Goal: Task Accomplishment & Management: Use online tool/utility

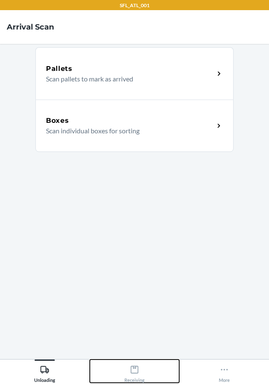
click at [115, 371] on button "Receiving" at bounding box center [135, 370] width 90 height 23
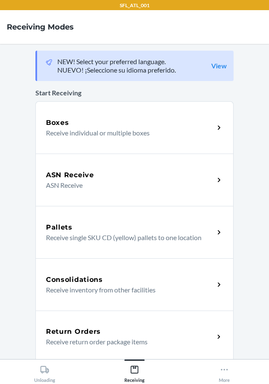
click at [111, 336] on div "Return Orders" at bounding box center [130, 331] width 168 height 10
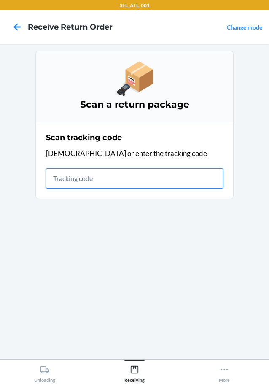
click at [89, 178] on input "text" at bounding box center [134, 178] width 177 height 20
type input "420302599434636106023304471604"
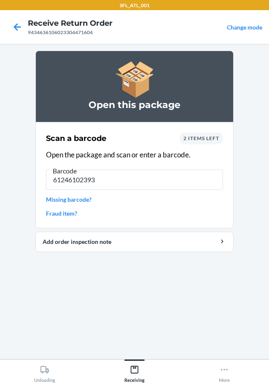
type input "612461023933"
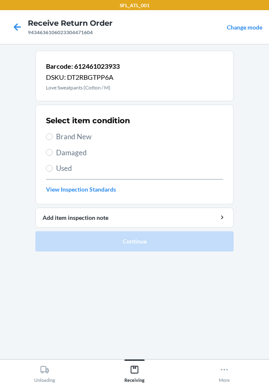
click at [79, 141] on span "Brand New" at bounding box center [139, 136] width 167 height 11
click at [53, 140] on input "Brand New" at bounding box center [49, 136] width 7 height 7
radio input "true"
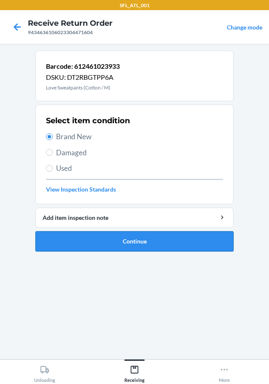
click at [71, 236] on button "Continue" at bounding box center [134, 241] width 198 height 20
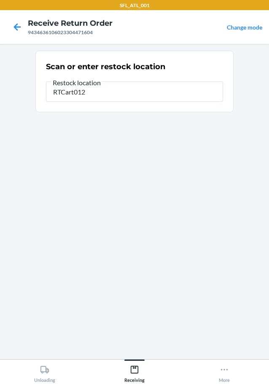
type input "RTCart012"
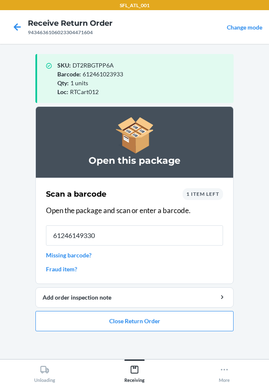
type input "612461493309"
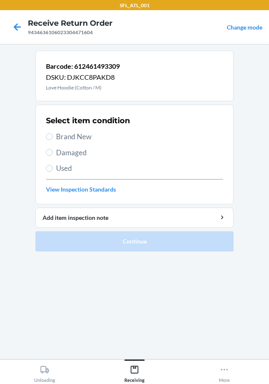
click at [88, 136] on span "Brand New" at bounding box center [139, 136] width 167 height 11
click at [53, 136] on input "Brand New" at bounding box center [49, 136] width 7 height 7
radio input "true"
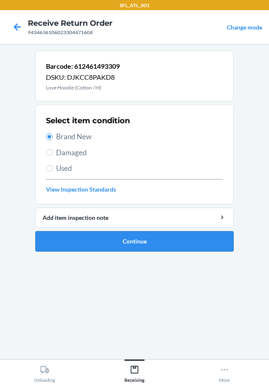
click at [132, 250] on button "Continue" at bounding box center [134, 241] width 198 height 20
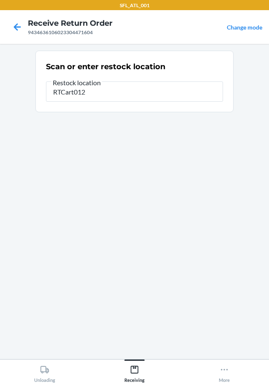
type input "RTCart012"
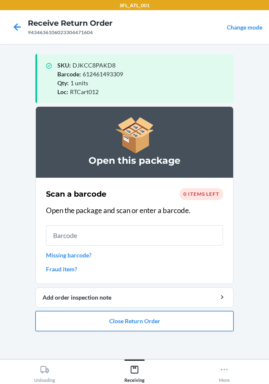
click at [179, 316] on button "Close Return Order" at bounding box center [134, 321] width 198 height 20
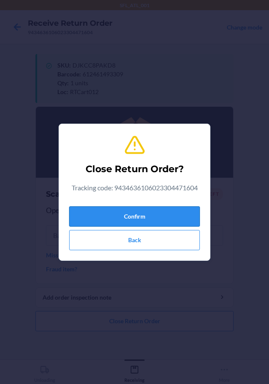
click at [161, 215] on button "Confirm" at bounding box center [134, 216] width 131 height 20
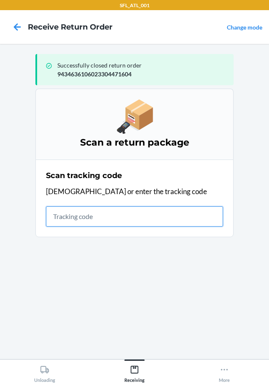
click at [99, 225] on input "text" at bounding box center [134, 216] width 177 height 20
type input "4203025994346361060233040448"
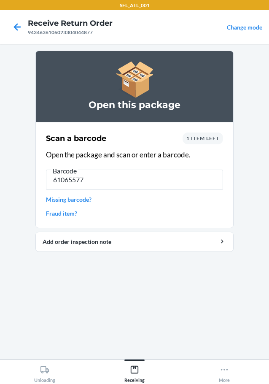
type input "610655775"
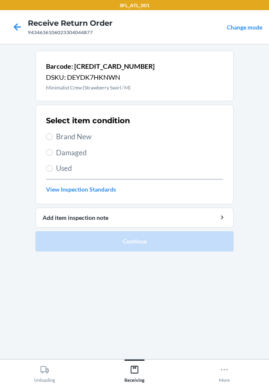
click at [79, 89] on p "Minimalist Crew (Strawberry Swirl / M)" at bounding box center [100, 88] width 109 height 8
copy p "Minimalist Crew (Strawberry Swirl / M)"
click at [65, 134] on span "Brand New" at bounding box center [139, 136] width 167 height 11
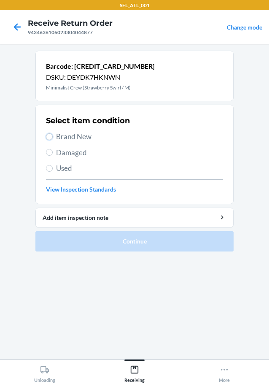
click at [53, 134] on input "Brand New" at bounding box center [49, 136] width 7 height 7
radio input "true"
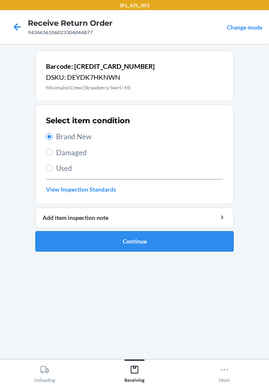
click at [96, 245] on button "Continue" at bounding box center [134, 241] width 198 height 20
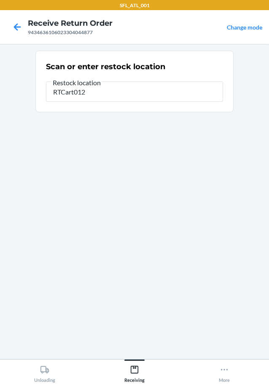
type input "RTCart012"
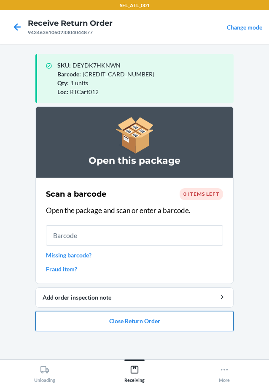
click at [116, 330] on button "Close Return Order" at bounding box center [134, 321] width 198 height 20
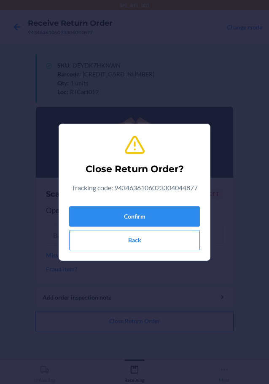
click at [115, 329] on div "Close Return Order? Tracking code: 9434636106023304044877 Confirm Back" at bounding box center [134, 192] width 269 height 384
click at [122, 217] on button "Confirm" at bounding box center [134, 216] width 131 height 20
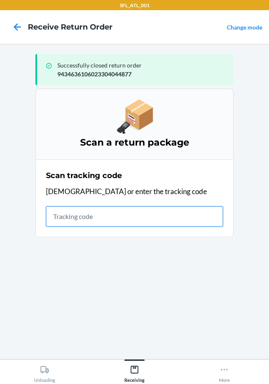
drag, startPoint x: 138, startPoint y: 211, endPoint x: 138, endPoint y: 205, distance: 5.9
click at [138, 211] on input "text" at bounding box center [134, 216] width 177 height 20
type input "420302599434636106023303926"
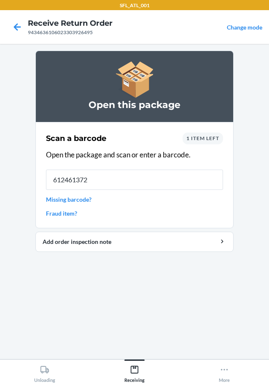
type input "6124613720"
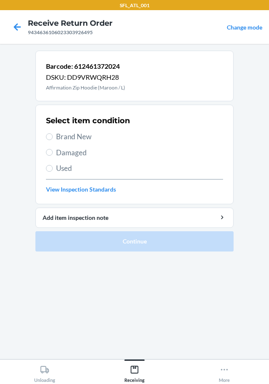
click at [76, 146] on div "Select item condition Brand New Damaged Used View Inspection Standards" at bounding box center [134, 154] width 177 height 83
click at [75, 140] on span "Brand New" at bounding box center [139, 136] width 167 height 11
click at [53, 140] on input "Brand New" at bounding box center [49, 136] width 7 height 7
radio input "true"
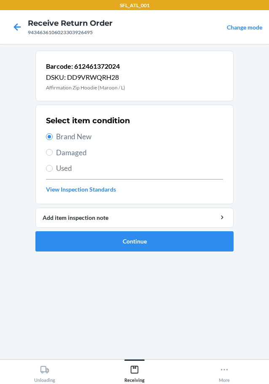
click at [148, 258] on ol "Barcode: 612461372024 DSKU: DD9VRWQRH28 Affirmation Zip Hoodie (Maroon / L) Sel…" at bounding box center [134, 154] width 198 height 207
click at [147, 250] on button "Continue" at bounding box center [134, 241] width 198 height 20
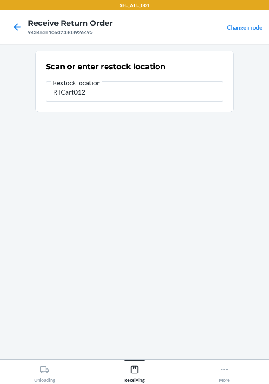
type input "RTCart012"
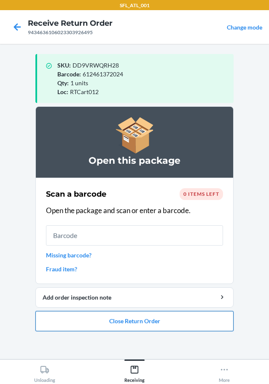
click at [214, 319] on button "Close Return Order" at bounding box center [134, 321] width 198 height 20
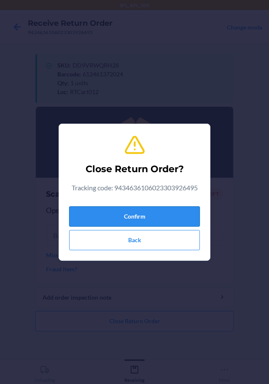
click at [137, 217] on button "Confirm" at bounding box center [134, 216] width 131 height 20
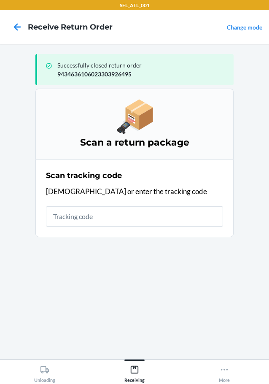
click at [39, 213] on section "Scan tracking code Scan or enter the tracking code" at bounding box center [134, 198] width 198 height 78
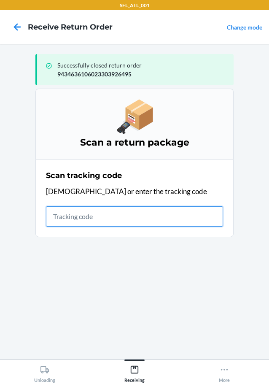
click at [68, 226] on input "text" at bounding box center [134, 216] width 177 height 20
type input "4203025994346361060233046179"
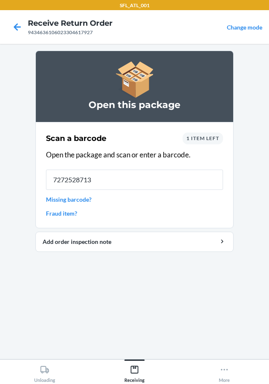
type input "72725287138"
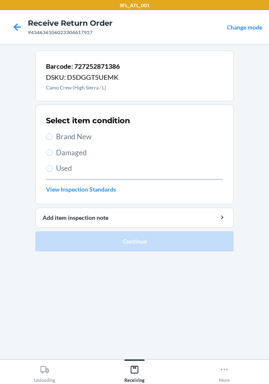
click at [85, 90] on p "Camo Crew (High Sierra / L)" at bounding box center [83, 88] width 74 height 8
copy p "Camo Crew (High Sierra / L)"
click at [71, 129] on div "Select item condition Brand New Damaged Used View Inspection Standards" at bounding box center [134, 154] width 177 height 83
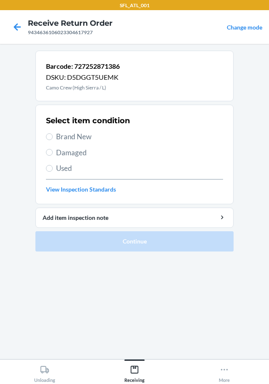
click at [84, 139] on span "Brand New" at bounding box center [139, 136] width 167 height 11
click at [53, 139] on input "Brand New" at bounding box center [49, 136] width 7 height 7
radio input "true"
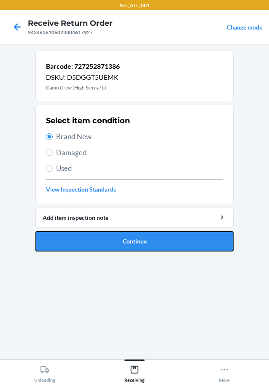
drag, startPoint x: 130, startPoint y: 239, endPoint x: 145, endPoint y: 237, distance: 15.6
click at [130, 239] on button "Continue" at bounding box center [134, 241] width 198 height 20
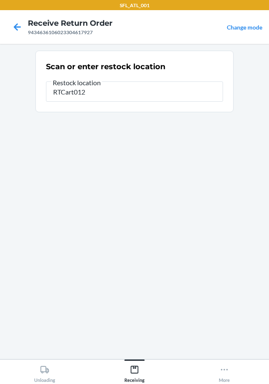
type input "RTCart012"
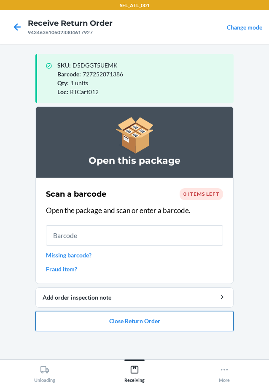
click at [169, 315] on button "Close Return Order" at bounding box center [134, 321] width 198 height 20
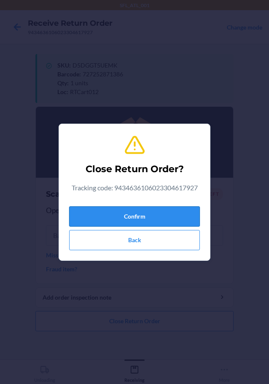
click at [164, 222] on button "Confirm" at bounding box center [134, 216] width 131 height 20
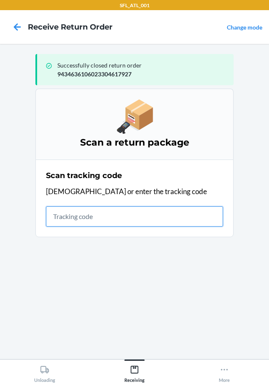
click at [69, 217] on input "text" at bounding box center [134, 216] width 177 height 20
type input "4203025994346361060233041078"
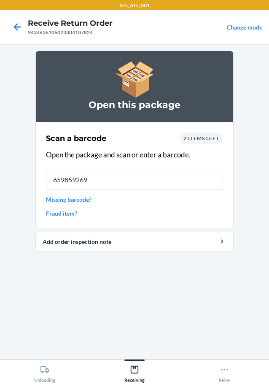
type input "6598592692"
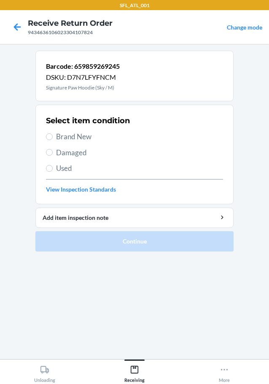
click at [67, 141] on span "Brand New" at bounding box center [139, 136] width 167 height 11
click at [53, 140] on input "Brand New" at bounding box center [49, 136] width 7 height 7
radio input "true"
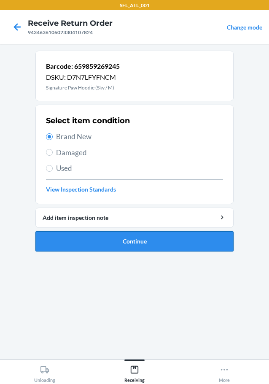
click at [131, 247] on button "Continue" at bounding box center [134, 241] width 198 height 20
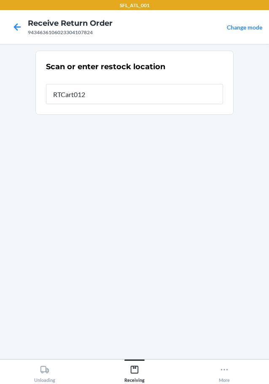
type input "RTCart012"
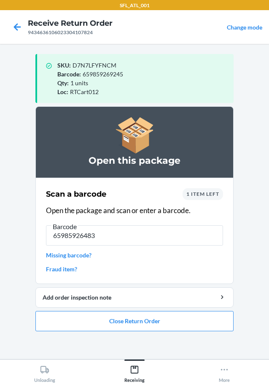
type input "659859264837"
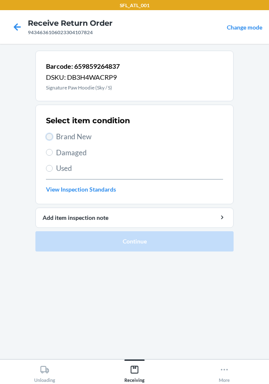
click at [52, 135] on input "Brand New" at bounding box center [49, 136] width 7 height 7
radio input "true"
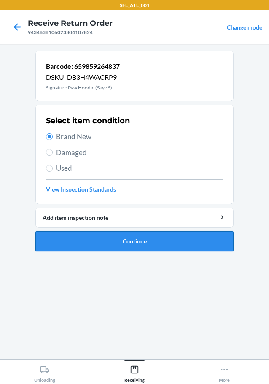
click at [57, 240] on button "Continue" at bounding box center [134, 241] width 198 height 20
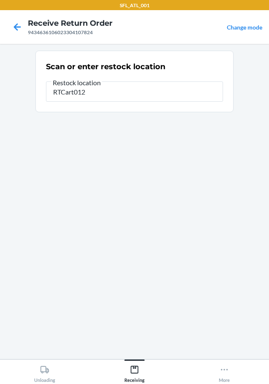
type input "RTCart012"
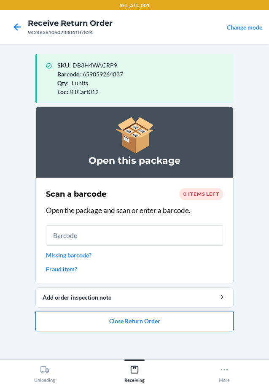
click at [107, 318] on button "Close Return Order" at bounding box center [134, 321] width 198 height 20
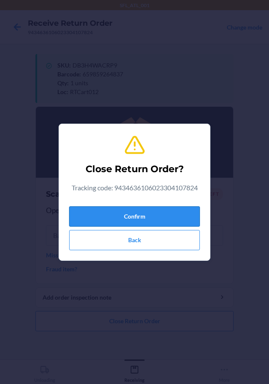
click at [128, 208] on button "Confirm" at bounding box center [134, 216] width 131 height 20
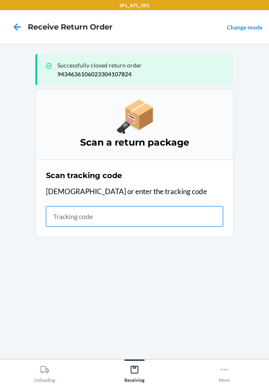
click at [144, 216] on input "text" at bounding box center [134, 216] width 177 height 20
type input "420302599534615473765248307764"
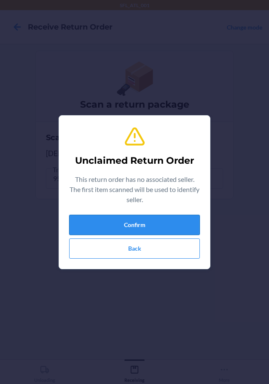
click at [139, 224] on button "Confirm" at bounding box center [134, 225] width 131 height 20
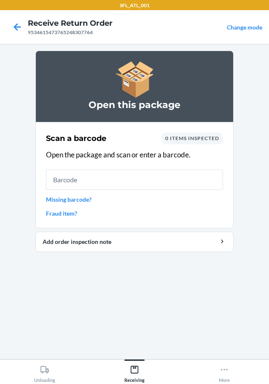
click at [86, 201] on link "Missing barcode?" at bounding box center [134, 199] width 177 height 9
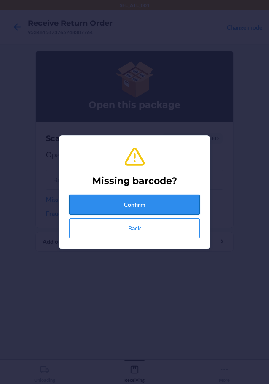
click at [130, 195] on button "Confirm" at bounding box center [134, 204] width 131 height 20
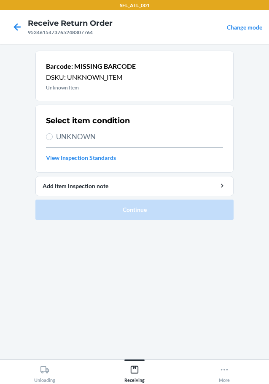
click at [80, 129] on div "Select item condition UNKNOWN View Inspection Standards" at bounding box center [134, 139] width 177 height 52
click at [79, 131] on span "UNKNOWN" at bounding box center [139, 136] width 167 height 11
click at [53, 133] on input "UNKNOWN" at bounding box center [49, 136] width 7 height 7
radio input "true"
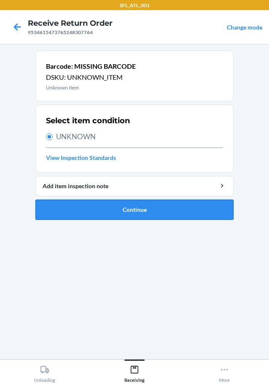
click at [97, 218] on button "Continue" at bounding box center [134, 209] width 198 height 20
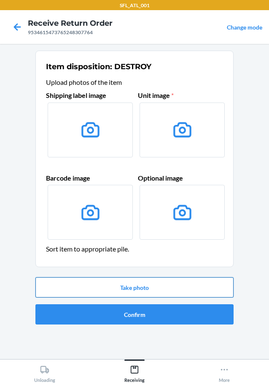
click at [134, 284] on button "Take photo" at bounding box center [134, 287] width 198 height 20
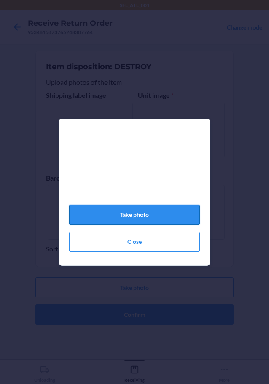
click at [119, 215] on button "Take photo" at bounding box center [134, 214] width 131 height 20
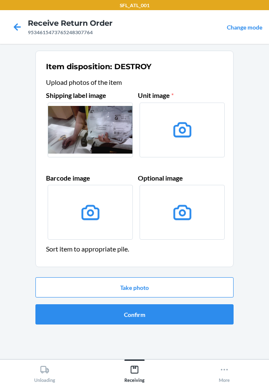
click at [149, 271] on li "Item disposition: DESTROY Upload photos of the item Shipping label image Unit i…" at bounding box center [134, 189] width 198 height 277
click at [147, 292] on button "Take photo" at bounding box center [134, 287] width 198 height 20
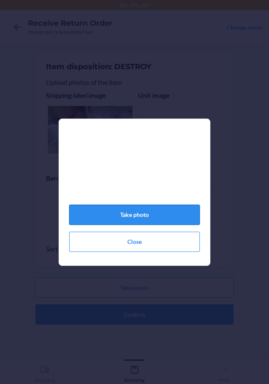
click at [164, 220] on button "Take photo" at bounding box center [134, 214] width 131 height 20
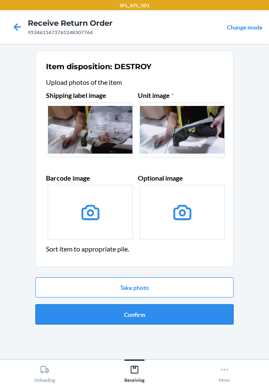
click at [152, 307] on button "Confirm" at bounding box center [134, 314] width 198 height 20
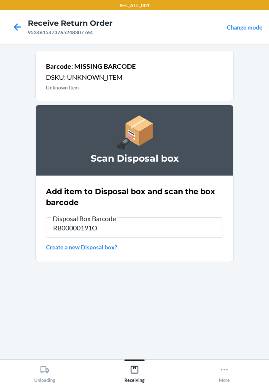
type input "RB00000191O"
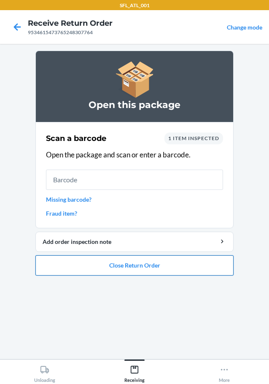
click at [180, 261] on button "Close Return Order" at bounding box center [134, 265] width 198 height 20
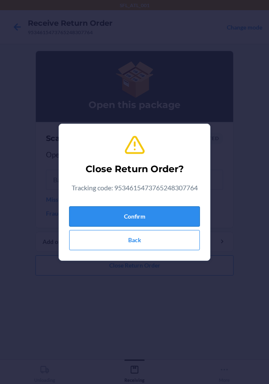
click at [162, 209] on button "Confirm" at bounding box center [134, 216] width 131 height 20
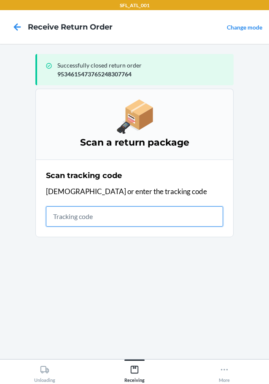
click at [46, 218] on input "text" at bounding box center [134, 216] width 177 height 20
type input "42030259943463610602330418833"
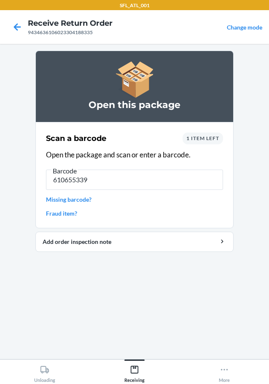
type input "6106553394"
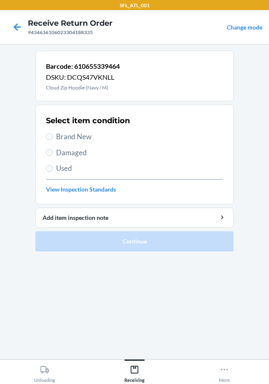
click at [94, 137] on span "Brand New" at bounding box center [139, 136] width 167 height 11
click at [53, 137] on input "Brand New" at bounding box center [49, 136] width 7 height 7
radio input "true"
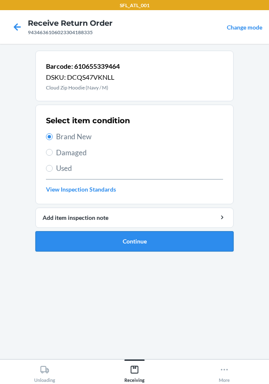
click at [124, 240] on button "Continue" at bounding box center [134, 241] width 198 height 20
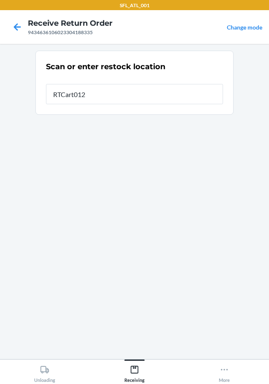
type input "RTCart012"
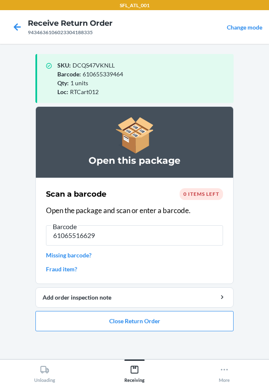
type input "610655166299"
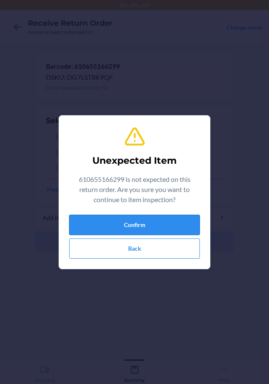
click at [156, 222] on button "Confirm" at bounding box center [134, 225] width 131 height 20
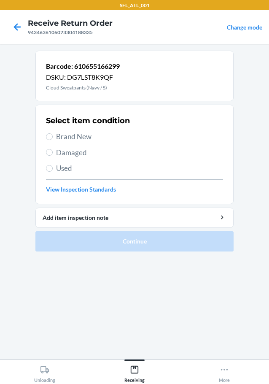
click at [70, 143] on div "Select item condition Brand New Damaged Used View Inspection Standards" at bounding box center [134, 154] width 177 height 83
click at [70, 128] on div "Select item condition Brand New Damaged Used View Inspection Standards" at bounding box center [134, 154] width 177 height 83
click at [72, 134] on span "Brand New" at bounding box center [139, 136] width 167 height 11
click at [53, 134] on input "Brand New" at bounding box center [49, 136] width 7 height 7
radio input "true"
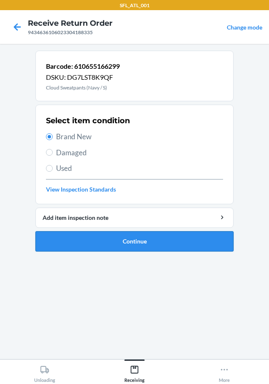
click at [110, 237] on button "Continue" at bounding box center [134, 241] width 198 height 20
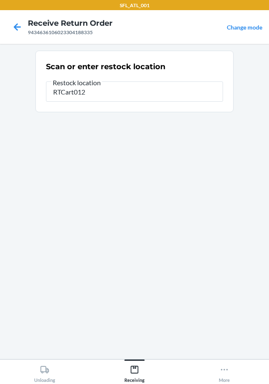
type input "RTCart012"
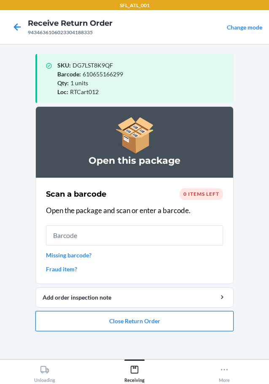
click at [188, 315] on button "Close Return Order" at bounding box center [134, 321] width 198 height 20
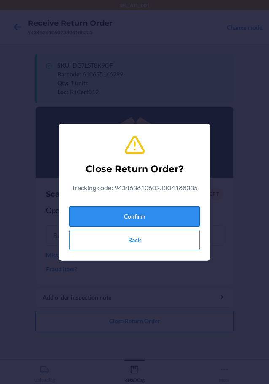
click at [129, 221] on button "Confirm" at bounding box center [134, 216] width 131 height 20
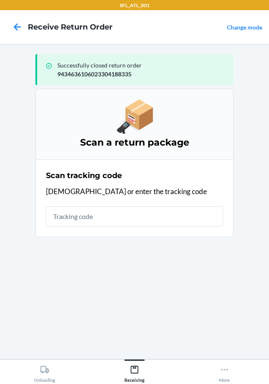
click at [41, 220] on section "Scan tracking code Scan or enter the tracking code" at bounding box center [134, 198] width 198 height 78
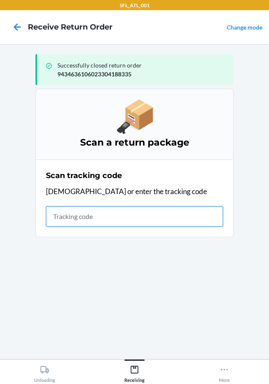
click at [47, 220] on input "text" at bounding box center [134, 216] width 177 height 20
type input "4203025994346361060233044340"
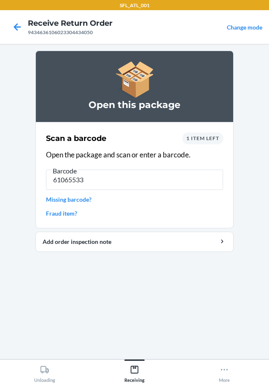
type input "610655339"
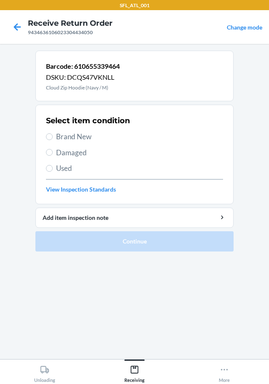
click at [82, 130] on div "Select item condition Brand New Damaged Used View Inspection Standards" at bounding box center [134, 154] width 177 height 83
click at [83, 132] on span "Brand New" at bounding box center [139, 136] width 167 height 11
click at [53, 133] on input "Brand New" at bounding box center [49, 136] width 7 height 7
radio input "true"
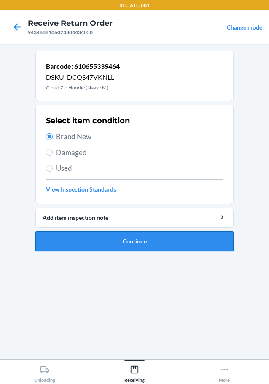
click at [103, 233] on li "Barcode: 610655339464 DSKU: DCQS47VKNLL Cloud Zip Hoodie (Navy / M) Select item…" at bounding box center [134, 151] width 198 height 201
click at [103, 234] on button "Continue" at bounding box center [134, 241] width 198 height 20
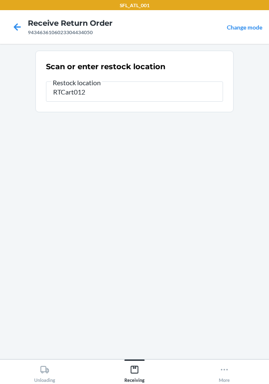
type input "RTCart012"
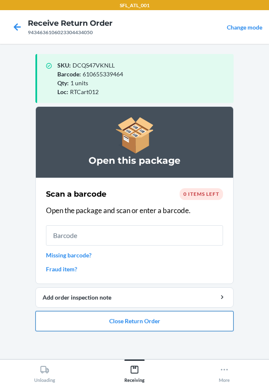
click at [84, 316] on button "Close Return Order" at bounding box center [134, 321] width 198 height 20
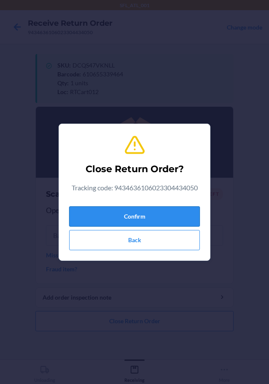
click at [101, 218] on button "Confirm" at bounding box center [134, 216] width 131 height 20
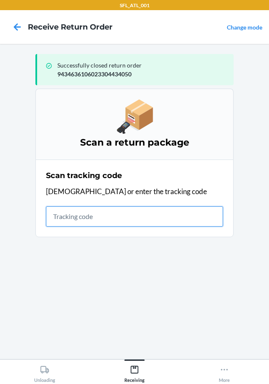
click at [120, 221] on input "text" at bounding box center [134, 216] width 177 height 20
type input "42030259943463610602330419014"
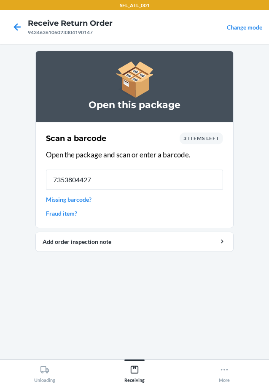
type input "73538044278"
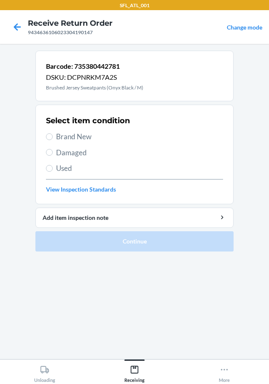
click at [80, 138] on span "Brand New" at bounding box center [139, 136] width 167 height 11
click at [53, 138] on input "Brand New" at bounding box center [49, 136] width 7 height 7
radio input "true"
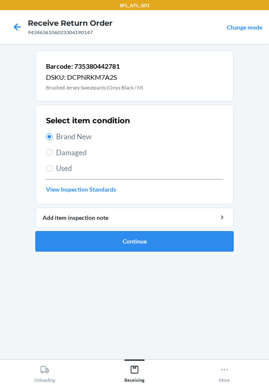
click at [107, 239] on button "Continue" at bounding box center [134, 241] width 198 height 20
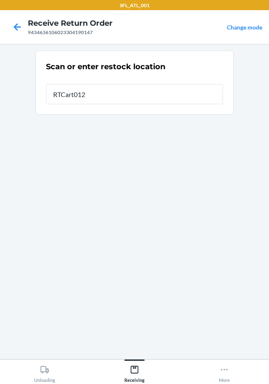
type input "RTCart012"
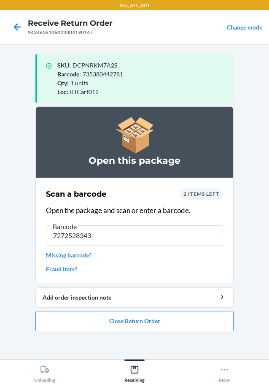
type input "72725283434"
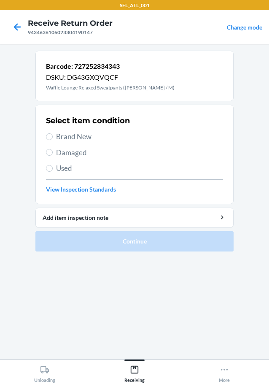
click at [83, 139] on span "Brand New" at bounding box center [139, 136] width 167 height 11
click at [53, 139] on input "Brand New" at bounding box center [49, 136] width 7 height 7
radio input "true"
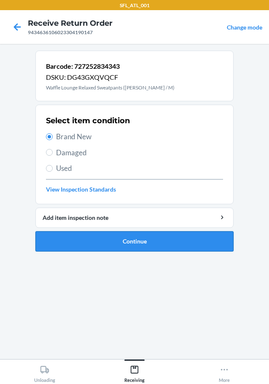
click at [124, 239] on button "Continue" at bounding box center [134, 241] width 198 height 20
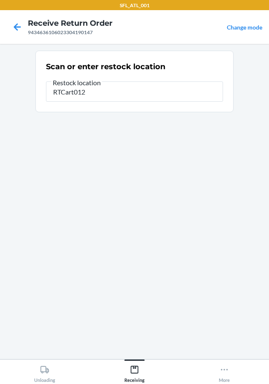
type input "RTCart012"
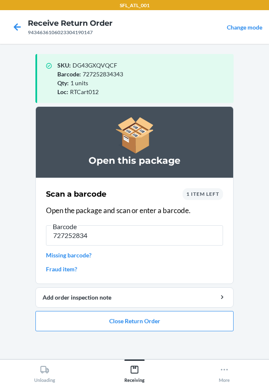
type input "7272528349"
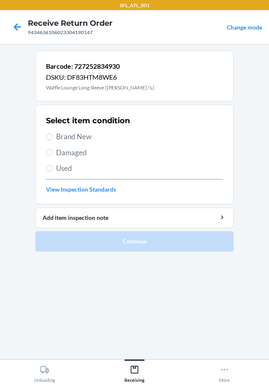
click at [82, 133] on span "Brand New" at bounding box center [139, 136] width 167 height 11
click at [53, 133] on input "Brand New" at bounding box center [49, 136] width 7 height 7
radio input "true"
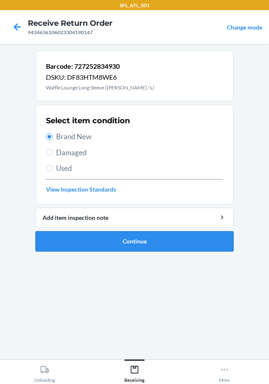
click at [124, 236] on button "Continue" at bounding box center [134, 241] width 198 height 20
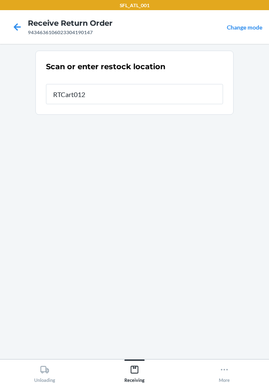
type input "RTCart012"
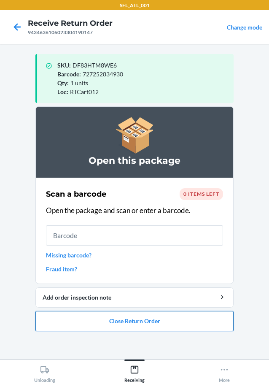
click at [125, 325] on button "Close Return Order" at bounding box center [134, 321] width 198 height 20
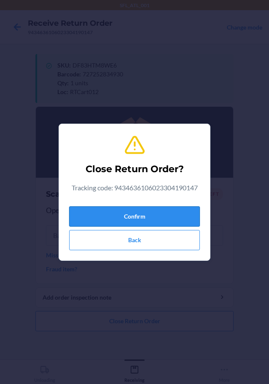
click at [145, 221] on button "Confirm" at bounding box center [134, 216] width 131 height 20
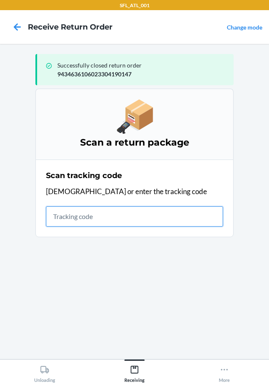
click at [190, 212] on input "text" at bounding box center [134, 216] width 177 height 20
type input "42030259943463610602330441124"
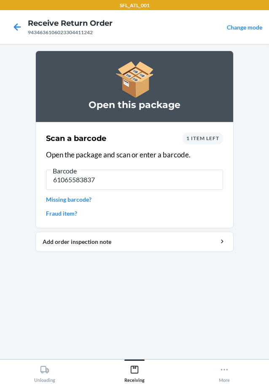
type input "610655838370"
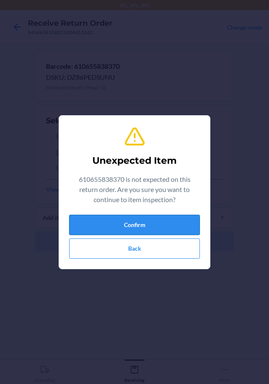
click at [122, 229] on button "Confirm" at bounding box center [134, 225] width 131 height 20
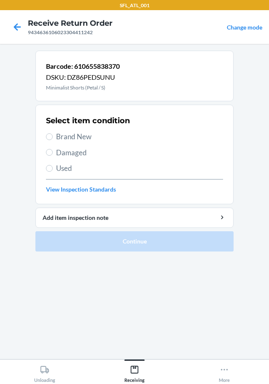
click at [73, 136] on span "Brand New" at bounding box center [139, 136] width 167 height 11
click at [53, 136] on input "Brand New" at bounding box center [49, 136] width 7 height 7
radio input "true"
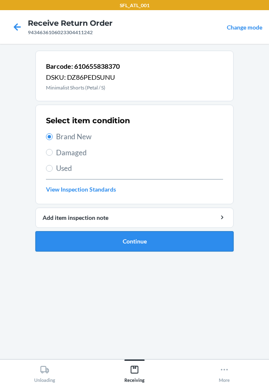
click at [68, 241] on button "Continue" at bounding box center [134, 241] width 198 height 20
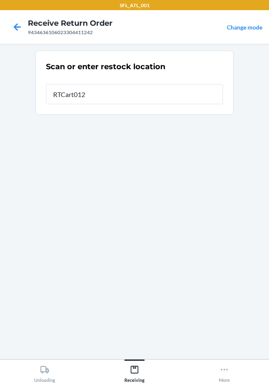
type input "RTCart012"
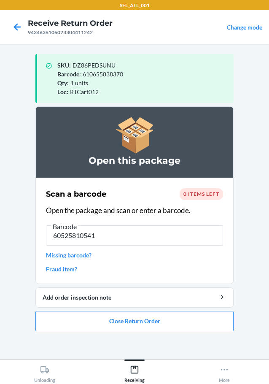
type input "605258105417"
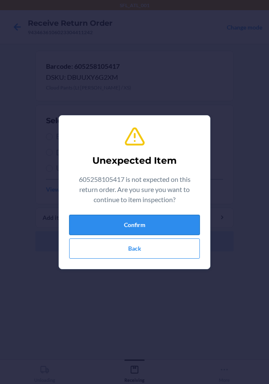
click at [131, 231] on button "Confirm" at bounding box center [134, 225] width 131 height 20
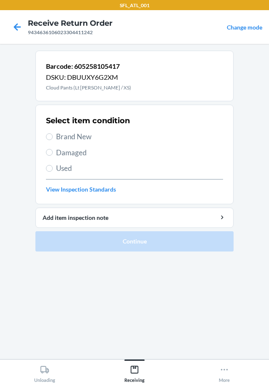
click at [56, 137] on span "Brand New" at bounding box center [139, 136] width 167 height 11
click at [53, 137] on input "Brand New" at bounding box center [49, 136] width 7 height 7
radio input "true"
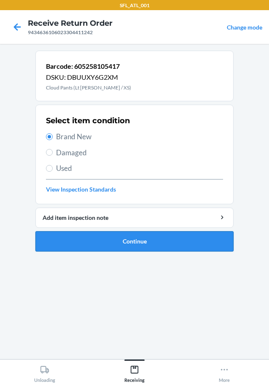
click at [198, 246] on button "Continue" at bounding box center [134, 241] width 198 height 20
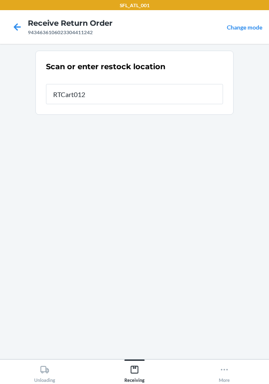
type input "RTCart012"
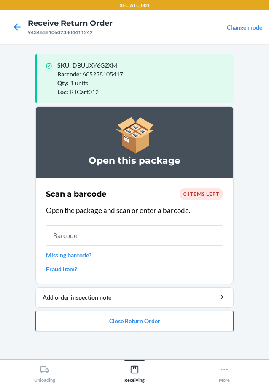
click at [155, 322] on button "Close Return Order" at bounding box center [134, 321] width 198 height 20
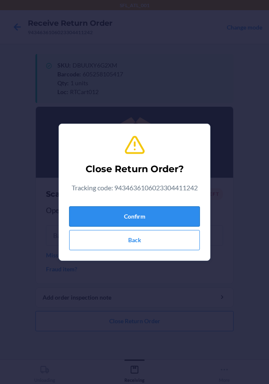
click at [148, 225] on button "Confirm" at bounding box center [134, 216] width 131 height 20
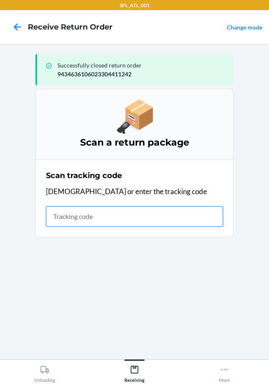
click at [61, 220] on input "text" at bounding box center [134, 216] width 177 height 20
type input "42030259943463610602330384364"
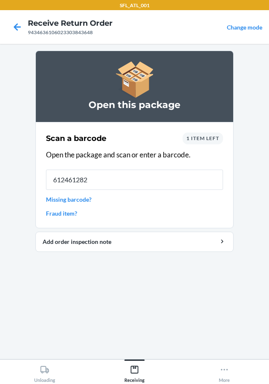
type input "6124612823"
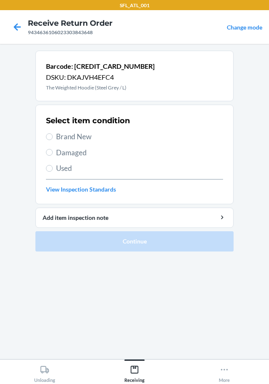
click at [68, 131] on span "Brand New" at bounding box center [139, 136] width 167 height 11
click at [53, 133] on input "Brand New" at bounding box center [49, 136] width 7 height 7
radio input "true"
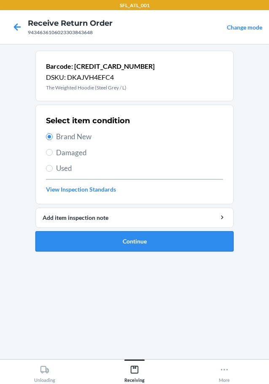
click at [127, 235] on button "Continue" at bounding box center [134, 241] width 198 height 20
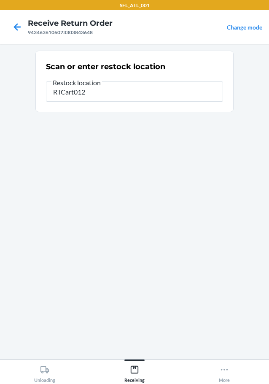
type input "RTCart012"
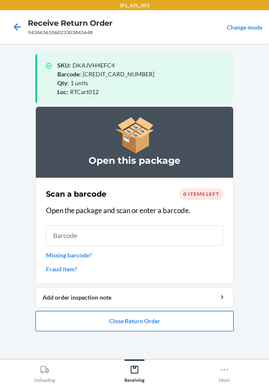
click at [95, 318] on button "Close Return Order" at bounding box center [134, 321] width 198 height 20
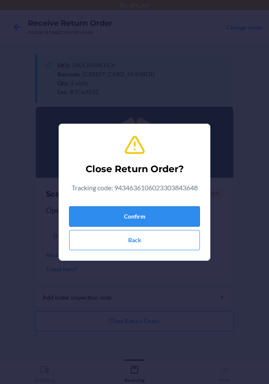
click at [135, 214] on button "Confirm" at bounding box center [134, 216] width 131 height 20
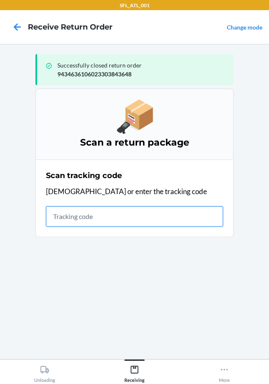
click at [77, 217] on input "text" at bounding box center [134, 216] width 177 height 20
type input "420302599434636106023304611703"
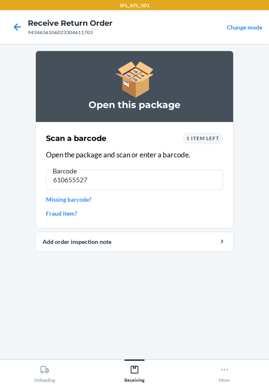
type input "6106555272"
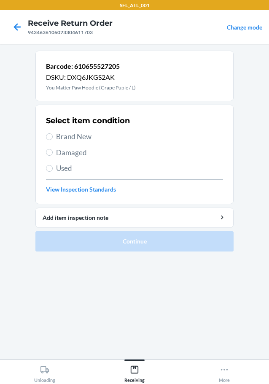
click at [76, 130] on div "Select item condition Brand New Damaged Used View Inspection Standards" at bounding box center [134, 154] width 177 height 83
click at [77, 134] on span "Brand New" at bounding box center [139, 136] width 167 height 11
click at [53, 134] on input "Brand New" at bounding box center [49, 136] width 7 height 7
radio input "true"
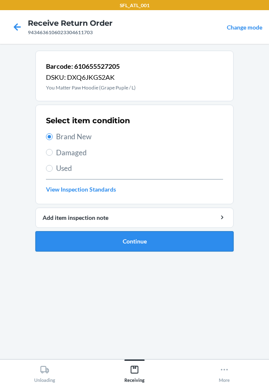
click at [126, 240] on button "Continue" at bounding box center [134, 241] width 198 height 20
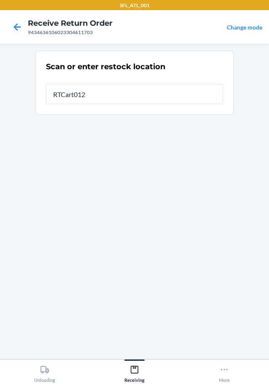
type input "RTCart012"
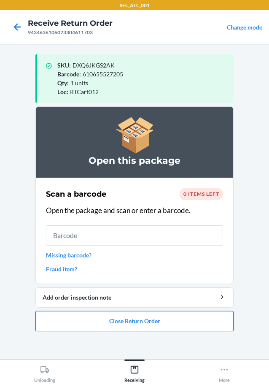
click at [113, 320] on button "Close Return Order" at bounding box center [134, 321] width 198 height 20
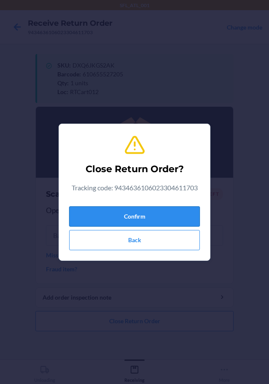
click at [94, 214] on button "Confirm" at bounding box center [134, 216] width 131 height 20
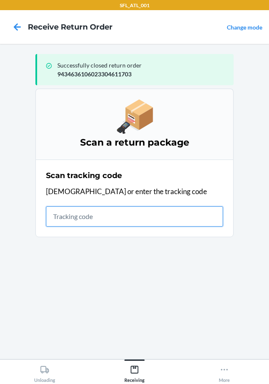
drag, startPoint x: 61, startPoint y: 207, endPoint x: 64, endPoint y: 211, distance: 5.7
click at [64, 211] on input "text" at bounding box center [134, 216] width 177 height 20
type input "420302599434636106023304190"
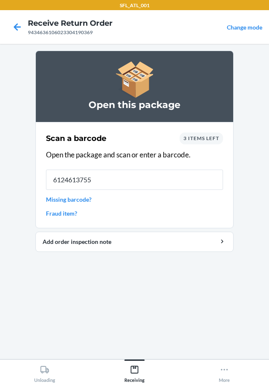
type input "61246137557"
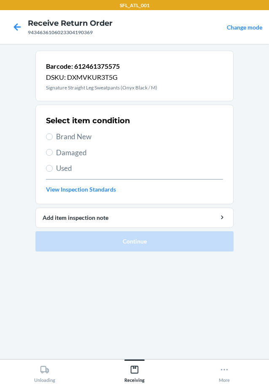
click at [64, 139] on span "Brand New" at bounding box center [139, 136] width 167 height 11
click at [53, 139] on input "Brand New" at bounding box center [49, 136] width 7 height 7
radio input "true"
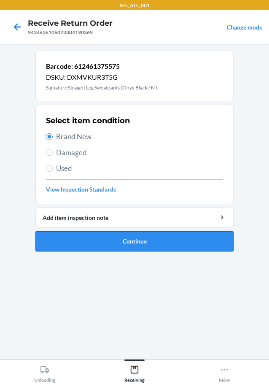
click at [105, 239] on button "Continue" at bounding box center [134, 241] width 198 height 20
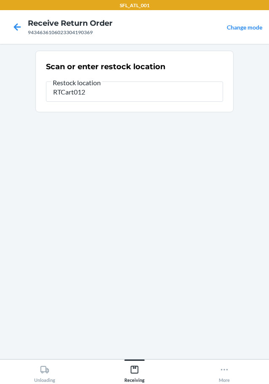
type input "RTCart012"
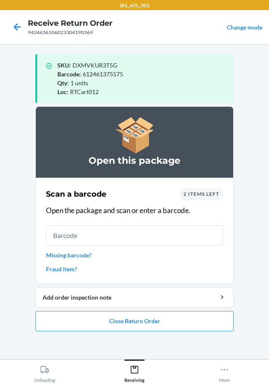
drag, startPoint x: 135, startPoint y: 201, endPoint x: 160, endPoint y: 224, distance: 33.7
click at [140, 206] on div "Scan a barcode 2 items left Open the package and scan or enter a barcode. Missi…" at bounding box center [134, 230] width 177 height 90
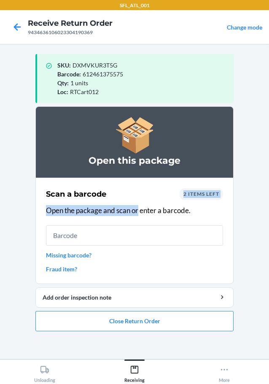
click at [160, 224] on div "Scan a barcode 2 items left Open the package and scan or enter a barcode. Missi…" at bounding box center [134, 230] width 177 height 90
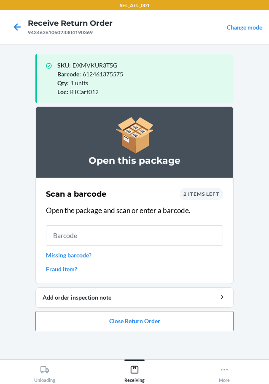
click at [150, 231] on div "Scan a barcode 2 items left Open the package and scan or enter a barcode. Missi…" at bounding box center [134, 230] width 177 height 90
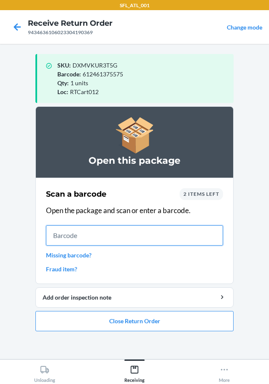
drag, startPoint x: 152, startPoint y: 231, endPoint x: 142, endPoint y: 342, distance: 110.9
click at [142, 342] on section "Open this package Scan a barcode 2 items left Open the package and scan or ente…" at bounding box center [134, 229] width 198 height 246
type input "634707307"
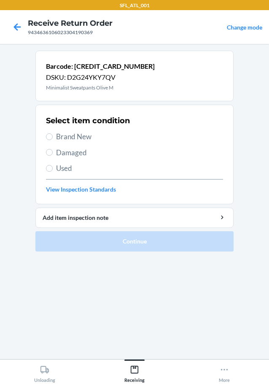
click at [66, 132] on span "Brand New" at bounding box center [139, 136] width 167 height 11
click at [53, 133] on input "Brand New" at bounding box center [49, 136] width 7 height 7
radio input "true"
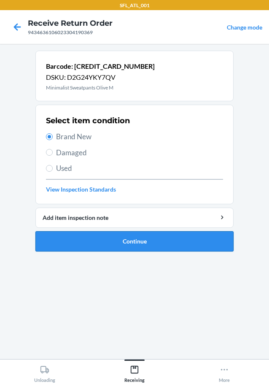
click at [119, 242] on button "Continue" at bounding box center [134, 241] width 198 height 20
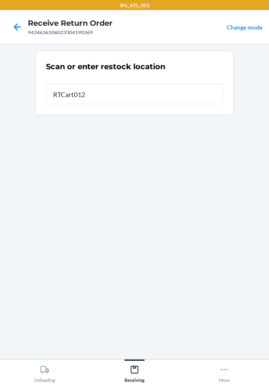
type input "RTCart012"
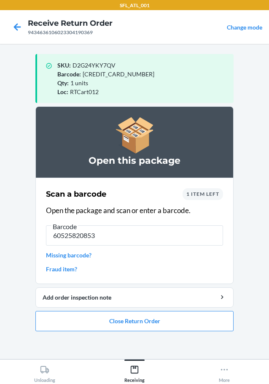
type input "605258208538"
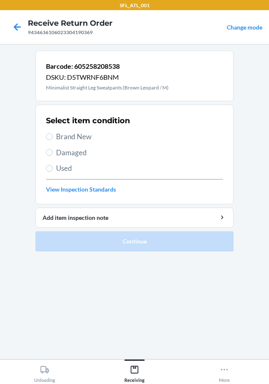
click at [80, 135] on span "Brand New" at bounding box center [139, 136] width 167 height 11
click at [53, 135] on input "Brand New" at bounding box center [49, 136] width 7 height 7
radio input "true"
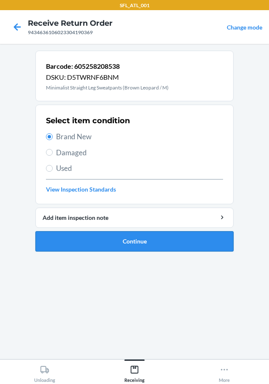
click at [143, 245] on button "Continue" at bounding box center [134, 241] width 198 height 20
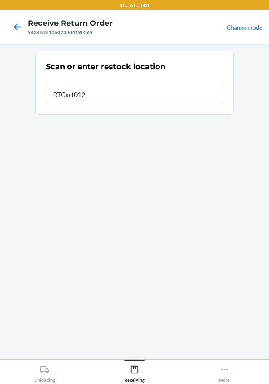
type input "RTCart012"
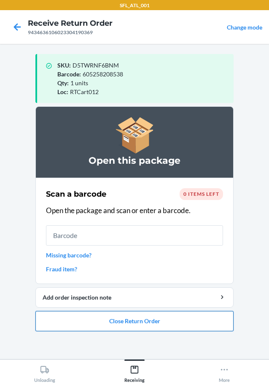
click at [146, 327] on button "Close Return Order" at bounding box center [134, 321] width 198 height 20
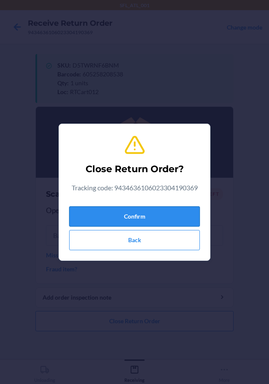
click at [153, 220] on button "Confirm" at bounding box center [134, 216] width 131 height 20
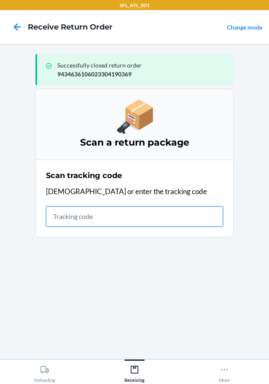
click at [82, 222] on input "text" at bounding box center [134, 216] width 177 height 20
type input "420302599434636106023303823480"
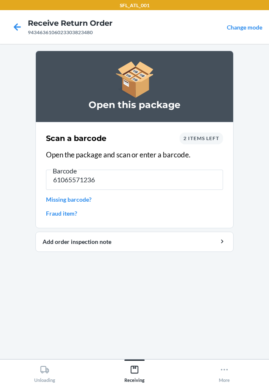
type input "610655712366"
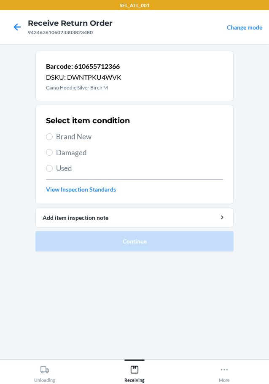
drag, startPoint x: 83, startPoint y: 134, endPoint x: 104, endPoint y: 147, distance: 24.8
click at [83, 134] on span "Brand New" at bounding box center [139, 136] width 167 height 11
click at [53, 134] on input "Brand New" at bounding box center [49, 136] width 7 height 7
radio input "true"
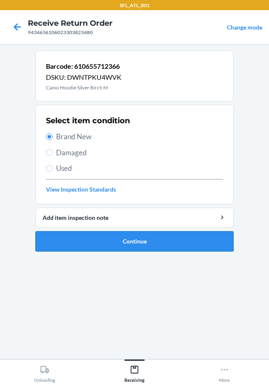
click at [199, 244] on button "Continue" at bounding box center [134, 241] width 198 height 20
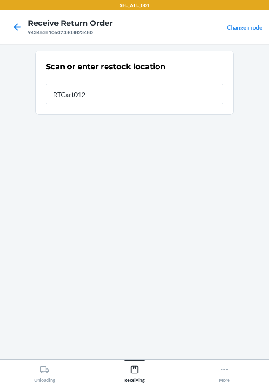
type input "RTCart012"
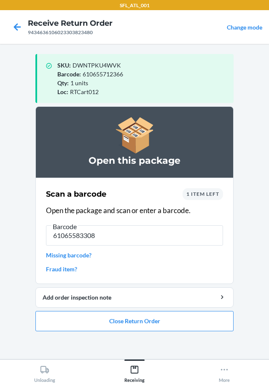
type input "610655833085"
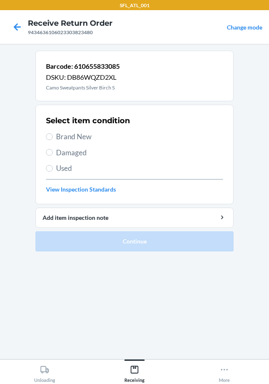
click at [84, 127] on div "Select item condition Brand New Damaged Used View Inspection Standards" at bounding box center [134, 154] width 177 height 83
click at [88, 138] on span "Brand New" at bounding box center [139, 136] width 167 height 11
click at [53, 138] on input "Brand New" at bounding box center [49, 136] width 7 height 7
radio input "true"
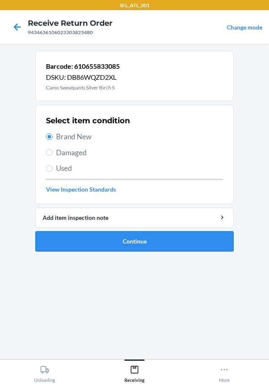
click at [136, 247] on button "Continue" at bounding box center [134, 241] width 198 height 20
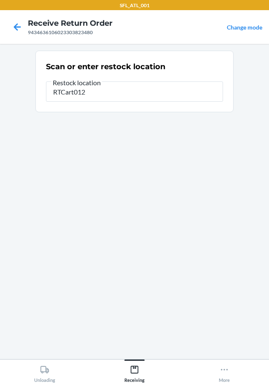
type input "RTCart012"
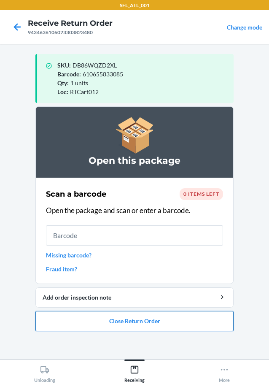
click at [73, 317] on button "Close Return Order" at bounding box center [134, 321] width 198 height 20
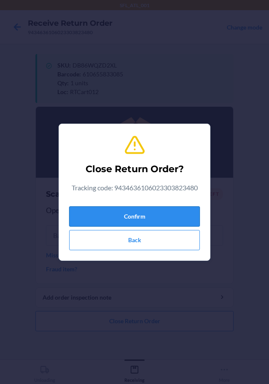
click at [114, 223] on button "Confirm" at bounding box center [134, 216] width 131 height 20
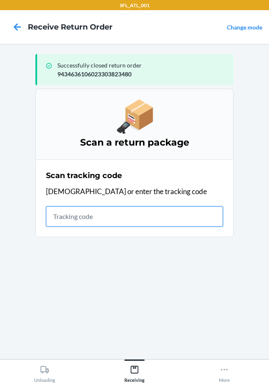
click at [63, 209] on input "text" at bounding box center [134, 216] width 177 height 20
type input "4203025994346361060233044483"
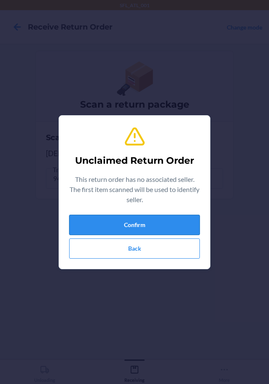
click at [102, 222] on button "Confirm" at bounding box center [134, 225] width 131 height 20
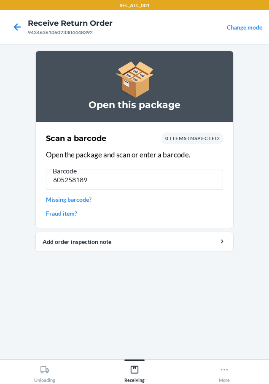
type input "6052581895"
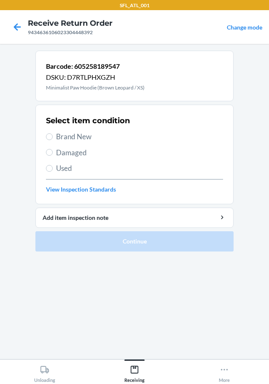
click at [83, 137] on span "Brand New" at bounding box center [139, 136] width 167 height 11
click at [53, 137] on input "Brand New" at bounding box center [49, 136] width 7 height 7
radio input "true"
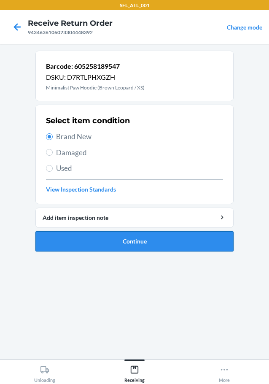
click at [157, 243] on button "Continue" at bounding box center [134, 241] width 198 height 20
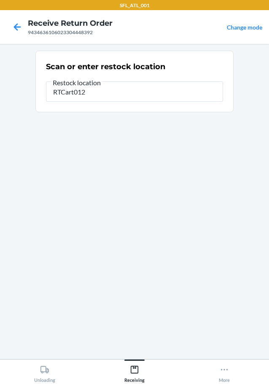
type input "RTCart012"
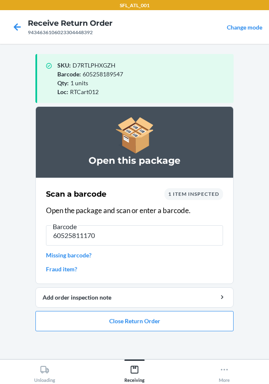
type input "605258111708"
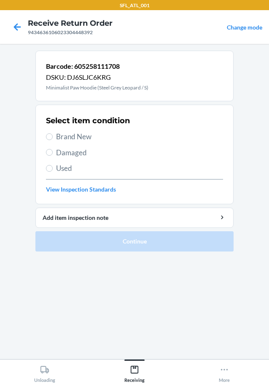
click at [78, 137] on span "Brand New" at bounding box center [139, 136] width 167 height 11
click at [53, 137] on input "Brand New" at bounding box center [49, 136] width 7 height 7
radio input "true"
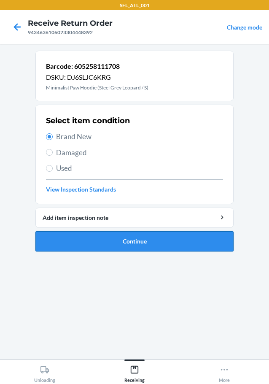
click at [133, 242] on button "Continue" at bounding box center [134, 241] width 198 height 20
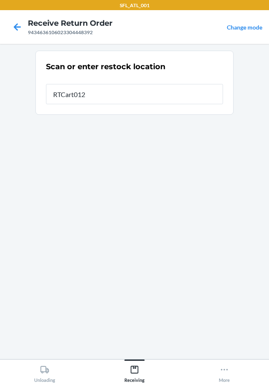
type input "RTCart012"
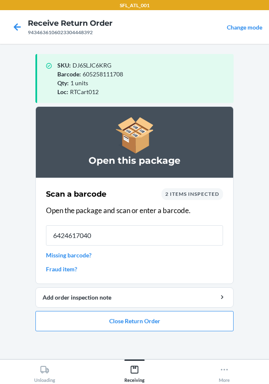
type input "64246170402"
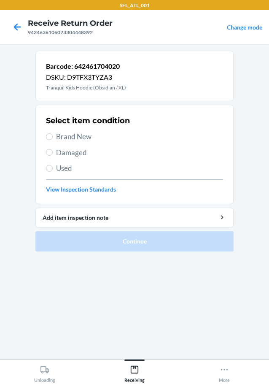
click at [79, 131] on span "Brand New" at bounding box center [139, 136] width 167 height 11
click at [73, 137] on span "Brand New" at bounding box center [139, 136] width 167 height 11
click at [53, 137] on input "Brand New" at bounding box center [49, 136] width 7 height 7
radio input "true"
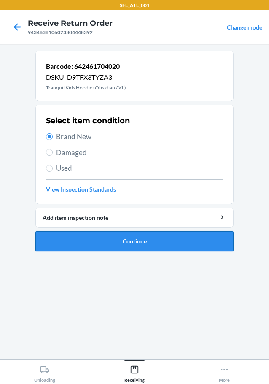
click at [117, 238] on button "Continue" at bounding box center [134, 241] width 198 height 20
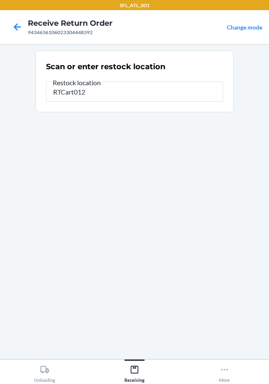
type input "RTCart012"
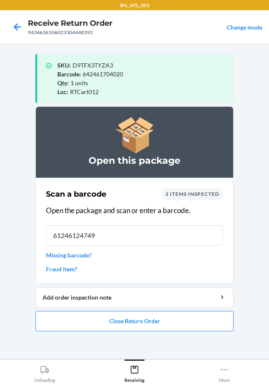
type input "612461247490"
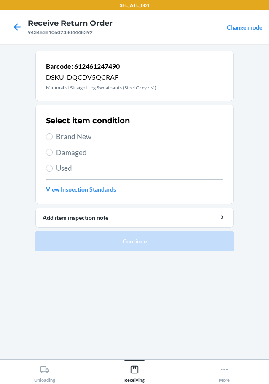
click at [60, 137] on span "Brand New" at bounding box center [139, 136] width 167 height 11
click at [53, 137] on input "Brand New" at bounding box center [49, 136] width 7 height 7
radio input "true"
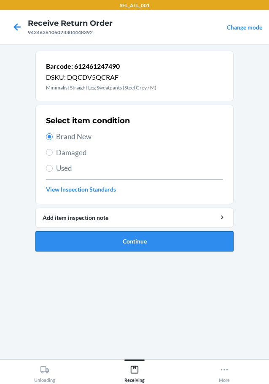
click at [169, 236] on button "Continue" at bounding box center [134, 241] width 198 height 20
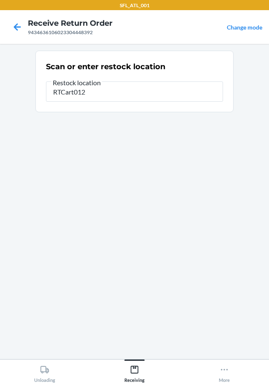
type input "RTCart012"
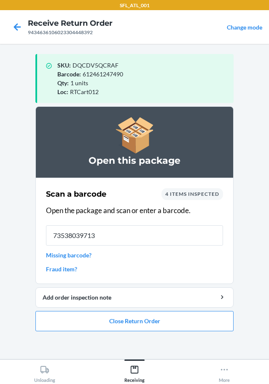
type input "735380397135"
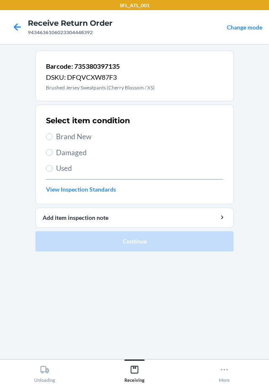
click at [81, 136] on span "Brand New" at bounding box center [139, 136] width 167 height 11
click at [53, 136] on input "Brand New" at bounding box center [49, 136] width 7 height 7
radio input "true"
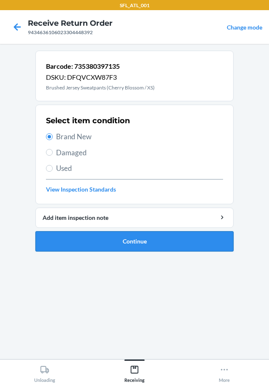
click at [126, 246] on button "Continue" at bounding box center [134, 241] width 198 height 20
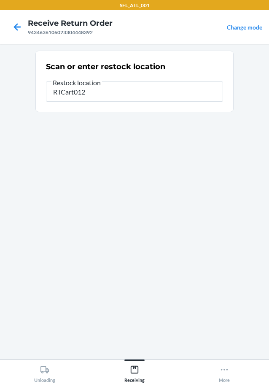
type input "RTCart012"
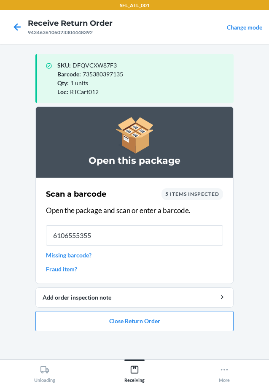
type input "61065553552"
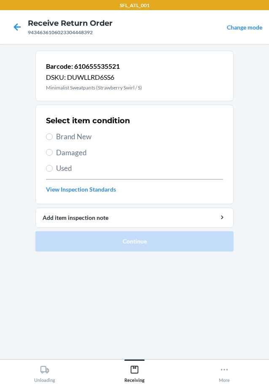
click at [80, 134] on span "Brand New" at bounding box center [139, 136] width 167 height 11
click at [53, 134] on input "Brand New" at bounding box center [49, 136] width 7 height 7
radio input "true"
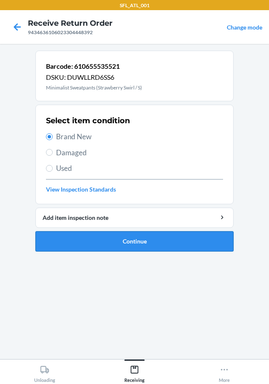
click at [142, 250] on button "Continue" at bounding box center [134, 241] width 198 height 20
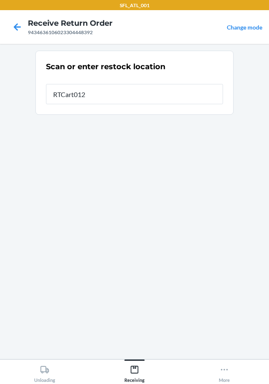
type input "RTCart012"
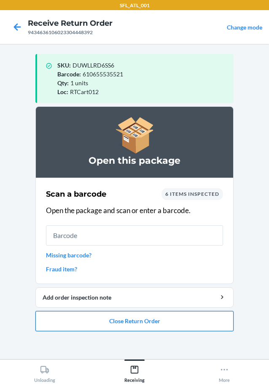
click at [147, 322] on button "Close Return Order" at bounding box center [134, 321] width 198 height 20
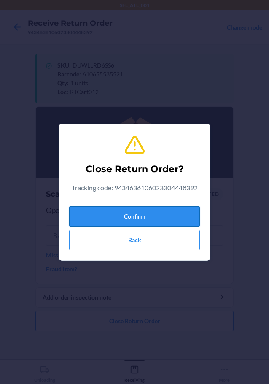
click at [148, 216] on button "Confirm" at bounding box center [134, 216] width 131 height 20
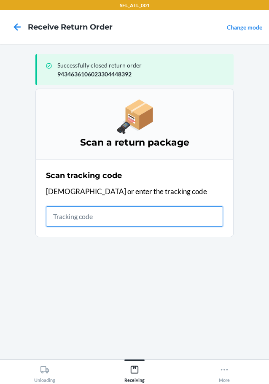
click at [110, 222] on input "text" at bounding box center [134, 216] width 177 height 20
type input "4203025994346361060233045801"
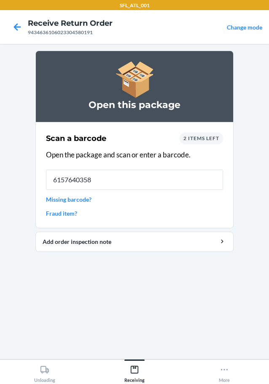
type input "61576403588"
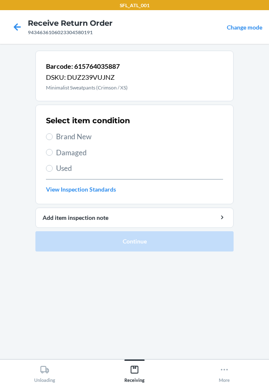
click at [66, 143] on div "Select item condition Brand New Damaged Used View Inspection Standards" at bounding box center [134, 154] width 177 height 83
click at [67, 143] on div "Select item condition Brand New Damaged Used View Inspection Standards" at bounding box center [134, 154] width 177 height 83
click at [73, 138] on span "Brand New" at bounding box center [139, 136] width 167 height 11
click at [53, 138] on input "Brand New" at bounding box center [49, 136] width 7 height 7
radio input "true"
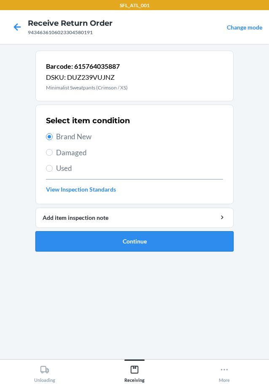
click at [125, 239] on button "Continue" at bounding box center [134, 241] width 198 height 20
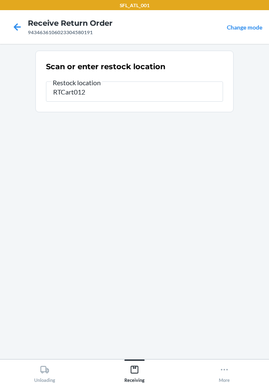
type input "RTCart012"
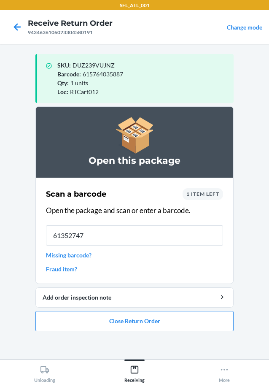
type input "613527478"
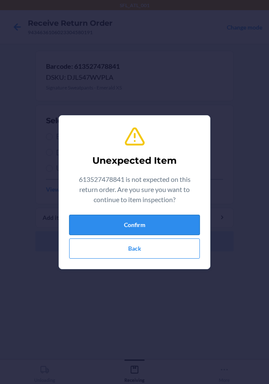
click at [116, 220] on button "Confirm" at bounding box center [134, 225] width 131 height 20
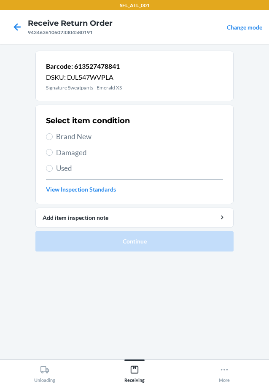
click at [76, 141] on span "Brand New" at bounding box center [139, 136] width 167 height 11
click at [53, 140] on input "Brand New" at bounding box center [49, 136] width 7 height 7
radio input "true"
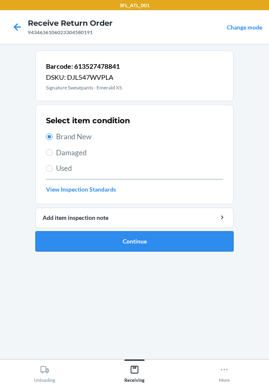
click at [107, 236] on button "Continue" at bounding box center [134, 241] width 198 height 20
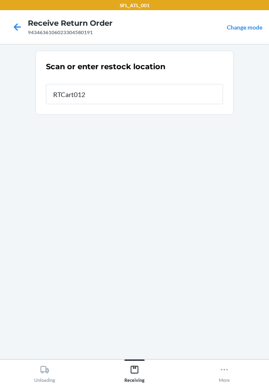
type input "RTCart012"
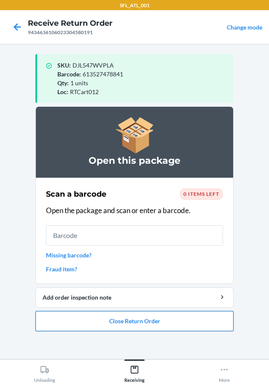
click at [132, 317] on button "Close Return Order" at bounding box center [134, 321] width 198 height 20
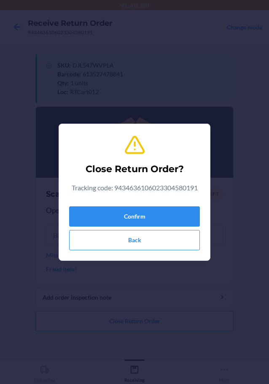
click at [138, 229] on div "Confirm Back" at bounding box center [134, 226] width 131 height 47
click at [140, 220] on button "Confirm" at bounding box center [134, 216] width 131 height 20
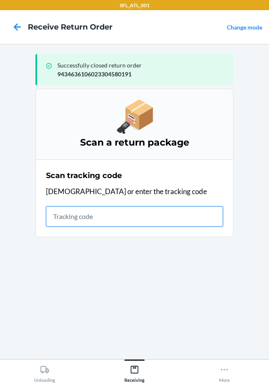
click at [109, 223] on input "text" at bounding box center [134, 216] width 177 height 20
type input "4203025994346361060233035667"
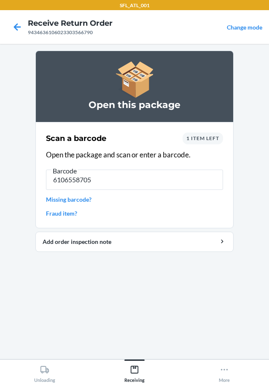
type input "61065587059"
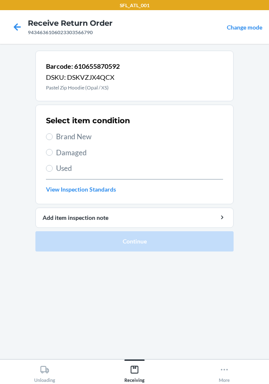
click at [80, 136] on span "Brand New" at bounding box center [139, 136] width 167 height 11
click at [53, 136] on input "Brand New" at bounding box center [49, 136] width 7 height 7
radio input "true"
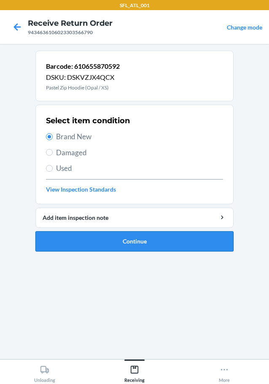
click at [100, 242] on button "Continue" at bounding box center [134, 241] width 198 height 20
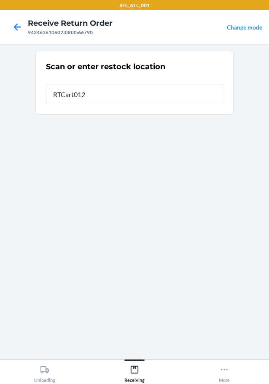
type input "RTCart012"
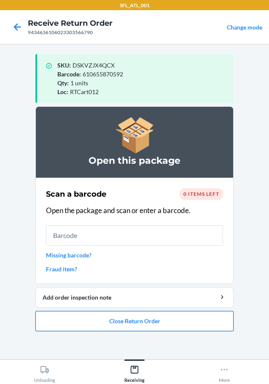
click at [83, 327] on button "Close Return Order" at bounding box center [134, 321] width 198 height 20
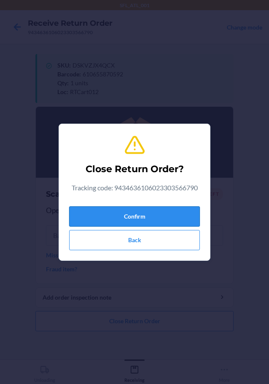
click at [116, 217] on button "Confirm" at bounding box center [134, 216] width 131 height 20
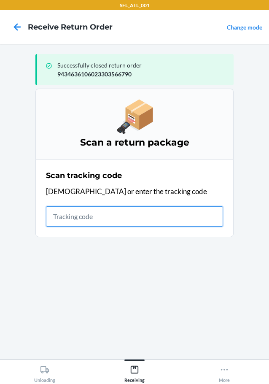
drag, startPoint x: 75, startPoint y: 217, endPoint x: 6, endPoint y: 203, distance: 69.8
click at [75, 217] on input "text" at bounding box center [134, 216] width 177 height 20
type input "420302599434636106023304351470"
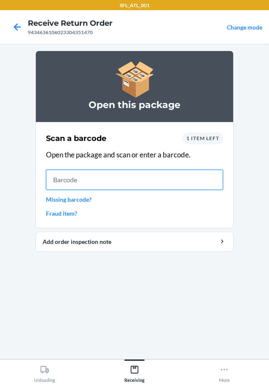
click at [212, 188] on input "text" at bounding box center [134, 179] width 177 height 20
type input "[CREDIT_CARD_NUMBER]"
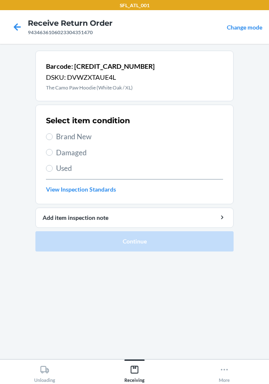
click at [89, 140] on span "Brand New" at bounding box center [139, 136] width 167 height 11
click at [53, 140] on input "Brand New" at bounding box center [49, 136] width 7 height 7
radio input "true"
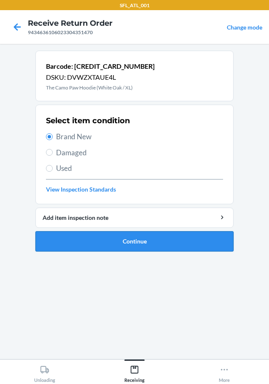
click at [108, 234] on button "Continue" at bounding box center [134, 241] width 198 height 20
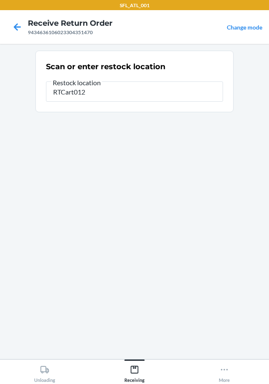
type input "RTCart012"
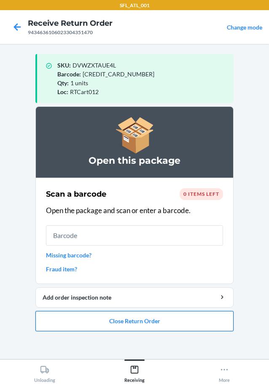
click at [180, 329] on button "Close Return Order" at bounding box center [134, 321] width 198 height 20
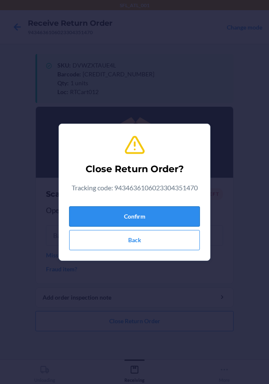
click at [177, 211] on button "Confirm" at bounding box center [134, 216] width 131 height 20
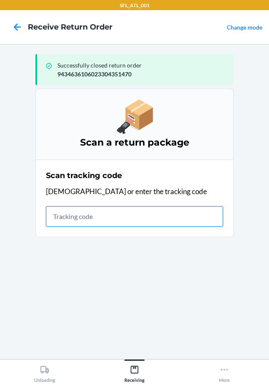
click at [64, 211] on input "text" at bounding box center [134, 216] width 177 height 20
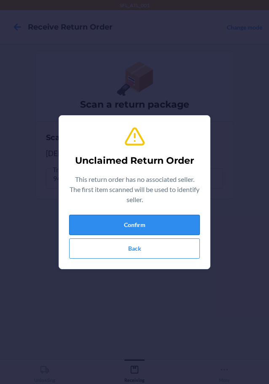
click at [131, 217] on button "Confirm" at bounding box center [134, 225] width 131 height 20
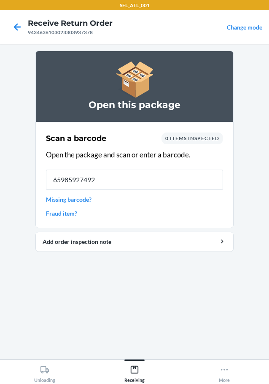
type input "659859274928"
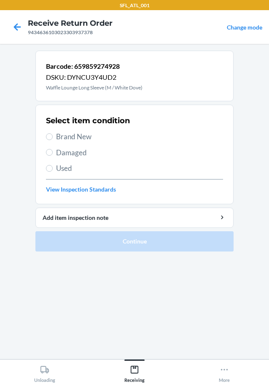
click at [82, 138] on span "Brand New" at bounding box center [139, 136] width 167 height 11
click at [53, 138] on input "Brand New" at bounding box center [49, 136] width 7 height 7
radio input "true"
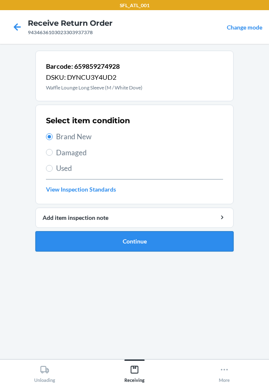
click at [113, 239] on button "Continue" at bounding box center [134, 241] width 198 height 20
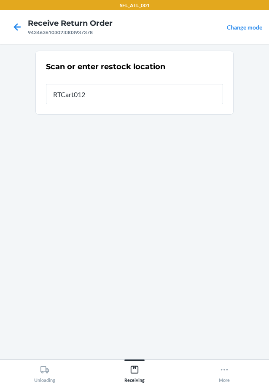
type input "RTCart012"
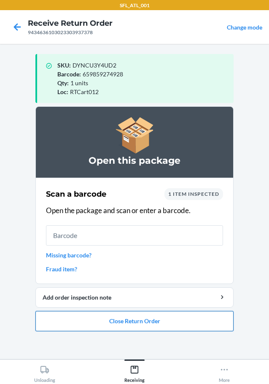
click at [177, 319] on button "Close Return Order" at bounding box center [134, 321] width 198 height 20
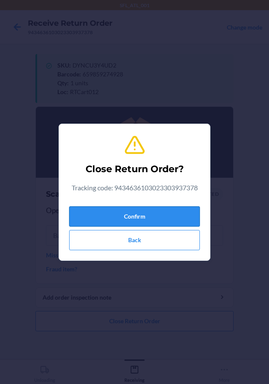
click at [159, 225] on button "Confirm" at bounding box center [134, 216] width 131 height 20
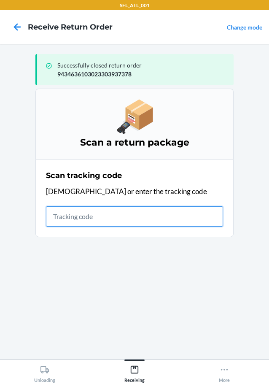
click at [91, 211] on input "text" at bounding box center [134, 216] width 177 height 20
type input "420302599434636106023304592"
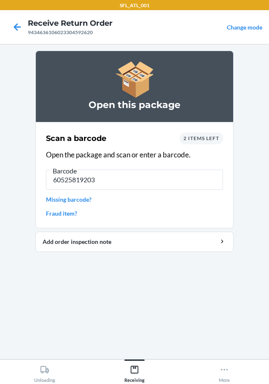
type input "605258192035"
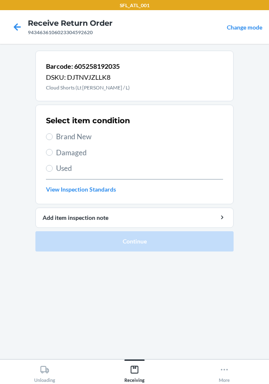
click at [71, 128] on div "Select item condition Brand New Damaged Used View Inspection Standards" at bounding box center [134, 154] width 177 height 83
click at [75, 134] on span "Brand New" at bounding box center [139, 136] width 167 height 11
click at [53, 134] on input "Brand New" at bounding box center [49, 136] width 7 height 7
radio input "true"
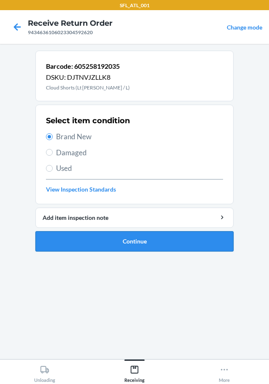
click at [122, 248] on button "Continue" at bounding box center [134, 241] width 198 height 20
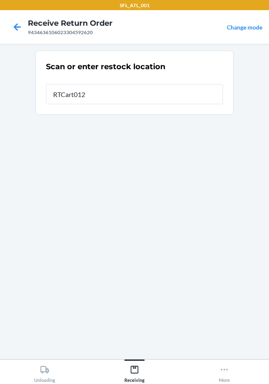
type input "RTCart012"
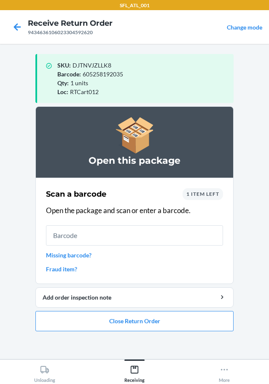
type input "`"
type input "73538024173"
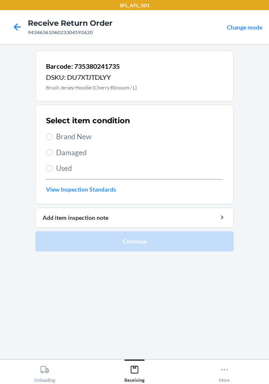
click at [79, 133] on span "Brand New" at bounding box center [139, 136] width 167 height 11
click at [53, 133] on input "Brand New" at bounding box center [49, 136] width 7 height 7
radio input "true"
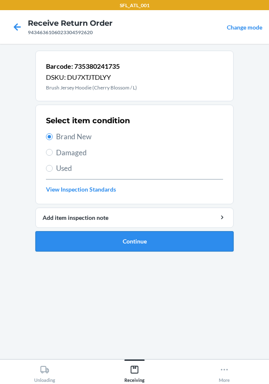
click at [116, 241] on button "Continue" at bounding box center [134, 241] width 198 height 20
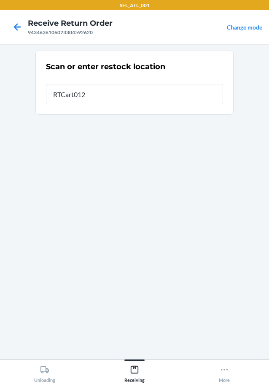
type input "RTCart012"
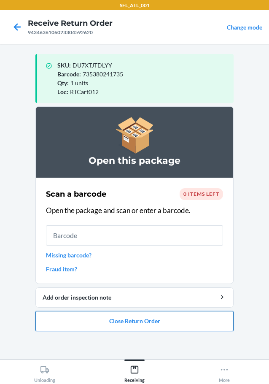
click at [120, 326] on button "Close Return Order" at bounding box center [134, 321] width 198 height 20
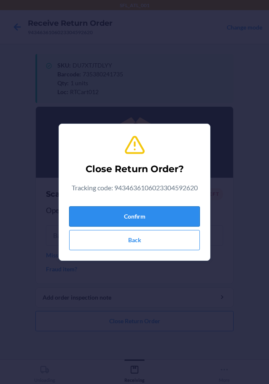
click at [129, 223] on button "Confirm" at bounding box center [134, 216] width 131 height 20
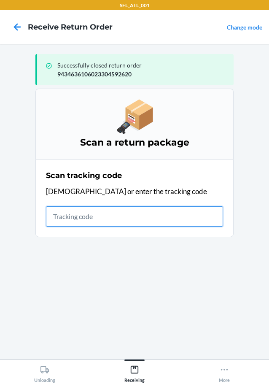
click at [80, 218] on input "text" at bounding box center [134, 216] width 177 height 20
type input "420302599434636106023302424"
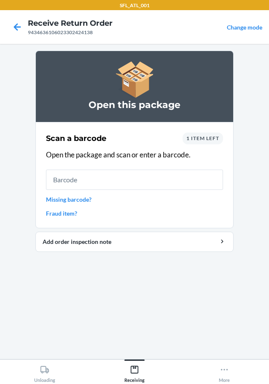
click at [68, 215] on link "Fraud item?" at bounding box center [134, 213] width 177 height 9
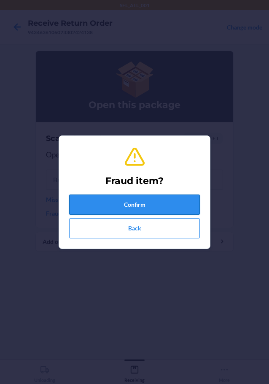
click at [113, 204] on button "Confirm" at bounding box center [134, 204] width 131 height 20
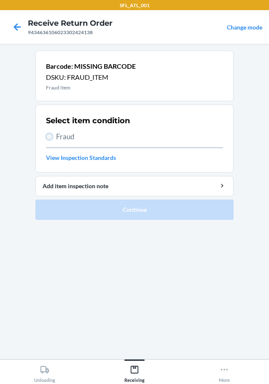
click at [48, 140] on input "Fraud" at bounding box center [49, 136] width 7 height 7
radio input "true"
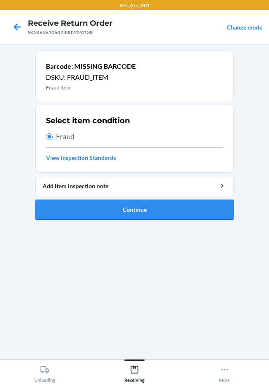
click at [89, 212] on button "Continue" at bounding box center [134, 209] width 198 height 20
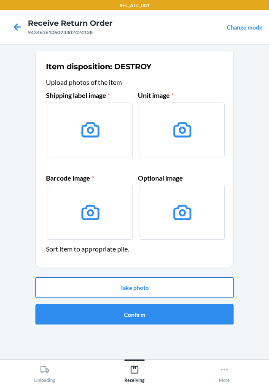
click at [172, 281] on button "Take photo" at bounding box center [134, 287] width 198 height 20
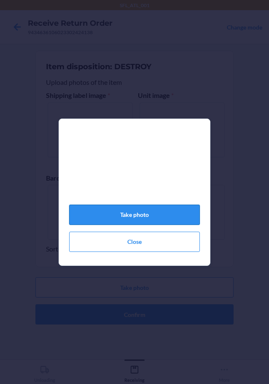
click at [175, 210] on button "Take photo" at bounding box center [134, 214] width 131 height 20
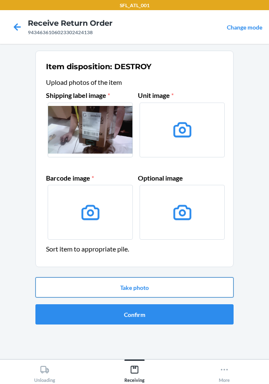
click at [161, 289] on button "Take photo" at bounding box center [134, 287] width 198 height 20
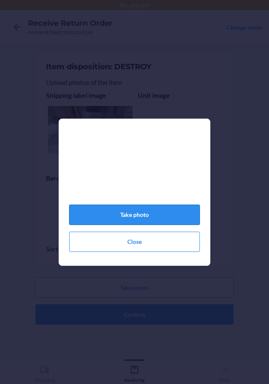
click at [156, 219] on button "Take photo" at bounding box center [134, 214] width 131 height 20
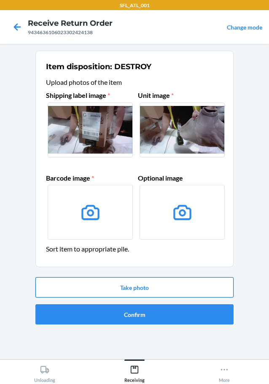
click at [129, 285] on button "Take photo" at bounding box center [134, 287] width 198 height 20
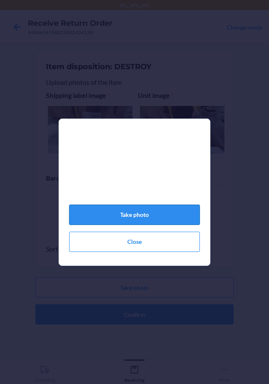
click at [142, 216] on button "Take photo" at bounding box center [134, 214] width 131 height 20
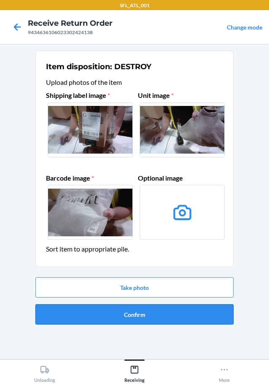
click at [169, 311] on button "Confirm" at bounding box center [134, 314] width 198 height 20
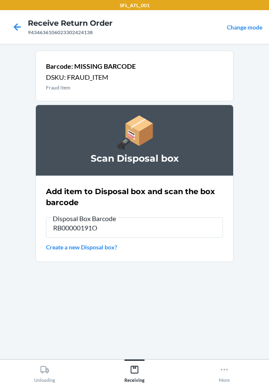
type input "RB00000191O"
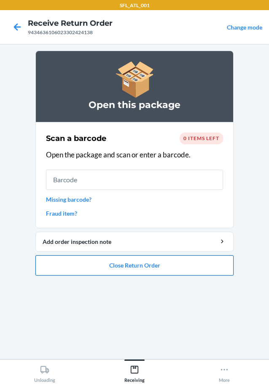
click at [184, 268] on button "Close Return Order" at bounding box center [134, 265] width 198 height 20
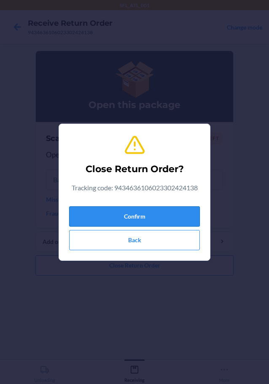
click at [148, 221] on button "Confirm" at bounding box center [134, 216] width 131 height 20
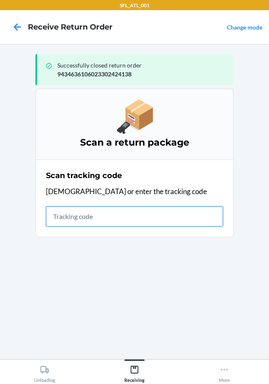
click at [80, 219] on input "text" at bounding box center [134, 216] width 177 height 20
type input "42030259943463610602330366495"
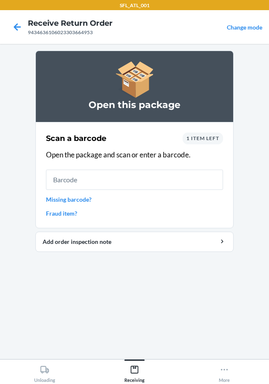
type input "5"
type input "61065599197"
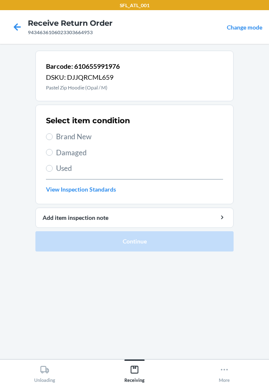
click at [53, 135] on label "Brand New" at bounding box center [134, 136] width 177 height 11
click at [53, 135] on input "Brand New" at bounding box center [49, 136] width 7 height 7
radio input "true"
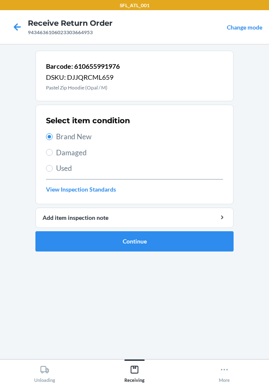
click at [169, 253] on ol "Barcode: 610655991976 DSKU: DJJQRCML659 Pastel Zip Hoodie (Opal / M) Select ite…" at bounding box center [134, 154] width 198 height 207
click at [170, 252] on ol "Barcode: 610655991976 DSKU: DJJQRCML659 Pastel Zip Hoodie (Opal / M) Select ite…" at bounding box center [134, 154] width 198 height 207
click at [172, 249] on button "Continue" at bounding box center [134, 241] width 198 height 20
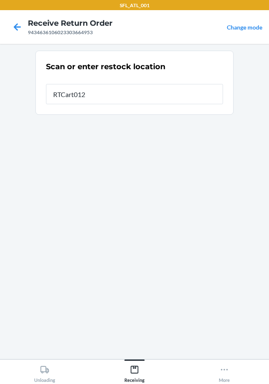
type input "RTCart012"
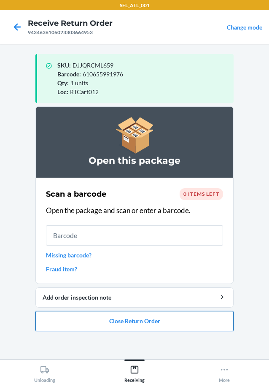
click at [102, 323] on button "Close Return Order" at bounding box center [134, 321] width 198 height 20
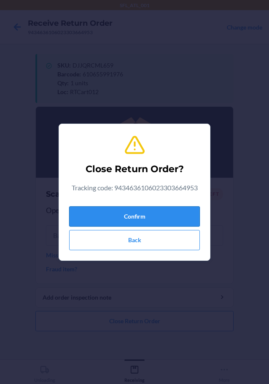
click at [117, 215] on button "Confirm" at bounding box center [134, 216] width 131 height 20
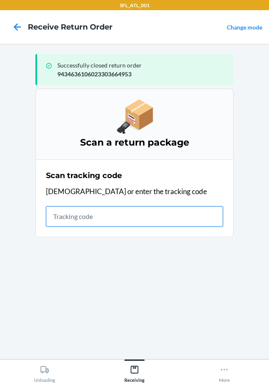
click at [64, 214] on input "text" at bounding box center [134, 216] width 177 height 20
type input "420302599434636106023302954796"
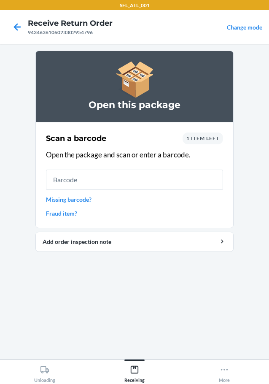
click at [65, 200] on link "Missing barcode?" at bounding box center [134, 199] width 177 height 9
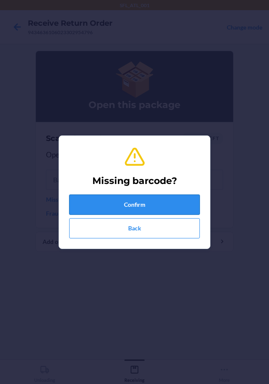
click at [105, 207] on button "Confirm" at bounding box center [134, 204] width 131 height 20
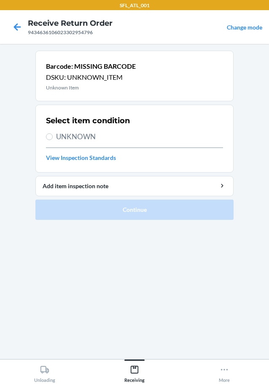
click at [83, 139] on span "UNKNOWN" at bounding box center [139, 136] width 167 height 11
click at [53, 139] on input "UNKNOWN" at bounding box center [49, 136] width 7 height 7
radio input "true"
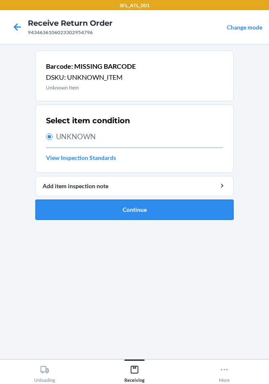
click at [108, 218] on button "Continue" at bounding box center [134, 209] width 198 height 20
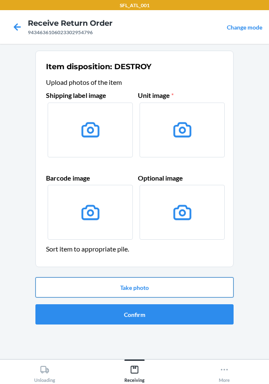
click at [145, 283] on button "Take photo" at bounding box center [134, 287] width 198 height 20
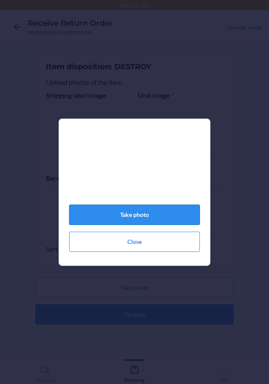
click at [152, 225] on button "Take photo" at bounding box center [134, 214] width 131 height 20
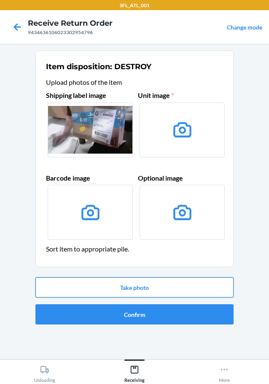
click at [145, 281] on button "Take photo" at bounding box center [134, 287] width 198 height 20
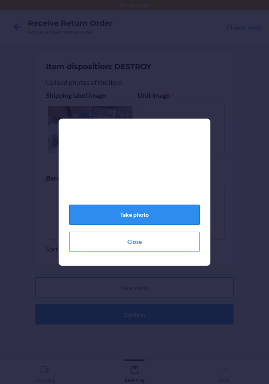
click at [150, 222] on button "Take photo" at bounding box center [134, 214] width 131 height 20
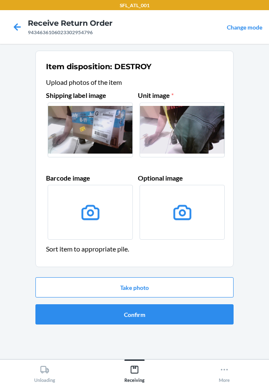
click at [155, 298] on div "Take photo Confirm" at bounding box center [134, 301] width 198 height 54
click at [156, 324] on div "Take photo Confirm" at bounding box center [134, 301] width 198 height 54
click at [158, 316] on button "Confirm" at bounding box center [134, 314] width 198 height 20
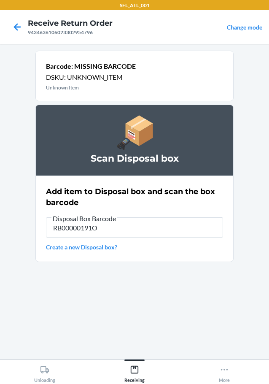
type input "RB00000191O"
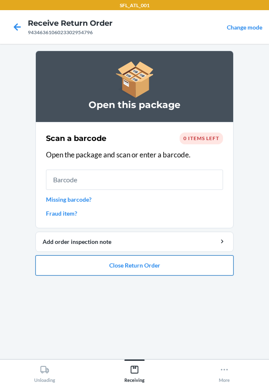
click at [175, 264] on button "Close Return Order" at bounding box center [134, 265] width 198 height 20
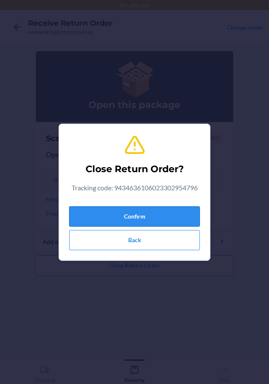
click at [177, 217] on button "Confirm" at bounding box center [134, 216] width 131 height 20
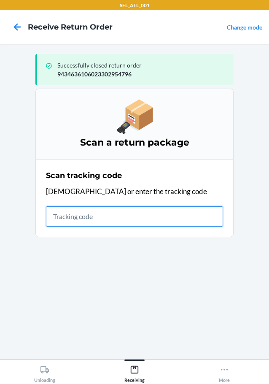
click at [58, 221] on input "text" at bounding box center [134, 216] width 177 height 20
type input "420302599434636106023304290977"
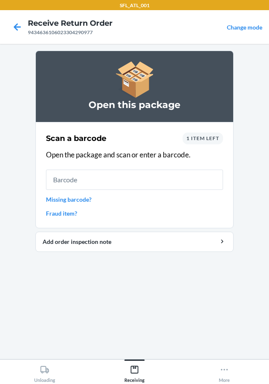
click at [71, 198] on link "Missing barcode?" at bounding box center [134, 199] width 177 height 9
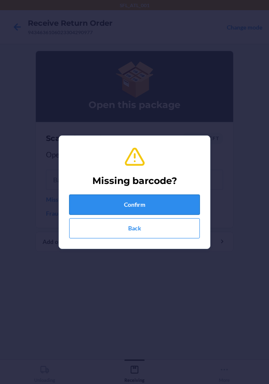
click at [149, 205] on button "Confirm" at bounding box center [134, 204] width 131 height 20
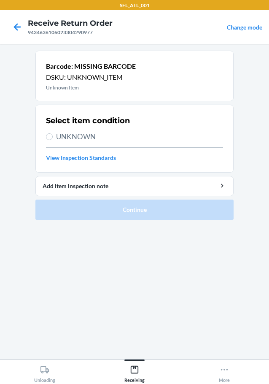
click at [89, 139] on span "UNKNOWN" at bounding box center [139, 136] width 167 height 11
click at [53, 139] on input "UNKNOWN" at bounding box center [49, 136] width 7 height 7
radio input "true"
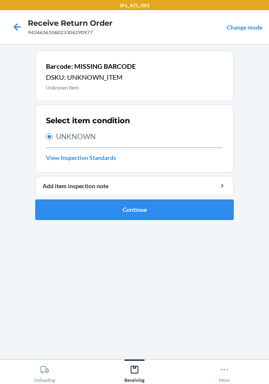
click at [138, 200] on button "Continue" at bounding box center [134, 209] width 198 height 20
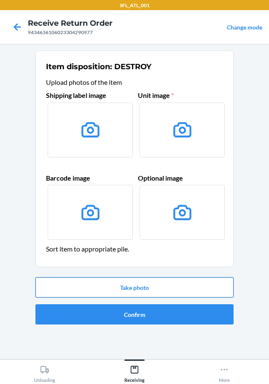
click at [136, 285] on button "Take photo" at bounding box center [134, 287] width 198 height 20
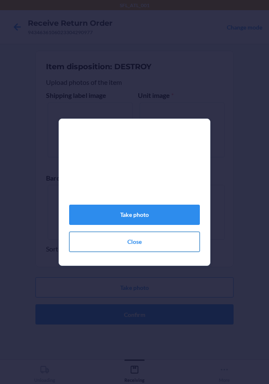
click at [161, 239] on button "Close" at bounding box center [134, 241] width 131 height 20
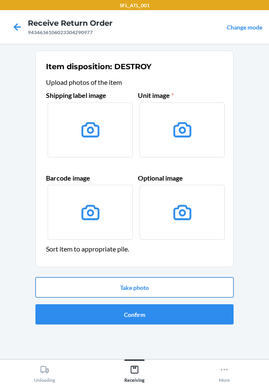
click at [168, 284] on button "Take photo" at bounding box center [134, 287] width 198 height 20
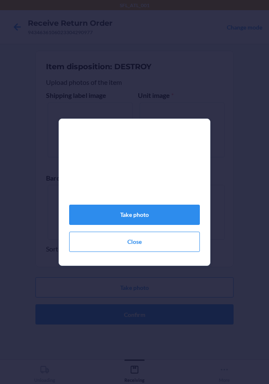
click at [166, 208] on div "Take photo Close" at bounding box center [134, 195] width 131 height 119
click at [165, 217] on button "Take photo" at bounding box center [134, 214] width 131 height 20
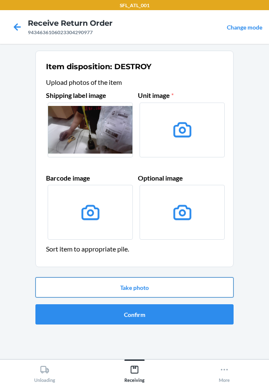
click at [169, 294] on button "Take photo" at bounding box center [134, 287] width 198 height 20
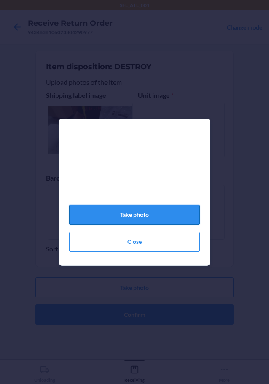
click at [167, 211] on button "Take photo" at bounding box center [134, 214] width 131 height 20
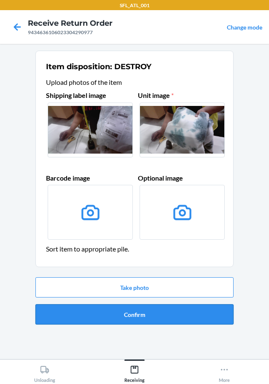
click at [183, 314] on button "Confirm" at bounding box center [134, 314] width 198 height 20
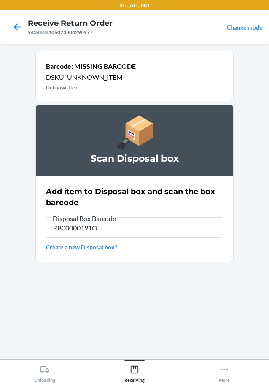
type input "RB00000191O"
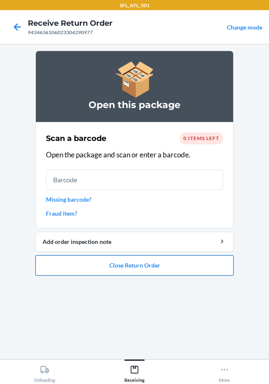
click at [185, 274] on button "Close Return Order" at bounding box center [134, 265] width 198 height 20
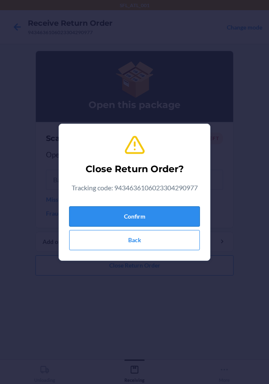
click at [177, 213] on button "Confirm" at bounding box center [134, 216] width 131 height 20
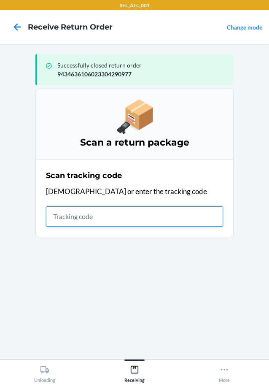
click at [94, 223] on input "text" at bounding box center [134, 216] width 177 height 20
type input "42030259943463610602330447379"
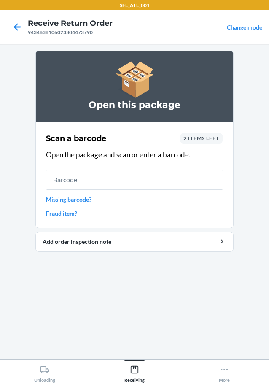
click at [160, 192] on div "Scan a barcode 2 items left Open the package and scan or enter a barcode. Missi…" at bounding box center [134, 175] width 177 height 90
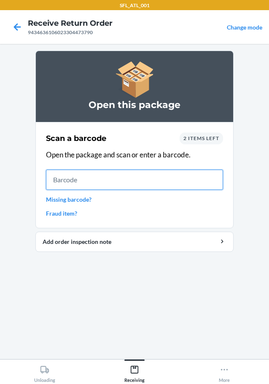
click at [162, 186] on input "text" at bounding box center [134, 179] width 177 height 20
type input "613527244439"
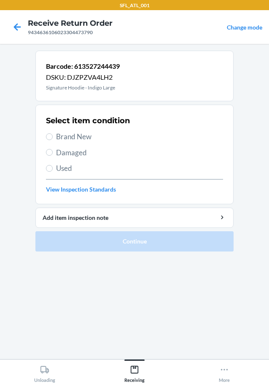
click at [67, 135] on span "Brand New" at bounding box center [139, 136] width 167 height 11
click at [53, 135] on input "Brand New" at bounding box center [49, 136] width 7 height 7
radio input "true"
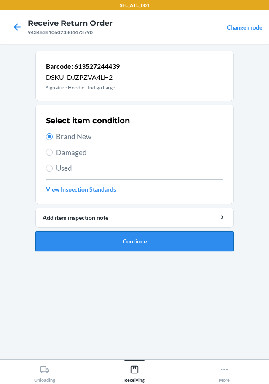
click at [179, 248] on button "Continue" at bounding box center [134, 241] width 198 height 20
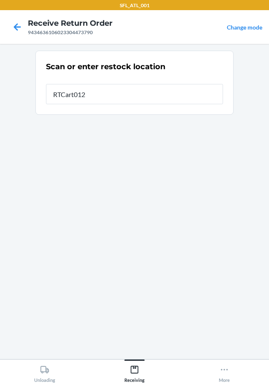
type input "RTCart012"
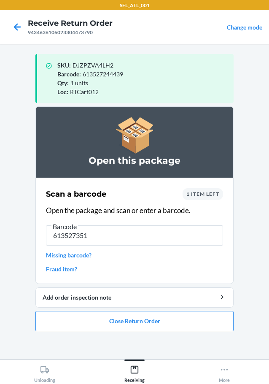
type input "6135273513"
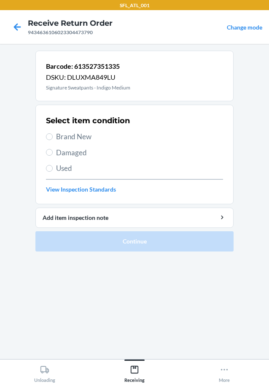
click at [89, 134] on span "Brand New" at bounding box center [139, 136] width 167 height 11
click at [53, 134] on input "Brand New" at bounding box center [49, 136] width 7 height 7
radio input "true"
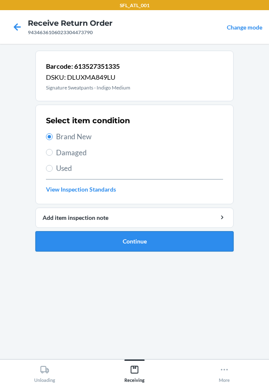
click at [151, 235] on button "Continue" at bounding box center [134, 241] width 198 height 20
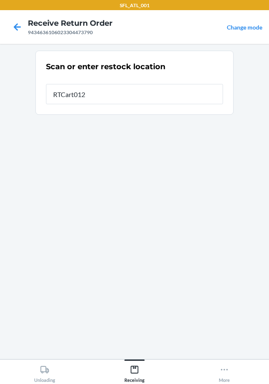
type input "RTCart012"
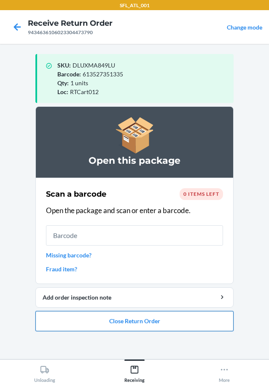
click at [207, 326] on button "Close Return Order" at bounding box center [134, 321] width 198 height 20
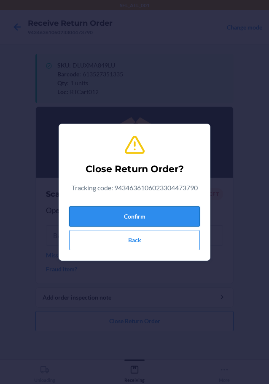
click at [151, 223] on button "Confirm" at bounding box center [134, 216] width 131 height 20
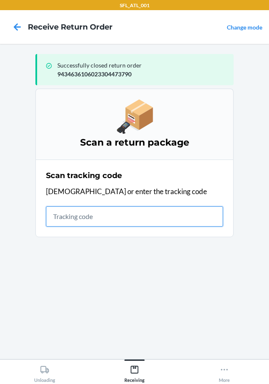
click at [100, 217] on input "text" at bounding box center [134, 216] width 177 height 20
type input "420302599434636106023304240194"
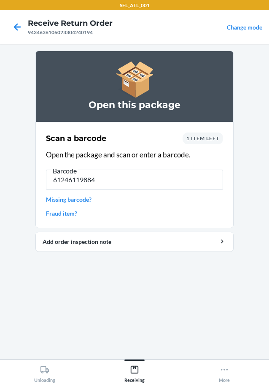
type input "612461198846"
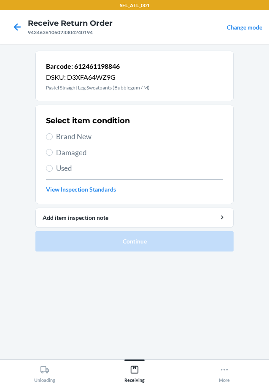
click at [82, 146] on div "Select item condition Brand New Damaged Used View Inspection Standards" at bounding box center [134, 154] width 177 height 83
click at [81, 142] on div "Select item condition Brand New Damaged Used View Inspection Standards" at bounding box center [134, 154] width 177 height 83
click at [81, 141] on span "Brand New" at bounding box center [139, 136] width 167 height 11
click at [53, 140] on input "Brand New" at bounding box center [49, 136] width 7 height 7
radio input "true"
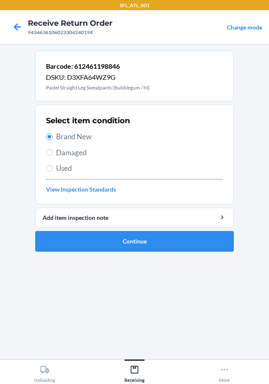
click at [107, 240] on button "Continue" at bounding box center [134, 241] width 198 height 20
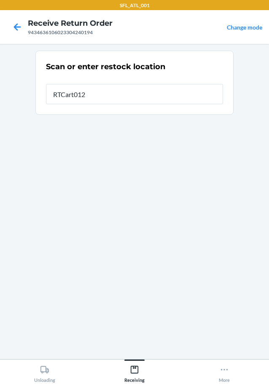
type input "RTCart012"
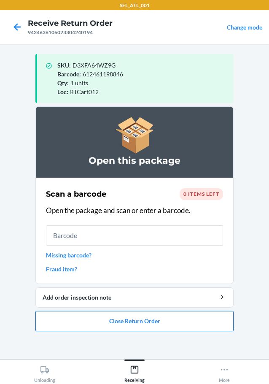
click at [165, 320] on button "Close Return Order" at bounding box center [134, 321] width 198 height 20
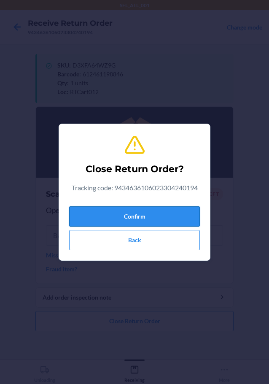
click at [159, 215] on button "Confirm" at bounding box center [134, 216] width 131 height 20
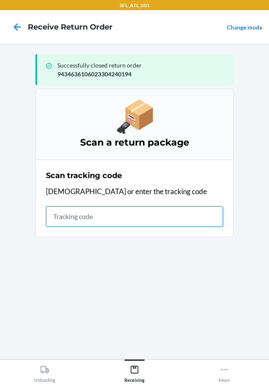
click at [66, 216] on input "text" at bounding box center [134, 216] width 177 height 20
type input "420302599434636106023303933"
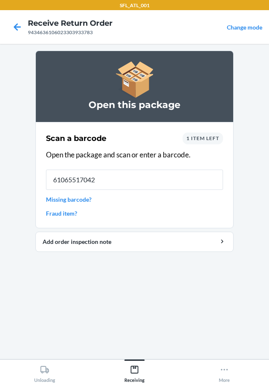
type input "610655170425"
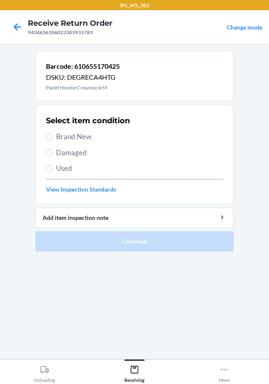
click at [61, 142] on div "Select item condition Brand New Damaged Used View Inspection Standards" at bounding box center [134, 154] width 177 height 83
click at [62, 141] on span "Brand New" at bounding box center [139, 136] width 167 height 11
click at [53, 140] on input "Brand New" at bounding box center [49, 136] width 7 height 7
radio input "true"
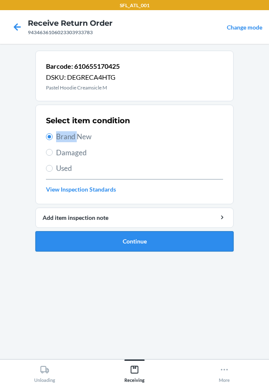
click at [108, 240] on button "Continue" at bounding box center [134, 241] width 198 height 20
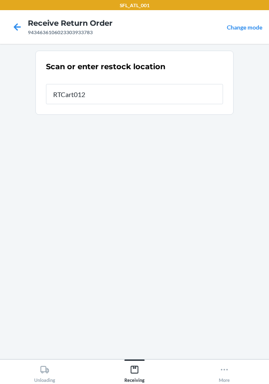
type input "RTCart012"
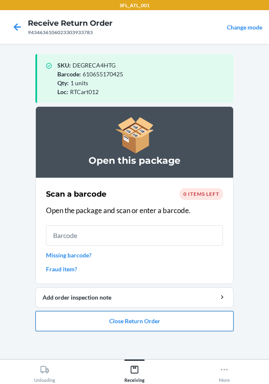
click at [144, 327] on button "Close Return Order" at bounding box center [134, 321] width 198 height 20
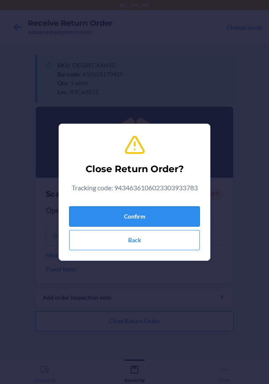
click at [135, 217] on button "Confirm" at bounding box center [134, 216] width 131 height 20
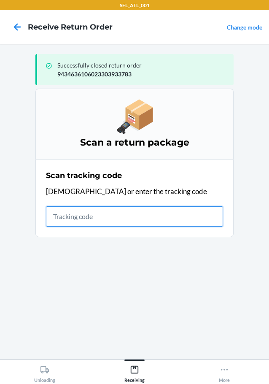
click at [147, 219] on input "text" at bounding box center [134, 216] width 177 height 20
type input "42030259943463610602330420"
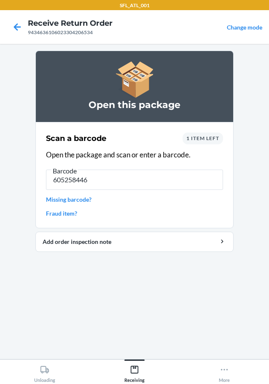
type input "6052584461"
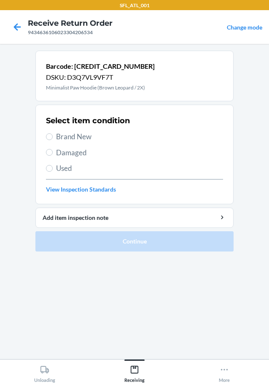
click at [67, 131] on div "Select item condition Brand New Damaged Used View Inspection Standards" at bounding box center [134, 154] width 177 height 83
click at [69, 138] on span "Brand New" at bounding box center [139, 136] width 167 height 11
click at [53, 138] on input "Brand New" at bounding box center [49, 136] width 7 height 7
radio input "true"
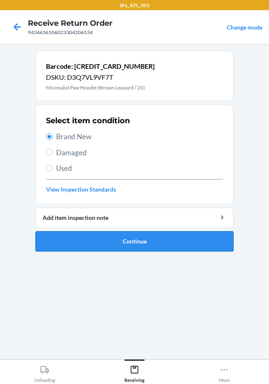
click at [100, 239] on button "Continue" at bounding box center [134, 241] width 198 height 20
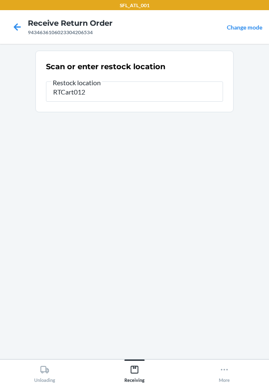
type input "RTCart012"
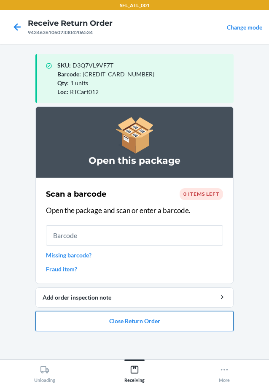
click at [148, 317] on button "Close Return Order" at bounding box center [134, 321] width 198 height 20
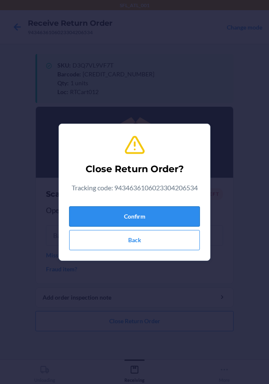
click at [149, 217] on button "Confirm" at bounding box center [134, 216] width 131 height 20
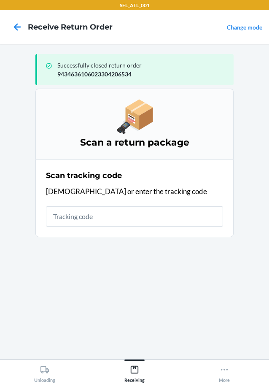
click at [85, 229] on section "Scan tracking code Scan or enter the tracking code" at bounding box center [134, 198] width 198 height 78
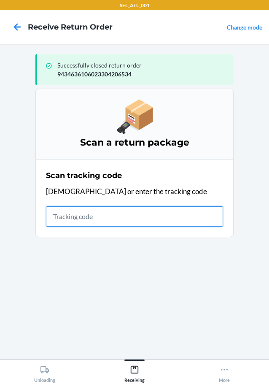
click at [91, 225] on input "text" at bounding box center [134, 216] width 177 height 20
type input "PB2145x1"
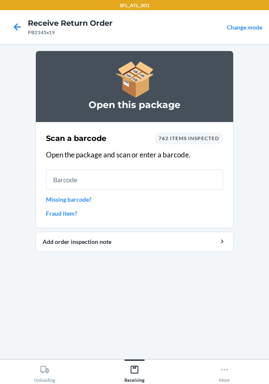
click at [24, 21] on div at bounding box center [17, 26] width 21 height 21
click at [22, 22] on icon at bounding box center [17, 27] width 14 height 14
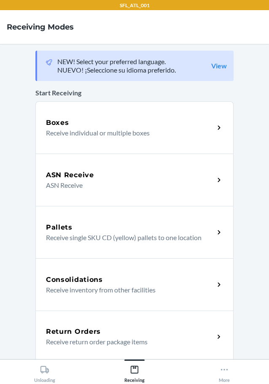
click at [94, 333] on h5 "Return Orders" at bounding box center [73, 331] width 55 height 10
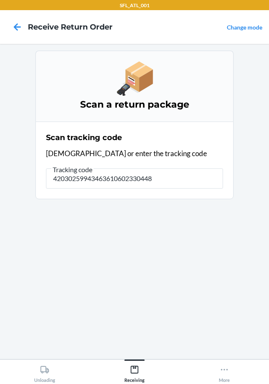
type input "420302599434636106023304484"
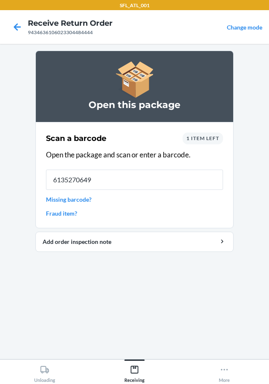
type input "61352706497"
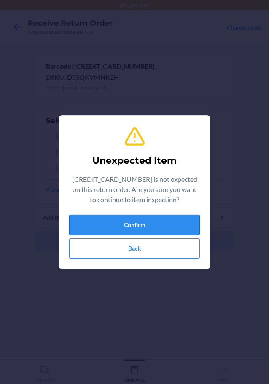
click at [139, 215] on button "Confirm" at bounding box center [134, 225] width 131 height 20
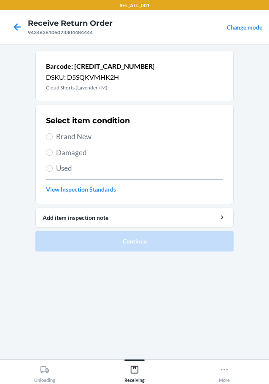
click at [80, 139] on span "Brand New" at bounding box center [139, 136] width 167 height 11
click at [53, 139] on input "Brand New" at bounding box center [49, 136] width 7 height 7
radio input "true"
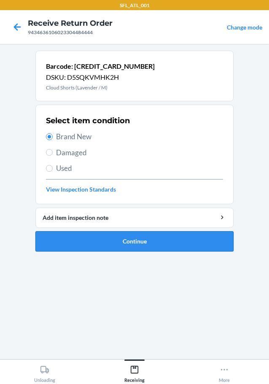
click at [145, 245] on button "Continue" at bounding box center [134, 241] width 198 height 20
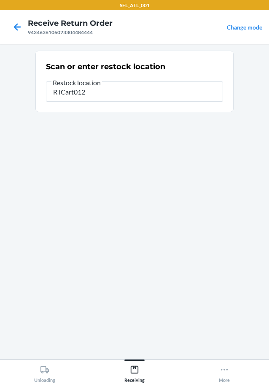
type input "RTCart012"
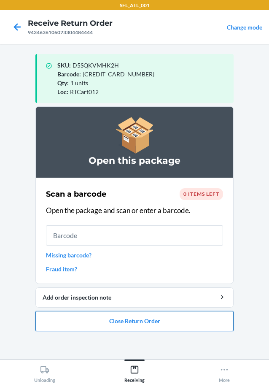
click at [124, 322] on button "Close Return Order" at bounding box center [134, 321] width 198 height 20
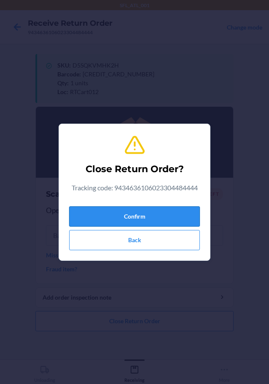
click at [111, 212] on button "Confirm" at bounding box center [134, 216] width 131 height 20
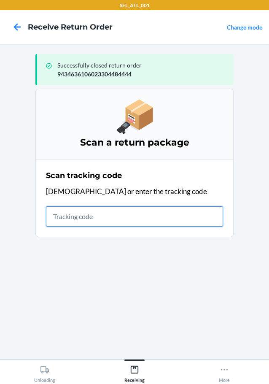
click at [123, 219] on input "text" at bounding box center [134, 216] width 177 height 20
type input "4203025994346361060233044013"
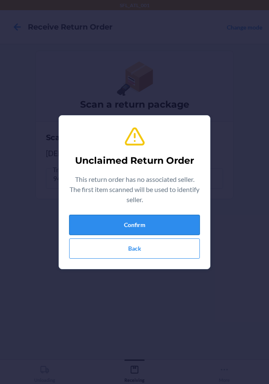
click at [127, 218] on button "Confirm" at bounding box center [134, 225] width 131 height 20
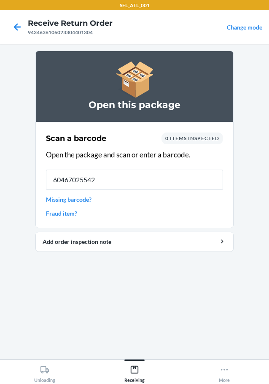
type input "604670255427"
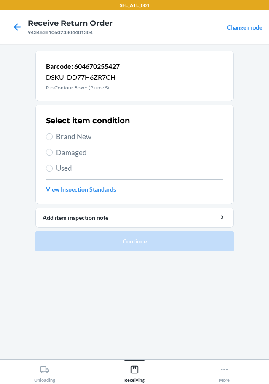
click at [83, 133] on span "Brand New" at bounding box center [139, 136] width 167 height 11
click at [53, 133] on input "Brand New" at bounding box center [49, 136] width 7 height 7
radio input "true"
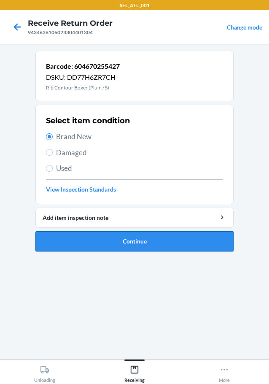
click at [134, 246] on button "Continue" at bounding box center [134, 241] width 198 height 20
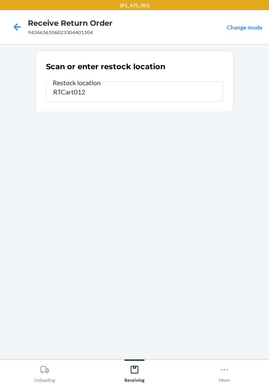
type input "RTCart012"
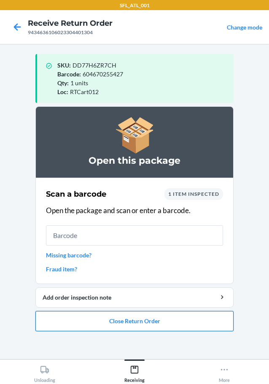
click at [118, 321] on button "Close Return Order" at bounding box center [134, 321] width 198 height 20
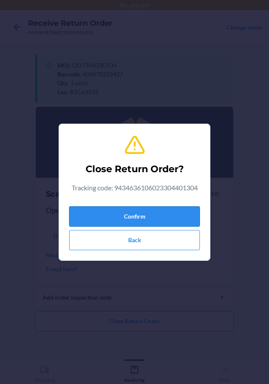
click at [137, 217] on button "Confirm" at bounding box center [134, 216] width 131 height 20
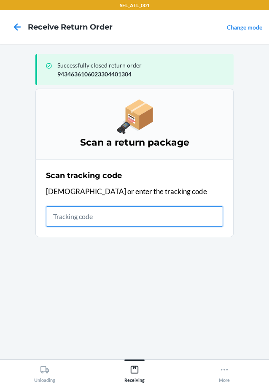
click at [113, 210] on input "text" at bounding box center [134, 216] width 177 height 20
type input "420302599434636106023304588"
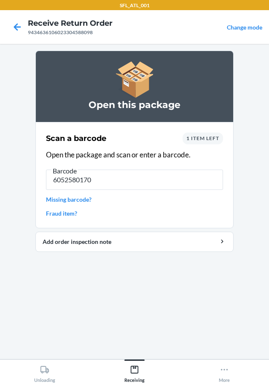
type input "60525801703"
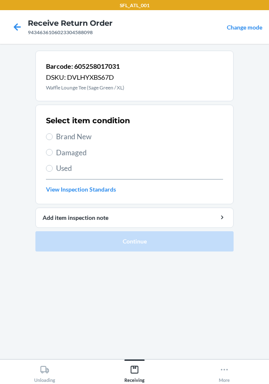
click at [77, 126] on div "Select item condition Brand New Damaged Used View Inspection Standards" at bounding box center [134, 154] width 177 height 83
click at [80, 135] on span "Brand New" at bounding box center [139, 136] width 167 height 11
click at [87, 138] on span "Brand New" at bounding box center [139, 136] width 167 height 11
click at [53, 138] on input "Brand New" at bounding box center [49, 136] width 7 height 7
radio input "true"
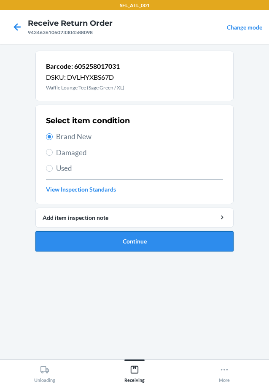
click at [128, 234] on button "Continue" at bounding box center [134, 241] width 198 height 20
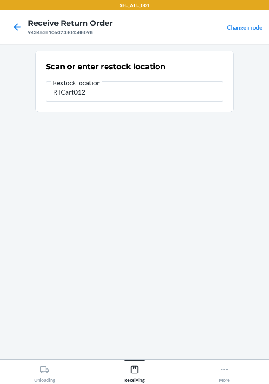
type input "RTCart012"
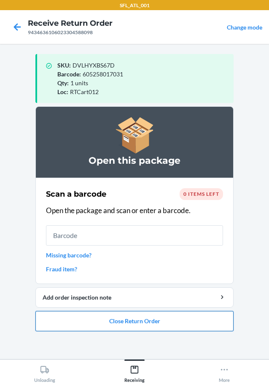
click at [149, 324] on button "Close Return Order" at bounding box center [134, 321] width 198 height 20
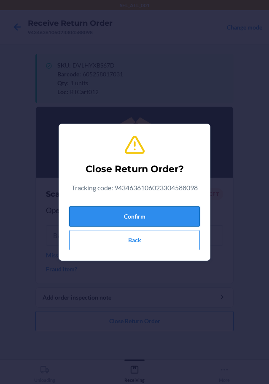
click at [154, 213] on button "Confirm" at bounding box center [134, 216] width 131 height 20
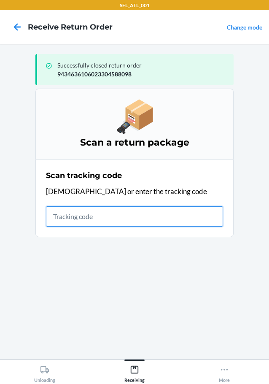
click at [69, 219] on input "text" at bounding box center [134, 216] width 177 height 20
type input "4203025994346361060233045282"
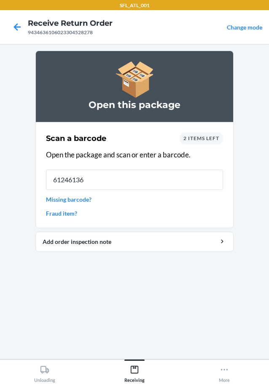
type input "612461363"
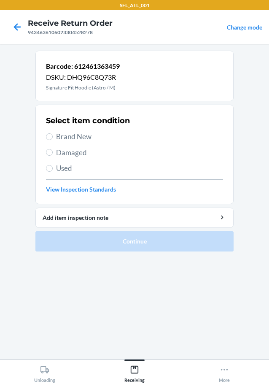
click at [81, 135] on span "Brand New" at bounding box center [139, 136] width 167 height 11
click at [53, 135] on input "Brand New" at bounding box center [49, 136] width 7 height 7
radio input "true"
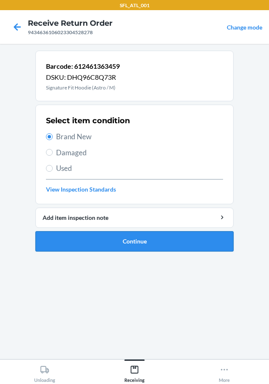
click at [132, 239] on button "Continue" at bounding box center [134, 241] width 198 height 20
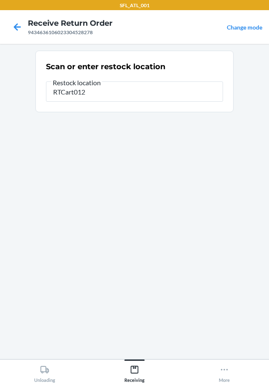
type input "RTCart012"
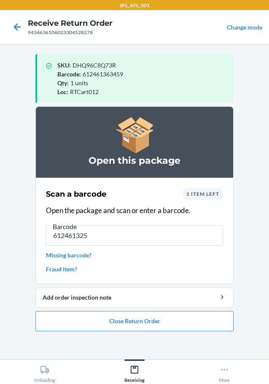
type input "6124613259"
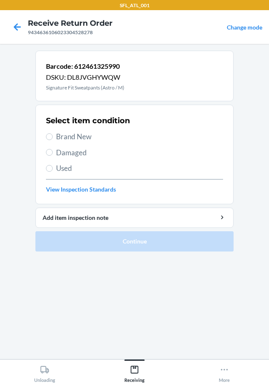
click at [79, 124] on h2 "Select item condition" at bounding box center [88, 120] width 84 height 11
click at [75, 134] on span "Brand New" at bounding box center [139, 136] width 167 height 11
click at [53, 134] on input "Brand New" at bounding box center [49, 136] width 7 height 7
radio input "true"
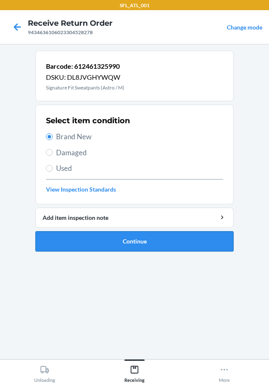
click at [91, 239] on button "Continue" at bounding box center [134, 241] width 198 height 20
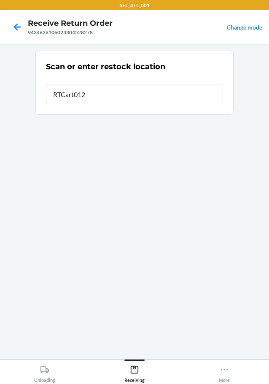
type input "RTCart012"
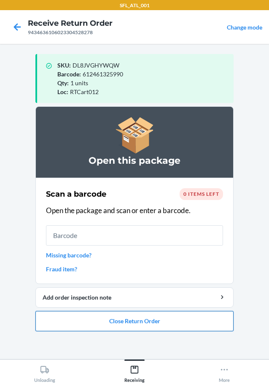
click at [125, 323] on button "Close Return Order" at bounding box center [134, 321] width 198 height 20
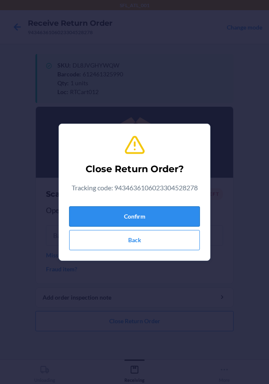
click at [135, 216] on button "Confirm" at bounding box center [134, 216] width 131 height 20
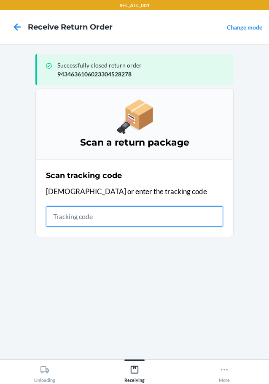
click at [66, 222] on input "text" at bounding box center [134, 216] width 177 height 20
type input "42030259943463610602330192832"
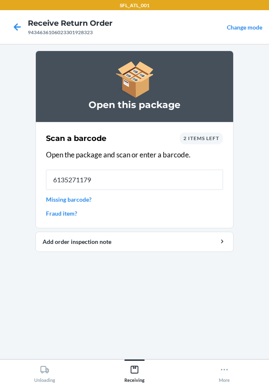
type input "61352711797"
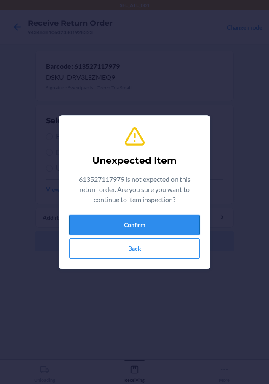
click at [115, 220] on button "Confirm" at bounding box center [134, 225] width 131 height 20
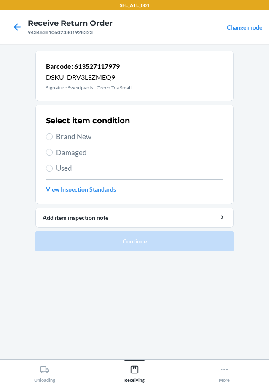
click at [82, 137] on span "Brand New" at bounding box center [139, 136] width 167 height 11
click at [53, 137] on input "Brand New" at bounding box center [49, 136] width 7 height 7
radio input "true"
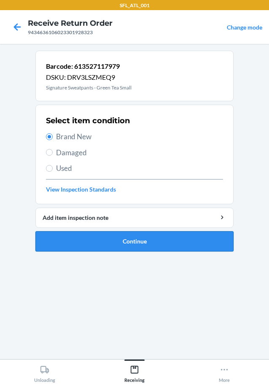
click at [93, 242] on button "Continue" at bounding box center [134, 241] width 198 height 20
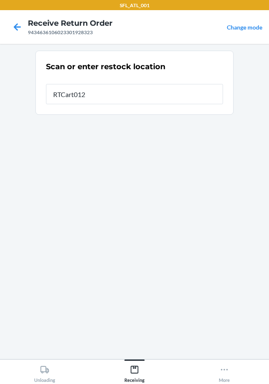
type input "RTCart012"
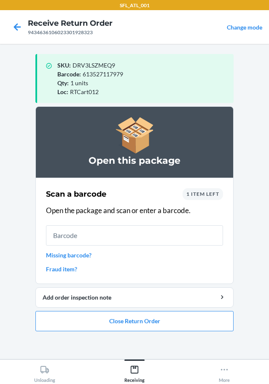
drag, startPoint x: 91, startPoint y: 235, endPoint x: 64, endPoint y: 270, distance: 44.4
click at [64, 270] on link "Fraud item?" at bounding box center [134, 268] width 177 height 9
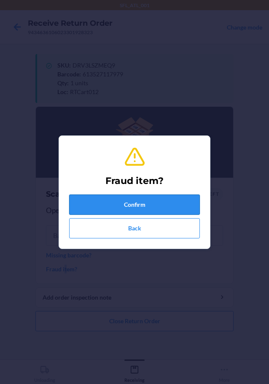
click at [131, 199] on button "Confirm" at bounding box center [134, 204] width 131 height 20
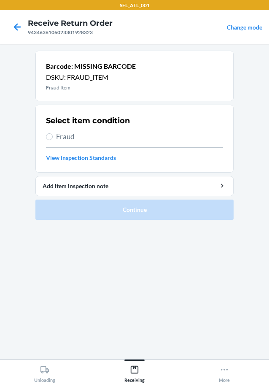
click at [72, 141] on span "Fraud" at bounding box center [139, 136] width 167 height 11
click at [53, 140] on input "Fraud" at bounding box center [49, 136] width 7 height 7
radio input "true"
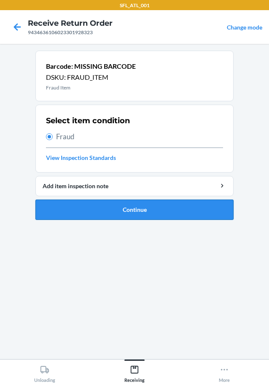
click at [143, 214] on button "Continue" at bounding box center [134, 209] width 198 height 20
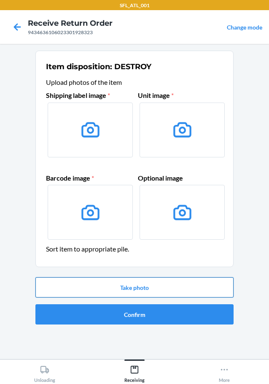
click at [153, 287] on button "Take photo" at bounding box center [134, 287] width 198 height 20
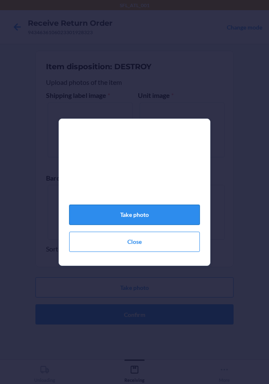
click at [156, 225] on button "Take photo" at bounding box center [134, 214] width 131 height 20
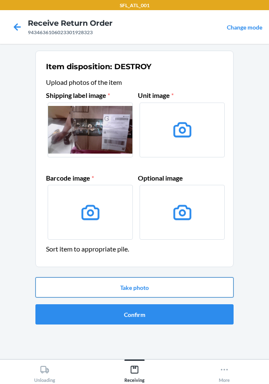
drag, startPoint x: 166, startPoint y: 275, endPoint x: 167, endPoint y: 290, distance: 14.8
click at [167, 276] on div "Take photo Confirm" at bounding box center [134, 301] width 198 height 54
click at [165, 298] on div "Take photo Confirm" at bounding box center [134, 301] width 198 height 54
click at [167, 285] on button "Take photo" at bounding box center [134, 287] width 198 height 20
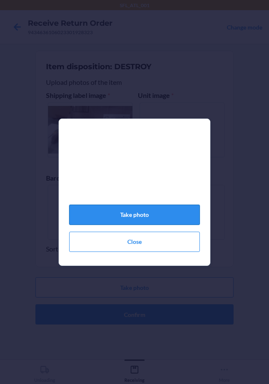
click at [169, 224] on button "Take photo" at bounding box center [134, 214] width 131 height 20
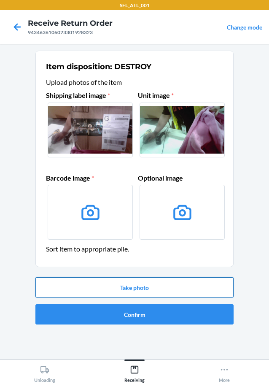
click at [162, 292] on button "Take photo" at bounding box center [134, 287] width 198 height 20
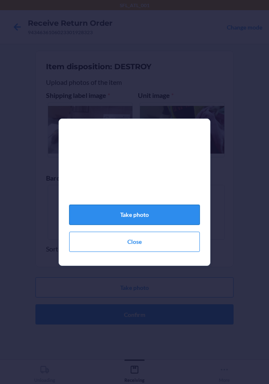
click at [163, 220] on button "Take photo" at bounding box center [134, 214] width 131 height 20
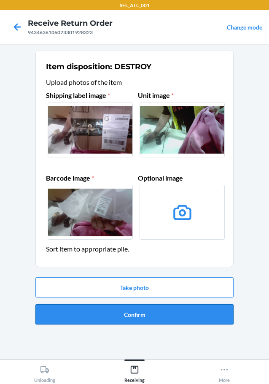
click at [159, 312] on button "Confirm" at bounding box center [134, 314] width 198 height 20
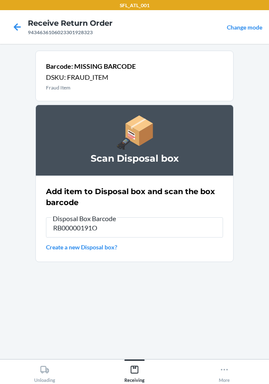
type input "RB00000191O"
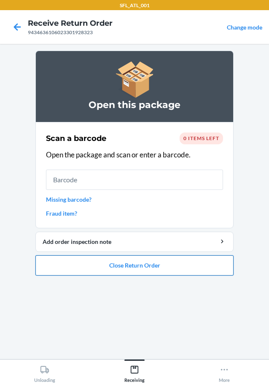
click at [166, 266] on button "Close Return Order" at bounding box center [134, 265] width 198 height 20
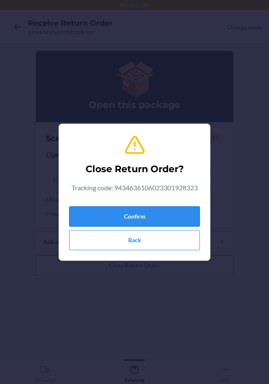
click at [156, 217] on button "Confirm" at bounding box center [134, 216] width 131 height 20
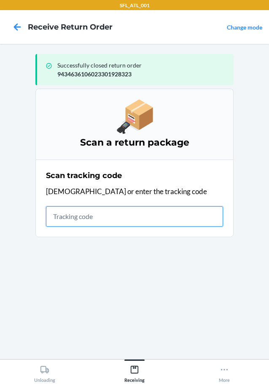
click at [84, 209] on input "text" at bounding box center [134, 216] width 177 height 20
type input "420302599434636106023304760760"
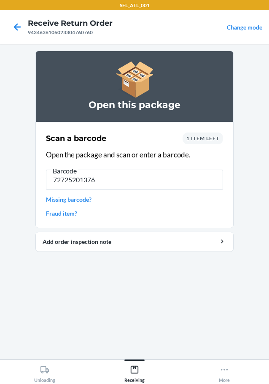
type input "727252013762"
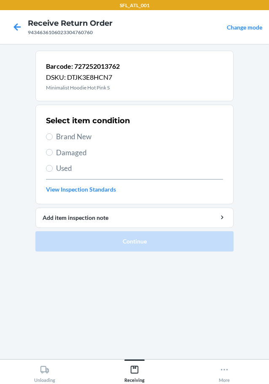
click at [72, 141] on span "Brand New" at bounding box center [139, 136] width 167 height 11
click at [53, 140] on input "Brand New" at bounding box center [49, 136] width 7 height 7
radio input "true"
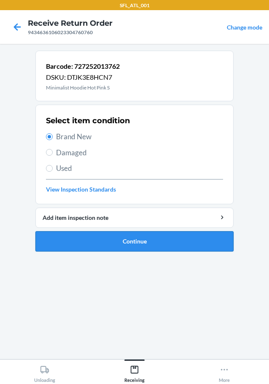
click at [156, 235] on button "Continue" at bounding box center [134, 241] width 198 height 20
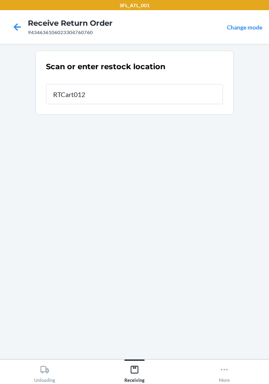
type input "RTCart012"
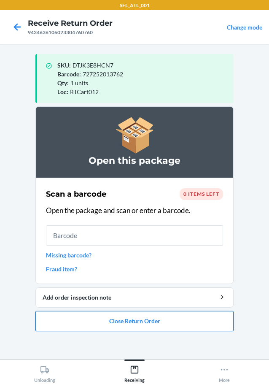
click at [177, 317] on button "Close Return Order" at bounding box center [134, 321] width 198 height 20
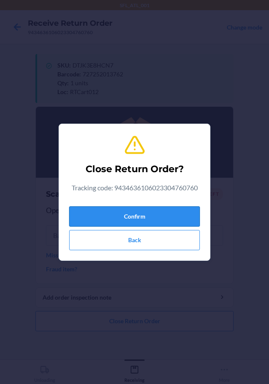
click at [152, 207] on button "Confirm" at bounding box center [134, 216] width 131 height 20
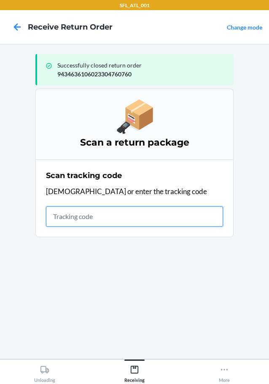
drag, startPoint x: 77, startPoint y: 219, endPoint x: 72, endPoint y: 231, distance: 13.1
click at [77, 220] on input "text" at bounding box center [134, 216] width 177 height 20
type input "420302599434636106023302392710"
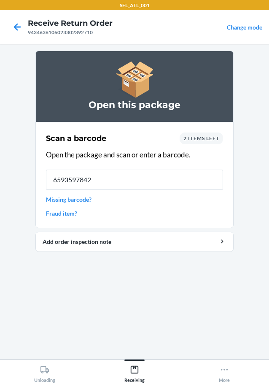
type input "65935978427"
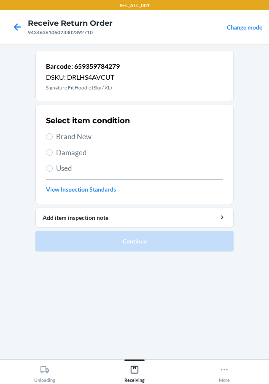
click at [69, 142] on span "Brand New" at bounding box center [139, 136] width 167 height 11
click at [53, 140] on input "Brand New" at bounding box center [49, 136] width 7 height 7
radio input "true"
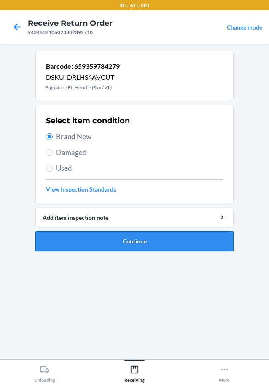
click at [105, 242] on button "Continue" at bounding box center [134, 241] width 198 height 20
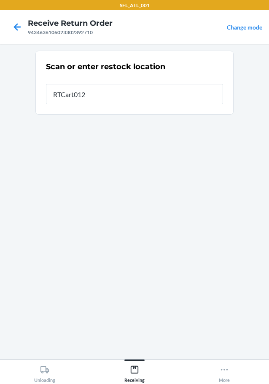
type input "RTCart012"
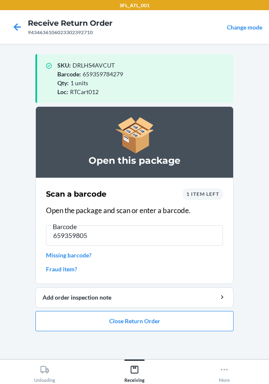
type input "6593598054"
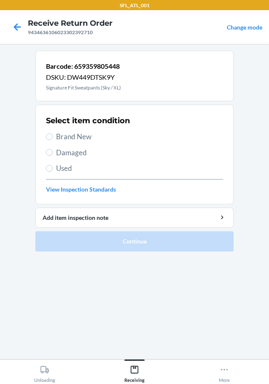
click at [66, 131] on span "Brand New" at bounding box center [139, 136] width 167 height 11
click at [53, 133] on input "Brand New" at bounding box center [49, 136] width 7 height 7
radio input "true"
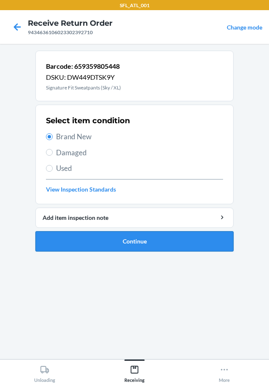
click at [113, 238] on button "Continue" at bounding box center [134, 241] width 198 height 20
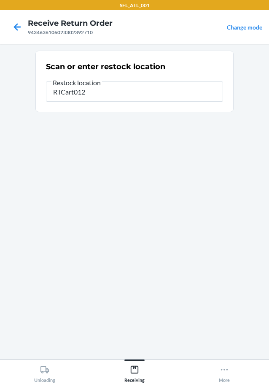
type input "RTCart012"
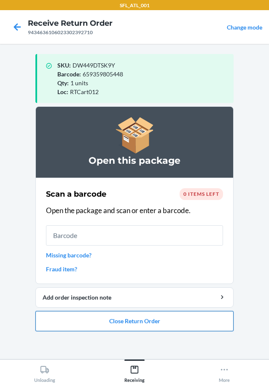
click at [139, 329] on button "Close Return Order" at bounding box center [134, 321] width 198 height 20
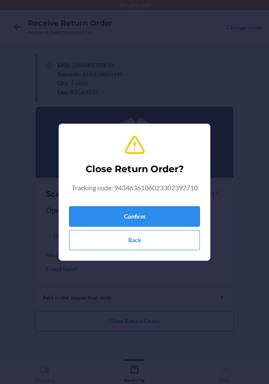
click at [114, 208] on button "Confirm" at bounding box center [134, 216] width 131 height 20
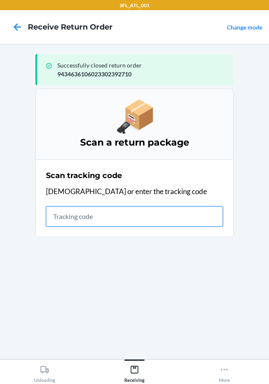
click at [104, 206] on input "text" at bounding box center [134, 216] width 177 height 20
type input "4203025994346361060233043602"
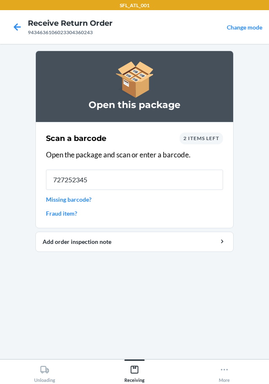
type input "7272523459"
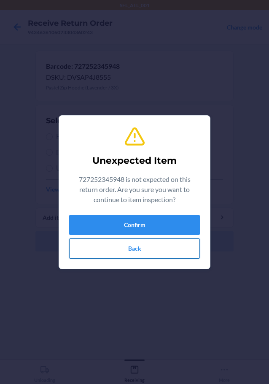
click at [147, 245] on button "Back" at bounding box center [134, 248] width 131 height 20
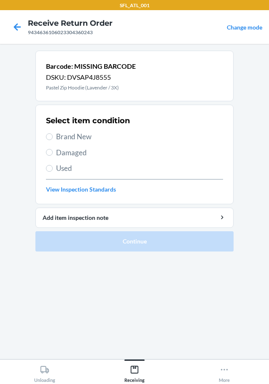
click at [70, 141] on span "Brand New" at bounding box center [139, 136] width 167 height 11
click at [53, 140] on input "Brand New" at bounding box center [49, 136] width 7 height 7
radio input "true"
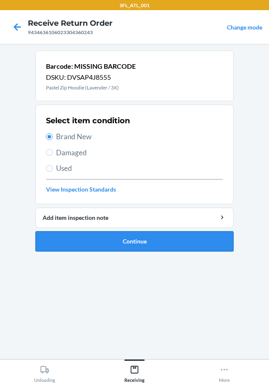
click at [97, 235] on button "Continue" at bounding box center [134, 241] width 198 height 20
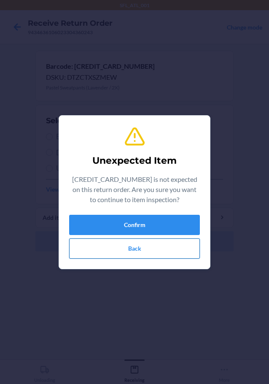
click at [143, 239] on button "Back" at bounding box center [134, 248] width 131 height 20
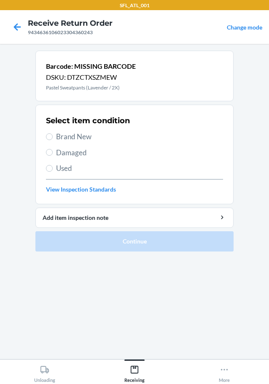
click at [71, 136] on span "Brand New" at bounding box center [139, 136] width 167 height 11
click at [53, 136] on input "Brand New" at bounding box center [49, 136] width 7 height 7
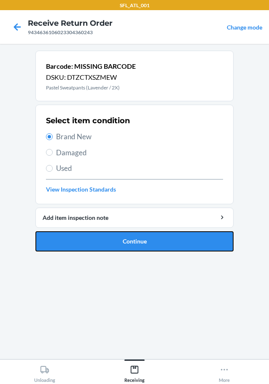
drag, startPoint x: 150, startPoint y: 241, endPoint x: 144, endPoint y: 242, distance: 5.6
click at [149, 241] on button "Continue" at bounding box center [134, 241] width 198 height 20
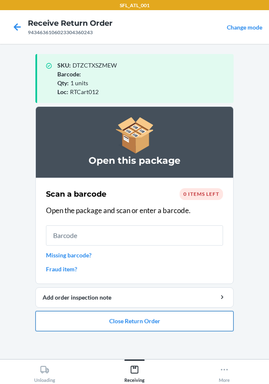
click at [155, 321] on button "Close Return Order" at bounding box center [134, 321] width 198 height 20
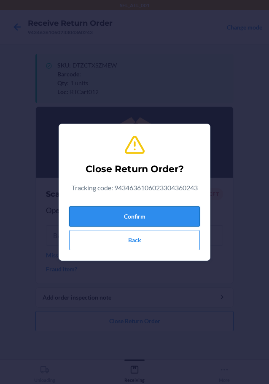
click at [166, 214] on button "Confirm" at bounding box center [134, 216] width 131 height 20
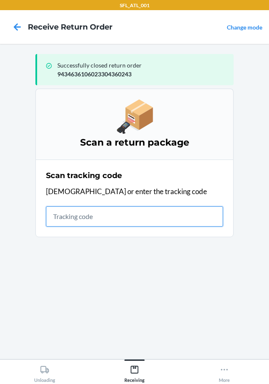
click at [70, 220] on input "text" at bounding box center [134, 216] width 177 height 20
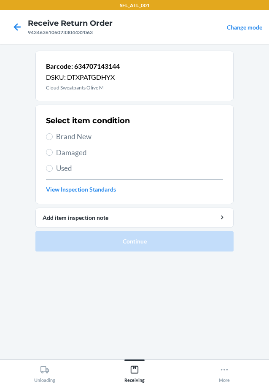
click at [87, 139] on span "Brand New" at bounding box center [139, 136] width 167 height 11
click at [53, 139] on input "Brand New" at bounding box center [49, 136] width 7 height 7
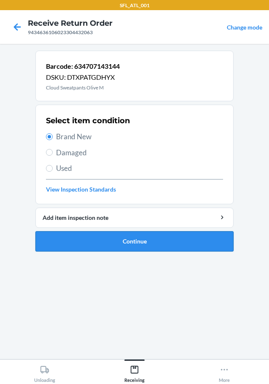
click at [123, 248] on button "Continue" at bounding box center [134, 241] width 198 height 20
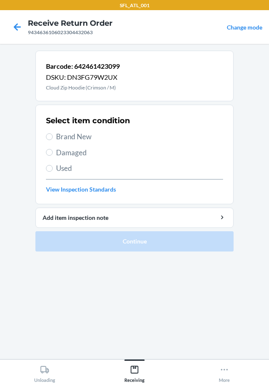
click at [81, 124] on h2 "Select item condition" at bounding box center [88, 120] width 84 height 11
click at [77, 133] on span "Brand New" at bounding box center [139, 136] width 167 height 11
click at [53, 133] on input "Brand New" at bounding box center [49, 136] width 7 height 7
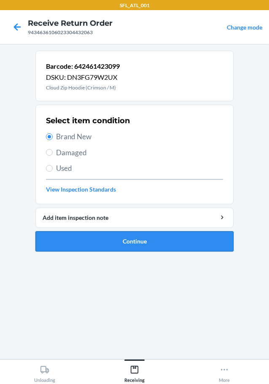
click at [127, 244] on button "Continue" at bounding box center [134, 241] width 198 height 20
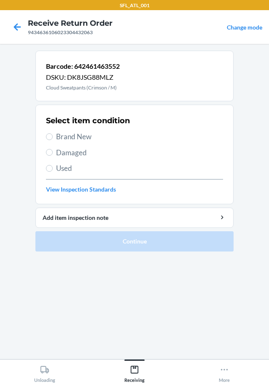
click at [78, 144] on div "Select item condition Brand New Damaged Used View Inspection Standards" at bounding box center [134, 154] width 177 height 83
click at [78, 137] on span "Brand New" at bounding box center [139, 136] width 167 height 11
click at [53, 137] on input "Brand New" at bounding box center [49, 136] width 7 height 7
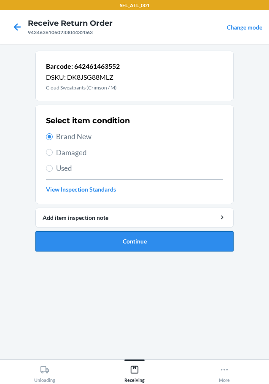
click at [128, 234] on button "Continue" at bounding box center [134, 241] width 198 height 20
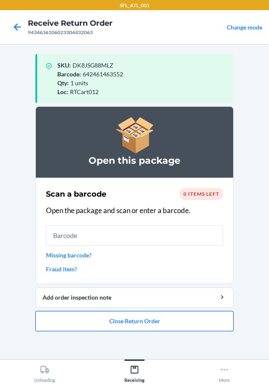
click at [134, 311] on button "Close Return Order" at bounding box center [134, 321] width 198 height 20
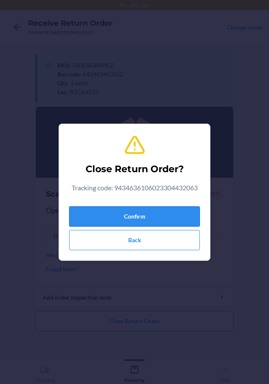
click at [133, 209] on button "Confirm" at bounding box center [134, 216] width 131 height 20
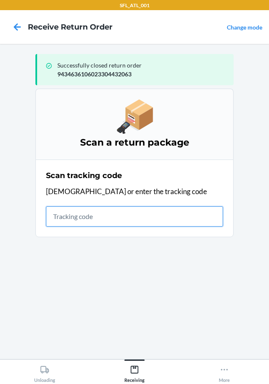
click at [56, 219] on input "text" at bounding box center [134, 216] width 177 height 20
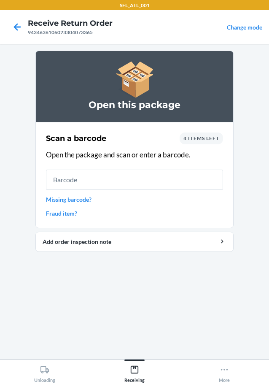
click at [82, 198] on link "Missing barcode?" at bounding box center [134, 199] width 177 height 9
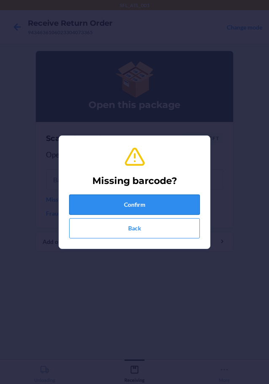
click at [137, 204] on button "Confirm" at bounding box center [134, 204] width 131 height 20
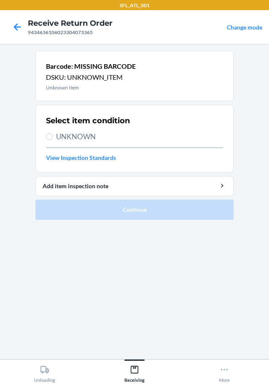
click at [92, 135] on span "UNKNOWN" at bounding box center [139, 136] width 167 height 11
click at [53, 135] on input "UNKNOWN" at bounding box center [49, 136] width 7 height 7
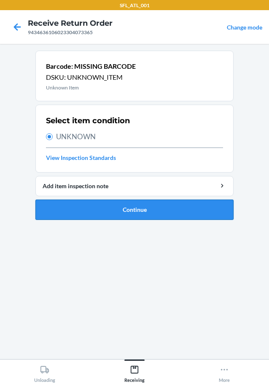
click at [109, 209] on button "Continue" at bounding box center [134, 209] width 198 height 20
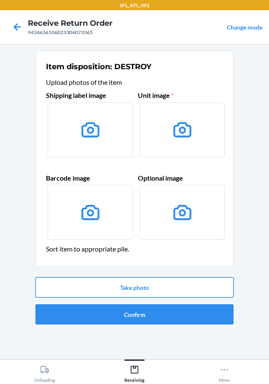
click at [184, 288] on button "Take photo" at bounding box center [134, 287] width 198 height 20
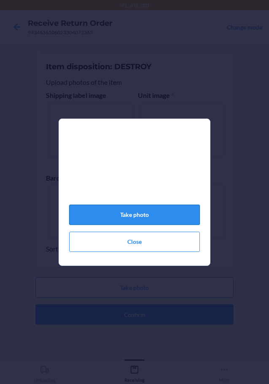
click at [145, 217] on button "Take photo" at bounding box center [134, 214] width 131 height 20
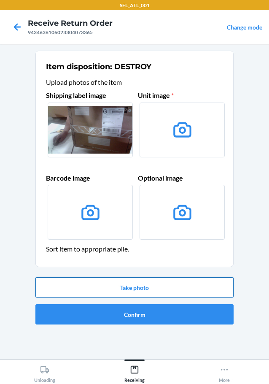
click at [167, 289] on button "Take photo" at bounding box center [134, 287] width 198 height 20
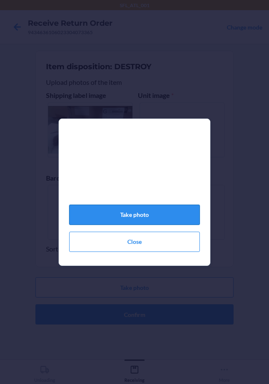
click at [145, 223] on button "Take photo" at bounding box center [134, 214] width 131 height 20
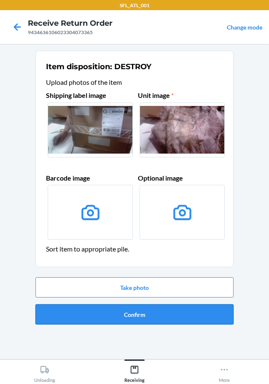
click at [156, 309] on button "Confirm" at bounding box center [134, 314] width 198 height 20
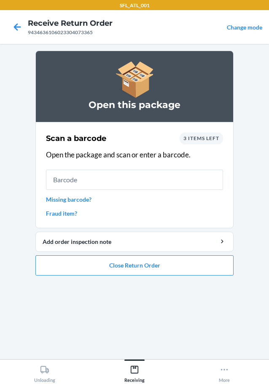
click at [82, 198] on link "Missing barcode?" at bounding box center [134, 199] width 177 height 9
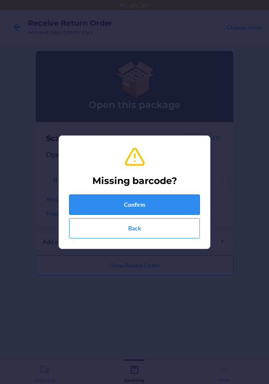
click at [117, 211] on button "Confirm" at bounding box center [134, 204] width 131 height 20
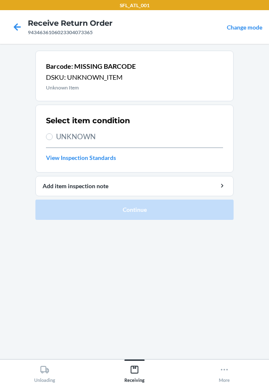
click at [80, 135] on span "UNKNOWN" at bounding box center [139, 136] width 167 height 11
click at [53, 135] on input "UNKNOWN" at bounding box center [49, 136] width 7 height 7
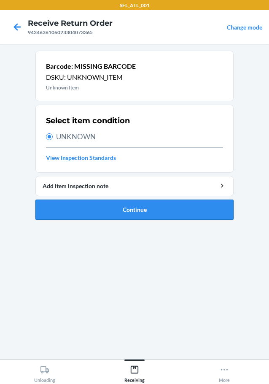
click at [119, 207] on button "Continue" at bounding box center [134, 209] width 198 height 20
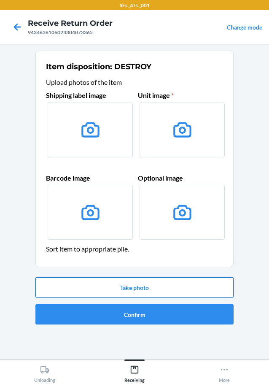
click at [163, 293] on button "Take photo" at bounding box center [134, 287] width 198 height 20
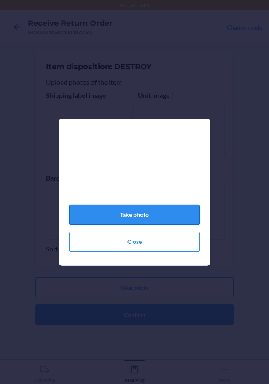
click at [150, 219] on button "Take photo" at bounding box center [134, 214] width 131 height 20
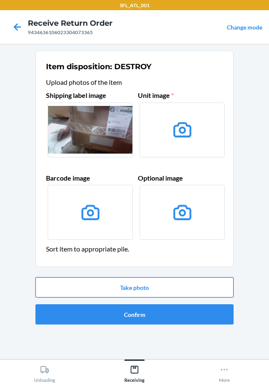
click at [164, 279] on button "Take photo" at bounding box center [134, 287] width 198 height 20
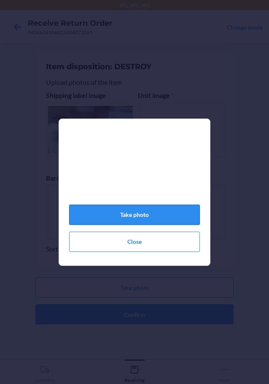
click at [167, 212] on button "Take photo" at bounding box center [134, 214] width 131 height 20
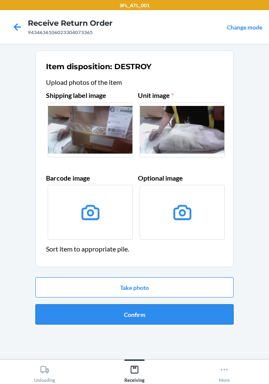
click at [146, 311] on button "Confirm" at bounding box center [134, 314] width 198 height 20
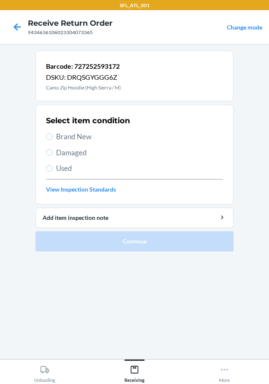
click at [74, 136] on span "Brand New" at bounding box center [139, 136] width 167 height 11
click at [53, 136] on input "Brand New" at bounding box center [49, 136] width 7 height 7
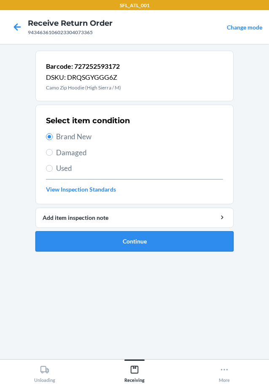
click at [209, 239] on button "Continue" at bounding box center [134, 241] width 198 height 20
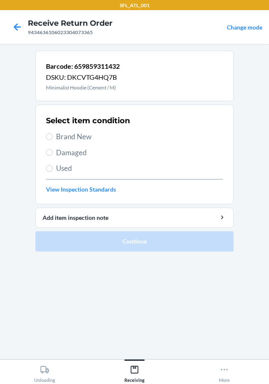
click at [75, 132] on span "Brand New" at bounding box center [139, 136] width 167 height 11
click at [53, 133] on input "Brand New" at bounding box center [49, 136] width 7 height 7
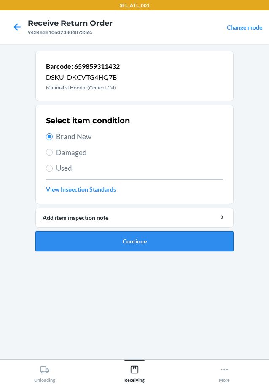
click at [134, 244] on button "Continue" at bounding box center [134, 241] width 198 height 20
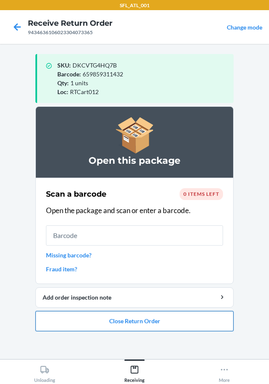
click at [173, 312] on button "Close Return Order" at bounding box center [134, 321] width 198 height 20
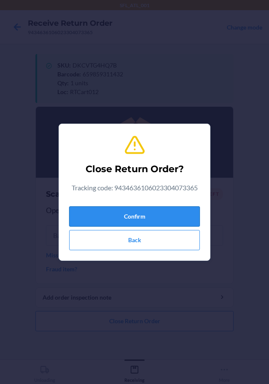
drag, startPoint x: 166, startPoint y: 199, endPoint x: 166, endPoint y: 212, distance: 13.9
click at [166, 207] on div "Close Return Order? Tracking code: 9434636106023304073365 Confirm Back" at bounding box center [134, 192] width 131 height 123
click at [166, 212] on button "Confirm" at bounding box center [134, 216] width 131 height 20
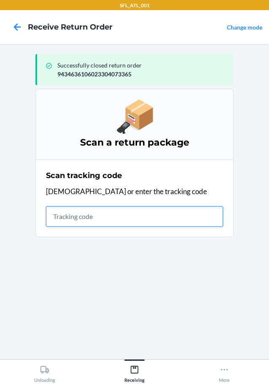
click at [46, 220] on input "text" at bounding box center [134, 216] width 177 height 20
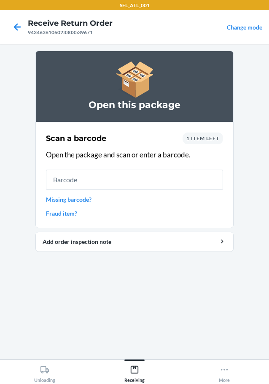
click at [78, 201] on link "Missing barcode?" at bounding box center [134, 199] width 177 height 9
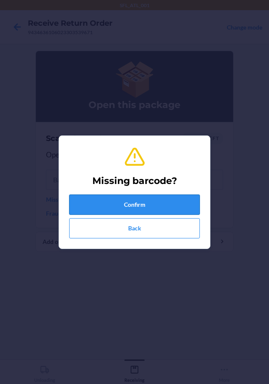
click at [108, 214] on button "Confirm" at bounding box center [134, 204] width 131 height 20
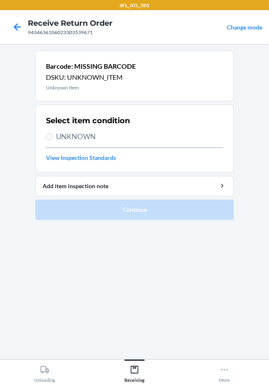
click at [85, 139] on span "UNKNOWN" at bounding box center [139, 136] width 167 height 11
click at [53, 139] on input "UNKNOWN" at bounding box center [49, 136] width 7 height 7
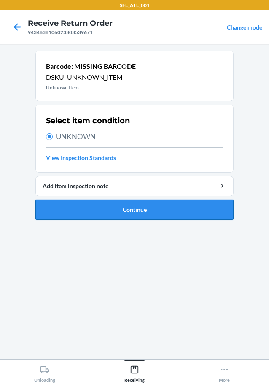
click at [122, 215] on button "Continue" at bounding box center [134, 209] width 198 height 20
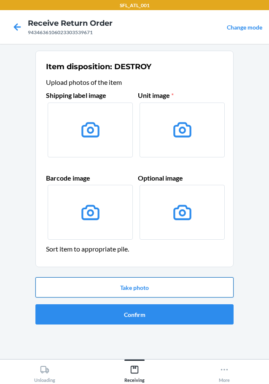
click at [155, 287] on button "Take photo" at bounding box center [134, 287] width 198 height 20
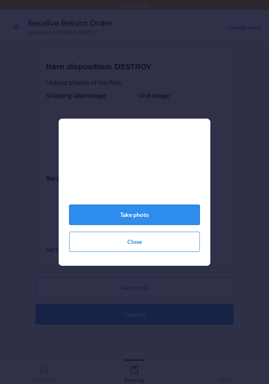
click at [148, 223] on button "Take photo" at bounding box center [134, 214] width 131 height 20
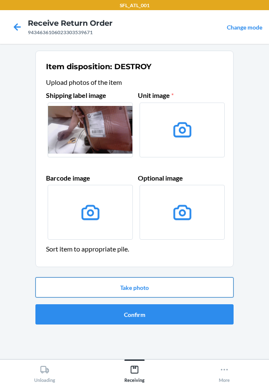
click at [158, 277] on button "Take photo" at bounding box center [134, 287] width 198 height 20
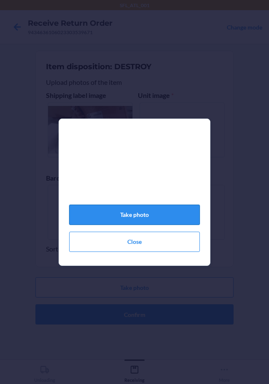
click at [146, 225] on button "Take photo" at bounding box center [134, 214] width 131 height 20
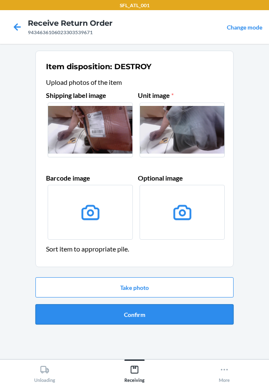
click at [141, 305] on button "Confirm" at bounding box center [134, 314] width 198 height 20
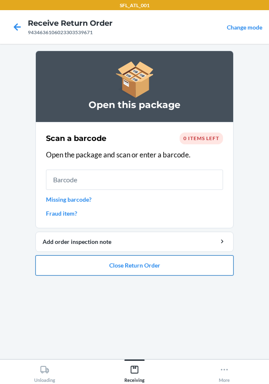
click at [120, 267] on button "Close Return Order" at bounding box center [134, 265] width 198 height 20
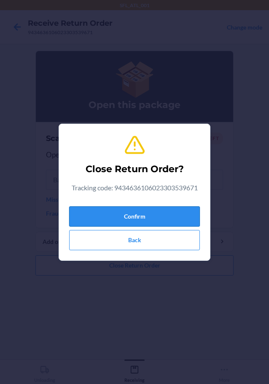
click at [134, 208] on button "Confirm" at bounding box center [134, 216] width 131 height 20
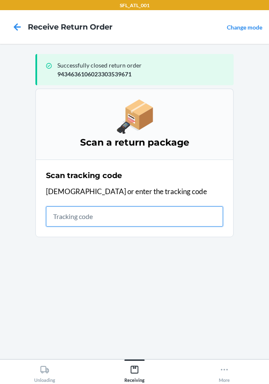
click at [132, 213] on input "text" at bounding box center [134, 216] width 177 height 20
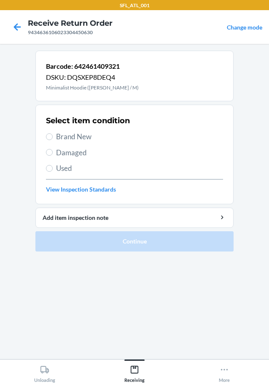
click at [76, 139] on span "Brand New" at bounding box center [139, 136] width 167 height 11
click at [53, 139] on input "Brand New" at bounding box center [49, 136] width 7 height 7
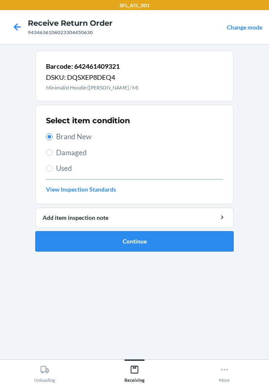
click at [135, 238] on button "Continue" at bounding box center [134, 241] width 198 height 20
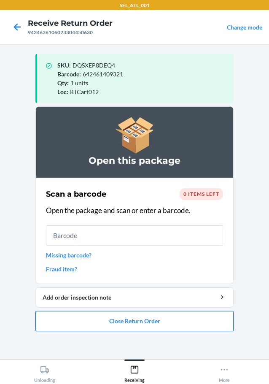
click at [154, 320] on button "Close Return Order" at bounding box center [134, 321] width 198 height 20
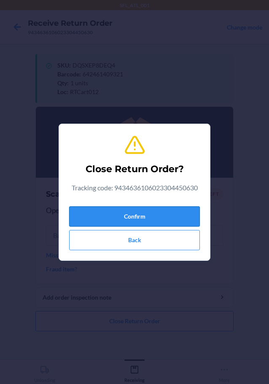
click at [145, 221] on button "Confirm" at bounding box center [134, 216] width 131 height 20
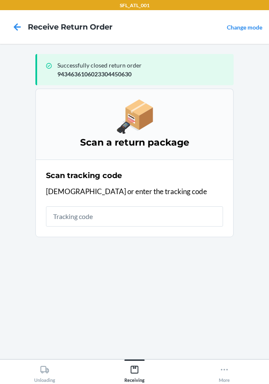
click at [224, 225] on section "Scan tracking code Scan or enter the tracking code" at bounding box center [134, 198] width 198 height 78
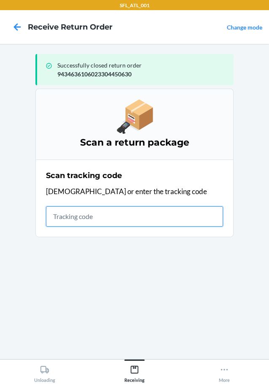
click at [207, 217] on input "text" at bounding box center [134, 216] width 177 height 20
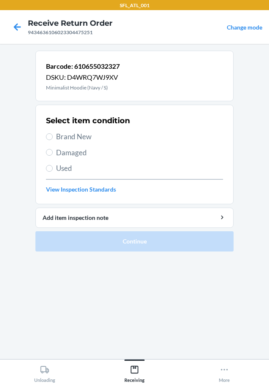
click at [81, 137] on span "Brand New" at bounding box center [139, 136] width 167 height 11
click at [53, 137] on input "Brand New" at bounding box center [49, 136] width 7 height 7
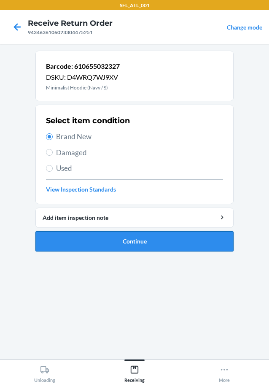
click at [195, 246] on button "Continue" at bounding box center [134, 241] width 198 height 20
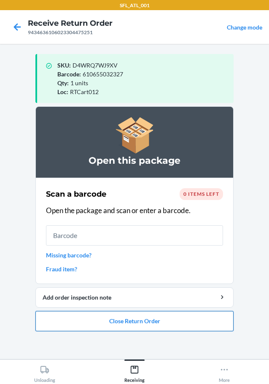
click at [158, 323] on button "Close Return Order" at bounding box center [134, 321] width 198 height 20
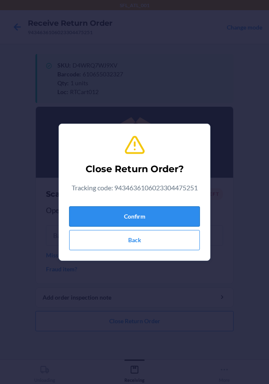
click at [148, 215] on button "Confirm" at bounding box center [134, 216] width 131 height 20
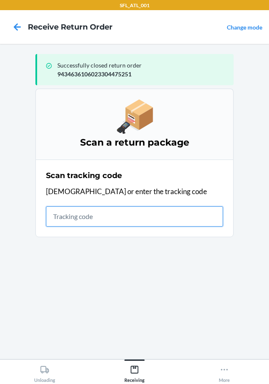
click at [78, 208] on input "text" at bounding box center [134, 216] width 177 height 20
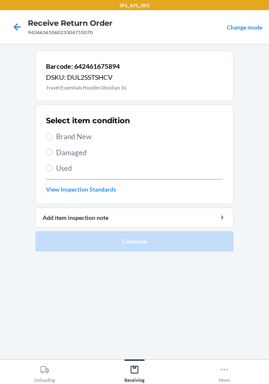
click at [73, 135] on span "Brand New" at bounding box center [139, 136] width 167 height 11
click at [53, 135] on input "Brand New" at bounding box center [49, 136] width 7 height 7
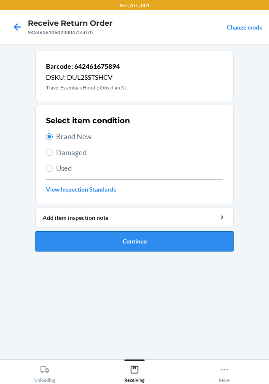
click at [119, 233] on button "Continue" at bounding box center [134, 241] width 198 height 20
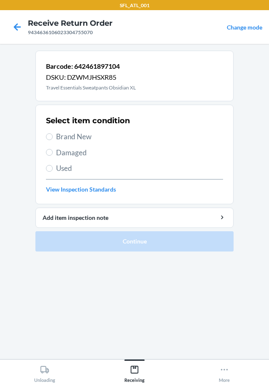
click at [91, 140] on span "Brand New" at bounding box center [139, 136] width 167 height 11
click at [53, 140] on input "Brand New" at bounding box center [49, 136] width 7 height 7
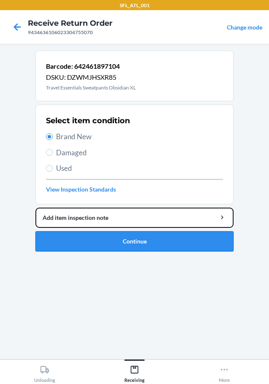
click at [127, 229] on li "Barcode: 642461897104 DSKU: DZWMJHSXR85 Travel Essentials Sweatpants Obsidian X…" at bounding box center [134, 151] width 198 height 201
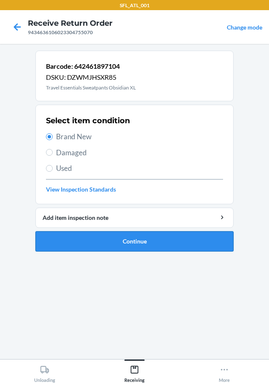
click at [153, 242] on button "Continue" at bounding box center [134, 241] width 198 height 20
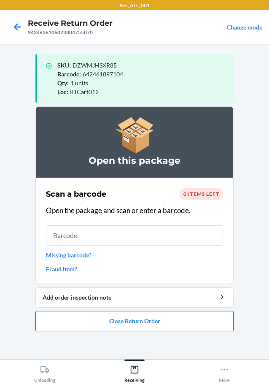
click at [123, 316] on button "Close Return Order" at bounding box center [134, 321] width 198 height 20
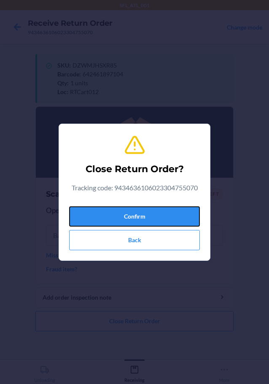
drag, startPoint x: 103, startPoint y: 220, endPoint x: 5, endPoint y: 179, distance: 106.2
click at [103, 219] on button "Confirm" at bounding box center [134, 216] width 131 height 20
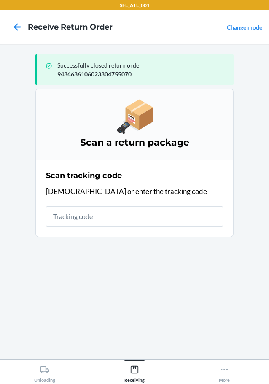
click at [57, 228] on div "Scan tracking code Scan or enter the tracking code" at bounding box center [134, 198] width 177 height 62
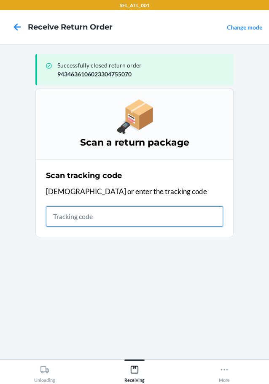
click at [59, 225] on input "text" at bounding box center [134, 216] width 177 height 20
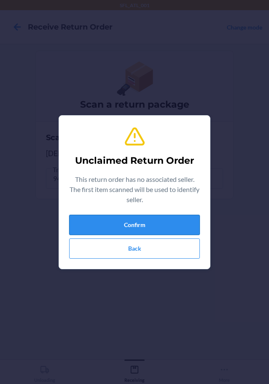
click at [137, 216] on button "Confirm" at bounding box center [134, 225] width 131 height 20
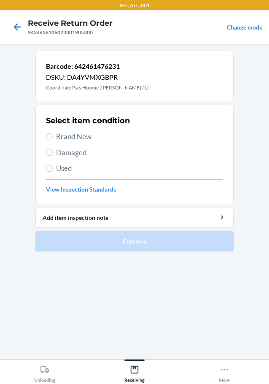
click at [87, 132] on span "Brand New" at bounding box center [139, 136] width 167 height 11
click at [53, 133] on input "Brand New" at bounding box center [49, 136] width 7 height 7
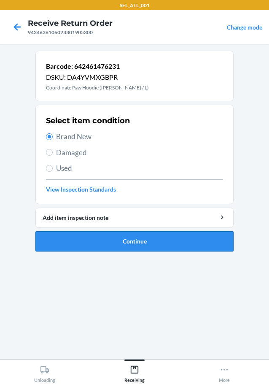
click at [149, 231] on button "Continue" at bounding box center [134, 241] width 198 height 20
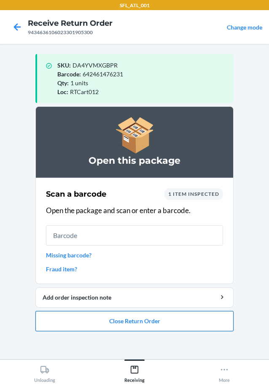
click at [79, 330] on button "Close Return Order" at bounding box center [134, 321] width 198 height 20
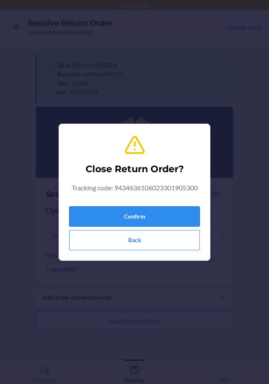
click at [128, 222] on button "Confirm" at bounding box center [134, 216] width 131 height 20
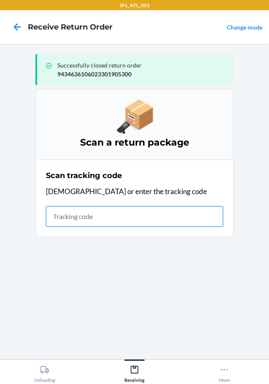
click at [95, 218] on input "text" at bounding box center [134, 216] width 177 height 20
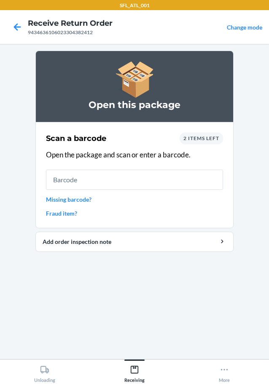
click at [226, 182] on section "Scan a barcode 2 items left Open the package and scan or enter a barcode. Missi…" at bounding box center [134, 175] width 198 height 106
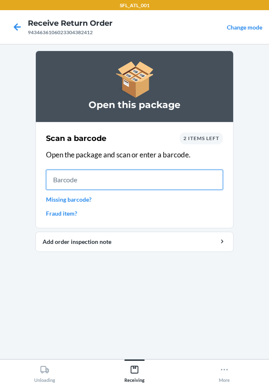
click at [208, 179] on input "text" at bounding box center [134, 179] width 177 height 20
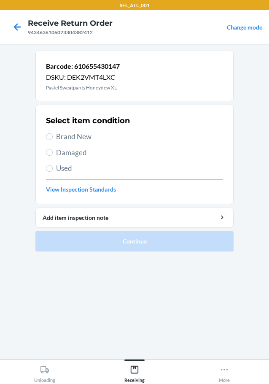
click at [85, 140] on span "Brand New" at bounding box center [139, 136] width 167 height 11
click at [53, 140] on input "Brand New" at bounding box center [49, 136] width 7 height 7
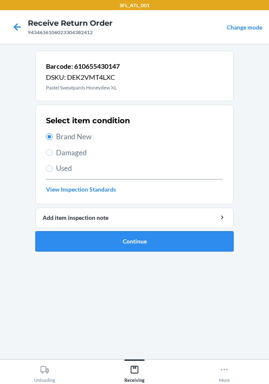
click at [159, 237] on button "Continue" at bounding box center [134, 241] width 198 height 20
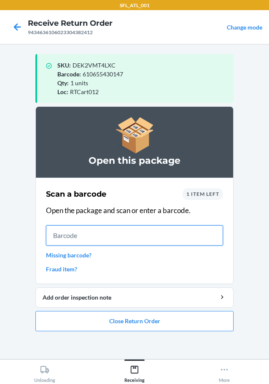
click at [181, 228] on input "text" at bounding box center [134, 235] width 177 height 20
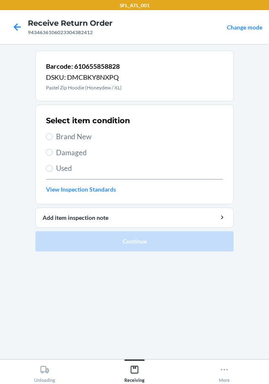
click at [96, 140] on span "Brand New" at bounding box center [139, 136] width 167 height 11
click at [53, 140] on input "Brand New" at bounding box center [49, 136] width 7 height 7
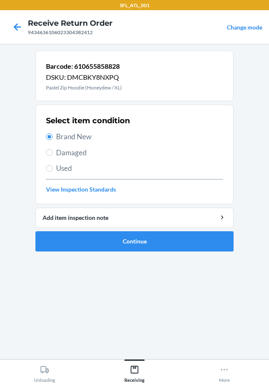
click at [140, 252] on ol "Barcode: 610655858828 DSKU: DMCBKY8NXPQ Pastel Zip Hoodie (Honeydew / XL) Selec…" at bounding box center [134, 154] width 198 height 207
click at [140, 249] on button "Continue" at bounding box center [134, 241] width 198 height 20
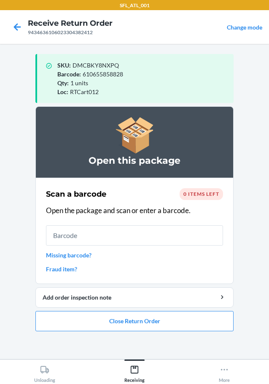
drag, startPoint x: 134, startPoint y: 265, endPoint x: 38, endPoint y: 272, distance: 95.9
click at [38, 272] on section "Scan a barcode 0 items left Open the package and scan or enter a barcode. Missi…" at bounding box center [134, 230] width 198 height 106
click at [113, 312] on button "Close Return Order" at bounding box center [134, 321] width 198 height 20
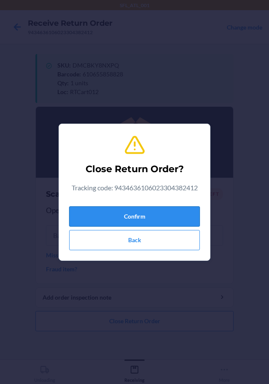
click at [126, 217] on button "Confirm" at bounding box center [134, 216] width 131 height 20
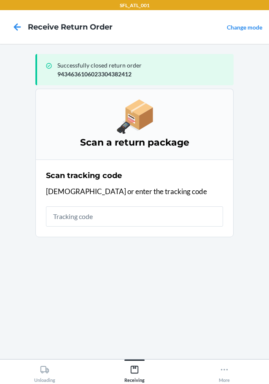
click at [55, 203] on div "Scan tracking code Scan or enter the tracking code" at bounding box center [134, 198] width 177 height 62
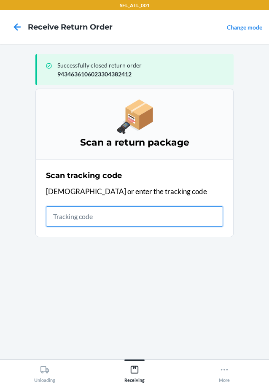
click at [148, 212] on input "text" at bounding box center [134, 216] width 177 height 20
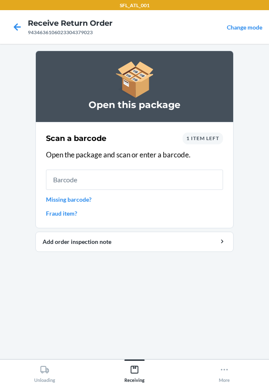
click at [180, 196] on link "Missing barcode?" at bounding box center [134, 199] width 177 height 9
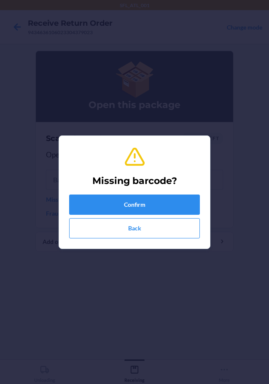
click at [170, 217] on div "Confirm Back" at bounding box center [134, 216] width 131 height 44
click at [171, 226] on button "Back" at bounding box center [134, 228] width 131 height 20
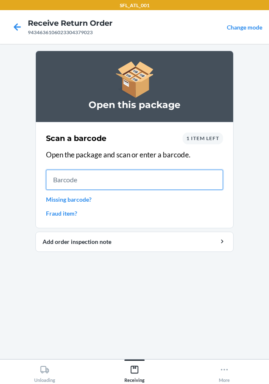
click at [190, 185] on input "text" at bounding box center [134, 179] width 177 height 20
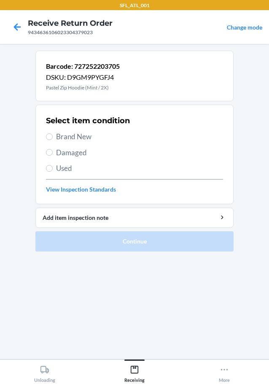
click at [90, 138] on span "Brand New" at bounding box center [139, 136] width 167 height 11
click at [53, 138] on input "Brand New" at bounding box center [49, 136] width 7 height 7
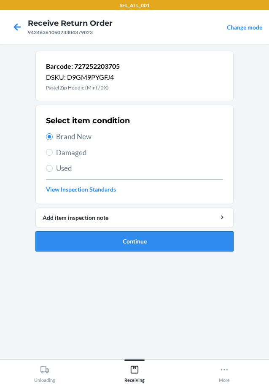
click at [114, 241] on button "Continue" at bounding box center [134, 241] width 198 height 20
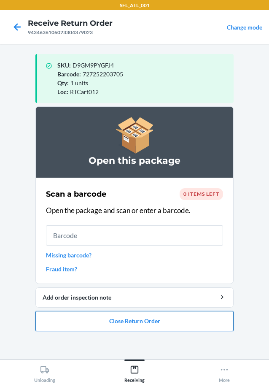
click at [160, 322] on button "Close Return Order" at bounding box center [134, 321] width 198 height 20
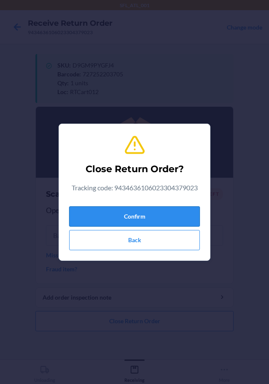
click at [129, 217] on button "Confirm" at bounding box center [134, 216] width 131 height 20
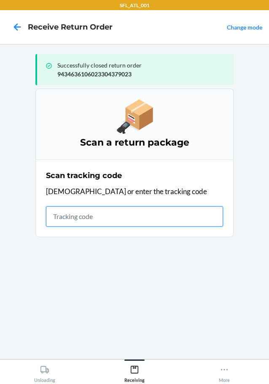
click at [184, 215] on input "text" at bounding box center [134, 216] width 177 height 20
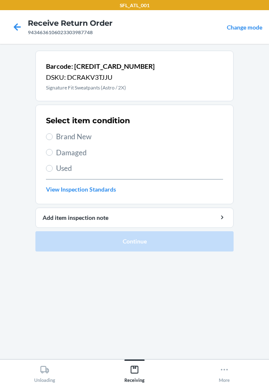
click at [72, 137] on span "Brand New" at bounding box center [139, 136] width 167 height 11
click at [53, 137] on input "Brand New" at bounding box center [49, 136] width 7 height 7
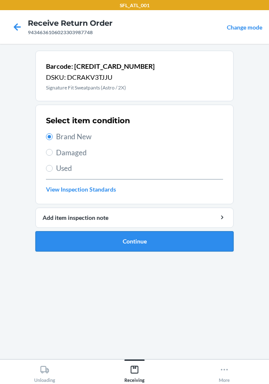
click at [87, 233] on button "Continue" at bounding box center [134, 241] width 198 height 20
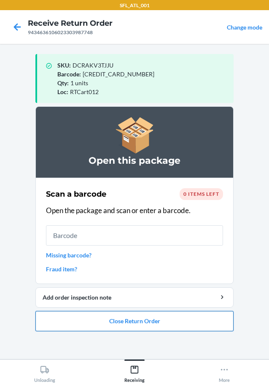
click at [141, 325] on button "Close Return Order" at bounding box center [134, 321] width 198 height 20
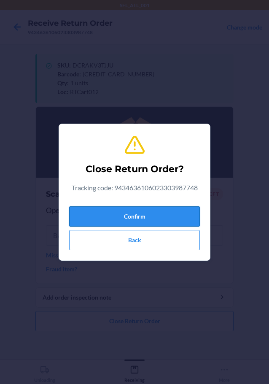
click at [147, 217] on button "Confirm" at bounding box center [134, 216] width 131 height 20
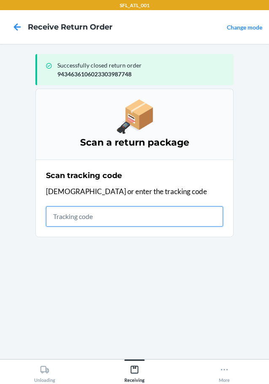
click at [174, 215] on input "text" at bounding box center [134, 216] width 177 height 20
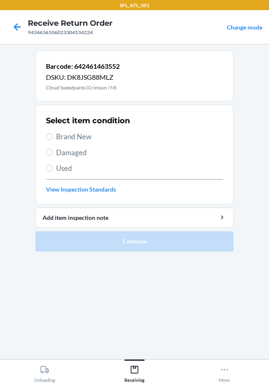
click at [88, 138] on span "Brand New" at bounding box center [139, 136] width 167 height 11
click at [53, 138] on input "Brand New" at bounding box center [49, 136] width 7 height 7
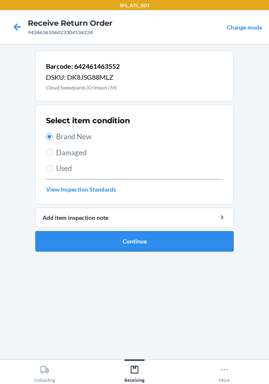
click at [150, 238] on button "Continue" at bounding box center [134, 241] width 198 height 20
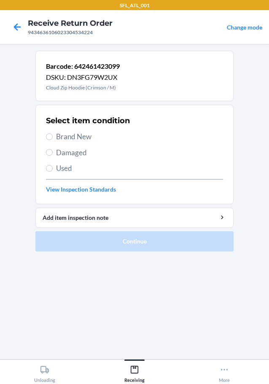
click at [80, 136] on span "Brand New" at bounding box center [139, 136] width 167 height 11
click at [53, 136] on input "Brand New" at bounding box center [49, 136] width 7 height 7
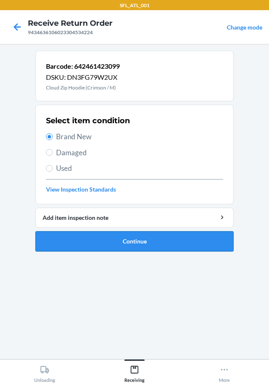
click at [128, 235] on button "Continue" at bounding box center [134, 241] width 198 height 20
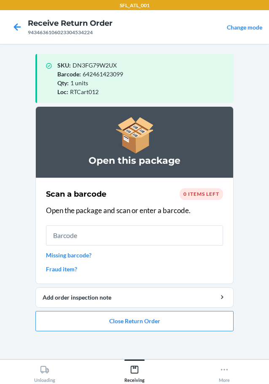
click at [156, 333] on ol "Open this package Scan a barcode 0 items left Open the package and scan or ente…" at bounding box center [134, 221] width 198 height 231
click at [158, 332] on ol "Open this package Scan a barcode 0 items left Open the package and scan or ente…" at bounding box center [134, 221] width 198 height 231
click at [158, 331] on ol "Open this package Scan a barcode 0 items left Open the package and scan or ente…" at bounding box center [134, 221] width 198 height 231
click at [161, 324] on button "Close Return Order" at bounding box center [134, 321] width 198 height 20
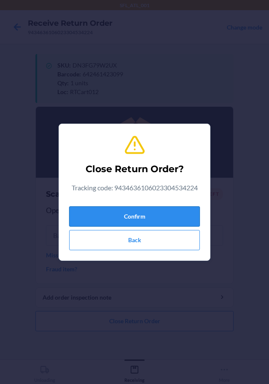
click at [161, 211] on button "Confirm" at bounding box center [134, 216] width 131 height 20
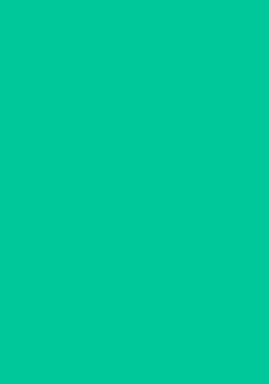
click at [161, 216] on input "text" at bounding box center [134, 216] width 177 height 20
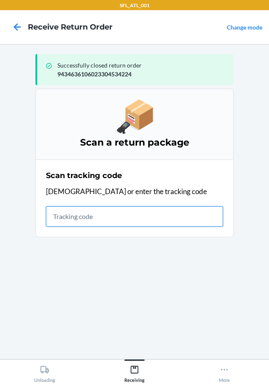
click at [123, 215] on input "text" at bounding box center [134, 216] width 177 height 20
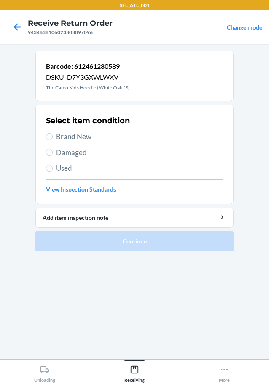
click at [71, 132] on span "Brand New" at bounding box center [139, 136] width 167 height 11
click at [53, 133] on input "Brand New" at bounding box center [49, 136] width 7 height 7
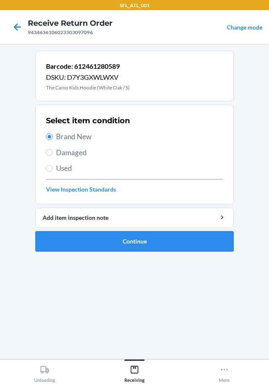
click at [98, 235] on button "Continue" at bounding box center [134, 241] width 198 height 20
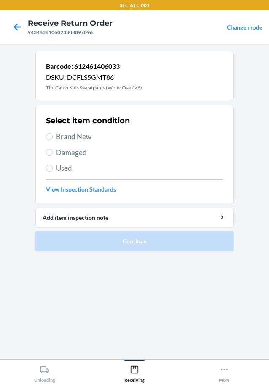
click at [103, 138] on span "Brand New" at bounding box center [139, 136] width 167 height 11
click at [53, 138] on input "Brand New" at bounding box center [49, 136] width 7 height 7
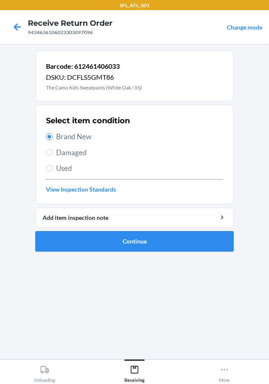
click at [115, 238] on button "Continue" at bounding box center [134, 241] width 198 height 20
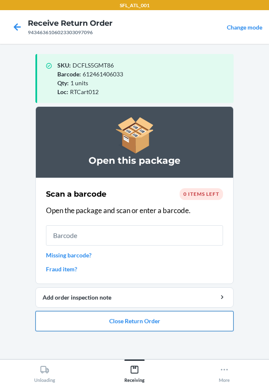
click at [123, 321] on button "Close Return Order" at bounding box center [134, 321] width 198 height 20
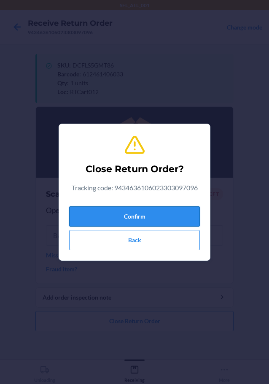
click at [130, 212] on button "Confirm" at bounding box center [134, 216] width 131 height 20
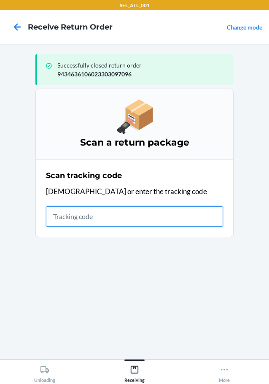
click at [95, 216] on input "text" at bounding box center [134, 216] width 177 height 20
click at [113, 215] on input "text" at bounding box center [134, 216] width 177 height 20
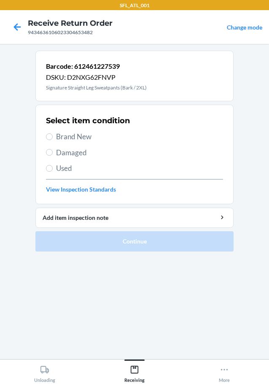
click at [83, 132] on span "Brand New" at bounding box center [139, 136] width 167 height 11
click at [53, 133] on input "Brand New" at bounding box center [49, 136] width 7 height 7
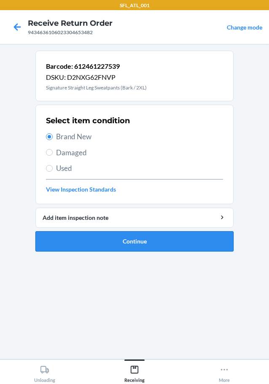
click at [128, 242] on button "Continue" at bounding box center [134, 241] width 198 height 20
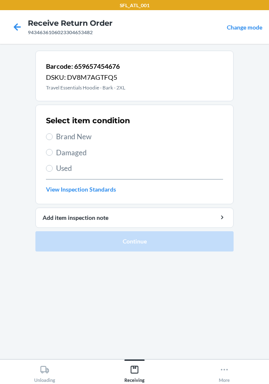
click at [108, 135] on span "Brand New" at bounding box center [139, 136] width 167 height 11
click at [53, 135] on input "Brand New" at bounding box center [49, 136] width 7 height 7
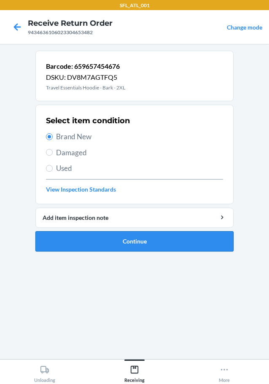
click at [136, 238] on button "Continue" at bounding box center [134, 241] width 198 height 20
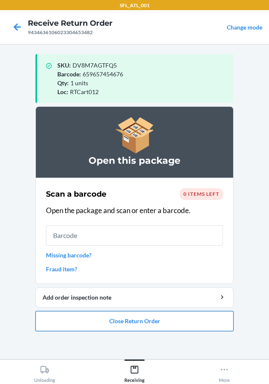
click at [154, 314] on button "Close Return Order" at bounding box center [134, 321] width 198 height 20
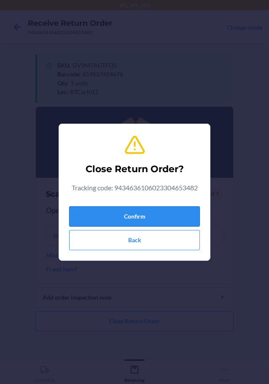
click at [156, 214] on button "Confirm" at bounding box center [134, 216] width 131 height 20
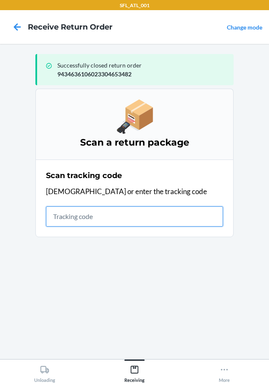
click at [82, 215] on input "text" at bounding box center [134, 216] width 177 height 20
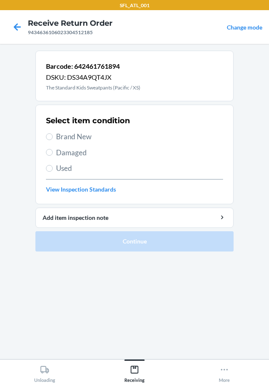
click at [102, 134] on span "Brand New" at bounding box center [139, 136] width 167 height 11
click at [53, 134] on input "Brand New" at bounding box center [49, 136] width 7 height 7
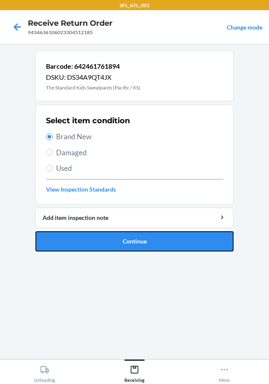
click at [169, 239] on button "Continue" at bounding box center [134, 241] width 198 height 20
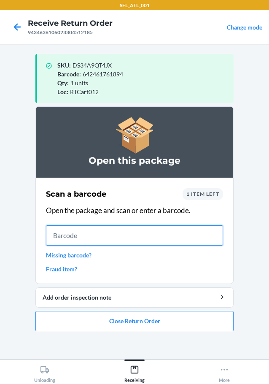
click at [183, 239] on input "text" at bounding box center [134, 235] width 177 height 20
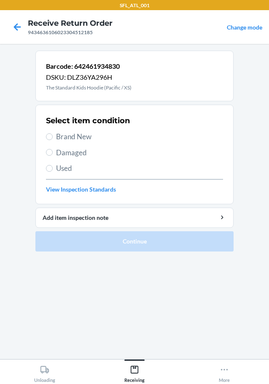
click at [67, 138] on span "Brand New" at bounding box center [139, 136] width 167 height 11
click at [53, 138] on input "Brand New" at bounding box center [49, 136] width 7 height 7
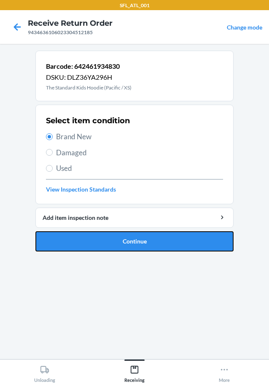
click at [104, 239] on button "Continue" at bounding box center [134, 241] width 198 height 20
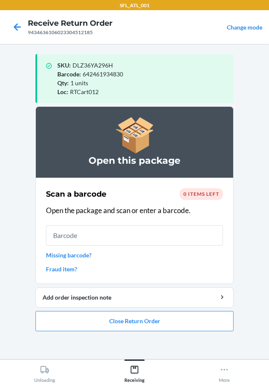
drag, startPoint x: 192, startPoint y: 338, endPoint x: 191, endPoint y: 331, distance: 6.8
click at [192, 337] on section "Open this package Scan a barcode 0 items left Open the package and scan or ente…" at bounding box center [134, 229] width 198 height 246
click at [191, 331] on ol "Open this package Scan a barcode 0 items left Open the package and scan or ente…" at bounding box center [134, 221] width 198 height 231
click at [192, 328] on button "Close Return Order" at bounding box center [134, 321] width 198 height 20
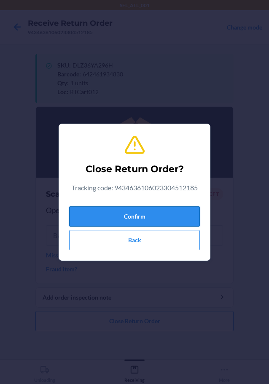
click at [172, 222] on button "Confirm" at bounding box center [134, 216] width 131 height 20
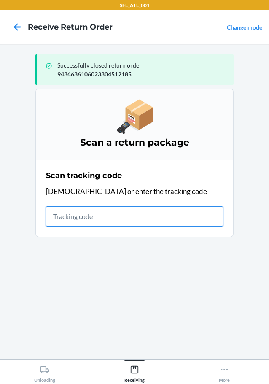
click at [85, 222] on input "text" at bounding box center [134, 216] width 177 height 20
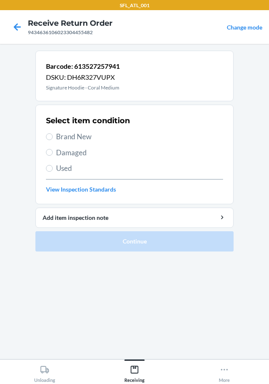
click at [89, 131] on span "Brand New" at bounding box center [139, 136] width 167 height 11
click at [53, 133] on input "Brand New" at bounding box center [49, 136] width 7 height 7
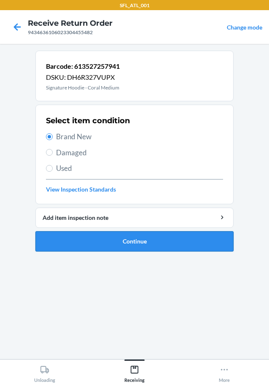
click at [118, 243] on button "Continue" at bounding box center [134, 241] width 198 height 20
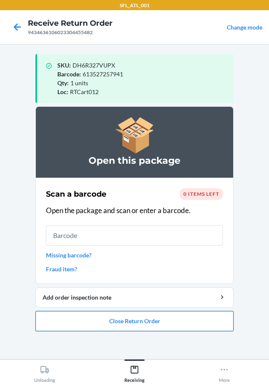
click at [205, 325] on button "Close Return Order" at bounding box center [134, 321] width 198 height 20
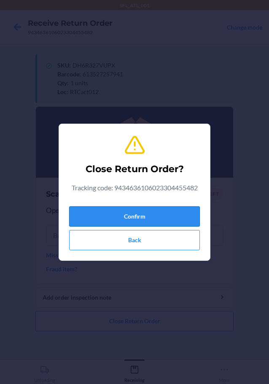
click at [178, 215] on button "Confirm" at bounding box center [134, 216] width 131 height 20
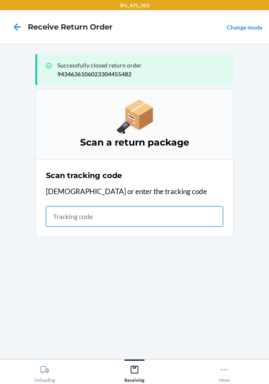
click at [89, 225] on input "text" at bounding box center [134, 216] width 177 height 20
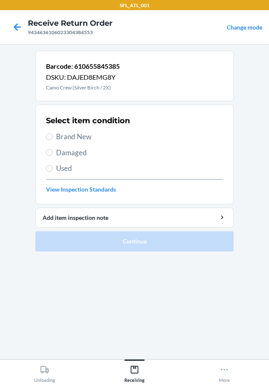
click at [85, 132] on span "Brand New" at bounding box center [139, 136] width 167 height 11
click at [53, 133] on input "Brand New" at bounding box center [49, 136] width 7 height 7
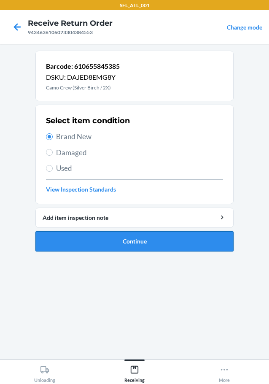
click at [169, 249] on button "Continue" at bounding box center [134, 241] width 198 height 20
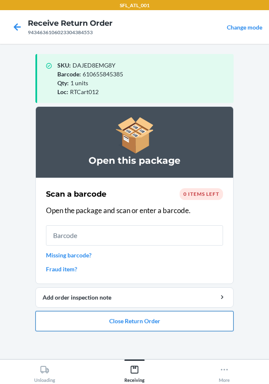
click at [178, 319] on button "Close Return Order" at bounding box center [134, 321] width 198 height 20
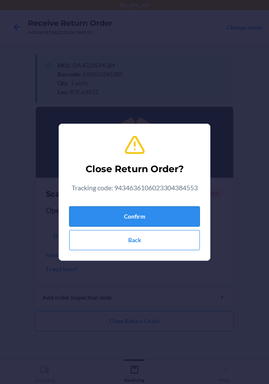
click at [179, 213] on button "Confirm" at bounding box center [134, 216] width 131 height 20
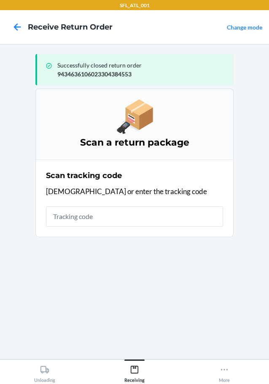
click at [198, 204] on div "Scan tracking code Scan or enter the tracking code" at bounding box center [134, 198] width 177 height 62
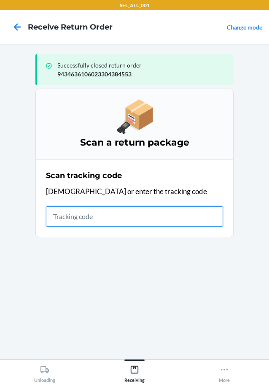
click at [198, 208] on input "text" at bounding box center [134, 216] width 177 height 20
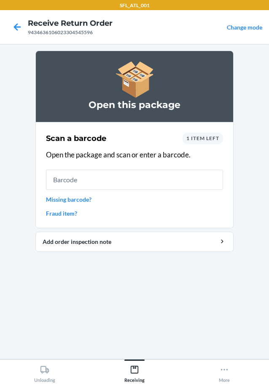
click at [161, 201] on link "Missing barcode?" at bounding box center [134, 199] width 177 height 9
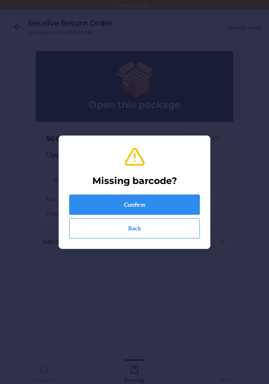
click at [170, 191] on div "Missing barcode? Confirm Back" at bounding box center [134, 191] width 131 height 99
click at [180, 221] on button "Back" at bounding box center [134, 228] width 131 height 20
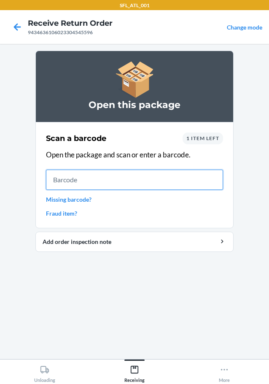
click at [172, 185] on input "text" at bounding box center [134, 179] width 177 height 20
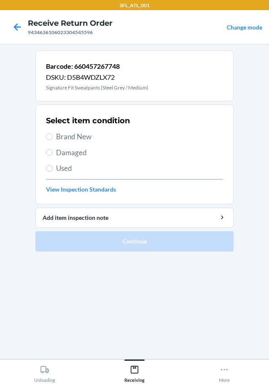
click at [70, 138] on span "Brand New" at bounding box center [139, 136] width 167 height 11
click at [53, 138] on input "Brand New" at bounding box center [49, 136] width 7 height 7
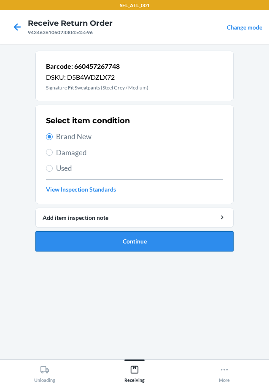
click at [140, 245] on button "Continue" at bounding box center [134, 241] width 198 height 20
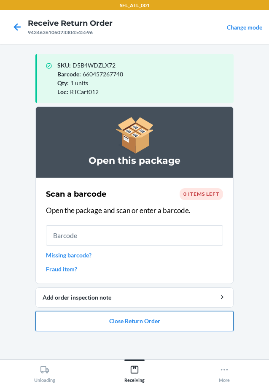
drag, startPoint x: 214, startPoint y: 307, endPoint x: 213, endPoint y: 313, distance: 5.9
click at [213, 312] on li "Open this package Scan a barcode 0 items left Open the package and scan or ente…" at bounding box center [134, 218] width 198 height 225
click at [214, 314] on button "Close Return Order" at bounding box center [134, 321] width 198 height 20
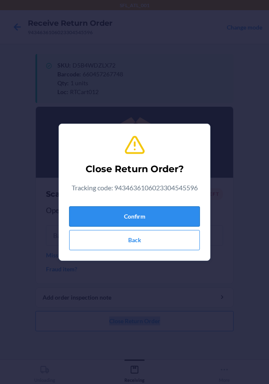
click at [157, 210] on button "Confirm" at bounding box center [134, 216] width 131 height 20
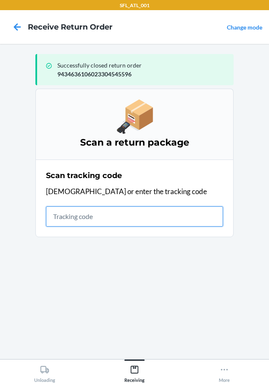
click at [92, 209] on input "text" at bounding box center [134, 216] width 177 height 20
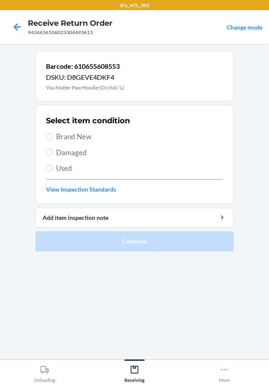
click at [86, 129] on div "Select item condition Brand New Damaged Used View Inspection Standards" at bounding box center [134, 154] width 177 height 83
click at [86, 139] on span "Brand New" at bounding box center [139, 136] width 167 height 11
click at [53, 139] on input "Brand New" at bounding box center [49, 136] width 7 height 7
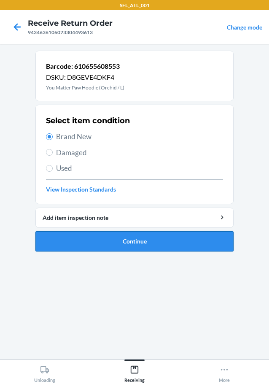
click at [152, 240] on button "Continue" at bounding box center [134, 241] width 198 height 20
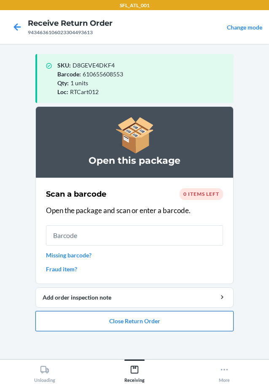
click at [192, 314] on button "Close Return Order" at bounding box center [134, 321] width 198 height 20
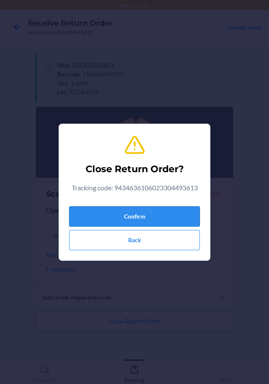
click at [151, 206] on button "Confirm" at bounding box center [134, 216] width 131 height 20
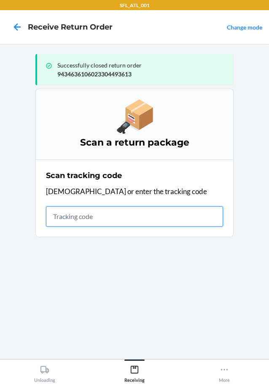
click at [62, 213] on input "text" at bounding box center [134, 216] width 177 height 20
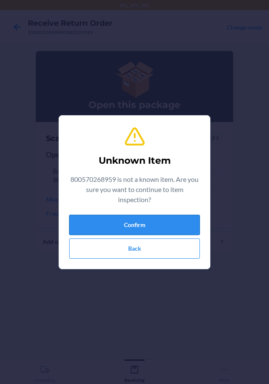
click at [89, 230] on button "Confirm" at bounding box center [134, 225] width 131 height 20
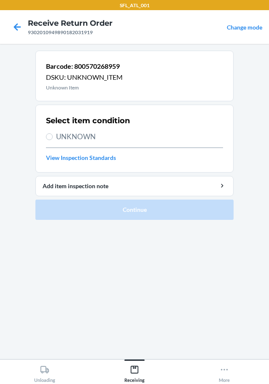
click at [90, 140] on span "UNKNOWN" at bounding box center [139, 136] width 167 height 11
click at [53, 140] on input "UNKNOWN" at bounding box center [49, 136] width 7 height 7
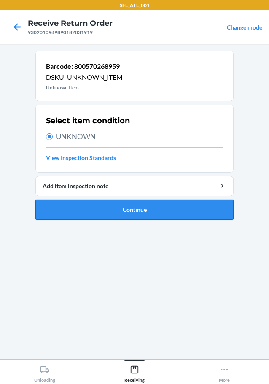
click at [133, 215] on button "Continue" at bounding box center [134, 209] width 198 height 20
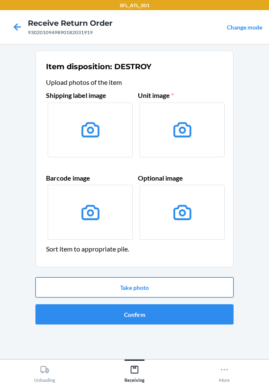
click at [153, 289] on button "Take photo" at bounding box center [134, 287] width 198 height 20
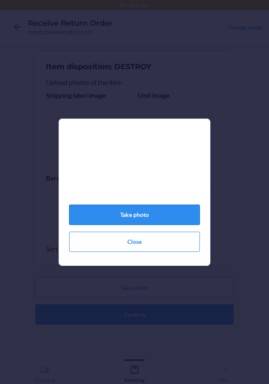
click at [147, 216] on button "Take photo" at bounding box center [134, 214] width 131 height 20
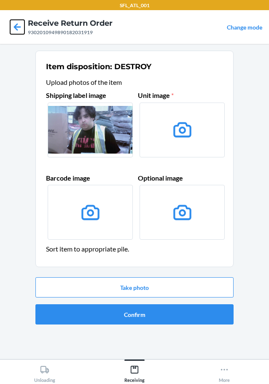
click at [12, 29] on icon at bounding box center [17, 27] width 14 height 14
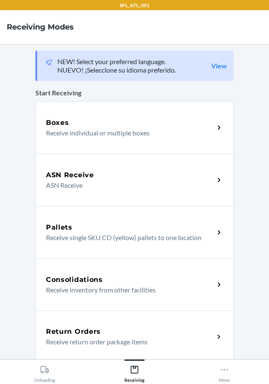
click at [120, 322] on div "Return Orders Receive return order package items" at bounding box center [134, 336] width 198 height 52
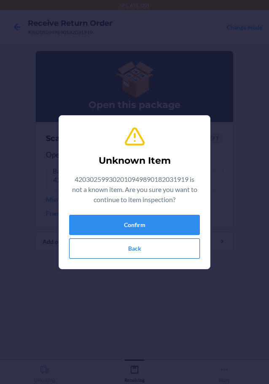
click at [169, 244] on button "Back" at bounding box center [134, 248] width 131 height 20
click at [134, 230] on button "Confirm" at bounding box center [134, 225] width 131 height 20
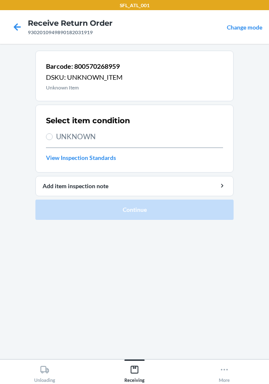
click at [93, 136] on span "UNKNOWN" at bounding box center [139, 136] width 167 height 11
click at [53, 136] on input "UNKNOWN" at bounding box center [49, 136] width 7 height 7
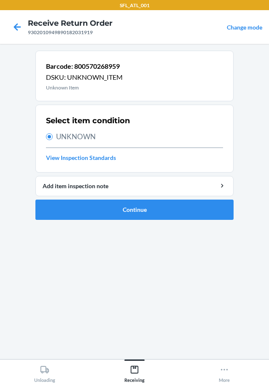
click at [150, 229] on section "Barcode: 800570268959 DSKU: UNKNOWN_ITEM Unknown Item Select item condition UNK…" at bounding box center [134, 201] width 198 height 301
click at [155, 220] on ol "Barcode: 800570268959 DSKU: UNKNOWN_ITEM Unknown Item Select item condition UNK…" at bounding box center [134, 139] width 198 height 176
click at [155, 216] on button "Continue" at bounding box center [134, 209] width 198 height 20
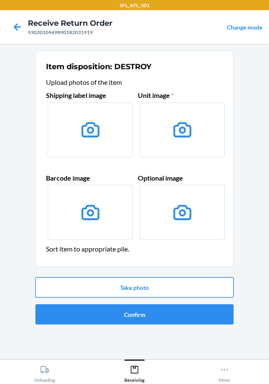
click at [127, 282] on button "Take photo" at bounding box center [134, 287] width 198 height 20
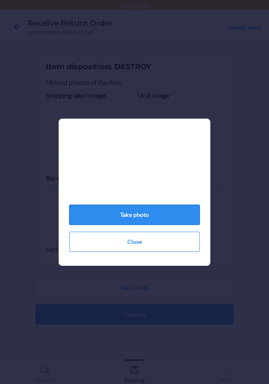
click at [163, 213] on button "Take photo" at bounding box center [134, 214] width 131 height 20
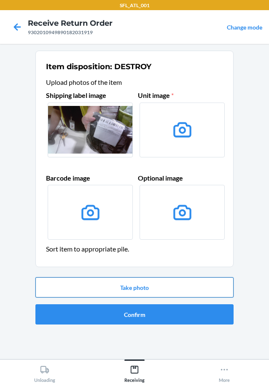
click at [146, 285] on button "Take photo" at bounding box center [134, 287] width 198 height 20
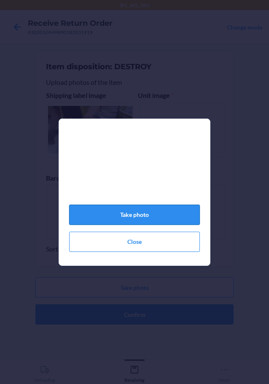
click at [147, 220] on button "Take photo" at bounding box center [134, 214] width 131 height 20
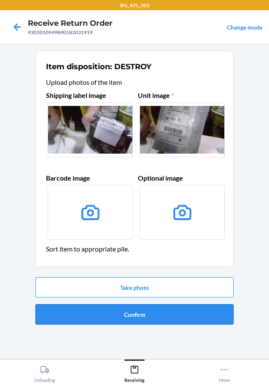
click at [130, 313] on button "Confirm" at bounding box center [134, 314] width 198 height 20
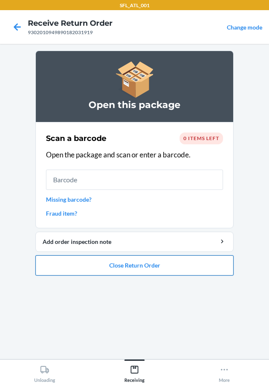
click at [123, 255] on button "Close Return Order" at bounding box center [134, 265] width 198 height 20
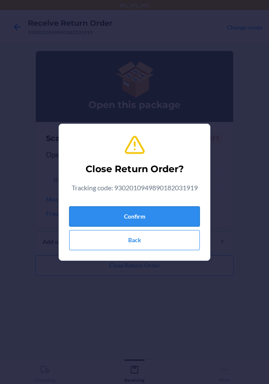
click at [116, 224] on button "Confirm" at bounding box center [134, 216] width 131 height 20
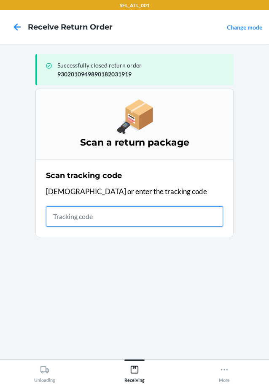
click at [174, 213] on input "text" at bounding box center [134, 216] width 177 height 20
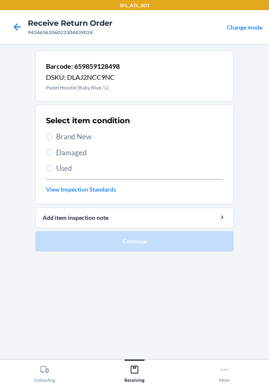
click at [72, 138] on span "Brand New" at bounding box center [139, 136] width 167 height 11
click at [53, 138] on input "Brand New" at bounding box center [49, 136] width 7 height 7
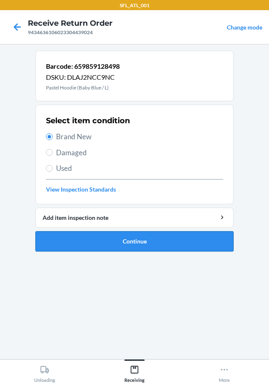
click at [101, 242] on button "Continue" at bounding box center [134, 241] width 198 height 20
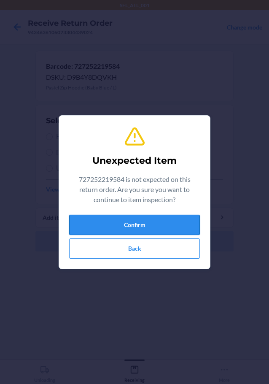
click at [108, 226] on button "Confirm" at bounding box center [134, 225] width 131 height 20
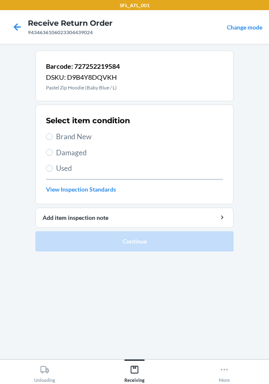
click at [55, 124] on h2 "Select item condition" at bounding box center [88, 120] width 84 height 11
click at [63, 136] on span "Brand New" at bounding box center [139, 136] width 167 height 11
click at [53, 136] on input "Brand New" at bounding box center [49, 136] width 7 height 7
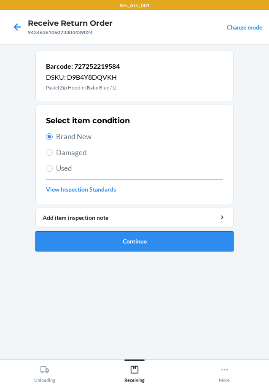
click at [124, 242] on li "Barcode: 727252219584 DSKU: D9B4Y8DQVKH Pastel Zip Hoodie (Baby Blue / L) Selec…" at bounding box center [134, 151] width 198 height 201
click at [124, 242] on button "Continue" at bounding box center [134, 241] width 198 height 20
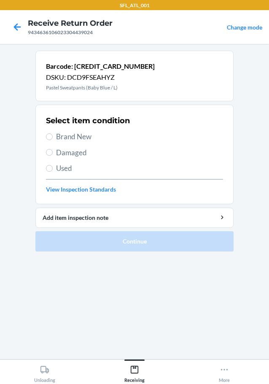
click at [71, 136] on span "Brand New" at bounding box center [139, 136] width 167 height 11
click at [53, 136] on input "Brand New" at bounding box center [49, 136] width 7 height 7
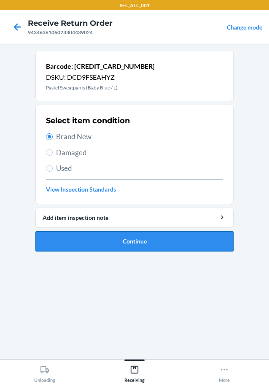
click at [135, 233] on button "Continue" at bounding box center [134, 241] width 198 height 20
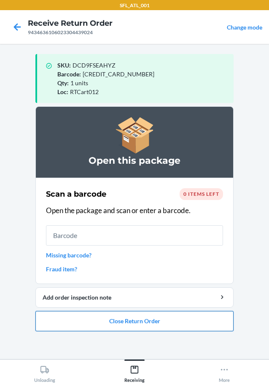
click at [110, 322] on button "Close Return Order" at bounding box center [134, 321] width 198 height 20
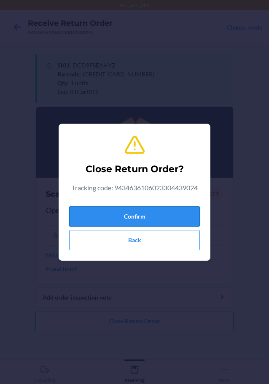
click at [132, 215] on button "Confirm" at bounding box center [134, 216] width 131 height 20
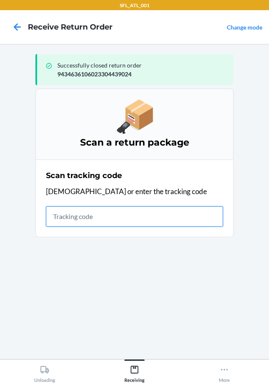
click at [129, 221] on input "text" at bounding box center [134, 216] width 177 height 20
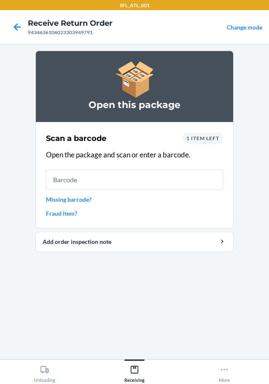
click at [164, 54] on div "Open this package" at bounding box center [134, 86] width 198 height 71
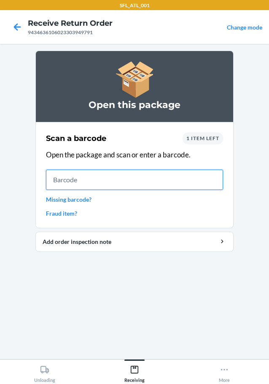
click at [148, 183] on input "text" at bounding box center [134, 179] width 177 height 20
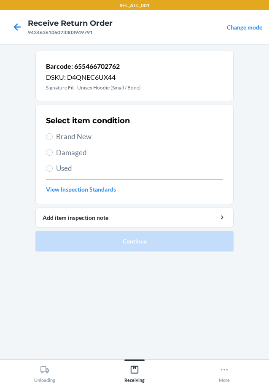
click at [85, 133] on span "Brand New" at bounding box center [139, 136] width 167 height 11
click at [53, 133] on input "Brand New" at bounding box center [49, 136] width 7 height 7
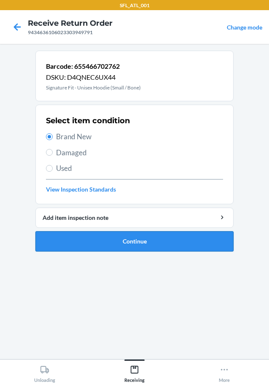
click at [127, 234] on button "Continue" at bounding box center [134, 241] width 198 height 20
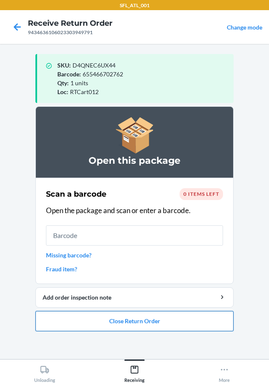
click at [161, 319] on button "Close Return Order" at bounding box center [134, 321] width 198 height 20
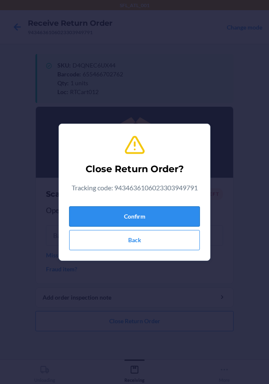
click at [164, 223] on button "Confirm" at bounding box center [134, 216] width 131 height 20
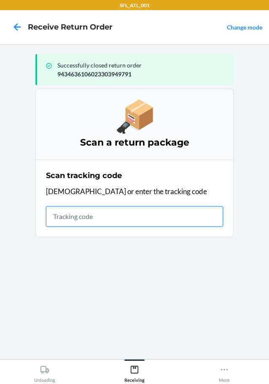
click at [59, 209] on input "text" at bounding box center [134, 216] width 177 height 20
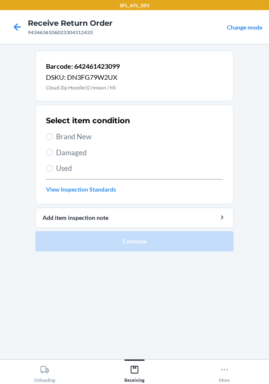
click at [80, 145] on div "Select item condition Brand New Damaged Used View Inspection Standards" at bounding box center [134, 154] width 177 height 83
click at [81, 140] on span "Brand New" at bounding box center [139, 136] width 167 height 11
click at [53, 140] on input "Brand New" at bounding box center [49, 136] width 7 height 7
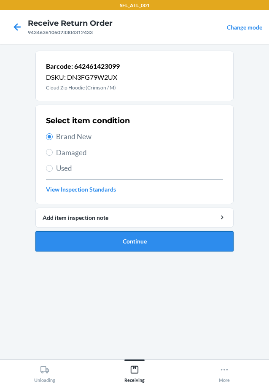
click at [149, 235] on button "Continue" at bounding box center [134, 241] width 198 height 20
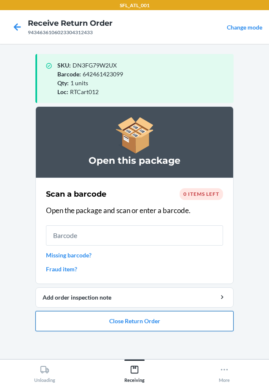
click at [164, 323] on button "Close Return Order" at bounding box center [134, 321] width 198 height 20
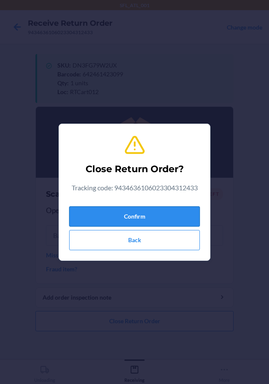
click at [109, 218] on button "Confirm" at bounding box center [134, 216] width 131 height 20
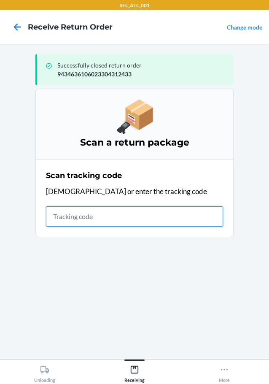
click at [72, 217] on input "text" at bounding box center [134, 216] width 177 height 20
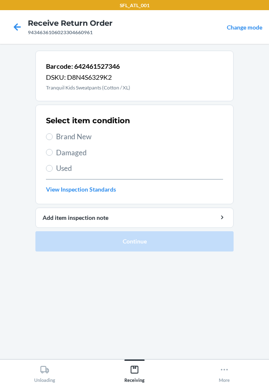
click at [62, 136] on span "Brand New" at bounding box center [139, 136] width 167 height 11
click at [53, 136] on input "Brand New" at bounding box center [49, 136] width 7 height 7
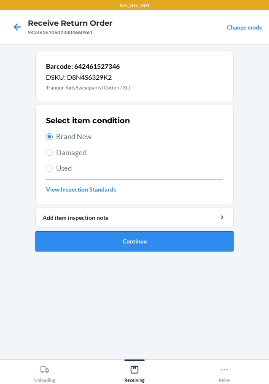
click at [107, 233] on button "Continue" at bounding box center [134, 241] width 198 height 20
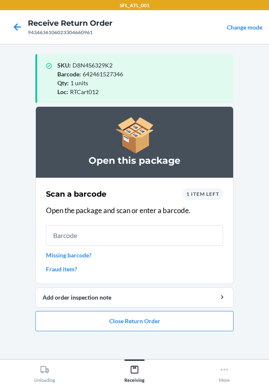
click at [121, 219] on div "Scan a barcode 1 item left Open the package and scan or enter a barcode. Missin…" at bounding box center [134, 230] width 177 height 90
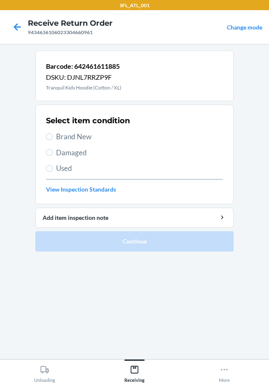
click at [62, 137] on span "Brand New" at bounding box center [139, 136] width 167 height 11
click at [53, 137] on input "Brand New" at bounding box center [49, 136] width 7 height 7
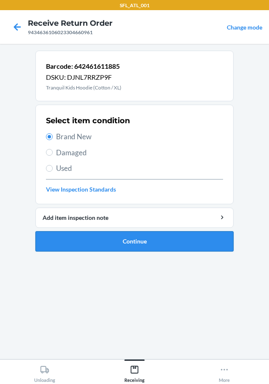
click at [134, 247] on button "Continue" at bounding box center [134, 241] width 198 height 20
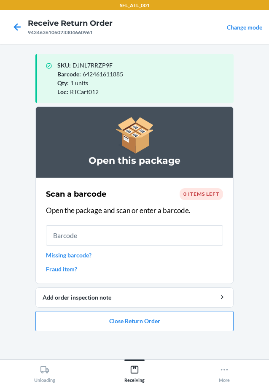
click at [180, 308] on li "Open this package Scan a barcode 0 items left Open the package and scan or ente…" at bounding box center [134, 218] width 198 height 225
click at [173, 316] on button "Close Return Order" at bounding box center [134, 321] width 198 height 20
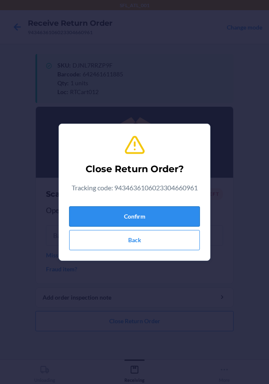
click at [83, 216] on button "Confirm" at bounding box center [134, 216] width 131 height 20
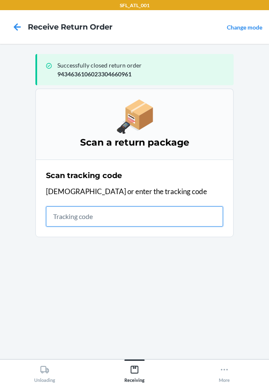
click at [115, 219] on input "text" at bounding box center [134, 216] width 177 height 20
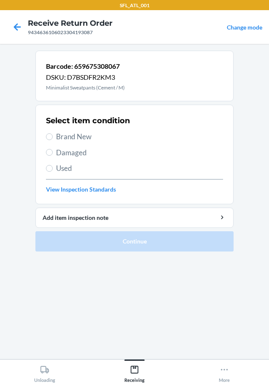
click at [94, 134] on span "Brand New" at bounding box center [139, 136] width 167 height 11
click at [53, 134] on input "Brand New" at bounding box center [49, 136] width 7 height 7
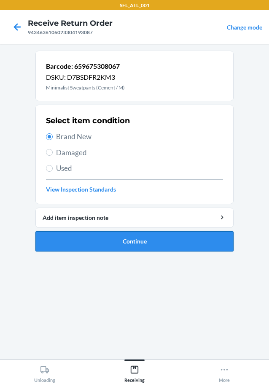
click at [148, 239] on button "Continue" at bounding box center [134, 241] width 198 height 20
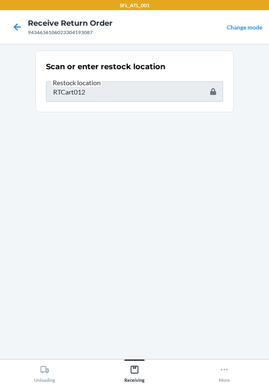
click at [104, 187] on section "Scan or enter restock location Restock location RTCart012" at bounding box center [134, 201] width 198 height 301
click at [107, 186] on section "Scan or enter restock location Restock location RTCart012" at bounding box center [134, 201] width 198 height 301
click at [218, 105] on section "Scan or enter restock location Restock location RTCart012" at bounding box center [134, 82] width 198 height 62
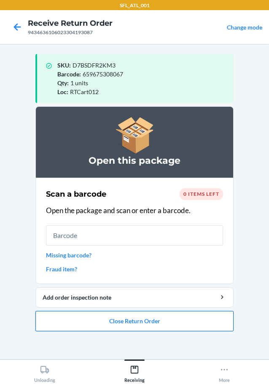
click at [170, 315] on button "Close Return Order" at bounding box center [134, 321] width 198 height 20
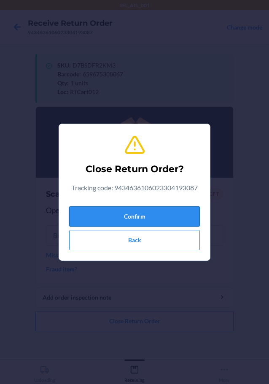
click at [107, 209] on button "Confirm" at bounding box center [134, 216] width 131 height 20
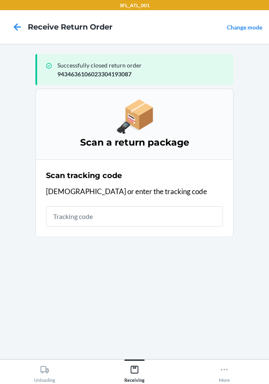
drag, startPoint x: 155, startPoint y: 231, endPoint x: 148, endPoint y: 217, distance: 15.1
click at [152, 227] on section "Scan tracking code Scan or enter the tracking code" at bounding box center [134, 198] width 198 height 78
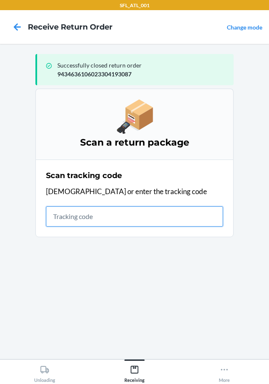
click at [148, 217] on input "text" at bounding box center [134, 216] width 177 height 20
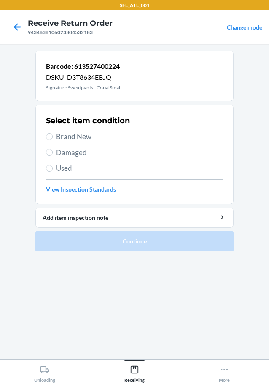
click at [78, 121] on h2 "Select item condition" at bounding box center [88, 120] width 84 height 11
click at [78, 134] on span "Brand New" at bounding box center [139, 136] width 167 height 11
click at [53, 134] on input "Brand New" at bounding box center [49, 136] width 7 height 7
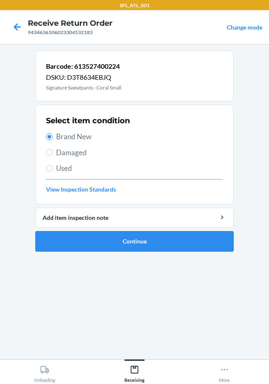
click at [150, 246] on button "Continue" at bounding box center [134, 241] width 198 height 20
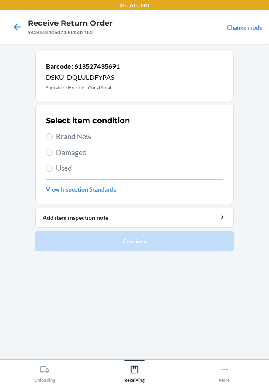
click at [68, 133] on span "Brand New" at bounding box center [139, 136] width 167 height 11
click at [53, 133] on input "Brand New" at bounding box center [49, 136] width 7 height 7
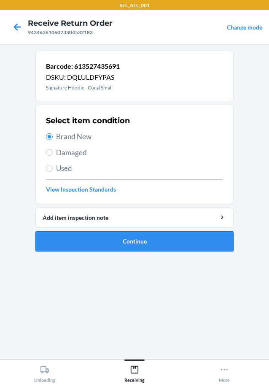
click at [133, 239] on button "Continue" at bounding box center [134, 241] width 198 height 20
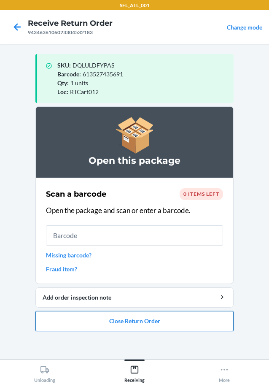
click at [121, 313] on button "Close Return Order" at bounding box center [134, 321] width 198 height 20
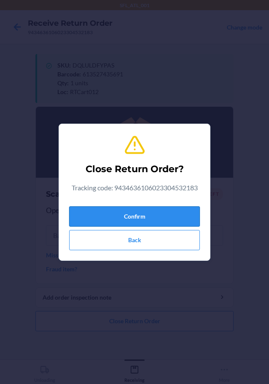
click at [170, 212] on button "Confirm" at bounding box center [134, 216] width 131 height 20
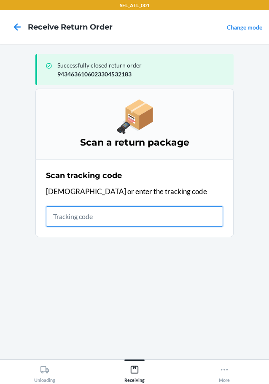
click at [99, 210] on input "text" at bounding box center [134, 216] width 177 height 20
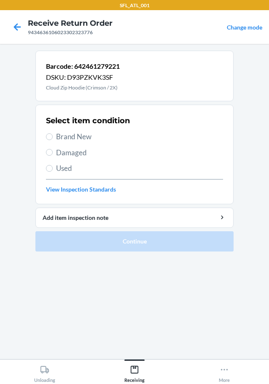
click at [82, 137] on span "Brand New" at bounding box center [139, 136] width 167 height 11
click at [53, 137] on input "Brand New" at bounding box center [49, 136] width 7 height 7
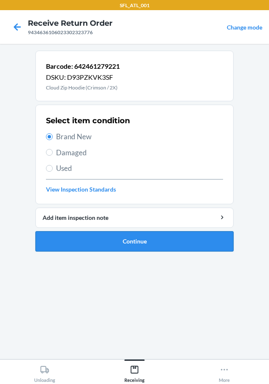
click at [93, 236] on button "Continue" at bounding box center [134, 241] width 198 height 20
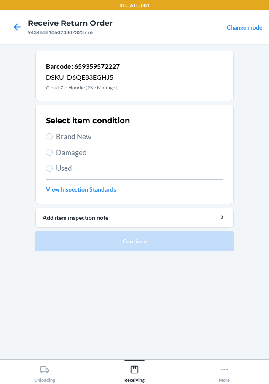
click at [75, 134] on span "Brand New" at bounding box center [139, 136] width 167 height 11
click at [53, 134] on input "Brand New" at bounding box center [49, 136] width 7 height 7
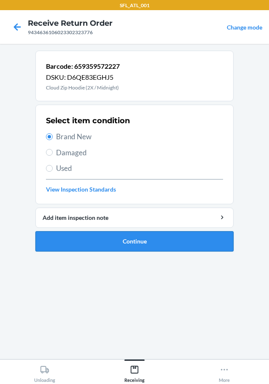
click at [109, 251] on button "Continue" at bounding box center [134, 241] width 198 height 20
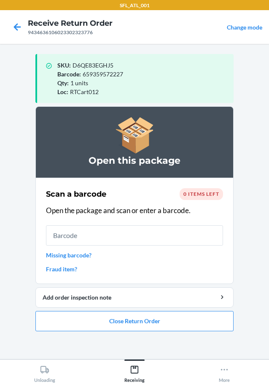
click at [200, 335] on ol "Open this package Scan a barcode 0 items left Open the package and scan or ente…" at bounding box center [134, 221] width 198 height 231
click at [196, 326] on button "Close Return Order" at bounding box center [134, 321] width 198 height 20
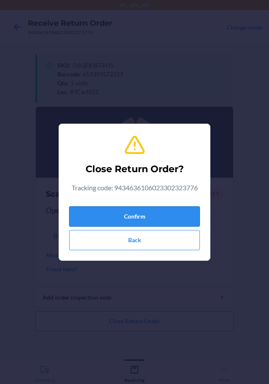
click at [182, 218] on button "Confirm" at bounding box center [134, 216] width 131 height 20
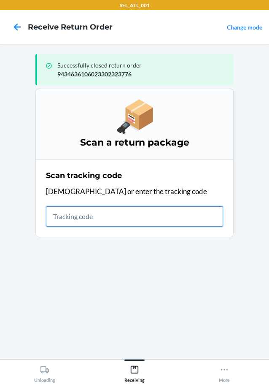
click at [50, 218] on input "text" at bounding box center [134, 216] width 177 height 20
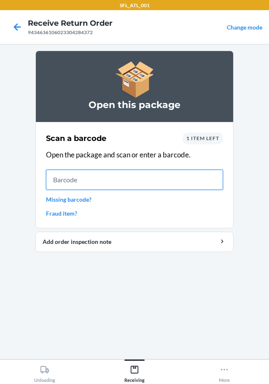
click at [202, 182] on input "text" at bounding box center [134, 179] width 177 height 20
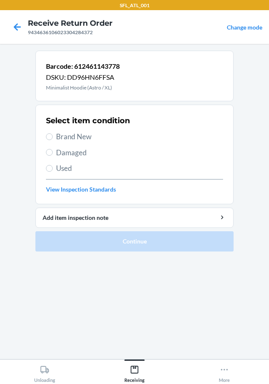
click at [70, 137] on span "Brand New" at bounding box center [139, 136] width 167 height 11
click at [53, 137] on input "Brand New" at bounding box center [49, 136] width 7 height 7
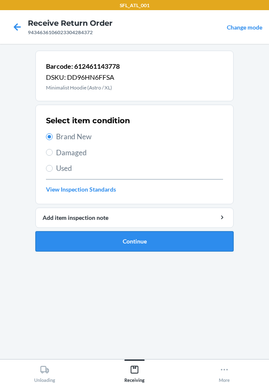
click at [110, 235] on button "Continue" at bounding box center [134, 241] width 198 height 20
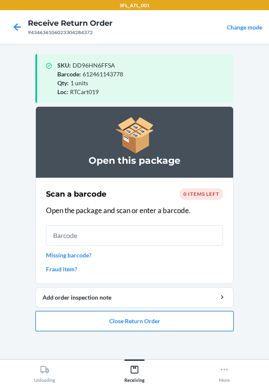
click at [147, 329] on button "Close Return Order" at bounding box center [134, 321] width 198 height 20
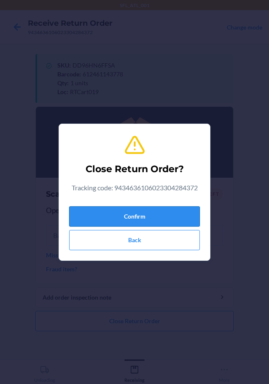
click at [154, 216] on button "Confirm" at bounding box center [134, 216] width 131 height 20
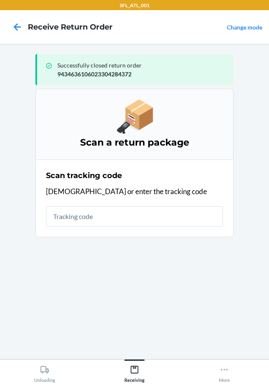
click at [98, 228] on div "Scan tracking code Scan or enter the tracking code" at bounding box center [134, 198] width 177 height 62
drag, startPoint x: 90, startPoint y: 231, endPoint x: 103, endPoint y: 226, distance: 13.6
click at [90, 230] on section "Scan tracking code Scan or enter the tracking code" at bounding box center [134, 198] width 198 height 78
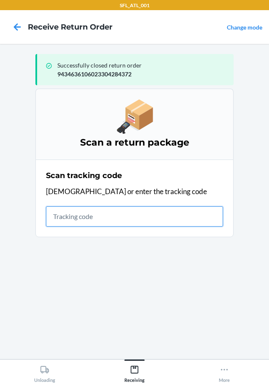
click at [103, 226] on input "text" at bounding box center [134, 216] width 177 height 20
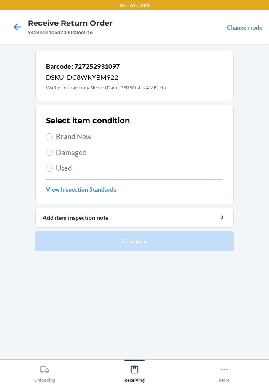
drag, startPoint x: 62, startPoint y: 125, endPoint x: 64, endPoint y: 140, distance: 15.0
click at [63, 134] on div "Select item condition Brand New Damaged Used View Inspection Standards" at bounding box center [134, 154] width 177 height 83
click at [64, 140] on span "Brand New" at bounding box center [139, 136] width 167 height 11
click at [53, 140] on input "Brand New" at bounding box center [49, 136] width 7 height 7
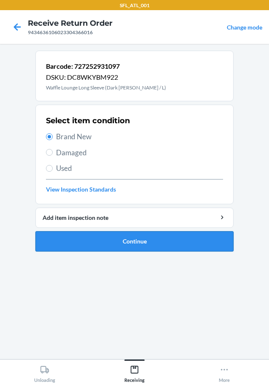
click at [188, 242] on button "Continue" at bounding box center [134, 241] width 198 height 20
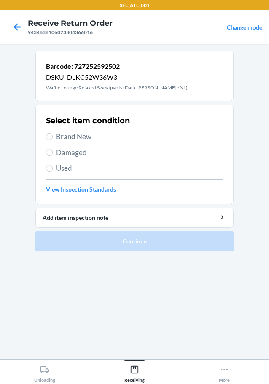
click at [85, 139] on span "Brand New" at bounding box center [139, 136] width 167 height 11
click at [53, 139] on input "Brand New" at bounding box center [49, 136] width 7 height 7
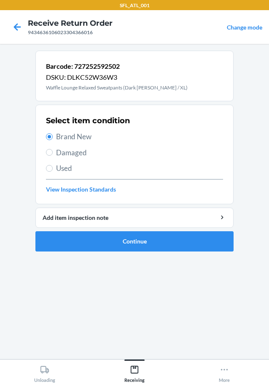
click at [137, 255] on ol "Barcode: 727252592502 DSKU: DLKC52W36W3 Waffle Lounge Relaxed Sweatpants (Dark …" at bounding box center [134, 154] width 198 height 207
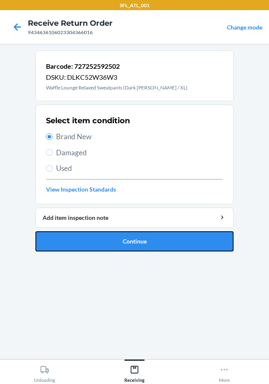
drag, startPoint x: 139, startPoint y: 241, endPoint x: 138, endPoint y: 186, distance: 54.4
click at [139, 240] on button "Continue" at bounding box center [134, 241] width 198 height 20
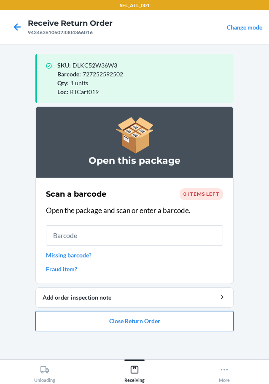
click at [166, 322] on button "Close Return Order" at bounding box center [134, 321] width 198 height 20
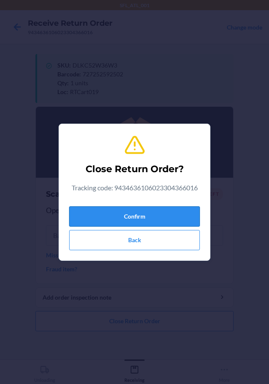
click at [153, 209] on button "Confirm" at bounding box center [134, 216] width 131 height 20
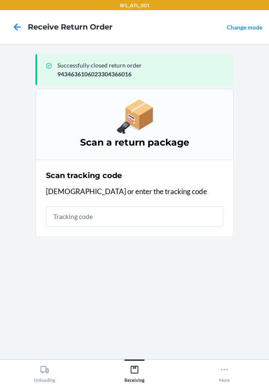
click at [95, 204] on div "Scan tracking code Scan or enter the tracking code" at bounding box center [134, 198] width 177 height 62
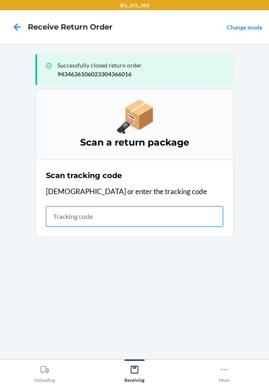
click at [95, 212] on input "text" at bounding box center [134, 216] width 177 height 20
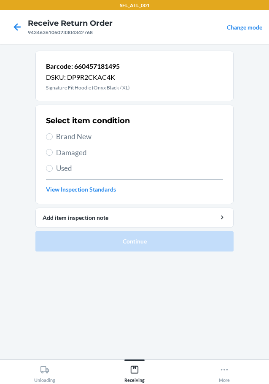
click at [79, 145] on div "Select item condition Brand New Damaged Used View Inspection Standards" at bounding box center [134, 154] width 177 height 83
click at [79, 140] on span "Brand New" at bounding box center [139, 136] width 167 height 11
click at [53, 140] on input "Brand New" at bounding box center [49, 136] width 7 height 7
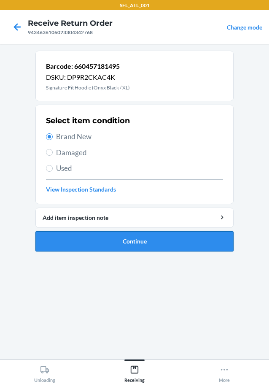
click at [121, 231] on button "Continue" at bounding box center [134, 241] width 198 height 20
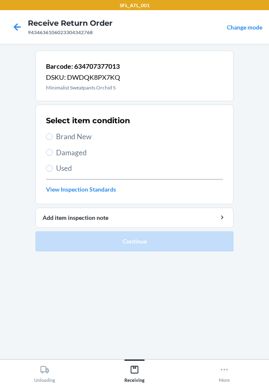
click at [80, 126] on div "Select item condition Brand New Damaged Used View Inspection Standards" at bounding box center [134, 154] width 177 height 83
click at [80, 135] on span "Brand New" at bounding box center [139, 136] width 167 height 11
click at [53, 135] on input "Brand New" at bounding box center [49, 136] width 7 height 7
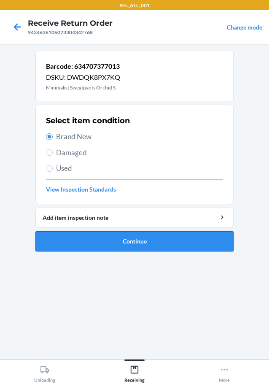
click at [158, 247] on button "Continue" at bounding box center [134, 241] width 198 height 20
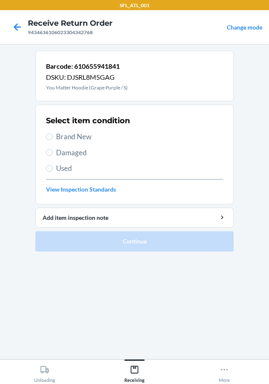
click at [80, 136] on span "Brand New" at bounding box center [139, 136] width 167 height 11
click at [53, 136] on input "Brand New" at bounding box center [49, 136] width 7 height 7
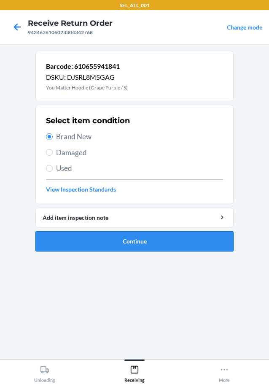
click at [117, 245] on button "Continue" at bounding box center [134, 241] width 198 height 20
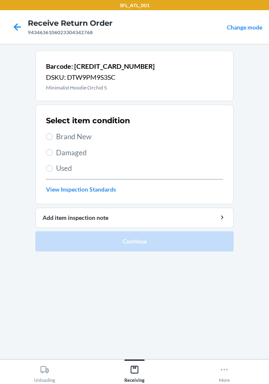
click at [65, 140] on span "Brand New" at bounding box center [139, 136] width 167 height 11
click at [53, 140] on input "Brand New" at bounding box center [49, 136] width 7 height 7
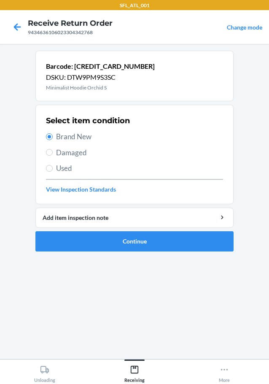
click at [110, 251] on ol "Barcode: [CREDIT_CARD_NUMBER] DSKU: DTW9PM9S3SC Minimalist Hoodie Orchid S Sele…" at bounding box center [134, 154] width 198 height 207
click at [105, 244] on button "Continue" at bounding box center [134, 241] width 198 height 20
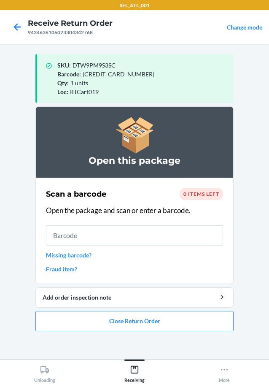
click at [163, 331] on ol "Open this package Scan a barcode 0 items left Open the package and scan or ente…" at bounding box center [134, 221] width 198 height 231
click at [163, 327] on button "Close Return Order" at bounding box center [134, 321] width 198 height 20
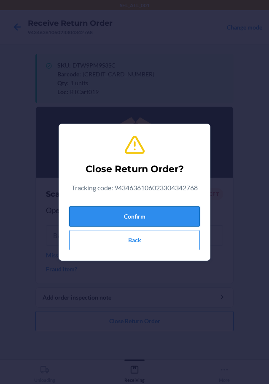
click at [153, 214] on button "Confirm" at bounding box center [134, 216] width 131 height 20
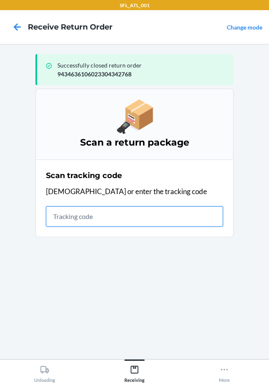
drag, startPoint x: 97, startPoint y: 216, endPoint x: 101, endPoint y: 215, distance: 4.8
click at [99, 215] on input "text" at bounding box center [134, 216] width 177 height 20
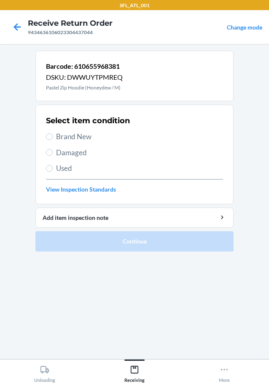
click at [61, 137] on span "Brand New" at bounding box center [139, 136] width 167 height 11
click at [53, 137] on input "Brand New" at bounding box center [49, 136] width 7 height 7
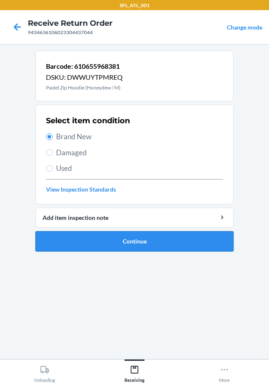
drag, startPoint x: 61, startPoint y: 137, endPoint x: 219, endPoint y: 235, distance: 186.1
click at [219, 235] on button "Continue" at bounding box center [134, 241] width 198 height 20
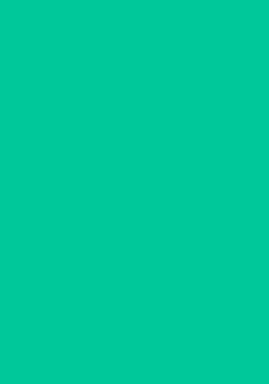
click at [219, 235] on section at bounding box center [134, 201] width 198 height 301
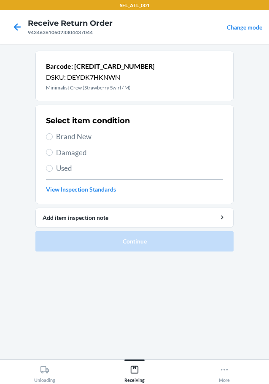
click at [83, 127] on div "Select item condition Brand New Damaged Used View Inspection Standards" at bounding box center [134, 154] width 177 height 83
click at [74, 139] on span "Brand New" at bounding box center [139, 136] width 167 height 11
click at [53, 139] on input "Brand New" at bounding box center [49, 136] width 7 height 7
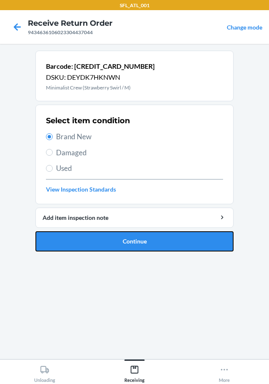
drag, startPoint x: 117, startPoint y: 236, endPoint x: 124, endPoint y: 244, distance: 10.4
click at [117, 237] on button "Continue" at bounding box center [134, 241] width 198 height 20
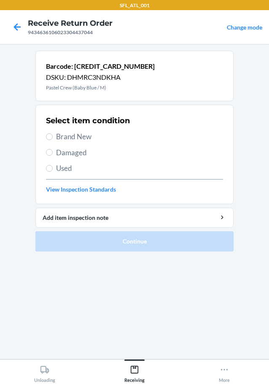
click at [49, 129] on div "Select item condition Brand New Damaged Used View Inspection Standards" at bounding box center [134, 154] width 177 height 83
click at [81, 132] on span "Brand New" at bounding box center [139, 136] width 167 height 11
click at [53, 133] on input "Brand New" at bounding box center [49, 136] width 7 height 7
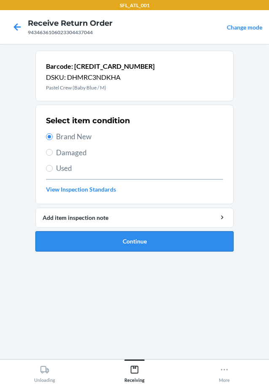
click at [130, 243] on button "Continue" at bounding box center [134, 241] width 198 height 20
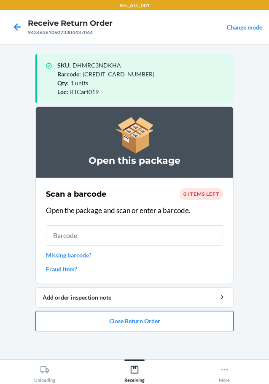
click at [48, 327] on button "Close Return Order" at bounding box center [134, 321] width 198 height 20
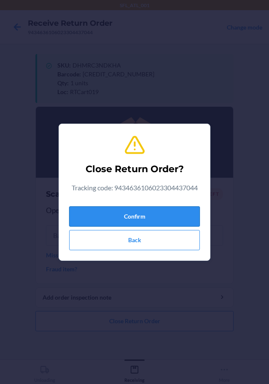
click at [176, 215] on button "Confirm" at bounding box center [134, 216] width 131 height 20
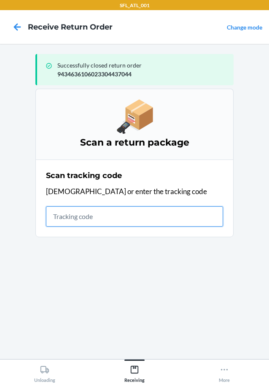
drag, startPoint x: 171, startPoint y: 215, endPoint x: 171, endPoint y: 209, distance: 6.8
click at [171, 216] on input "text" at bounding box center [134, 216] width 177 height 20
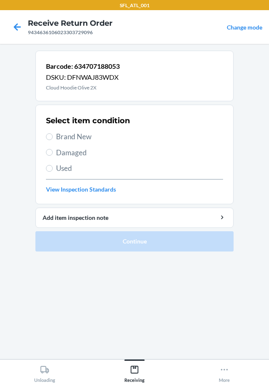
click at [77, 131] on div "Select item condition Brand New Damaged Used View Inspection Standards" at bounding box center [134, 154] width 177 height 83
click at [75, 132] on span "Brand New" at bounding box center [139, 136] width 167 height 11
click at [53, 133] on input "Brand New" at bounding box center [49, 136] width 7 height 7
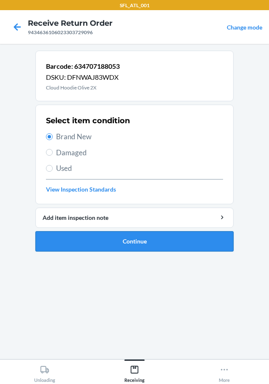
click at [136, 235] on button "Continue" at bounding box center [134, 241] width 198 height 20
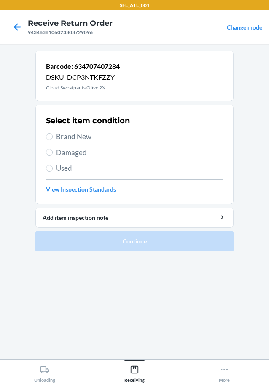
click at [75, 129] on div "Select item condition Brand New Damaged Used View Inspection Standards" at bounding box center [134, 154] width 177 height 83
click at [70, 143] on div "Select item condition Brand New Damaged Used View Inspection Standards" at bounding box center [134, 154] width 177 height 83
click at [70, 139] on span "Brand New" at bounding box center [139, 136] width 167 height 11
click at [53, 139] on input "Brand New" at bounding box center [49, 136] width 7 height 7
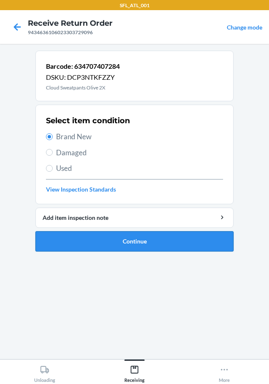
click at [107, 249] on button "Continue" at bounding box center [134, 241] width 198 height 20
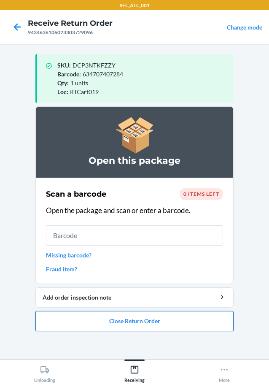
click at [166, 330] on button "Close Return Order" at bounding box center [134, 321] width 198 height 20
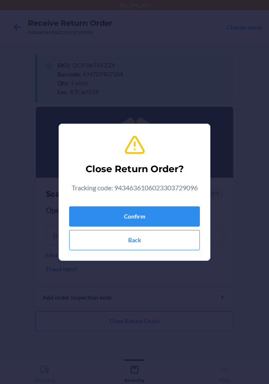
click at [164, 205] on div "Confirm Back" at bounding box center [134, 226] width 131 height 47
click at [163, 206] on button "Confirm" at bounding box center [134, 216] width 131 height 20
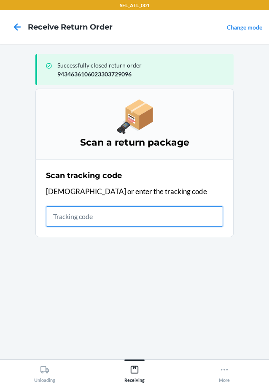
click at [122, 207] on input "text" at bounding box center [134, 216] width 177 height 20
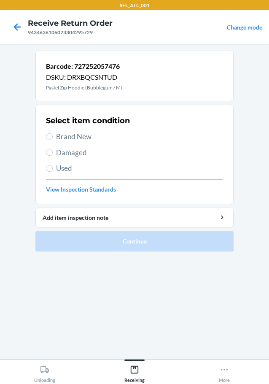
click at [86, 132] on span "Brand New" at bounding box center [139, 136] width 167 height 11
click at [53, 133] on input "Brand New" at bounding box center [49, 136] width 7 height 7
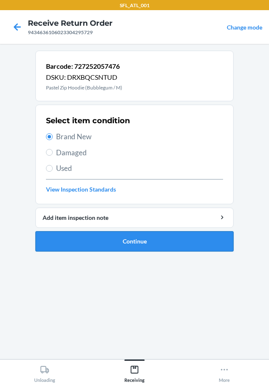
click at [138, 250] on button "Continue" at bounding box center [134, 241] width 198 height 20
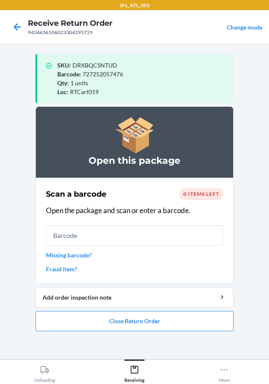
click at [234, 323] on main "SKU : DRXBQCSNTUD Barcode : 727252057476 Qty : 1 units Loc : RTCart019 Open thi…" at bounding box center [134, 201] width 269 height 315
click at [226, 324] on button "Close Return Order" at bounding box center [134, 321] width 198 height 20
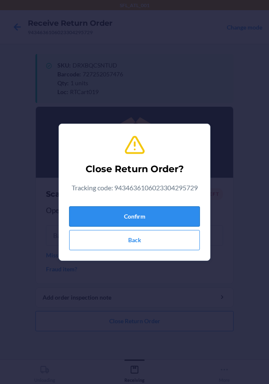
click at [172, 207] on button "Confirm" at bounding box center [134, 216] width 131 height 20
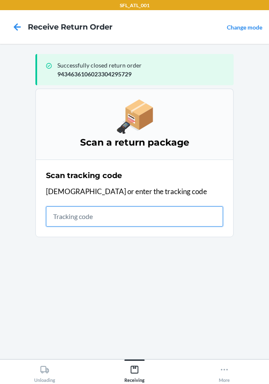
click at [108, 223] on input "text" at bounding box center [134, 216] width 177 height 20
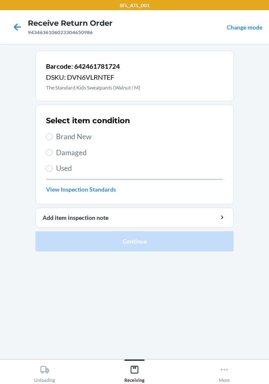
click at [66, 132] on span "Brand New" at bounding box center [139, 136] width 167 height 11
click at [53, 133] on input "Brand New" at bounding box center [49, 136] width 7 height 7
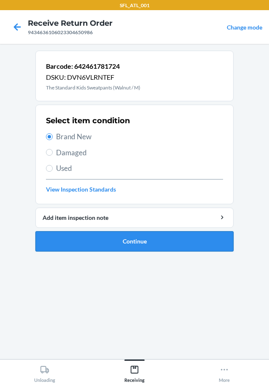
click at [132, 247] on button "Continue" at bounding box center [134, 241] width 198 height 20
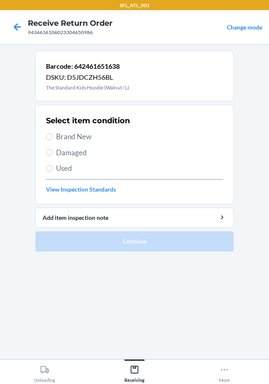
click at [87, 145] on div "Select item condition Brand New Damaged Used View Inspection Standards" at bounding box center [134, 154] width 177 height 83
click at [84, 138] on span "Brand New" at bounding box center [139, 136] width 167 height 11
click at [53, 138] on input "Brand New" at bounding box center [49, 136] width 7 height 7
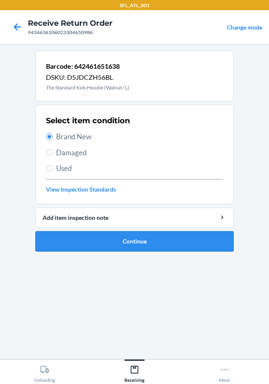
click at [94, 241] on button "Continue" at bounding box center [134, 241] width 198 height 20
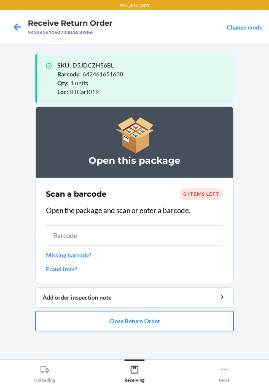
click at [118, 319] on button "Close Return Order" at bounding box center [134, 321] width 198 height 20
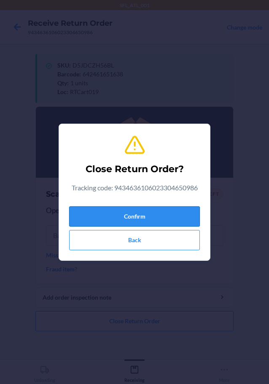
click at [134, 211] on button "Confirm" at bounding box center [134, 216] width 131 height 20
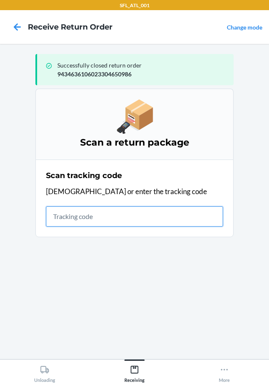
click at [72, 208] on input "text" at bounding box center [134, 216] width 177 height 20
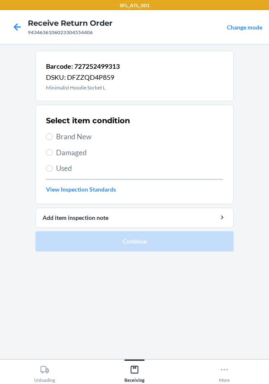
click at [64, 136] on span "Brand New" at bounding box center [139, 136] width 167 height 11
click at [53, 136] on input "Brand New" at bounding box center [49, 136] width 7 height 7
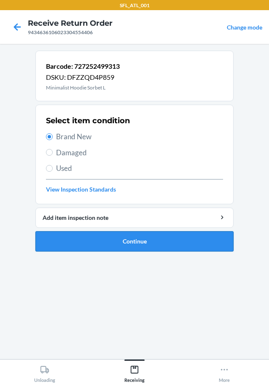
click at [136, 239] on button "Continue" at bounding box center [134, 241] width 198 height 20
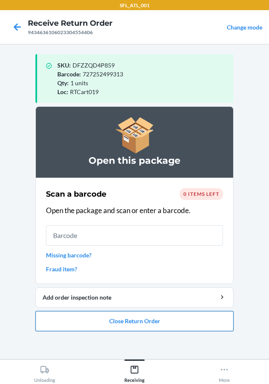
click at [110, 319] on button "Close Return Order" at bounding box center [134, 321] width 198 height 20
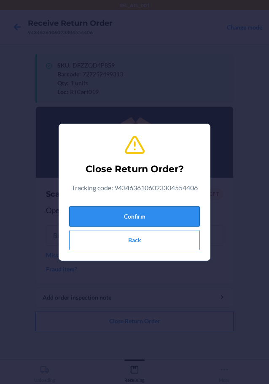
click at [151, 221] on button "Confirm" at bounding box center [134, 216] width 131 height 20
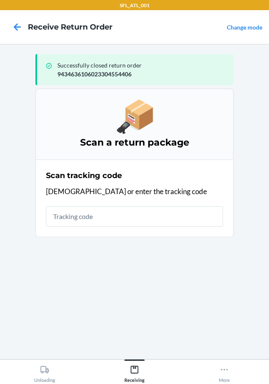
drag, startPoint x: 59, startPoint y: 204, endPoint x: 70, endPoint y: 216, distance: 16.4
click at [60, 204] on div "Scan tracking code Scan or enter the tracking code" at bounding box center [134, 198] width 177 height 62
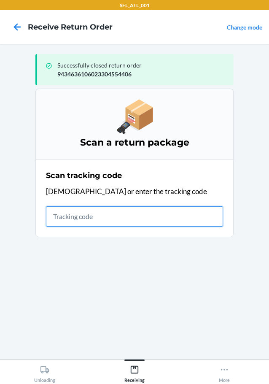
click at [70, 216] on input "text" at bounding box center [134, 216] width 177 height 20
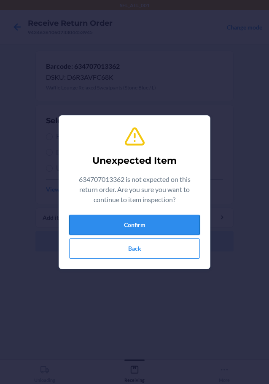
click at [115, 219] on button "Confirm" at bounding box center [134, 225] width 131 height 20
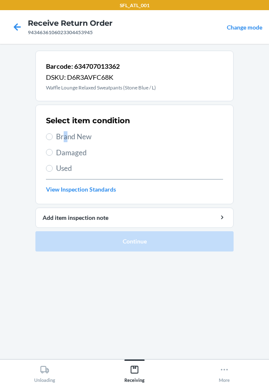
drag, startPoint x: 64, startPoint y: 136, endPoint x: 84, endPoint y: 153, distance: 25.7
click at [66, 136] on span "Brand New" at bounding box center [139, 136] width 167 height 11
click at [13, 30] on icon at bounding box center [17, 27] width 14 height 14
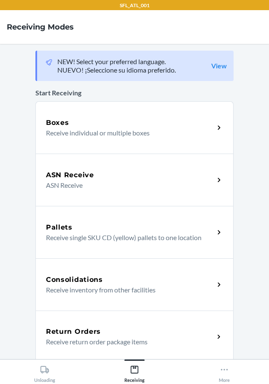
click at [106, 346] on div "Return Orders Receive return order package items" at bounding box center [134, 336] width 198 height 52
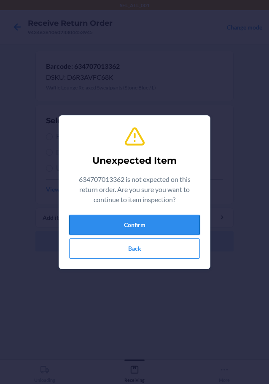
click at [137, 228] on button "Confirm" at bounding box center [134, 225] width 131 height 20
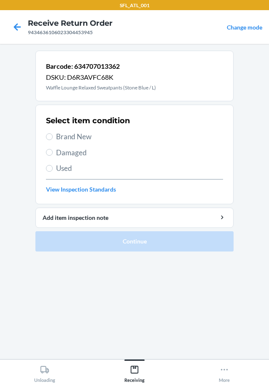
click at [84, 136] on span "Brand New" at bounding box center [139, 136] width 167 height 11
click at [53, 136] on input "Brand New" at bounding box center [49, 136] width 7 height 7
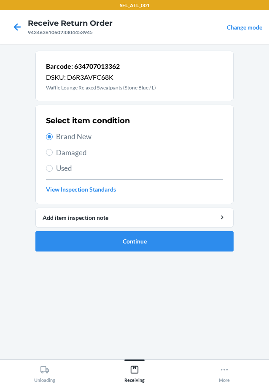
click at [237, 239] on main "Barcode: 634707013362 DSKU: D6R3AVFC68K Waffle Lounge Relaxed Sweatpants (Stone…" at bounding box center [134, 201] width 269 height 315
click at [217, 244] on button "Continue" at bounding box center [134, 241] width 198 height 20
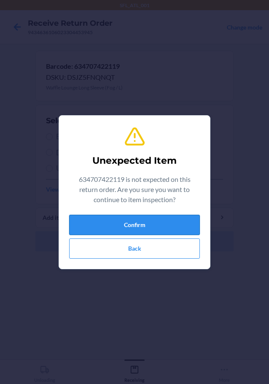
click at [172, 225] on button "Confirm" at bounding box center [134, 225] width 131 height 20
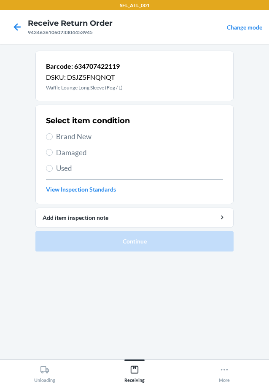
click at [91, 135] on span "Brand New" at bounding box center [139, 136] width 167 height 11
click at [53, 135] on input "Brand New" at bounding box center [49, 136] width 7 height 7
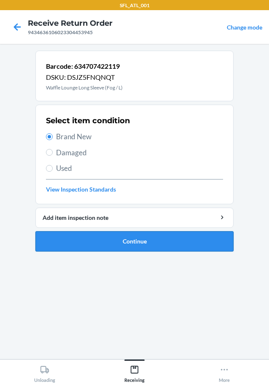
click at [144, 235] on button "Continue" at bounding box center [134, 241] width 198 height 20
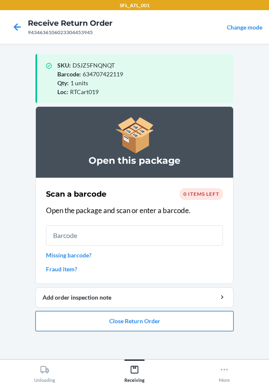
click at [137, 319] on button "Close Return Order" at bounding box center [134, 321] width 198 height 20
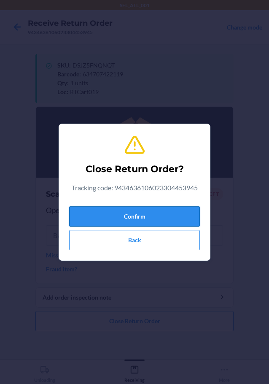
click at [139, 209] on button "Confirm" at bounding box center [134, 216] width 131 height 20
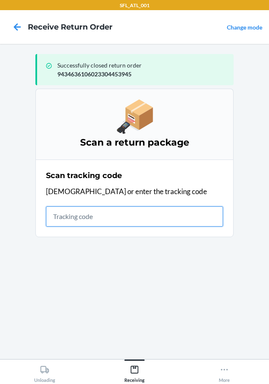
click at [96, 219] on input "text" at bounding box center [134, 216] width 177 height 20
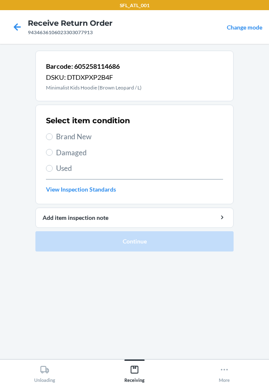
click at [67, 132] on span "Brand New" at bounding box center [139, 136] width 167 height 11
click at [53, 133] on input "Brand New" at bounding box center [49, 136] width 7 height 7
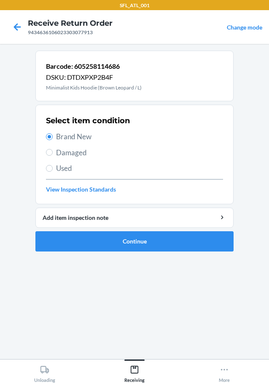
click at [112, 258] on ol "Barcode: 605258114686 DSKU: DTDXPXP2B4F Minimalist Kids Hoodie (Brown Leopard /…" at bounding box center [134, 154] width 198 height 207
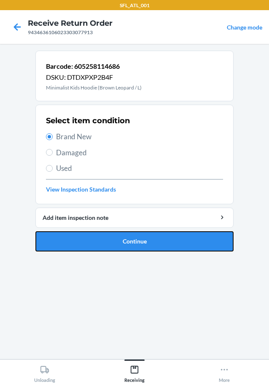
drag, startPoint x: 113, startPoint y: 236, endPoint x: 110, endPoint y: 224, distance: 12.3
click at [113, 236] on button "Continue" at bounding box center [134, 241] width 198 height 20
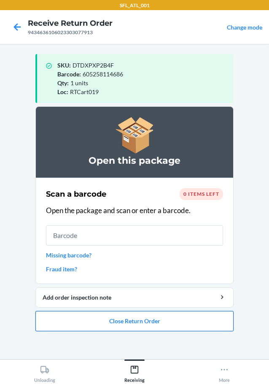
click at [129, 326] on button "Close Return Order" at bounding box center [134, 321] width 198 height 20
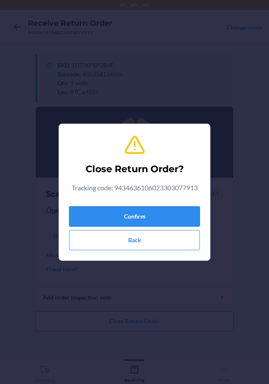
click at [138, 208] on button "Confirm" at bounding box center [134, 216] width 131 height 20
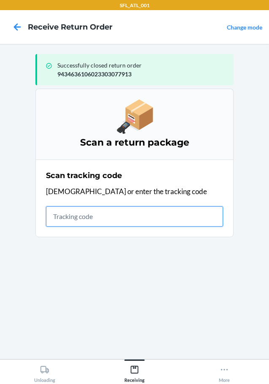
click at [165, 217] on input "text" at bounding box center [134, 216] width 177 height 20
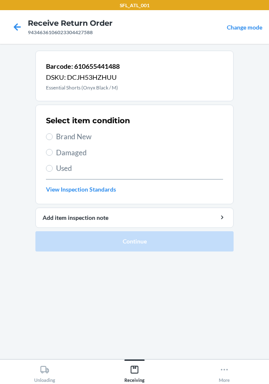
click at [56, 144] on div "Select item condition Brand New Damaged Used View Inspection Standards" at bounding box center [134, 154] width 177 height 83
click at [62, 133] on span "Brand New" at bounding box center [139, 136] width 167 height 11
click at [53, 133] on input "Brand New" at bounding box center [49, 136] width 7 height 7
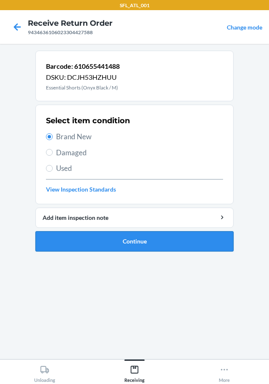
click at [165, 244] on button "Continue" at bounding box center [134, 241] width 198 height 20
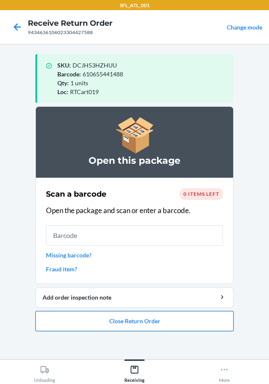
click at [176, 325] on button "Close Return Order" at bounding box center [134, 321] width 198 height 20
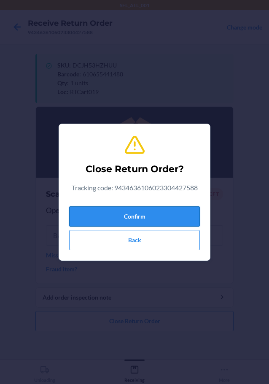
click at [161, 212] on button "Confirm" at bounding box center [134, 216] width 131 height 20
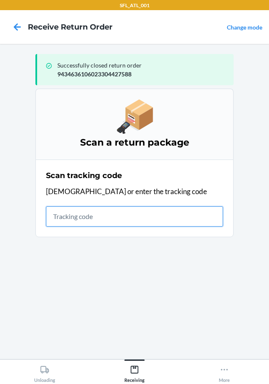
click at [62, 224] on input "text" at bounding box center [134, 216] width 177 height 20
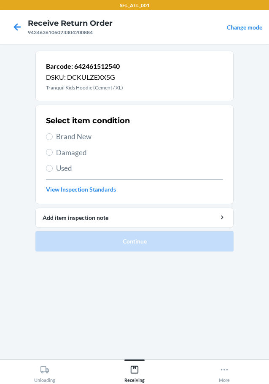
click at [86, 138] on span "Brand New" at bounding box center [139, 136] width 167 height 11
click at [53, 138] on input "Brand New" at bounding box center [49, 136] width 7 height 7
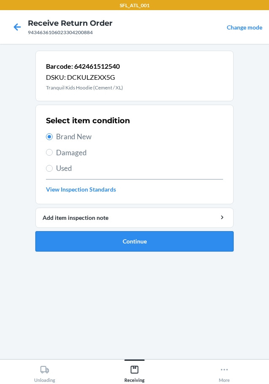
click at [161, 238] on button "Continue" at bounding box center [134, 241] width 198 height 20
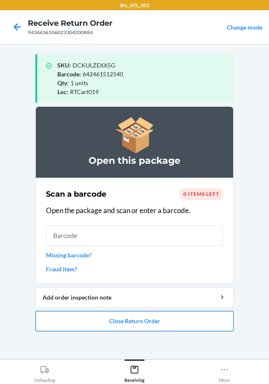
click at [139, 321] on button "Close Return Order" at bounding box center [134, 321] width 198 height 20
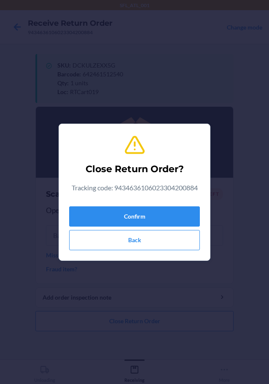
click at [133, 203] on div "Confirm Back" at bounding box center [134, 226] width 131 height 47
click at [132, 214] on button "Confirm" at bounding box center [134, 216] width 131 height 20
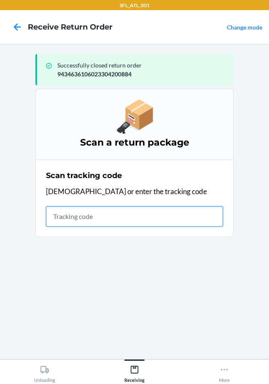
click at [132, 223] on input "text" at bounding box center [134, 216] width 177 height 20
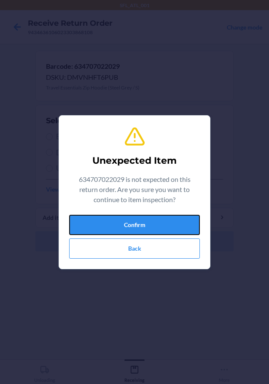
drag, startPoint x: 164, startPoint y: 214, endPoint x: 165, endPoint y: 228, distance: 13.5
click at [165, 228] on button "Confirm" at bounding box center [134, 225] width 131 height 20
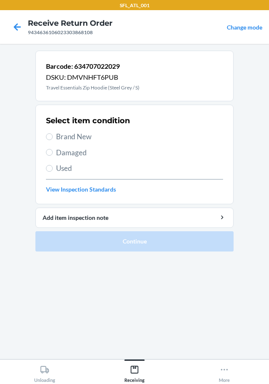
click at [77, 134] on span "Brand New" at bounding box center [139, 136] width 167 height 11
click at [53, 134] on input "Brand New" at bounding box center [49, 136] width 7 height 7
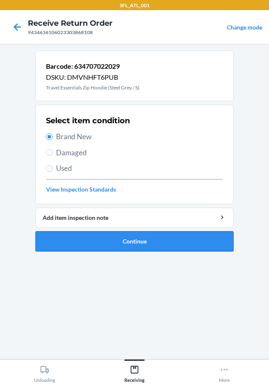
click at [120, 244] on button "Continue" at bounding box center [134, 241] width 198 height 20
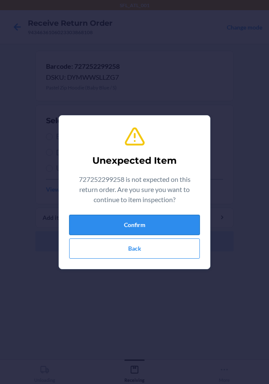
click at [176, 221] on button "Confirm" at bounding box center [134, 225] width 131 height 20
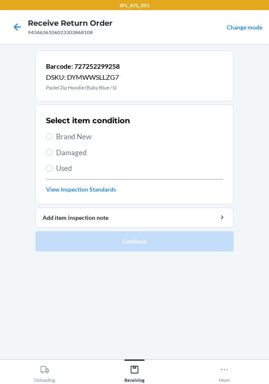
click at [83, 140] on span "Brand New" at bounding box center [139, 136] width 167 height 11
click at [53, 140] on input "Brand New" at bounding box center [49, 136] width 7 height 7
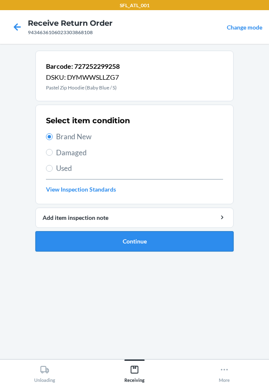
click at [148, 247] on button "Continue" at bounding box center [134, 241] width 198 height 20
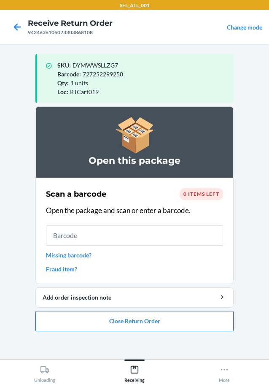
click at [102, 317] on button "Close Return Order" at bounding box center [134, 321] width 198 height 20
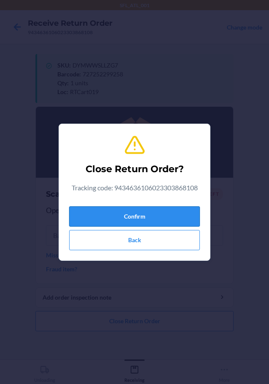
click at [132, 219] on button "Confirm" at bounding box center [134, 216] width 131 height 20
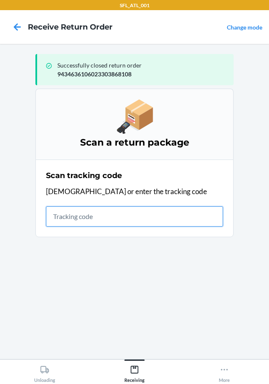
click at [84, 217] on input "text" at bounding box center [134, 216] width 177 height 20
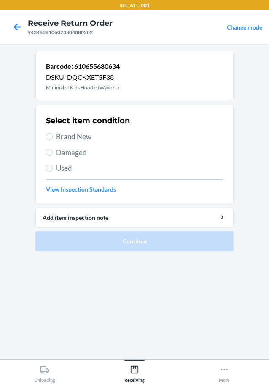
click at [65, 141] on span "Brand New" at bounding box center [139, 136] width 167 height 11
click at [53, 140] on input "Brand New" at bounding box center [49, 136] width 7 height 7
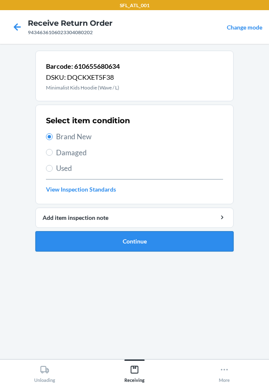
drag, startPoint x: 107, startPoint y: 197, endPoint x: 117, endPoint y: 243, distance: 47.5
click at [117, 243] on button "Continue" at bounding box center [134, 241] width 198 height 20
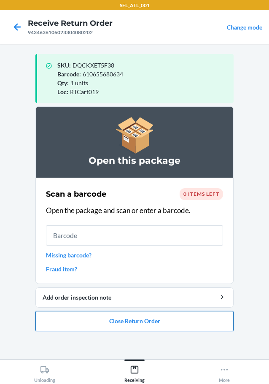
click at [103, 321] on button "Close Return Order" at bounding box center [134, 321] width 198 height 20
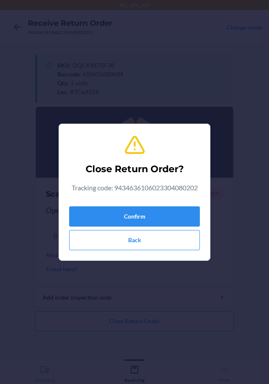
click at [118, 227] on div "Confirm Back" at bounding box center [134, 226] width 131 height 47
click at [117, 222] on button "Confirm" at bounding box center [134, 216] width 131 height 20
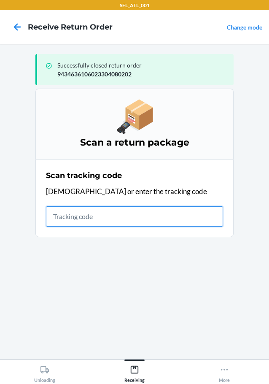
drag, startPoint x: 126, startPoint y: 214, endPoint x: 125, endPoint y: 199, distance: 14.8
click at [126, 215] on input "text" at bounding box center [134, 216] width 177 height 20
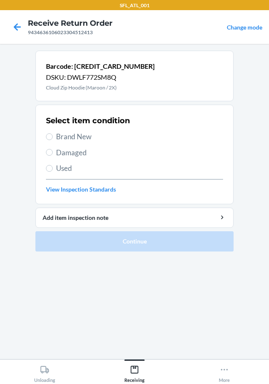
click at [81, 140] on span "Brand New" at bounding box center [139, 136] width 167 height 11
click at [53, 140] on input "Brand New" at bounding box center [49, 136] width 7 height 7
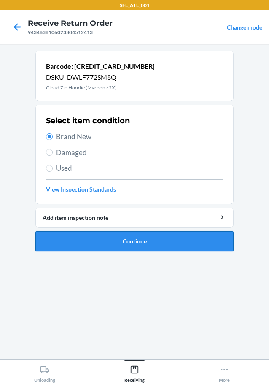
click at [160, 239] on button "Continue" at bounding box center [134, 241] width 198 height 20
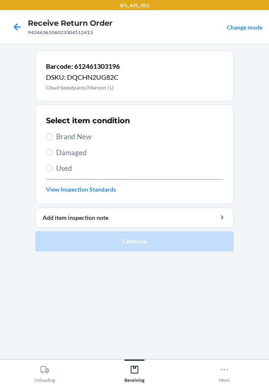
drag, startPoint x: 93, startPoint y: 118, endPoint x: 91, endPoint y: 122, distance: 5.1
click at [92, 118] on h2 "Select item condition" at bounding box center [88, 120] width 84 height 11
click at [89, 127] on div "Select item condition Brand New Damaged Used View Inspection Standards" at bounding box center [134, 154] width 177 height 83
click at [87, 129] on div "Select item condition Brand New Damaged Used View Inspection Standards" at bounding box center [134, 154] width 177 height 83
click at [84, 138] on span "Brand New" at bounding box center [139, 136] width 167 height 11
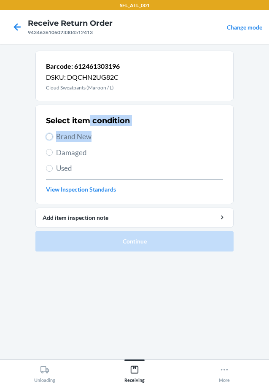
click at [53, 138] on input "Brand New" at bounding box center [49, 136] width 7 height 7
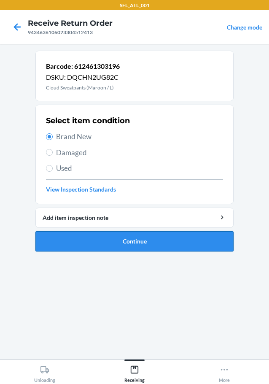
click at [128, 236] on button "Continue" at bounding box center [134, 241] width 198 height 20
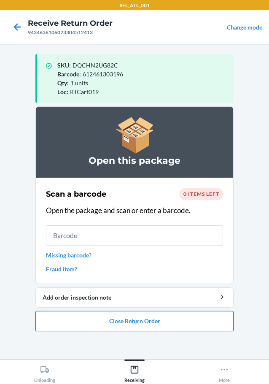
click at [107, 318] on button "Close Return Order" at bounding box center [134, 321] width 198 height 20
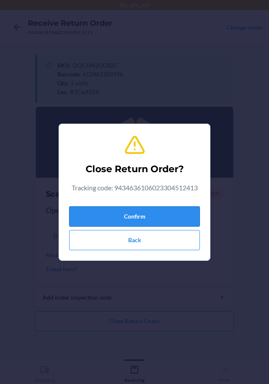
click at [118, 209] on button "Confirm" at bounding box center [134, 216] width 131 height 20
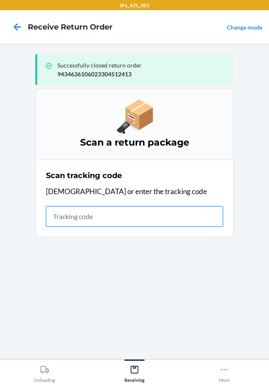
drag, startPoint x: 82, startPoint y: 221, endPoint x: 96, endPoint y: 188, distance: 35.5
click at [83, 221] on input "text" at bounding box center [134, 216] width 177 height 20
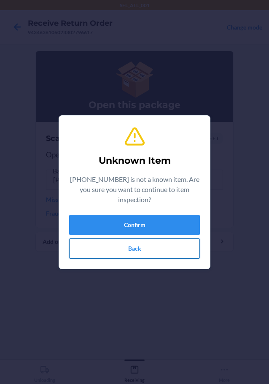
click at [169, 255] on button "Back" at bounding box center [134, 248] width 131 height 20
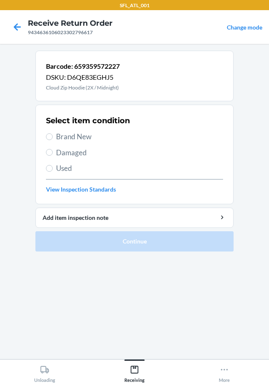
click at [44, 160] on section "Select item condition Brand New Damaged Used View Inspection Standards" at bounding box center [134, 154] width 198 height 99
click at [51, 166] on input "Used" at bounding box center [49, 168] width 7 height 7
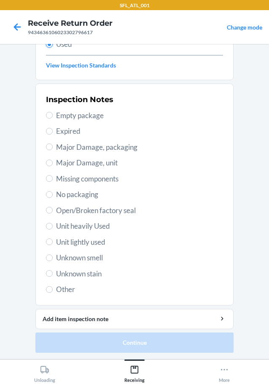
scroll to position [124, 0]
click at [88, 283] on div "Inspection Notes Empty package Expired Major Damage, packaging Major Damage, un…" at bounding box center [134, 194] width 177 height 206
click at [87, 277] on span "Unknown stain" at bounding box center [139, 273] width 167 height 11
click at [53, 276] on input "Unknown stain" at bounding box center [49, 272] width 7 height 7
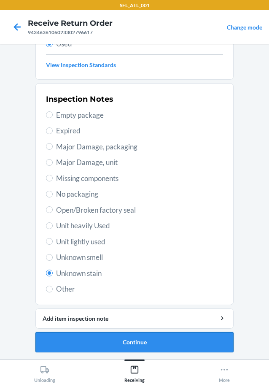
click at [119, 335] on button "Continue" at bounding box center [134, 342] width 198 height 20
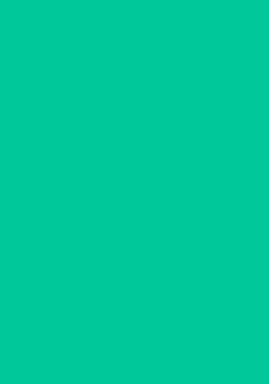
scroll to position [0, 0]
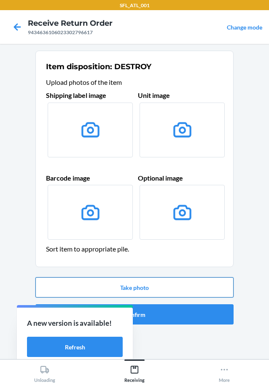
click at [154, 289] on button "Take photo" at bounding box center [134, 287] width 198 height 20
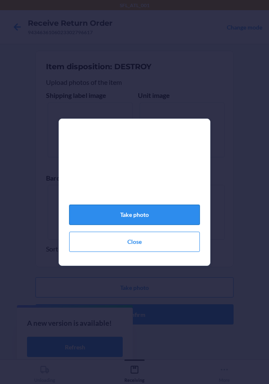
click at [157, 217] on button "Take photo" at bounding box center [134, 214] width 131 height 20
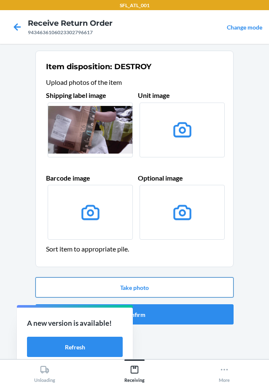
click at [157, 286] on button "Take photo" at bounding box center [134, 287] width 198 height 20
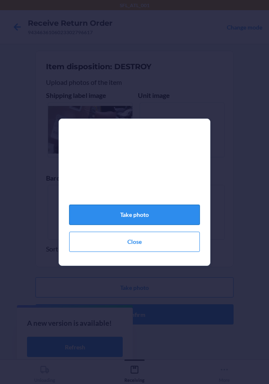
click at [161, 225] on button "Take photo" at bounding box center [134, 214] width 131 height 20
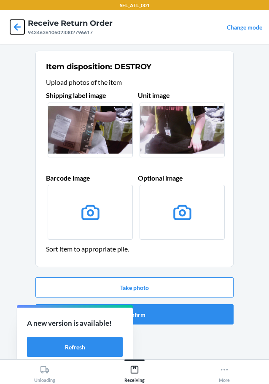
click at [21, 22] on icon at bounding box center [17, 27] width 14 height 14
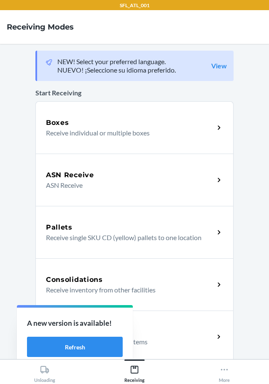
click at [158, 339] on p "Receive return order package items" at bounding box center [126, 341] width 161 height 10
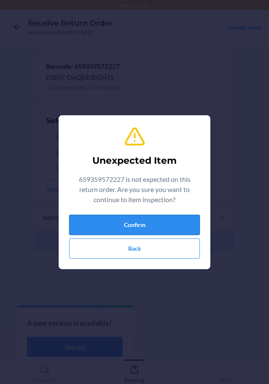
click at [165, 226] on button "Confirm" at bounding box center [134, 225] width 131 height 20
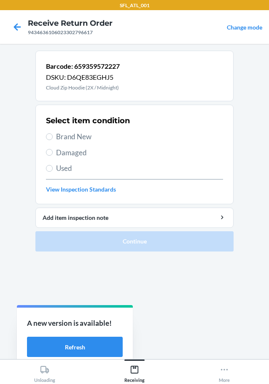
click at [68, 165] on span "Used" at bounding box center [139, 168] width 167 height 11
click at [53, 165] on input "Used" at bounding box center [49, 168] width 7 height 7
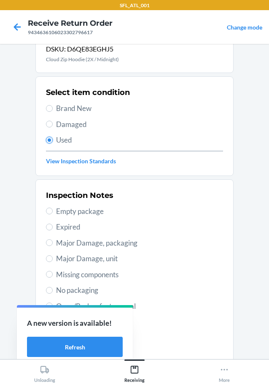
scroll to position [124, 0]
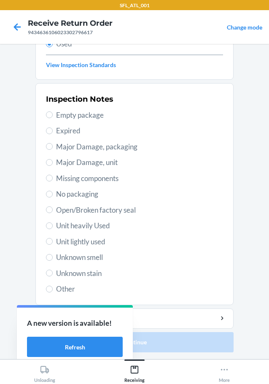
click at [80, 271] on span "Unknown stain" at bounding box center [139, 273] width 167 height 11
click at [53, 271] on input "Unknown stain" at bounding box center [49, 272] width 7 height 7
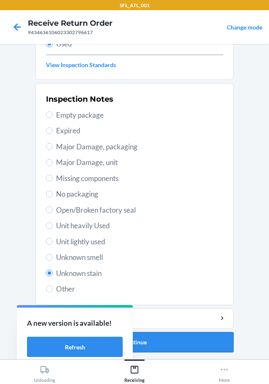
click at [174, 339] on button "Continue" at bounding box center [134, 342] width 198 height 20
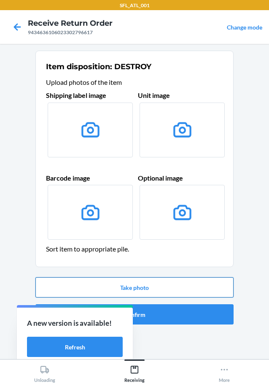
click at [157, 284] on button "Take photo" at bounding box center [134, 287] width 198 height 20
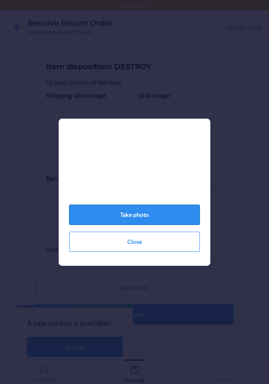
click at [144, 222] on button "Take photo" at bounding box center [134, 214] width 131 height 20
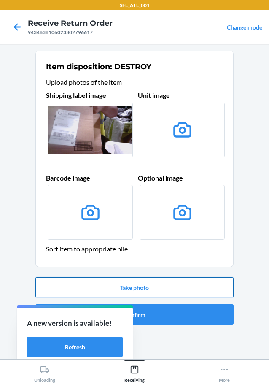
click at [150, 286] on button "Take photo" at bounding box center [134, 287] width 198 height 20
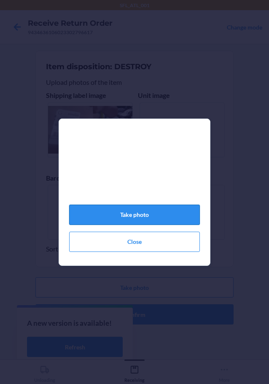
click at [146, 221] on button "Take photo" at bounding box center [134, 214] width 131 height 20
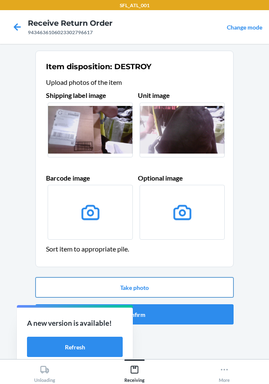
click at [171, 282] on button "Take photo" at bounding box center [134, 287] width 198 height 20
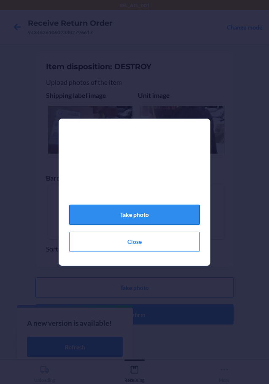
click at [166, 217] on button "Take photo" at bounding box center [134, 214] width 131 height 20
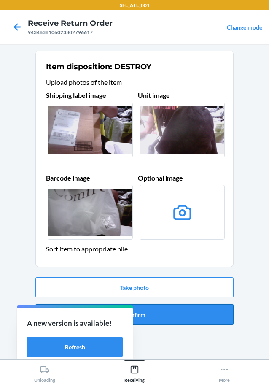
click at [164, 318] on button "Confirm" at bounding box center [134, 314] width 198 height 20
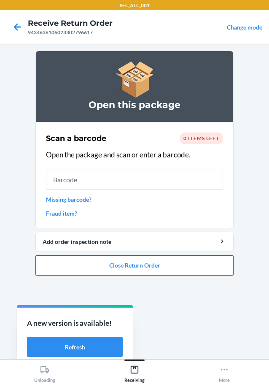
click at [199, 267] on button "Close Return Order" at bounding box center [134, 265] width 198 height 20
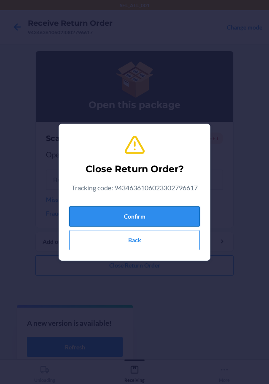
click at [138, 226] on button "Confirm" at bounding box center [134, 216] width 131 height 20
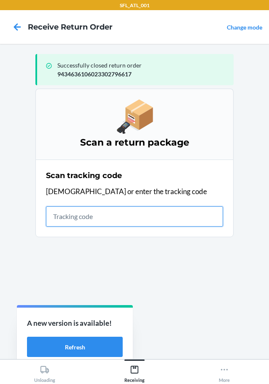
click at [62, 219] on input "text" at bounding box center [134, 216] width 177 height 20
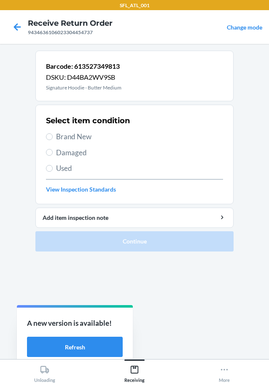
click at [61, 129] on div "Select item condition Brand New Damaged Used View Inspection Standards" at bounding box center [134, 154] width 177 height 83
click at [86, 144] on div "Select item condition Brand New Damaged Used View Inspection Standards" at bounding box center [134, 154] width 177 height 83
click at [84, 135] on span "Brand New" at bounding box center [139, 136] width 167 height 11
click at [53, 135] on input "Brand New" at bounding box center [49, 136] width 7 height 7
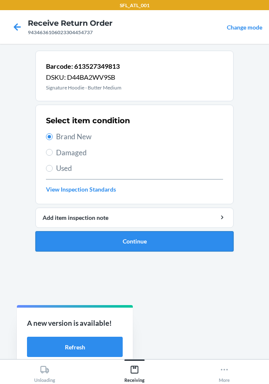
click at [142, 248] on button "Continue" at bounding box center [134, 241] width 198 height 20
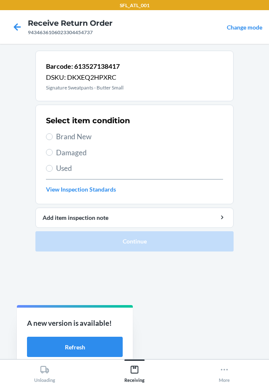
click at [77, 135] on span "Brand New" at bounding box center [139, 136] width 167 height 11
click at [53, 135] on input "Brand New" at bounding box center [49, 136] width 7 height 7
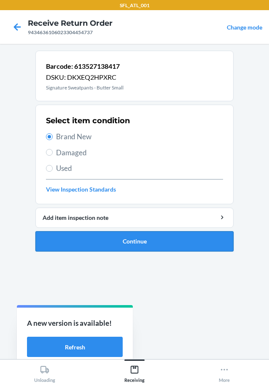
click at [140, 237] on button "Continue" at bounding box center [134, 241] width 198 height 20
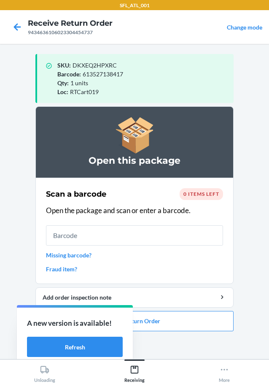
click at [212, 310] on li "Open this package Scan a barcode 0 items left Open the package and scan or ente…" at bounding box center [134, 218] width 198 height 225
click at [204, 327] on button "Close Return Order" at bounding box center [134, 321] width 198 height 20
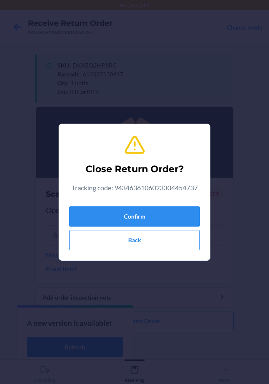
click at [166, 200] on div "Close Return Order? Tracking code: 9434636106023304454737 Confirm Back" at bounding box center [134, 192] width 131 height 123
click at [138, 212] on button "Confirm" at bounding box center [134, 216] width 131 height 20
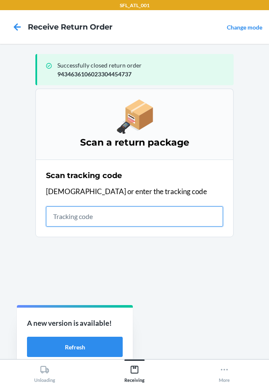
click at [133, 224] on input "text" at bounding box center [134, 216] width 177 height 20
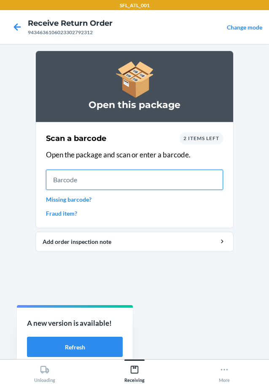
click at [63, 176] on input "text" at bounding box center [134, 179] width 177 height 20
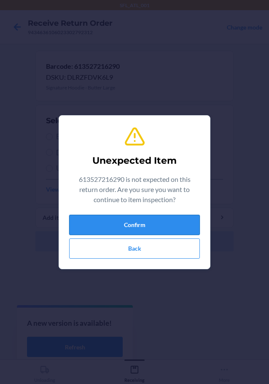
click at [132, 226] on button "Confirm" at bounding box center [134, 225] width 131 height 20
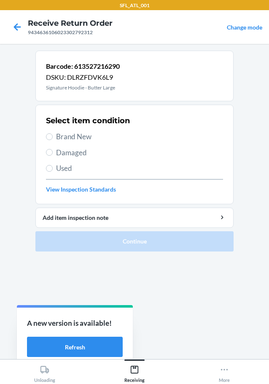
click at [83, 140] on span "Brand New" at bounding box center [139, 136] width 167 height 11
click at [53, 140] on input "Brand New" at bounding box center [49, 136] width 7 height 7
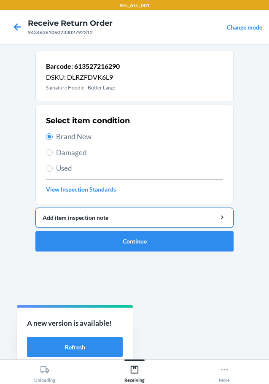
click at [144, 227] on button "Add item inspection note" at bounding box center [134, 217] width 198 height 20
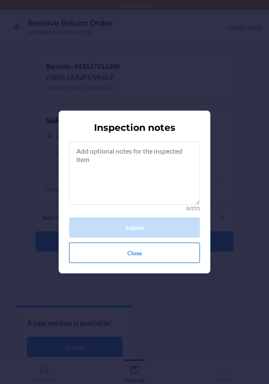
click at [147, 256] on button "Close" at bounding box center [134, 252] width 131 height 20
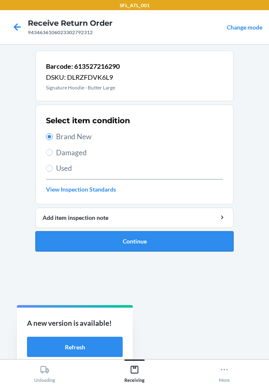
click at [154, 247] on button "Continue" at bounding box center [134, 241] width 198 height 20
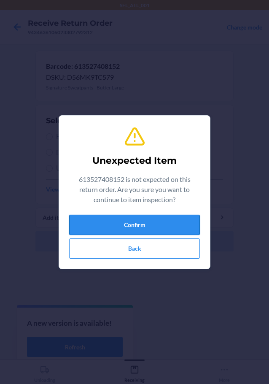
click at [198, 228] on button "Confirm" at bounding box center [134, 225] width 131 height 20
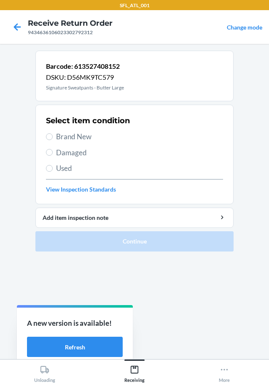
click at [66, 145] on div "Select item condition Brand New Damaged Used View Inspection Standards" at bounding box center [134, 154] width 177 height 83
click at [69, 140] on span "Brand New" at bounding box center [139, 136] width 167 height 11
click at [53, 140] on input "Brand New" at bounding box center [49, 136] width 7 height 7
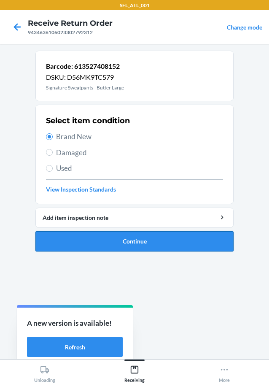
click at [124, 235] on button "Continue" at bounding box center [134, 241] width 198 height 20
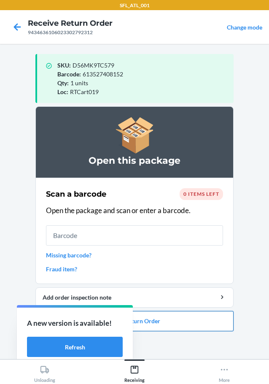
click at [197, 327] on button "Close Return Order" at bounding box center [134, 321] width 198 height 20
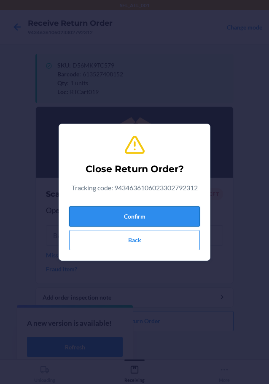
click at [137, 221] on button "Confirm" at bounding box center [134, 216] width 131 height 20
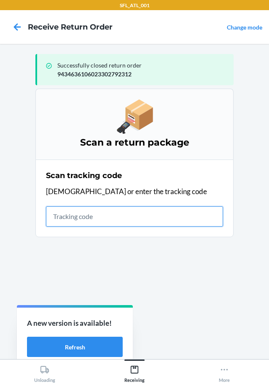
drag, startPoint x: 195, startPoint y: 219, endPoint x: 199, endPoint y: 211, distance: 8.5
click at [195, 219] on input "text" at bounding box center [134, 216] width 177 height 20
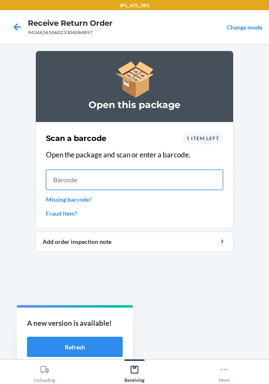
drag, startPoint x: 210, startPoint y: 176, endPoint x: 215, endPoint y: 155, distance: 21.3
click at [210, 176] on input "text" at bounding box center [134, 179] width 177 height 20
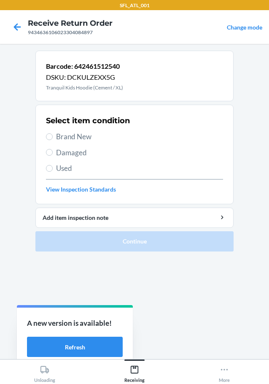
click at [80, 135] on span "Brand New" at bounding box center [139, 136] width 167 height 11
click at [53, 135] on input "Brand New" at bounding box center [49, 136] width 7 height 7
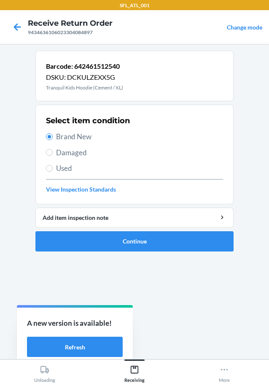
click at [128, 251] on ol "Barcode: 642461512540 DSKU: DCKULZEXX5G Tranquil Kids Hoodie (Cement / XL) Sele…" at bounding box center [134, 154] width 198 height 207
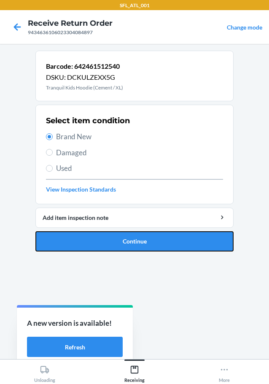
click at [146, 237] on button "Continue" at bounding box center [134, 241] width 198 height 20
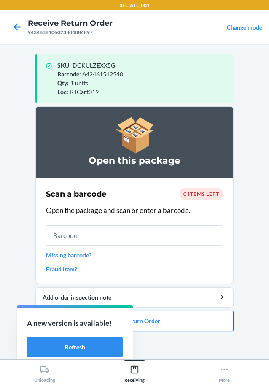
click at [166, 323] on button "Close Return Order" at bounding box center [134, 321] width 198 height 20
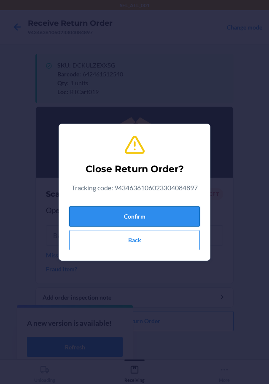
click at [172, 206] on button "Confirm" at bounding box center [134, 216] width 131 height 20
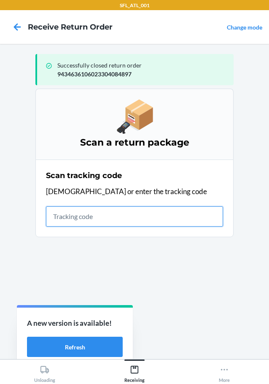
click at [54, 219] on input "text" at bounding box center [134, 216] width 177 height 20
click at [83, 216] on input "text" at bounding box center [134, 216] width 177 height 20
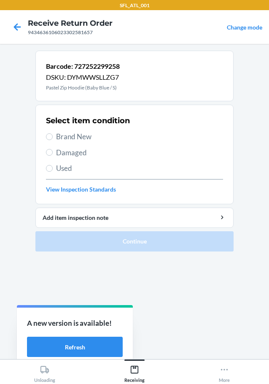
click at [83, 134] on span "Brand New" at bounding box center [139, 136] width 167 height 11
click at [53, 134] on input "Brand New" at bounding box center [49, 136] width 7 height 7
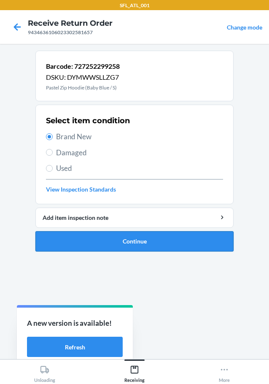
click at [136, 237] on button "Continue" at bounding box center [134, 241] width 198 height 20
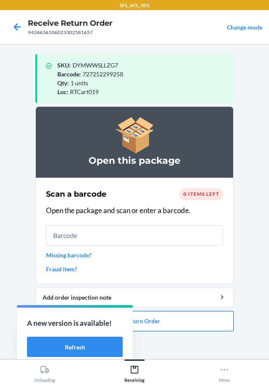
click at [183, 316] on button "Close Return Order" at bounding box center [134, 321] width 198 height 20
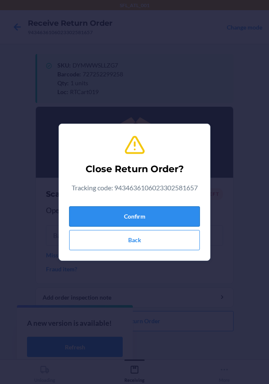
click at [171, 216] on button "Confirm" at bounding box center [134, 216] width 131 height 20
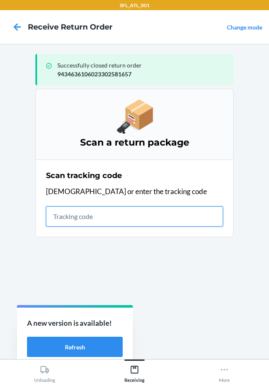
drag, startPoint x: 143, startPoint y: 224, endPoint x: 137, endPoint y: 216, distance: 9.9
click at [143, 224] on input "text" at bounding box center [134, 216] width 177 height 20
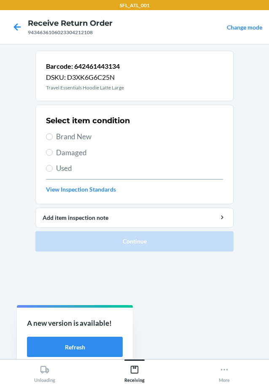
click at [59, 139] on span "Brand New" at bounding box center [139, 136] width 167 height 11
click at [53, 139] on input "Brand New" at bounding box center [49, 136] width 7 height 7
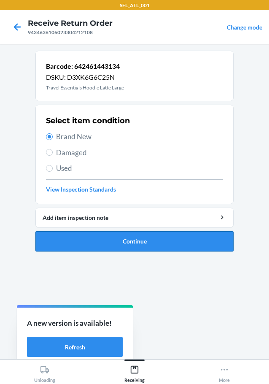
click at [120, 242] on button "Continue" at bounding box center [134, 241] width 198 height 20
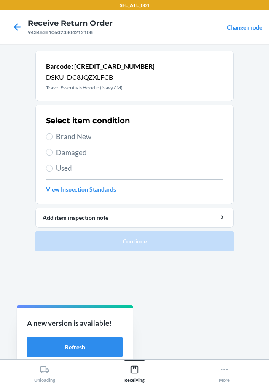
click at [54, 132] on label "Brand New" at bounding box center [134, 136] width 177 height 11
click at [53, 133] on input "Brand New" at bounding box center [49, 136] width 7 height 7
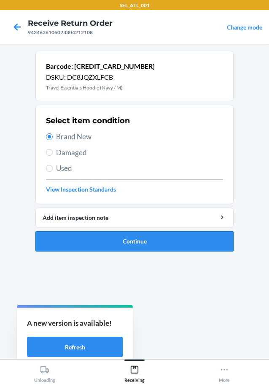
click at [190, 246] on button "Continue" at bounding box center [134, 241] width 198 height 20
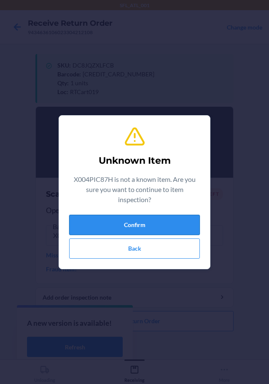
click at [150, 221] on button "Confirm" at bounding box center [134, 225] width 131 height 20
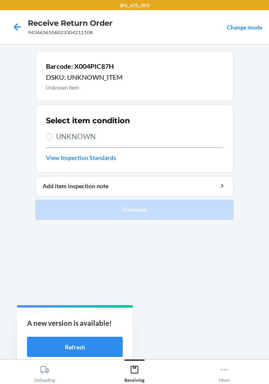
click at [71, 134] on span "UNKNOWN" at bounding box center [139, 136] width 167 height 11
click at [53, 134] on input "UNKNOWN" at bounding box center [49, 136] width 7 height 7
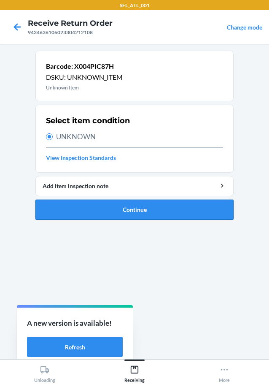
click at [117, 203] on button "Continue" at bounding box center [134, 209] width 198 height 20
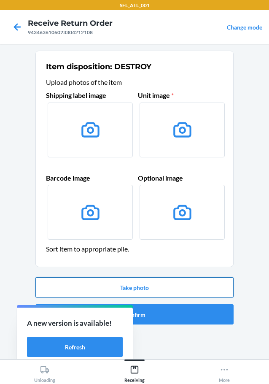
click at [160, 288] on button "Take photo" at bounding box center [134, 287] width 198 height 20
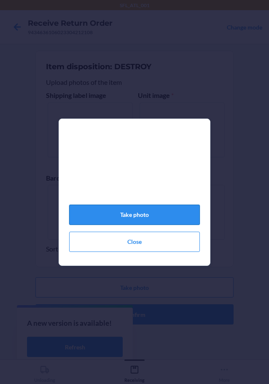
click at [162, 220] on button "Take photo" at bounding box center [134, 214] width 131 height 20
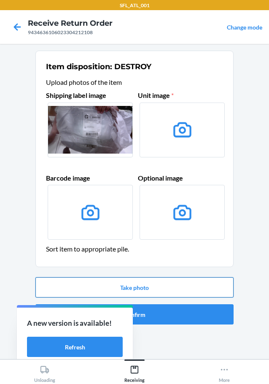
click at [172, 280] on button "Take photo" at bounding box center [134, 287] width 198 height 20
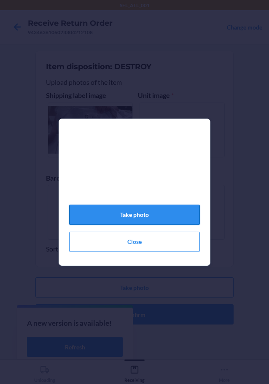
click at [155, 223] on button "Take photo" at bounding box center [134, 214] width 131 height 20
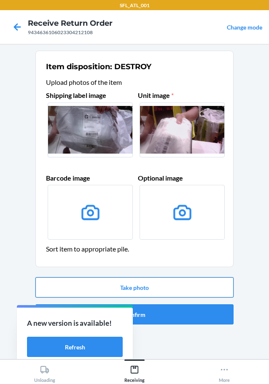
click at [148, 288] on button "Take photo" at bounding box center [134, 287] width 198 height 20
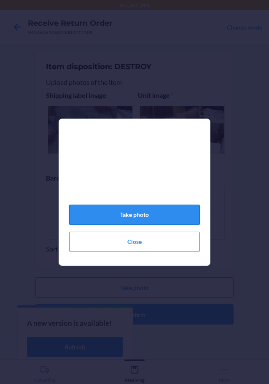
click at [139, 225] on button "Take photo" at bounding box center [134, 214] width 131 height 20
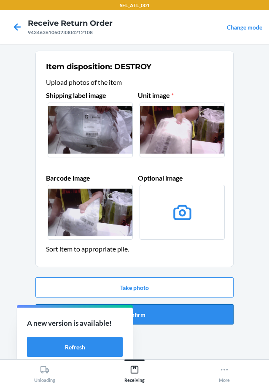
click at [184, 309] on button "Confirm" at bounding box center [134, 314] width 198 height 20
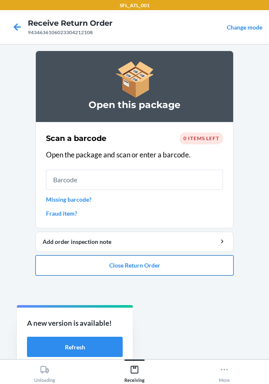
click at [140, 274] on button "Close Return Order" at bounding box center [134, 265] width 198 height 20
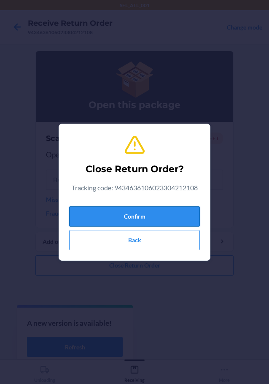
click at [167, 219] on button "Confirm" at bounding box center [134, 216] width 131 height 20
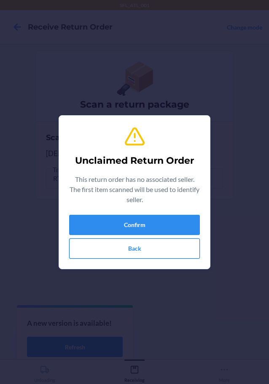
click at [175, 252] on button "Back" at bounding box center [134, 248] width 131 height 20
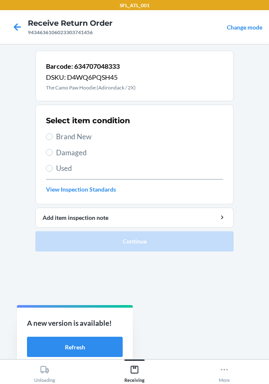
click at [78, 137] on span "Brand New" at bounding box center [139, 136] width 167 height 11
click at [53, 137] on input "Brand New" at bounding box center [49, 136] width 7 height 7
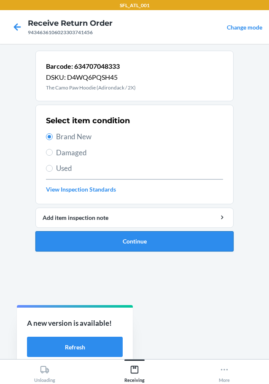
drag, startPoint x: 131, startPoint y: 244, endPoint x: 131, endPoint y: 226, distance: 18.1
click at [131, 243] on button "Continue" at bounding box center [134, 241] width 198 height 20
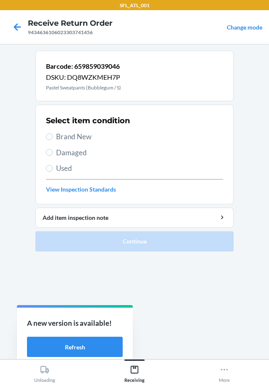
click at [82, 136] on span "Brand New" at bounding box center [139, 136] width 167 height 11
click at [53, 136] on input "Brand New" at bounding box center [49, 136] width 7 height 7
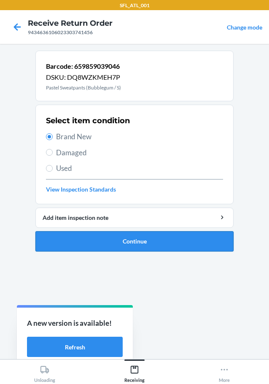
click at [170, 240] on button "Continue" at bounding box center [134, 241] width 198 height 20
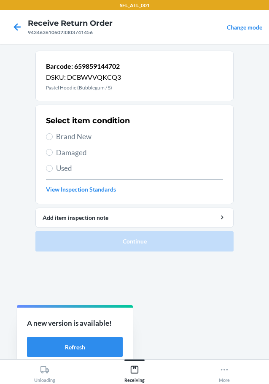
click at [91, 144] on div "Select item condition Brand New Damaged Used View Inspection Standards" at bounding box center [134, 154] width 177 height 83
click at [90, 142] on span "Brand New" at bounding box center [139, 136] width 167 height 11
click at [53, 140] on input "Brand New" at bounding box center [49, 136] width 7 height 7
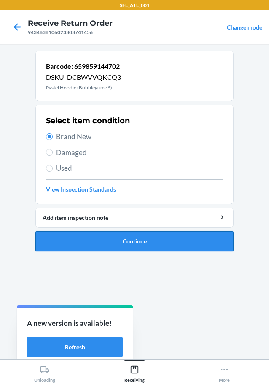
click at [131, 235] on button "Continue" at bounding box center [134, 241] width 198 height 20
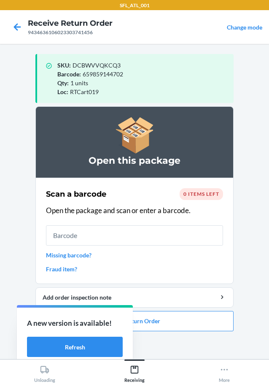
click at [182, 332] on ol "Open this package Scan a barcode 0 items left Open the package and scan or ente…" at bounding box center [134, 221] width 198 height 231
click at [182, 321] on button "Close Return Order" at bounding box center [134, 321] width 198 height 20
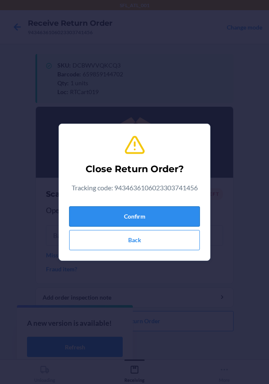
click at [146, 222] on button "Confirm" at bounding box center [134, 216] width 131 height 20
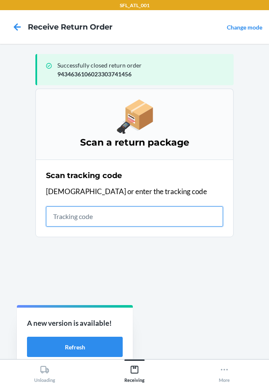
click at [92, 221] on input "text" at bounding box center [134, 216] width 177 height 20
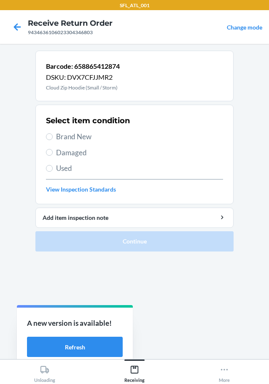
click at [77, 133] on span "Brand New" at bounding box center [139, 136] width 167 height 11
click at [53, 133] on input "Brand New" at bounding box center [49, 136] width 7 height 7
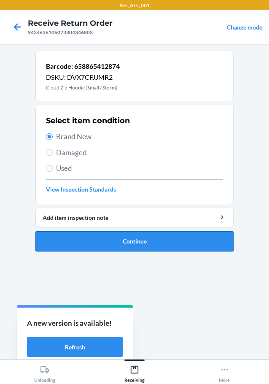
click at [188, 242] on button "Continue" at bounding box center [134, 241] width 198 height 20
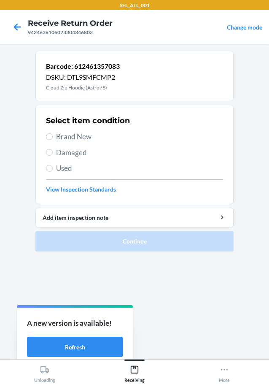
click at [79, 130] on div "Select item condition Brand New Damaged Used View Inspection Standards" at bounding box center [134, 154] width 177 height 83
click at [80, 143] on div "Select item condition Brand New Damaged Used View Inspection Standards" at bounding box center [134, 154] width 177 height 83
click at [82, 140] on span "Brand New" at bounding box center [139, 136] width 167 height 11
click at [53, 140] on input "Brand New" at bounding box center [49, 136] width 7 height 7
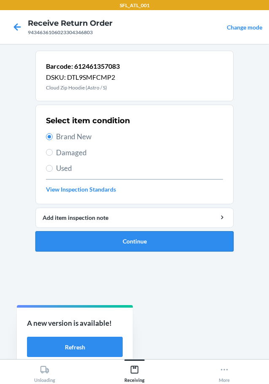
click at [137, 245] on button "Continue" at bounding box center [134, 241] width 198 height 20
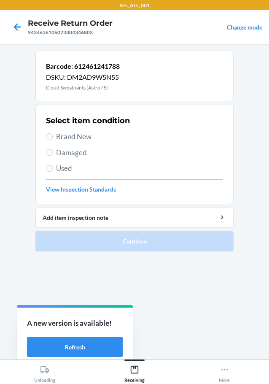
click at [82, 133] on span "Brand New" at bounding box center [139, 136] width 167 height 11
click at [53, 133] on input "Brand New" at bounding box center [49, 136] width 7 height 7
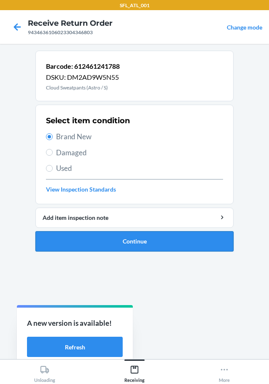
click at [140, 237] on button "Continue" at bounding box center [134, 241] width 198 height 20
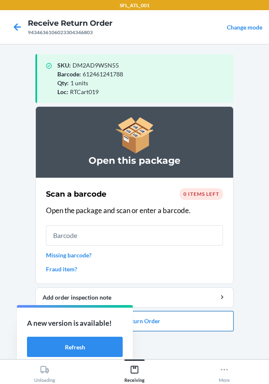
click at [189, 328] on button "Close Return Order" at bounding box center [134, 321] width 198 height 20
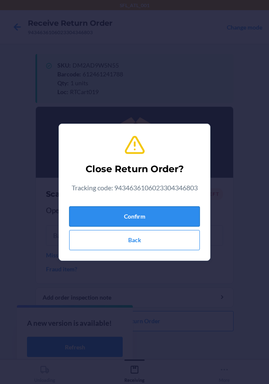
click at [167, 210] on button "Confirm" at bounding box center [134, 216] width 131 height 20
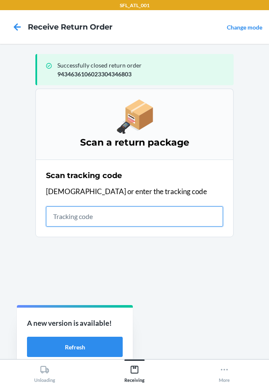
click at [93, 215] on input "text" at bounding box center [134, 216] width 177 height 20
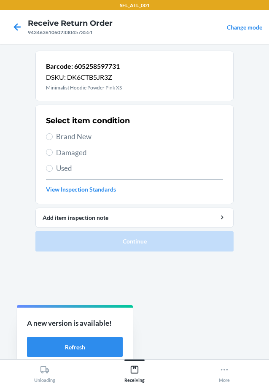
click at [75, 132] on span "Brand New" at bounding box center [139, 136] width 167 height 11
click at [53, 133] on input "Brand New" at bounding box center [49, 136] width 7 height 7
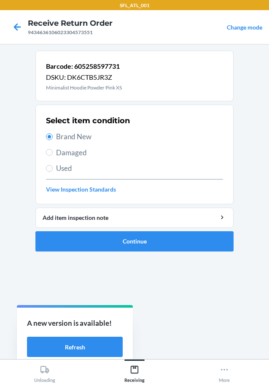
click at [75, 133] on span "Brand New" at bounding box center [139, 136] width 167 height 11
click at [53, 133] on input "Brand New" at bounding box center [49, 136] width 7 height 7
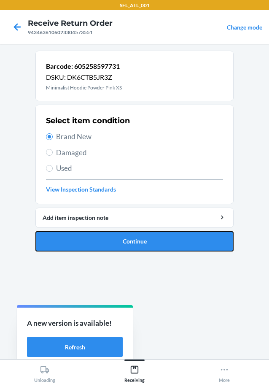
drag, startPoint x: 113, startPoint y: 249, endPoint x: 120, endPoint y: 240, distance: 11.5
click at [113, 250] on button "Continue" at bounding box center [134, 241] width 198 height 20
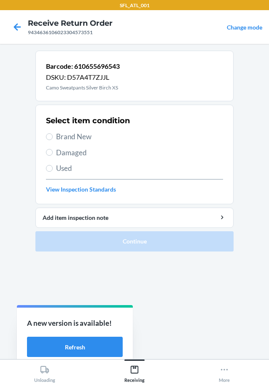
click at [65, 144] on div "Select item condition Brand New Damaged Used View Inspection Standards" at bounding box center [134, 154] width 177 height 83
click at [69, 139] on span "Brand New" at bounding box center [139, 136] width 167 height 11
click at [53, 139] on input "Brand New" at bounding box center [49, 136] width 7 height 7
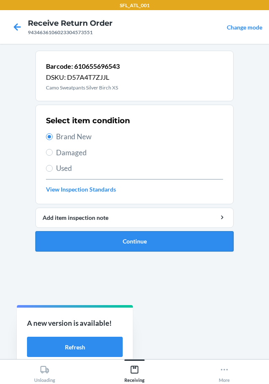
click at [129, 240] on button "Continue" at bounding box center [134, 241] width 198 height 20
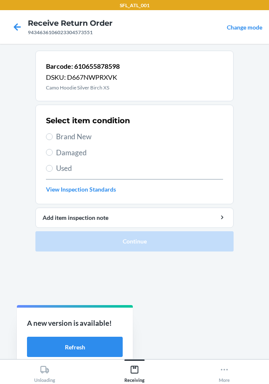
click at [63, 135] on span "Brand New" at bounding box center [139, 136] width 167 height 11
click at [53, 135] on input "Brand New" at bounding box center [49, 136] width 7 height 7
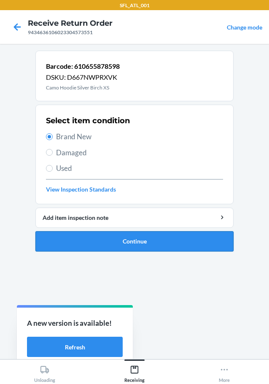
click at [113, 236] on button "Continue" at bounding box center [134, 241] width 198 height 20
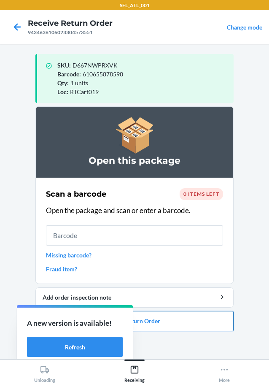
click at [217, 318] on button "Close Return Order" at bounding box center [134, 321] width 198 height 20
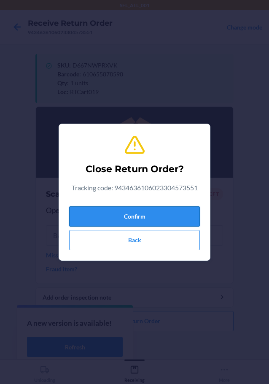
drag, startPoint x: 160, startPoint y: 213, endPoint x: 136, endPoint y: 221, distance: 25.2
click at [160, 215] on button "Confirm" at bounding box center [134, 216] width 131 height 20
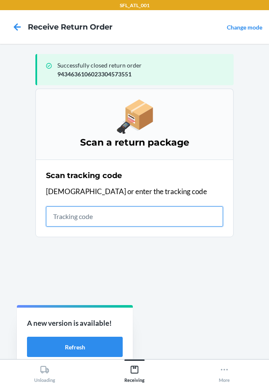
click at [77, 209] on input "text" at bounding box center [134, 216] width 177 height 20
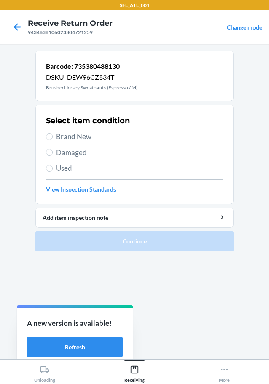
click at [91, 146] on div "Select item condition Brand New Damaged Used View Inspection Standards" at bounding box center [134, 154] width 177 height 83
click at [86, 136] on span "Brand New" at bounding box center [139, 136] width 167 height 11
click at [53, 136] on input "Brand New" at bounding box center [49, 136] width 7 height 7
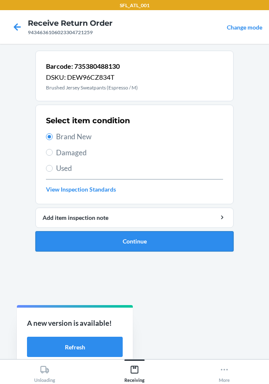
click at [132, 250] on button "Continue" at bounding box center [134, 241] width 198 height 20
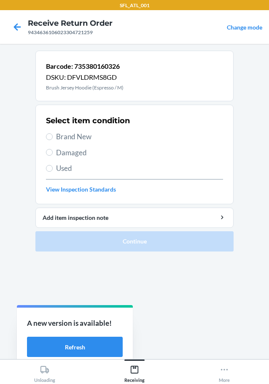
click at [76, 138] on span "Brand New" at bounding box center [139, 136] width 167 height 11
click at [53, 138] on input "Brand New" at bounding box center [49, 136] width 7 height 7
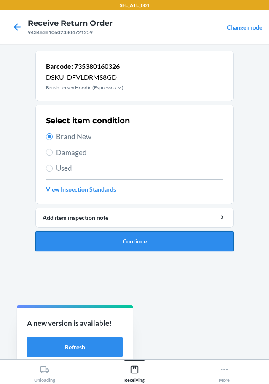
click at [150, 231] on button "Continue" at bounding box center [134, 241] width 198 height 20
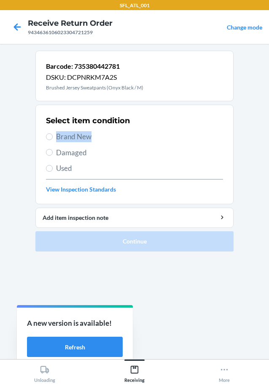
click at [102, 135] on div "Select item condition Brand New Damaged Used View Inspection Standards" at bounding box center [134, 154] width 177 height 83
click at [88, 139] on span "Brand New" at bounding box center [139, 136] width 167 height 11
click at [53, 139] on input "Brand New" at bounding box center [49, 136] width 7 height 7
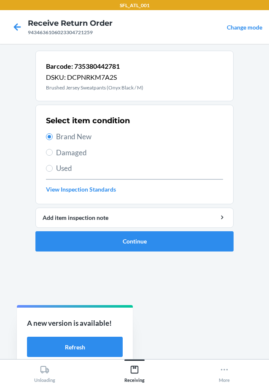
click at [128, 230] on li "Barcode: 735380442781 DSKU: DCPNRKM7A2S Brushed Jersey Sweatpants (Onyx Black /…" at bounding box center [134, 151] width 198 height 201
click at [129, 231] on button "Continue" at bounding box center [134, 241] width 198 height 20
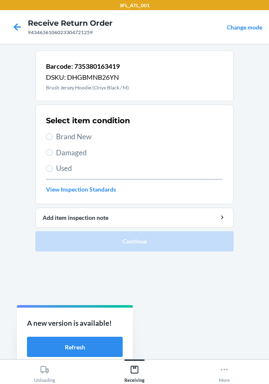
click at [76, 130] on div "Select item condition Brand New Damaged Used View Inspection Standards" at bounding box center [134, 154] width 177 height 83
click at [75, 131] on span "Brand New" at bounding box center [139, 136] width 167 height 11
click at [53, 133] on input "Brand New" at bounding box center [49, 136] width 7 height 7
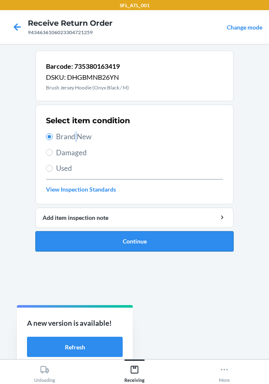
click at [129, 234] on button "Continue" at bounding box center [134, 241] width 198 height 20
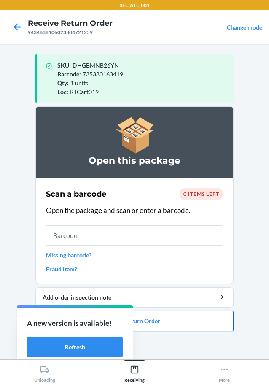
click at [229, 320] on button "Close Return Order" at bounding box center [134, 321] width 198 height 20
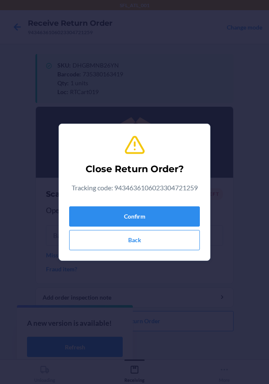
click at [163, 203] on div "Confirm Back" at bounding box center [134, 226] width 131 height 47
click at [93, 214] on button "Confirm" at bounding box center [134, 216] width 131 height 20
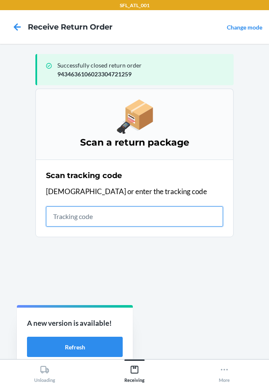
click at [58, 223] on input "text" at bounding box center [134, 216] width 177 height 20
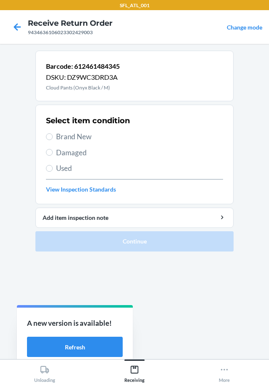
click at [84, 131] on span "Brand New" at bounding box center [139, 136] width 167 height 11
click at [53, 133] on input "Brand New" at bounding box center [49, 136] width 7 height 7
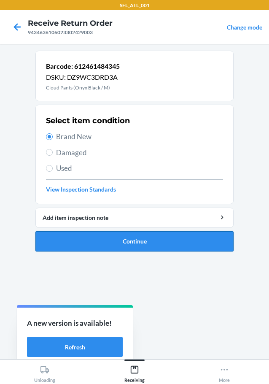
click at [138, 247] on button "Continue" at bounding box center [134, 241] width 198 height 20
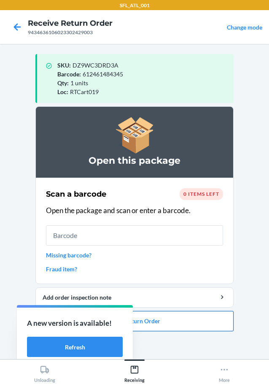
click at [206, 321] on button "Close Return Order" at bounding box center [134, 321] width 198 height 20
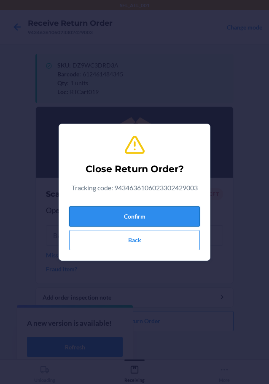
click at [180, 217] on button "Confirm" at bounding box center [134, 216] width 131 height 20
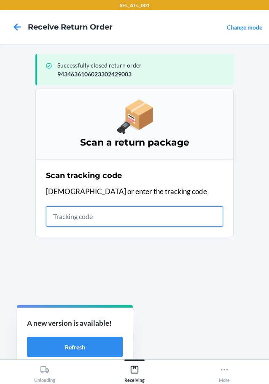
click at [78, 220] on input "text" at bounding box center [134, 216] width 177 height 20
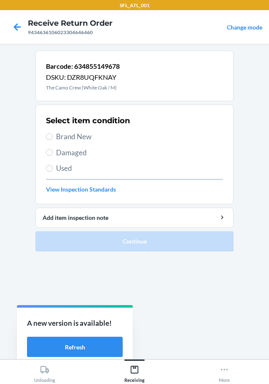
click at [72, 134] on span "Brand New" at bounding box center [139, 136] width 167 height 11
click at [53, 134] on input "Brand New" at bounding box center [49, 136] width 7 height 7
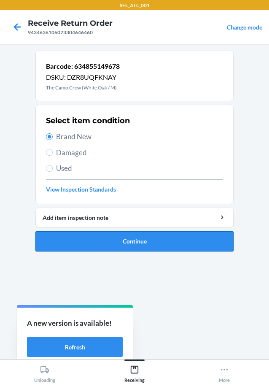
click at [126, 245] on button "Continue" at bounding box center [134, 241] width 198 height 20
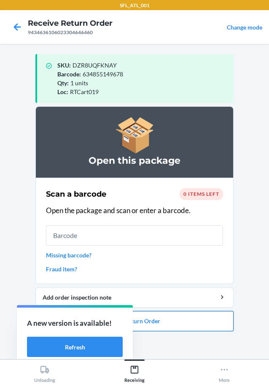
click at [171, 320] on button "Close Return Order" at bounding box center [134, 321] width 198 height 20
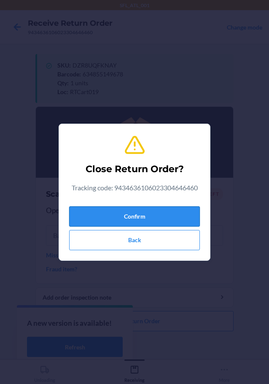
click at [149, 219] on button "Confirm" at bounding box center [134, 216] width 131 height 20
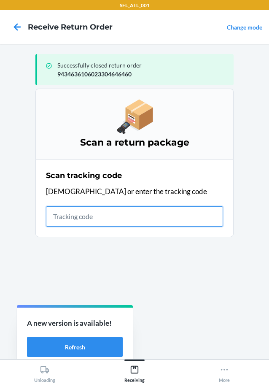
click at [180, 212] on input "text" at bounding box center [134, 216] width 177 height 20
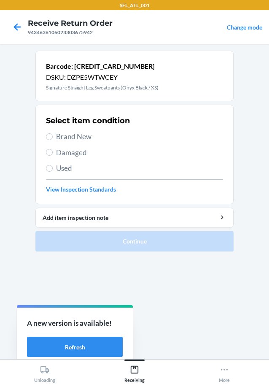
click at [67, 137] on span "Brand New" at bounding box center [139, 136] width 167 height 11
click at [53, 137] on input "Brand New" at bounding box center [49, 136] width 7 height 7
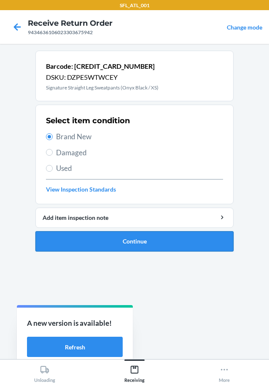
click at [129, 239] on button "Continue" at bounding box center [134, 241] width 198 height 20
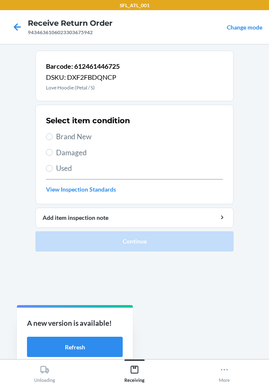
click at [72, 132] on span "Brand New" at bounding box center [139, 136] width 167 height 11
click at [53, 133] on input "Brand New" at bounding box center [49, 136] width 7 height 7
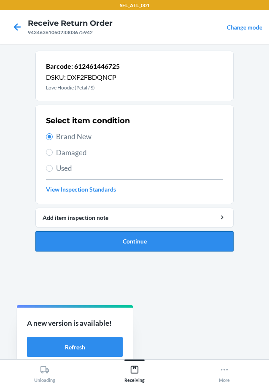
click at [160, 233] on button "Continue" at bounding box center [134, 241] width 198 height 20
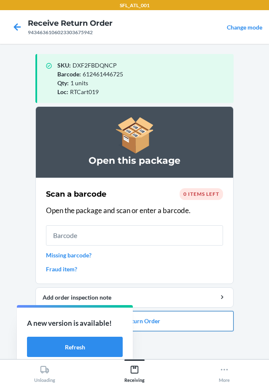
click at [217, 320] on button "Close Return Order" at bounding box center [134, 321] width 198 height 20
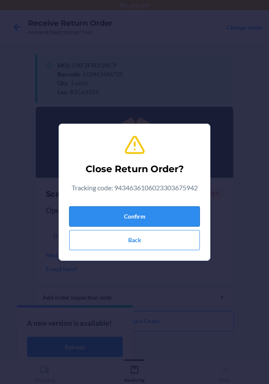
click at [139, 225] on button "Confirm" at bounding box center [134, 216] width 131 height 20
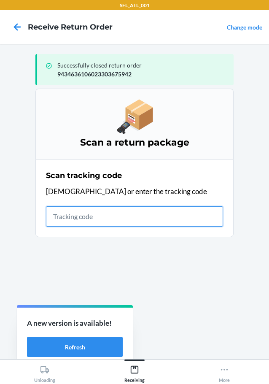
click at [134, 223] on input "text" at bounding box center [134, 216] width 177 height 20
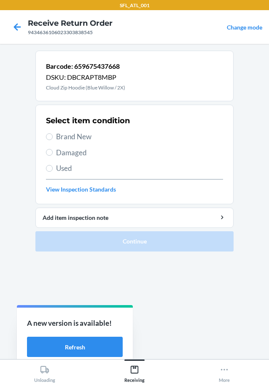
click at [74, 139] on span "Brand New" at bounding box center [139, 136] width 167 height 11
click at [53, 139] on input "Brand New" at bounding box center [49, 136] width 7 height 7
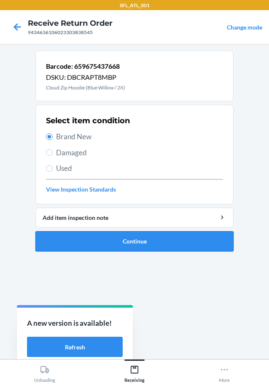
click at [112, 245] on button "Continue" at bounding box center [134, 241] width 198 height 20
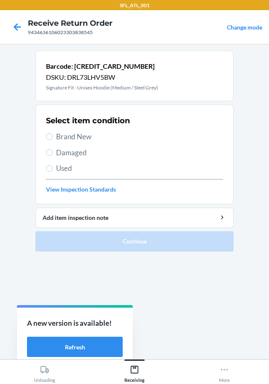
click at [71, 135] on span "Brand New" at bounding box center [139, 136] width 167 height 11
click at [53, 135] on input "Brand New" at bounding box center [49, 136] width 7 height 7
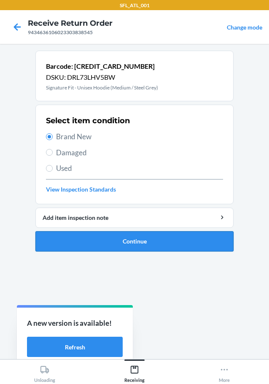
click at [146, 234] on button "Continue" at bounding box center [134, 241] width 198 height 20
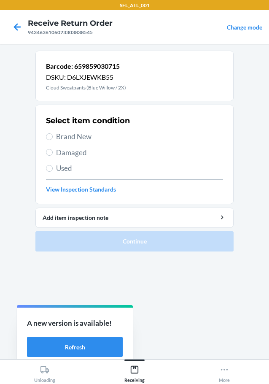
click at [83, 137] on span "Brand New" at bounding box center [139, 136] width 167 height 11
click at [53, 137] on input "Brand New" at bounding box center [49, 136] width 7 height 7
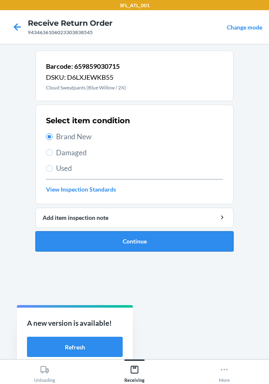
click at [145, 247] on button "Continue" at bounding box center [134, 241] width 198 height 20
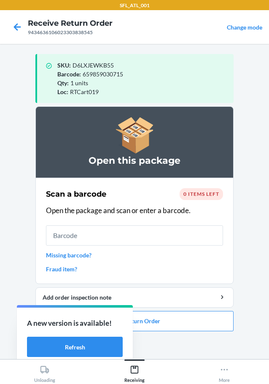
click at [176, 309] on li "Open this package Scan a barcode 0 items left Open the package and scan or ente…" at bounding box center [134, 218] width 198 height 225
click at [192, 339] on section "Open this package Scan a barcode 0 items left Open the package and scan or ente…" at bounding box center [134, 229] width 198 height 246
click at [188, 322] on button "Close Return Order" at bounding box center [134, 321] width 198 height 20
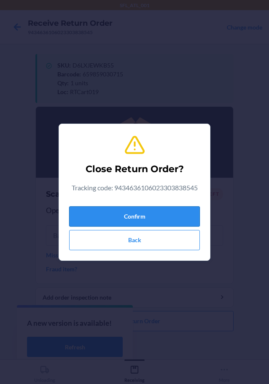
click at [185, 221] on button "Confirm" at bounding box center [134, 216] width 131 height 20
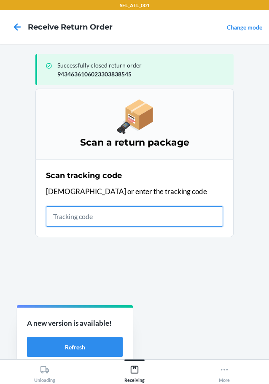
click at [52, 218] on input "text" at bounding box center [134, 216] width 177 height 20
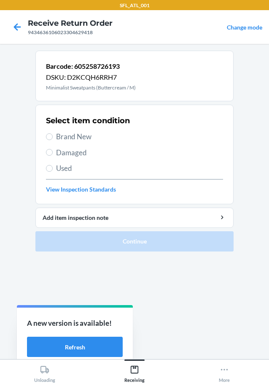
click at [81, 133] on span "Brand New" at bounding box center [139, 136] width 167 height 11
click at [53, 133] on input "Brand New" at bounding box center [49, 136] width 7 height 7
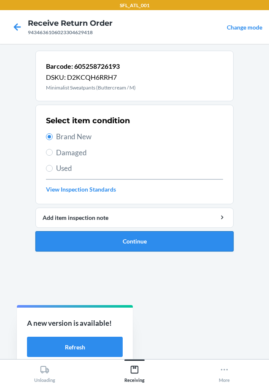
click at [108, 245] on button "Continue" at bounding box center [134, 241] width 198 height 20
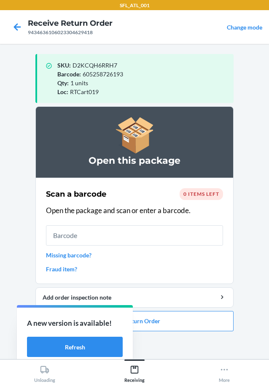
click at [209, 332] on ol "Open this package Scan a barcode 0 items left Open the package and scan or ente…" at bounding box center [134, 221] width 198 height 231
click at [208, 327] on button "Close Return Order" at bounding box center [134, 321] width 198 height 20
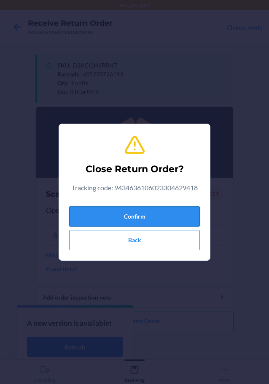
click at [154, 215] on button "Confirm" at bounding box center [134, 216] width 131 height 20
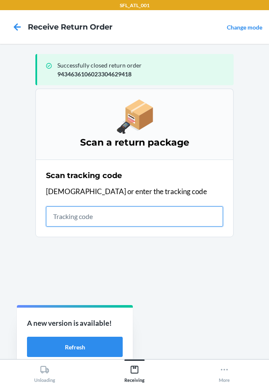
click at [169, 214] on input "text" at bounding box center [134, 216] width 177 height 20
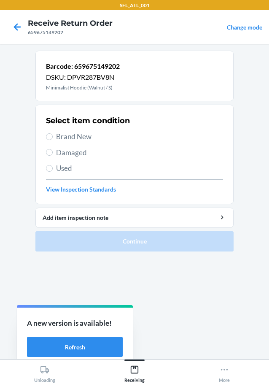
click at [82, 137] on span "Brand New" at bounding box center [139, 136] width 167 height 11
click at [53, 137] on input "Brand New" at bounding box center [49, 136] width 7 height 7
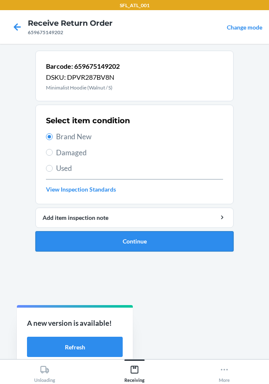
click at [100, 241] on button "Continue" at bounding box center [134, 241] width 198 height 20
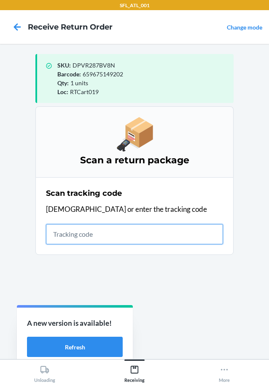
click at [120, 234] on input "text" at bounding box center [134, 234] width 177 height 20
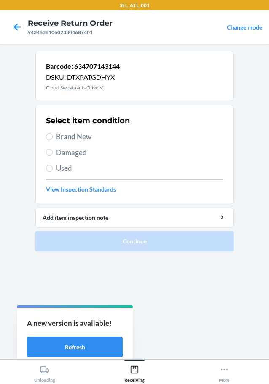
click at [76, 136] on span "Brand New" at bounding box center [139, 136] width 167 height 11
click at [53, 136] on input "Brand New" at bounding box center [49, 136] width 7 height 7
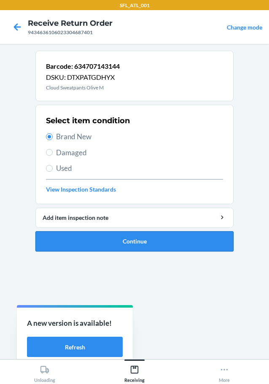
click at [161, 237] on button "Continue" at bounding box center [134, 241] width 198 height 20
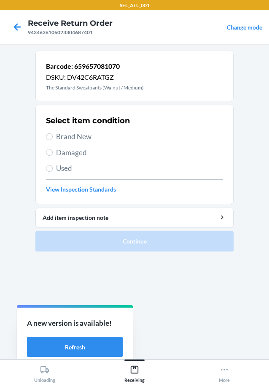
drag, startPoint x: 88, startPoint y: 136, endPoint x: 91, endPoint y: 139, distance: 4.8
click at [87, 136] on span "Brand New" at bounding box center [139, 136] width 167 height 11
click at [53, 136] on input "Brand New" at bounding box center [49, 136] width 7 height 7
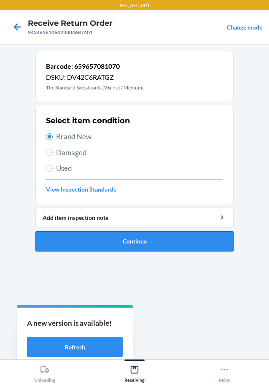
click at [180, 240] on button "Continue" at bounding box center [134, 241] width 198 height 20
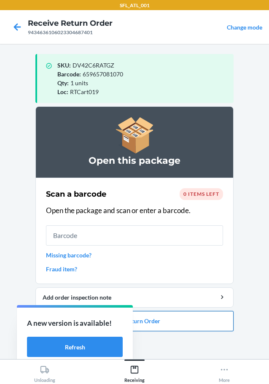
click at [185, 322] on button "Close Return Order" at bounding box center [134, 321] width 198 height 20
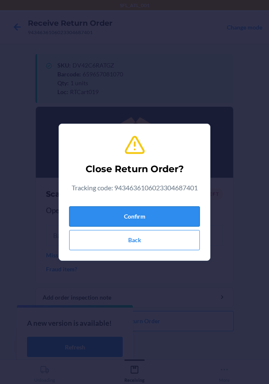
click at [167, 212] on button "Confirm" at bounding box center [134, 216] width 131 height 20
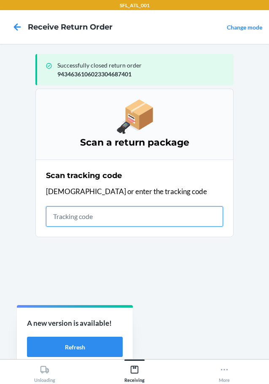
click at [199, 216] on input "text" at bounding box center [134, 216] width 177 height 20
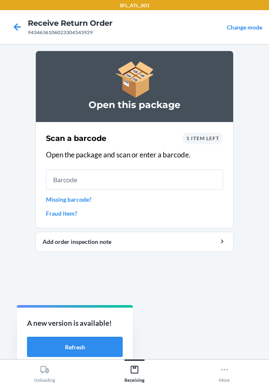
click at [145, 177] on input "text" at bounding box center [134, 179] width 177 height 20
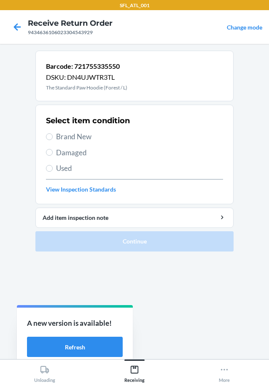
click at [44, 133] on section "Select item condition Brand New Damaged Used View Inspection Standards" at bounding box center [134, 154] width 198 height 99
click at [58, 136] on span "Brand New" at bounding box center [139, 136] width 167 height 11
click at [53, 136] on input "Brand New" at bounding box center [49, 136] width 7 height 7
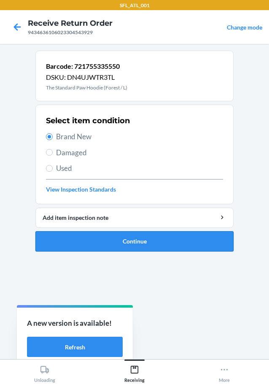
click at [171, 237] on button "Continue" at bounding box center [134, 241] width 198 height 20
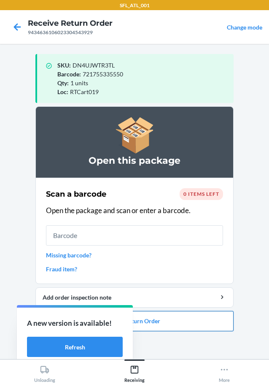
click at [185, 325] on button "Close Return Order" at bounding box center [134, 321] width 198 height 20
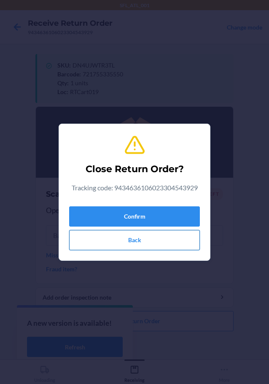
click at [138, 230] on button "Back" at bounding box center [134, 240] width 131 height 20
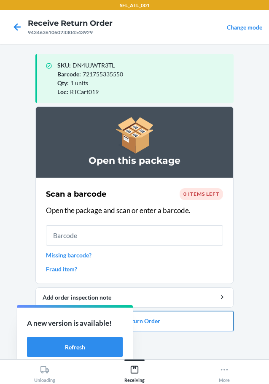
click at [172, 323] on button "Close Return Order" at bounding box center [134, 321] width 198 height 20
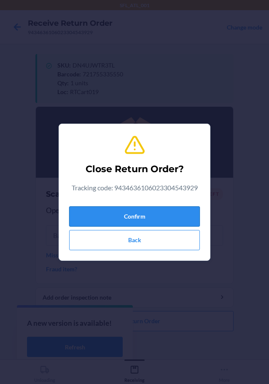
click at [166, 209] on button "Confirm" at bounding box center [134, 216] width 131 height 20
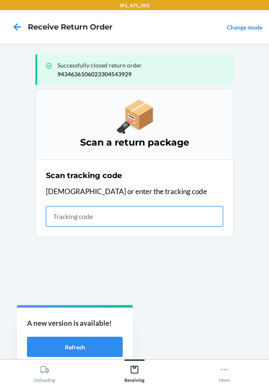
click at [112, 225] on input "text" at bounding box center [134, 216] width 177 height 20
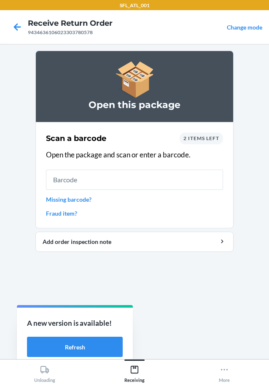
click at [196, 65] on div "Open this package" at bounding box center [134, 86] width 198 height 71
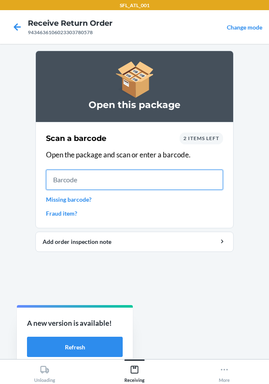
click at [118, 182] on input "text" at bounding box center [134, 179] width 177 height 20
click at [119, 175] on input "text" at bounding box center [134, 179] width 177 height 20
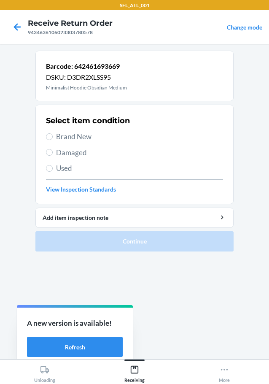
click at [69, 143] on div "Select item condition Brand New Damaged Used View Inspection Standards" at bounding box center [134, 154] width 177 height 83
click at [70, 138] on span "Brand New" at bounding box center [139, 136] width 167 height 11
click at [53, 138] on input "Brand New" at bounding box center [49, 136] width 7 height 7
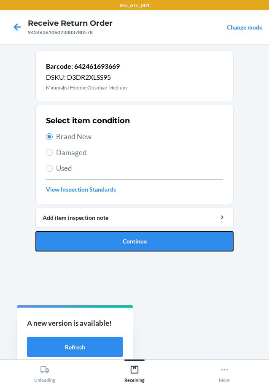
click at [119, 236] on button "Continue" at bounding box center [134, 241] width 198 height 20
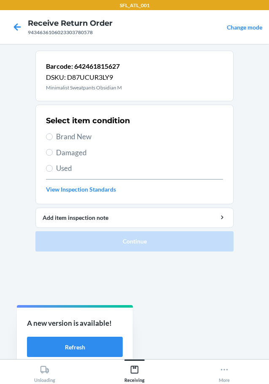
click at [69, 129] on div "Select item condition Brand New Damaged Used View Inspection Standards" at bounding box center [134, 154] width 177 height 83
click at [71, 143] on div "Select item condition Brand New Damaged Used View Inspection Standards" at bounding box center [134, 154] width 177 height 83
click at [70, 136] on span "Brand New" at bounding box center [139, 136] width 167 height 11
click at [53, 136] on input "Brand New" at bounding box center [49, 136] width 7 height 7
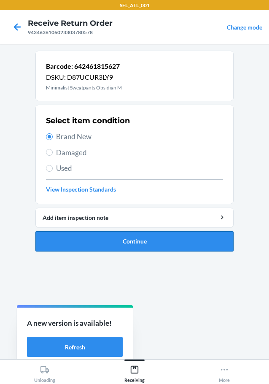
click at [149, 239] on button "Continue" at bounding box center [134, 241] width 198 height 20
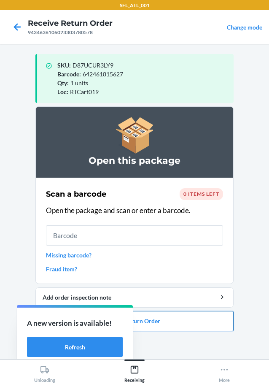
click at [171, 314] on button "Close Return Order" at bounding box center [134, 321] width 198 height 20
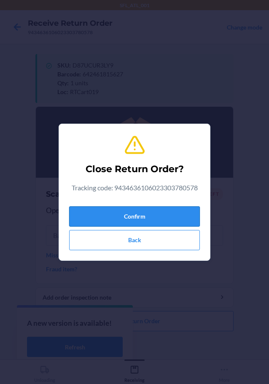
click at [139, 221] on button "Confirm" at bounding box center [134, 216] width 131 height 20
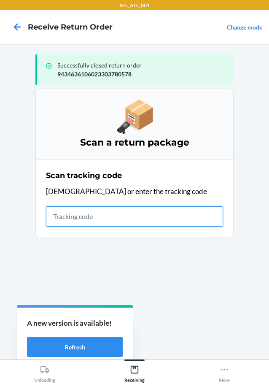
click at [118, 224] on input "text" at bounding box center [134, 216] width 177 height 20
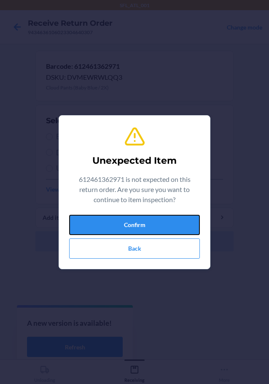
drag, startPoint x: 118, startPoint y: 224, endPoint x: 121, endPoint y: 186, distance: 37.6
click at [124, 207] on div "Unexpected Item 612461362971 is not expected on this return order. Are you sure…" at bounding box center [134, 192] width 131 height 140
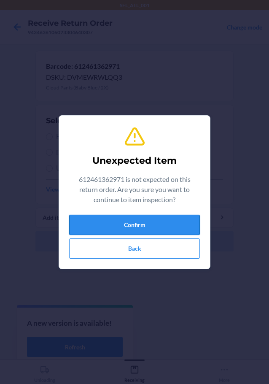
click at [123, 226] on button "Confirm" at bounding box center [134, 225] width 131 height 20
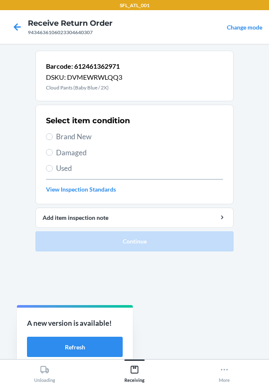
click at [90, 135] on span "Brand New" at bounding box center [139, 136] width 167 height 11
click at [53, 135] on input "Brand New" at bounding box center [49, 136] width 7 height 7
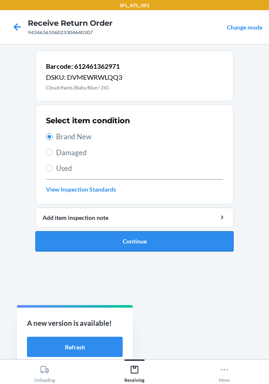
click at [137, 242] on button "Continue" at bounding box center [134, 241] width 198 height 20
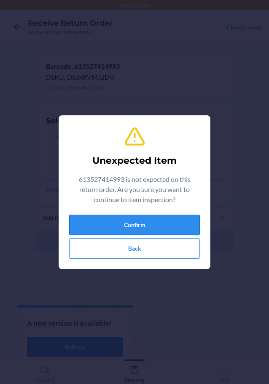
click at [172, 228] on button "Confirm" at bounding box center [134, 225] width 131 height 20
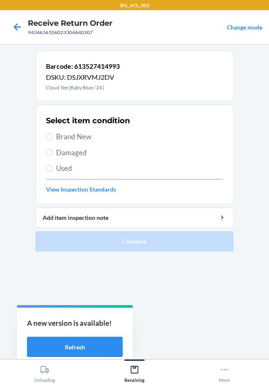
click at [68, 134] on span "Brand New" at bounding box center [139, 136] width 167 height 11
click at [53, 134] on input "Brand New" at bounding box center [49, 136] width 7 height 7
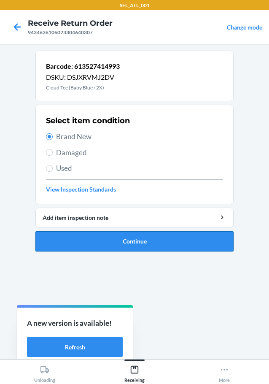
click at [136, 241] on button "Continue" at bounding box center [134, 241] width 198 height 20
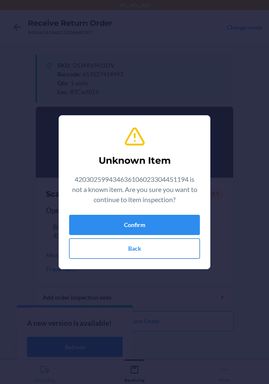
click at [148, 245] on button "Back" at bounding box center [134, 248] width 131 height 20
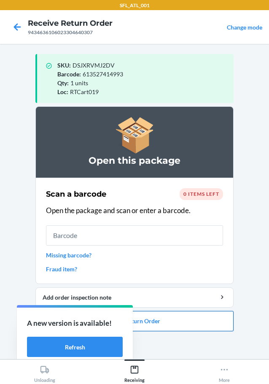
click at [199, 325] on button "Close Return Order" at bounding box center [134, 321] width 198 height 20
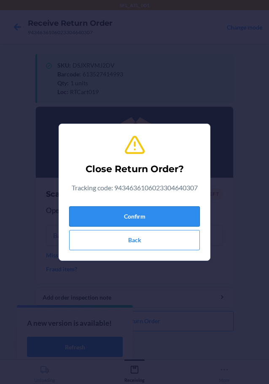
click at [162, 215] on button "Confirm" at bounding box center [134, 216] width 131 height 20
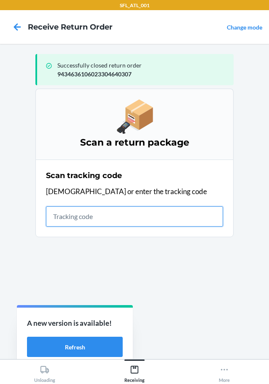
click at [60, 218] on input "text" at bounding box center [134, 216] width 177 height 20
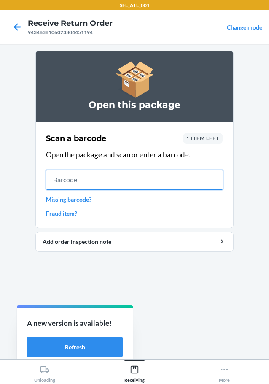
click at [207, 183] on input "text" at bounding box center [134, 179] width 177 height 20
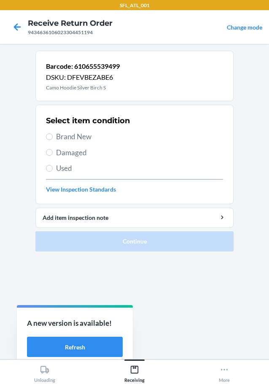
click at [75, 138] on span "Brand New" at bounding box center [139, 136] width 167 height 11
click at [53, 138] on input "Brand New" at bounding box center [49, 136] width 7 height 7
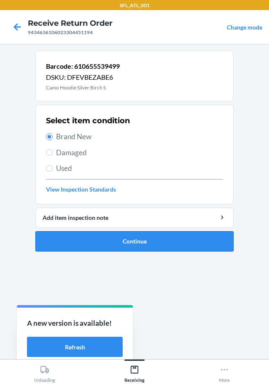
click at [129, 242] on button "Continue" at bounding box center [134, 241] width 198 height 20
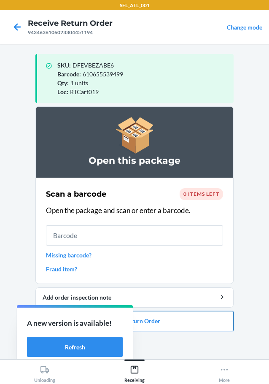
click at [164, 317] on button "Close Return Order" at bounding box center [134, 321] width 198 height 20
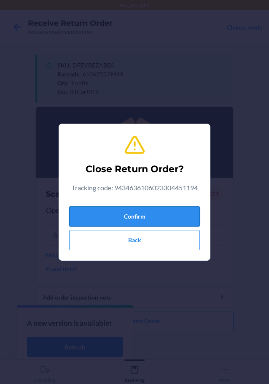
click at [140, 220] on button "Confirm" at bounding box center [134, 216] width 131 height 20
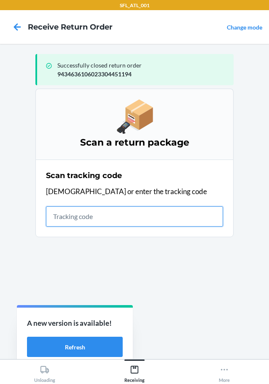
drag, startPoint x: 120, startPoint y: 217, endPoint x: 120, endPoint y: 211, distance: 6.7
click at [120, 217] on input "text" at bounding box center [134, 216] width 177 height 20
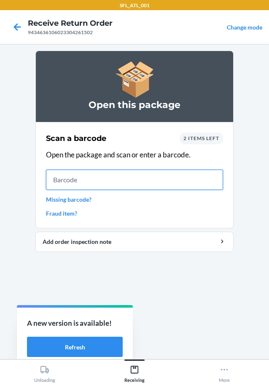
click at [186, 182] on input "text" at bounding box center [134, 179] width 177 height 20
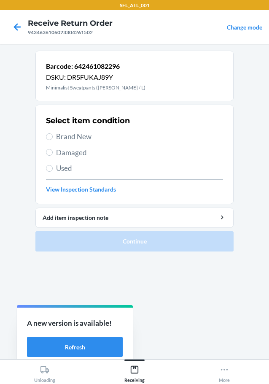
click at [91, 139] on span "Brand New" at bounding box center [139, 136] width 167 height 11
click at [53, 139] on input "Brand New" at bounding box center [49, 136] width 7 height 7
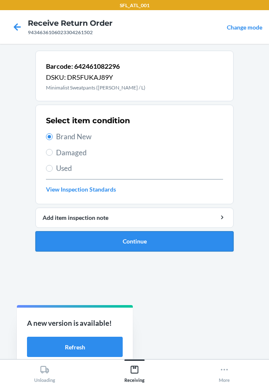
click at [75, 235] on button "Continue" at bounding box center [134, 241] width 198 height 20
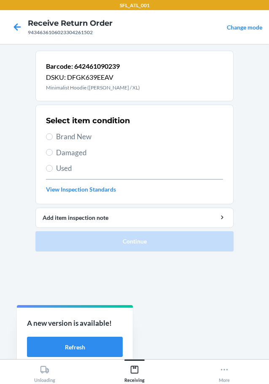
click at [83, 141] on span "Brand New" at bounding box center [139, 136] width 167 height 11
click at [53, 140] on input "Brand New" at bounding box center [49, 136] width 7 height 7
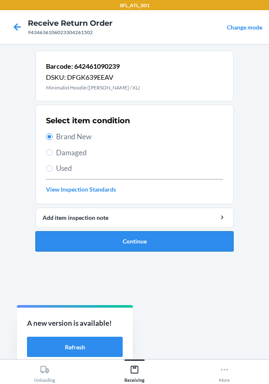
click at [145, 246] on button "Continue" at bounding box center [134, 241] width 198 height 20
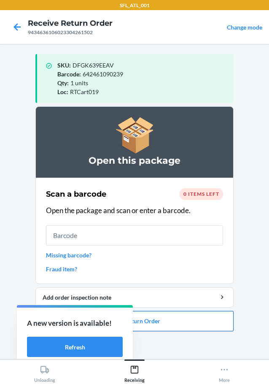
click at [175, 328] on button "Close Return Order" at bounding box center [134, 321] width 198 height 20
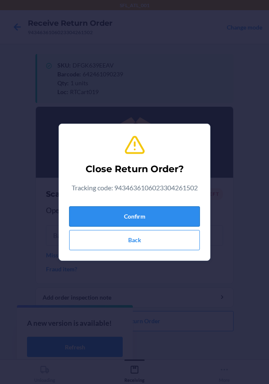
click at [164, 225] on button "Confirm" at bounding box center [134, 216] width 131 height 20
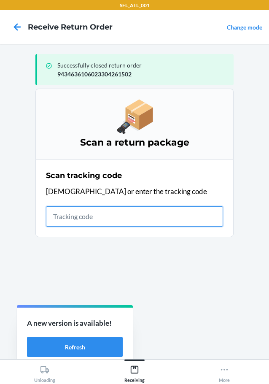
drag, startPoint x: 76, startPoint y: 221, endPoint x: 73, endPoint y: 198, distance: 23.0
click at [76, 221] on input "text" at bounding box center [134, 216] width 177 height 20
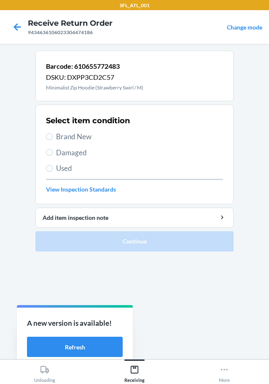
click at [74, 137] on span "Brand New" at bounding box center [139, 136] width 167 height 11
click at [53, 137] on input "Brand New" at bounding box center [49, 136] width 7 height 7
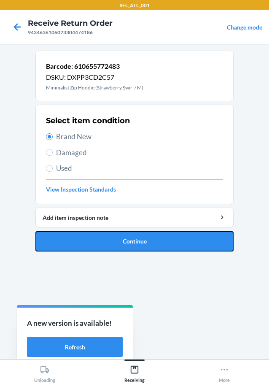
drag, startPoint x: 141, startPoint y: 244, endPoint x: 128, endPoint y: 200, distance: 45.7
click at [141, 240] on button "Continue" at bounding box center [134, 241] width 198 height 20
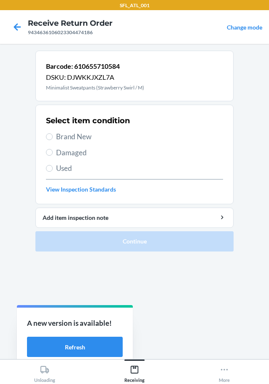
drag, startPoint x: 81, startPoint y: 126, endPoint x: 83, endPoint y: 139, distance: 13.2
click at [82, 134] on div "Select item condition Brand New Damaged Used View Inspection Standards" at bounding box center [134, 154] width 177 height 83
click at [83, 142] on div "Select item condition Brand New Damaged Used View Inspection Standards" at bounding box center [134, 154] width 177 height 83
click at [87, 135] on span "Brand New" at bounding box center [139, 136] width 167 height 11
click at [53, 135] on input "Brand New" at bounding box center [49, 136] width 7 height 7
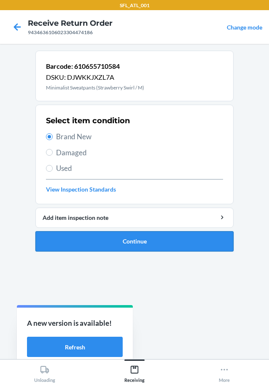
click at [150, 241] on button "Continue" at bounding box center [134, 241] width 198 height 20
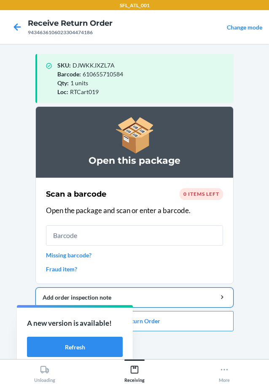
click at [163, 298] on div "Add order inspection note" at bounding box center [135, 297] width 184 height 9
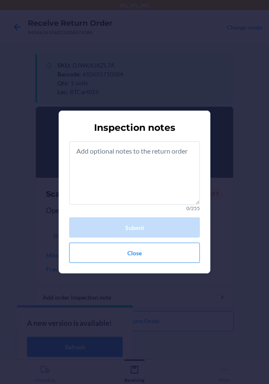
click at [167, 315] on div "Inspection notes 0/255 Submit Close" at bounding box center [134, 192] width 269 height 384
click at [162, 251] on button "Close" at bounding box center [134, 252] width 131 height 20
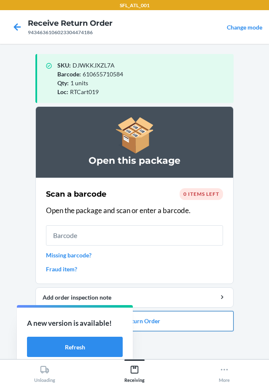
click at [176, 313] on button "Close Return Order" at bounding box center [134, 321] width 198 height 20
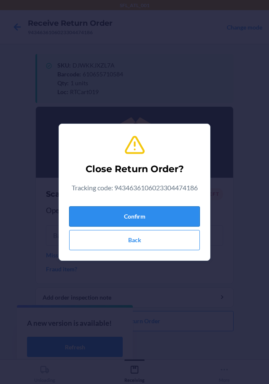
click at [128, 206] on button "Confirm" at bounding box center [134, 216] width 131 height 20
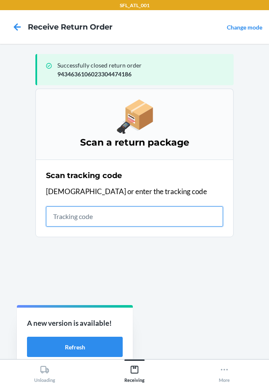
click at [62, 215] on input "text" at bounding box center [134, 216] width 177 height 20
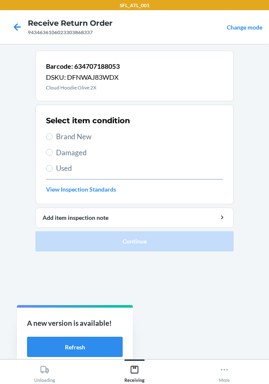
click at [94, 136] on span "Brand New" at bounding box center [139, 136] width 167 height 11
click at [53, 136] on input "Brand New" at bounding box center [49, 136] width 7 height 7
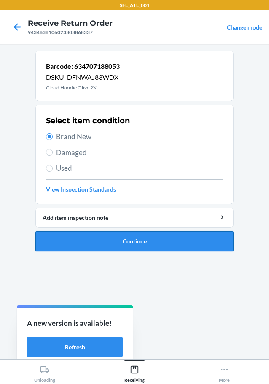
click at [201, 244] on button "Continue" at bounding box center [134, 241] width 198 height 20
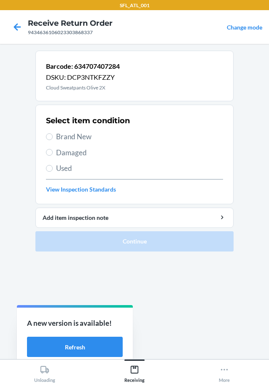
click at [66, 137] on span "Brand New" at bounding box center [139, 136] width 167 height 11
click at [53, 137] on input "Brand New" at bounding box center [49, 136] width 7 height 7
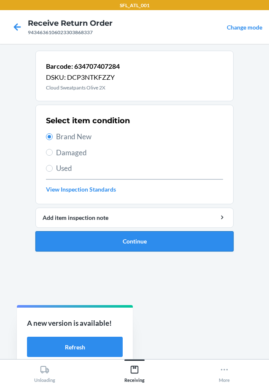
click at [134, 247] on button "Continue" at bounding box center [134, 241] width 198 height 20
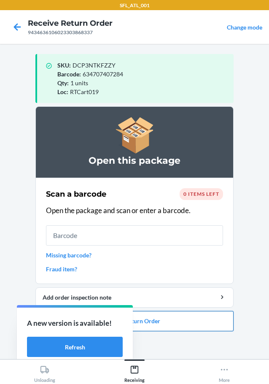
click at [161, 325] on button "Close Return Order" at bounding box center [134, 321] width 198 height 20
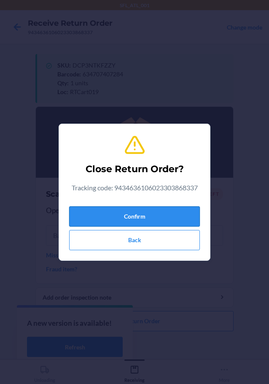
click at [164, 217] on button "Confirm" at bounding box center [134, 216] width 131 height 20
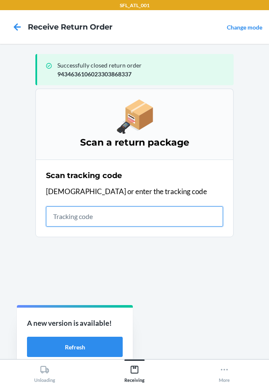
click at [56, 216] on input "text" at bounding box center [134, 216] width 177 height 20
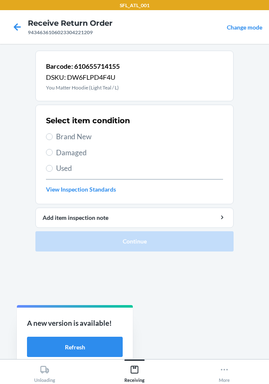
click at [75, 140] on span "Brand New" at bounding box center [139, 136] width 167 height 11
click at [53, 140] on input "Brand New" at bounding box center [49, 136] width 7 height 7
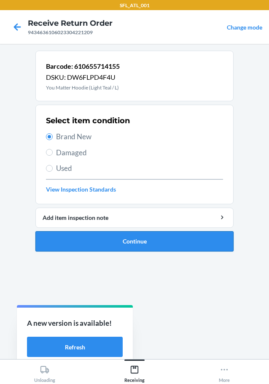
click at [121, 231] on button "Continue" at bounding box center [134, 241] width 198 height 20
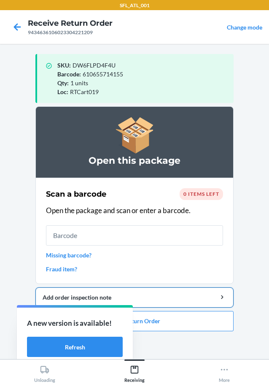
click at [206, 307] on button "Add order inspection note" at bounding box center [134, 297] width 198 height 20
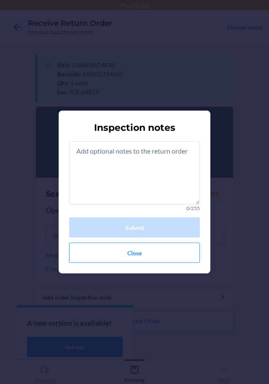
click at [207, 321] on div "Inspection notes 0/255 Submit Close" at bounding box center [134, 192] width 269 height 384
click at [157, 246] on button "Close" at bounding box center [134, 252] width 131 height 20
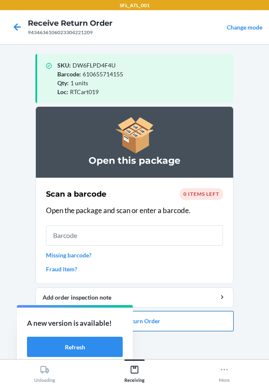
click at [169, 324] on button "Close Return Order" at bounding box center [134, 321] width 198 height 20
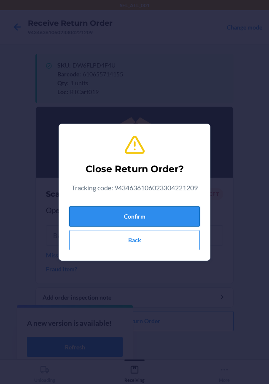
click at [154, 222] on button "Confirm" at bounding box center [134, 216] width 131 height 20
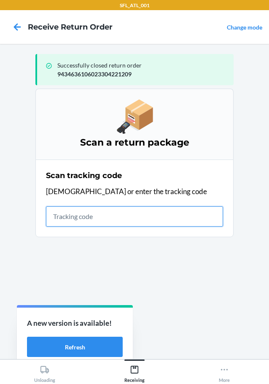
click at [74, 223] on input "text" at bounding box center [134, 216] width 177 height 20
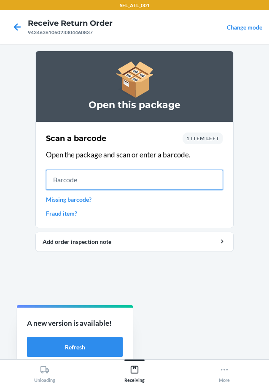
click at [138, 185] on input "text" at bounding box center [134, 179] width 177 height 20
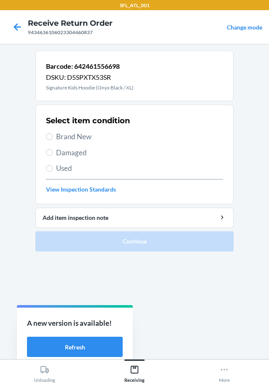
click at [79, 134] on span "Brand New" at bounding box center [139, 136] width 167 height 11
click at [53, 134] on input "Brand New" at bounding box center [49, 136] width 7 height 7
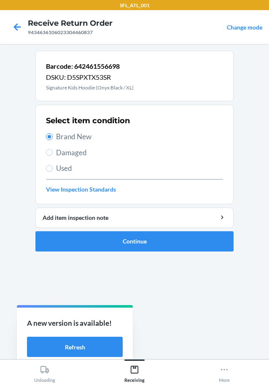
click at [89, 229] on li "Barcode: 642461556698 DSKU: D5SPXTX53SR Signature Kids Hoodie (Onyx Black / XL)…" at bounding box center [134, 151] width 198 height 201
click at [89, 231] on button "Continue" at bounding box center [134, 241] width 198 height 20
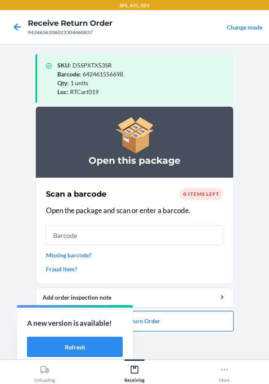
click at [165, 324] on button "Close Return Order" at bounding box center [134, 321] width 198 height 20
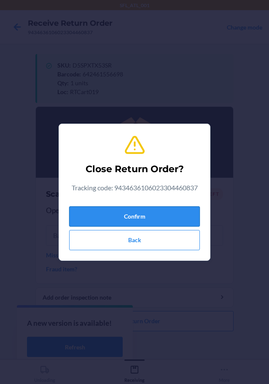
click at [120, 219] on button "Confirm" at bounding box center [134, 216] width 131 height 20
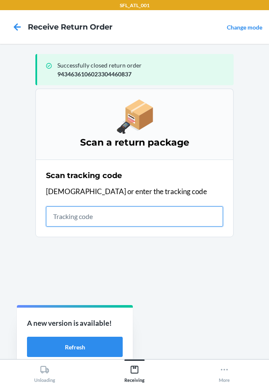
click at [149, 207] on input "text" at bounding box center [134, 216] width 177 height 20
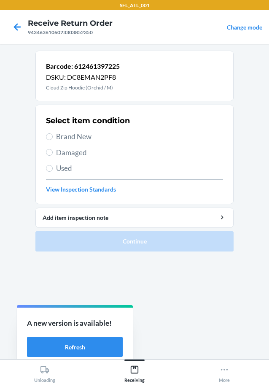
click at [61, 143] on div "Select item condition Brand New Damaged Used View Inspection Standards" at bounding box center [134, 154] width 177 height 83
click at [65, 140] on span "Brand New" at bounding box center [139, 136] width 167 height 11
click at [53, 140] on input "Brand New" at bounding box center [49, 136] width 7 height 7
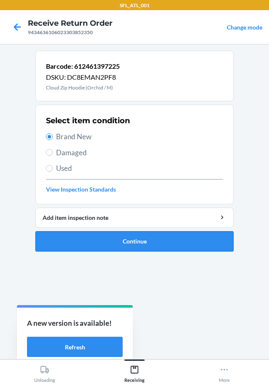
click at [145, 242] on button "Continue" at bounding box center [134, 241] width 198 height 20
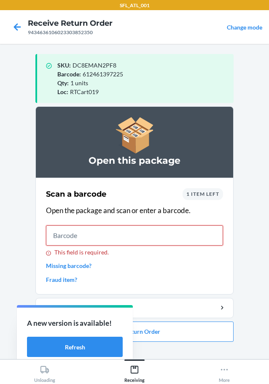
drag, startPoint x: 176, startPoint y: 204, endPoint x: 216, endPoint y: 224, distance: 44.7
click at [216, 225] on input "This field is required." at bounding box center [134, 235] width 177 height 20
click at [207, 231] on input "This field is required." at bounding box center [134, 235] width 177 height 20
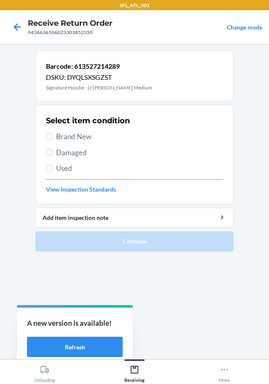
click at [83, 135] on span "Brand New" at bounding box center [139, 136] width 167 height 11
click at [53, 135] on input "Brand New" at bounding box center [49, 136] width 7 height 7
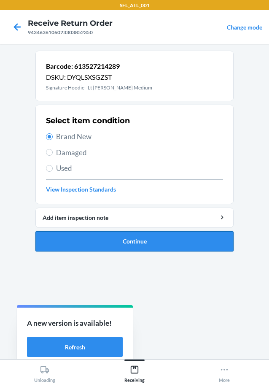
click at [135, 244] on button "Continue" at bounding box center [134, 241] width 198 height 20
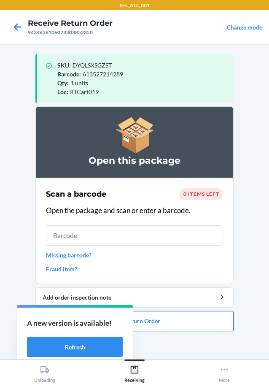
click at [169, 328] on button "Close Return Order" at bounding box center [134, 321] width 198 height 20
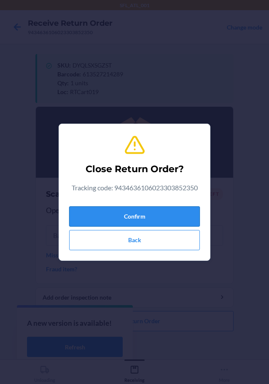
click at [112, 214] on button "Confirm" at bounding box center [134, 216] width 131 height 20
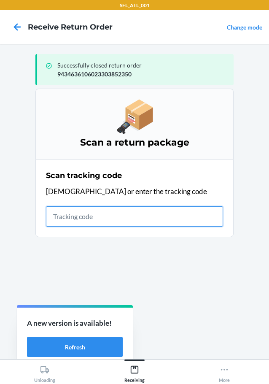
click at [127, 224] on input "text" at bounding box center [134, 216] width 177 height 20
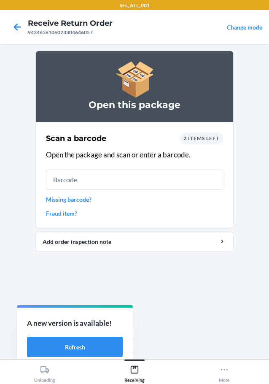
drag, startPoint x: 21, startPoint y: 111, endPoint x: 180, endPoint y: 177, distance: 172.2
click at [177, 171] on div "Scan a barcode 2 items left Open the package and scan or enter a barcode. Missi…" at bounding box center [134, 175] width 177 height 90
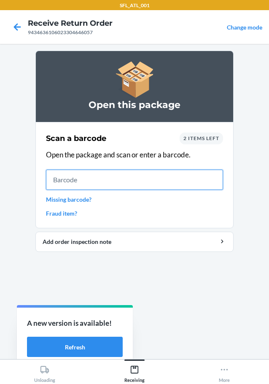
click at [180, 178] on input "text" at bounding box center [134, 179] width 177 height 20
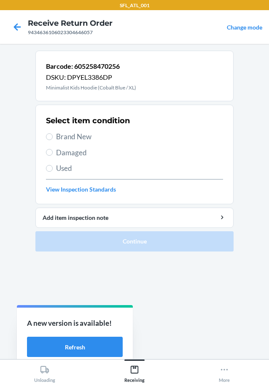
click at [81, 135] on span "Brand New" at bounding box center [139, 136] width 167 height 11
click at [53, 135] on input "Brand New" at bounding box center [49, 136] width 7 height 7
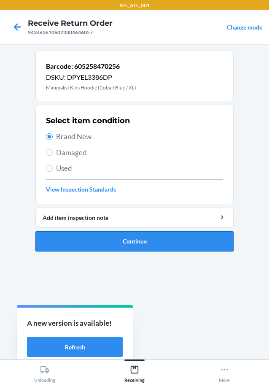
click at [90, 235] on button "Continue" at bounding box center [134, 241] width 198 height 20
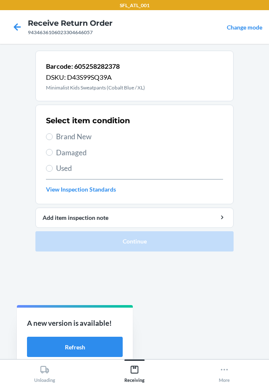
click at [75, 124] on h2 "Select item condition" at bounding box center [88, 120] width 84 height 11
click at [79, 131] on div "Select item condition Brand New Damaged Used View Inspection Standards" at bounding box center [134, 154] width 177 height 83
click at [73, 134] on span "Brand New" at bounding box center [139, 136] width 167 height 11
click at [53, 134] on input "Brand New" at bounding box center [49, 136] width 7 height 7
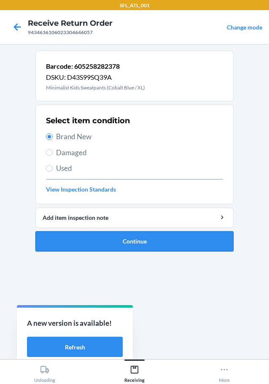
click at [129, 238] on button "Continue" at bounding box center [134, 241] width 198 height 20
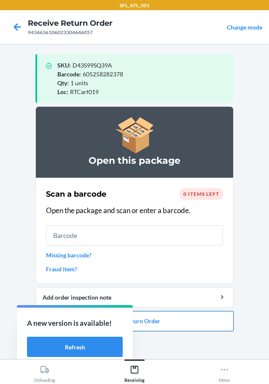
click at [170, 311] on button "Close Return Order" at bounding box center [134, 321] width 198 height 20
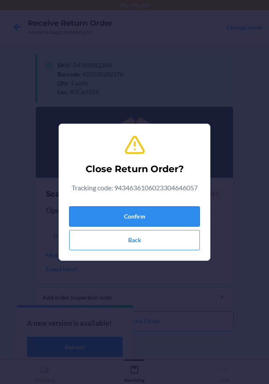
click at [167, 212] on button "Confirm" at bounding box center [134, 216] width 131 height 20
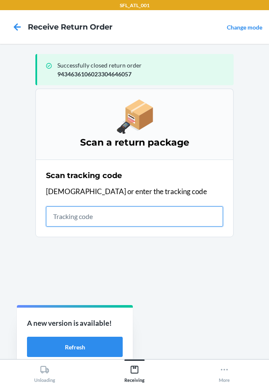
click at [98, 212] on input "text" at bounding box center [134, 216] width 177 height 20
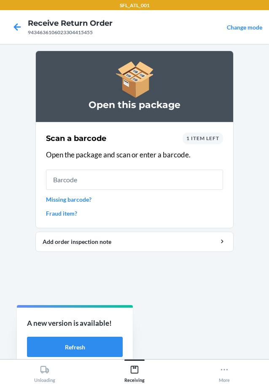
click at [78, 199] on link "Missing barcode?" at bounding box center [134, 199] width 177 height 9
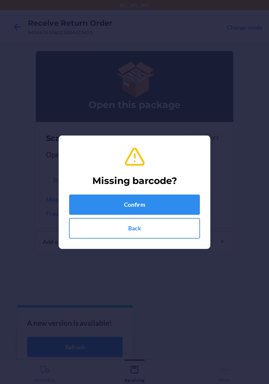
click at [105, 218] on button "Back" at bounding box center [134, 228] width 131 height 20
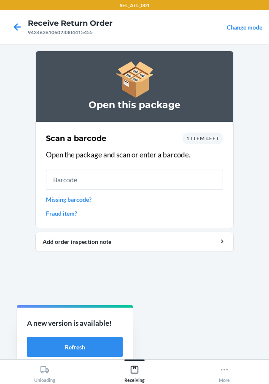
click at [67, 197] on link "Missing barcode?" at bounding box center [134, 199] width 177 height 9
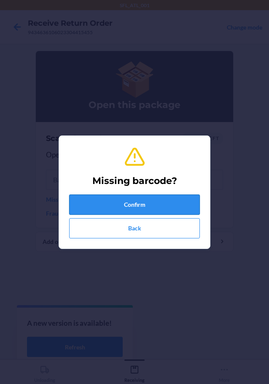
click at [94, 201] on button "Confirm" at bounding box center [134, 204] width 131 height 20
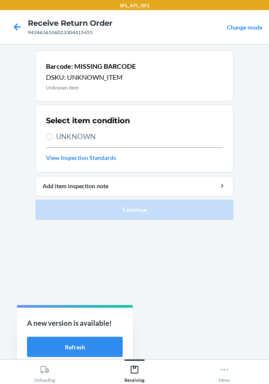
click at [77, 138] on span "UNKNOWN" at bounding box center [139, 136] width 167 height 11
click at [53, 138] on input "UNKNOWN" at bounding box center [49, 136] width 7 height 7
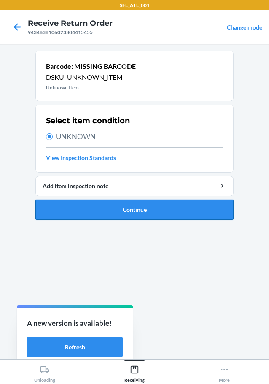
click at [129, 210] on button "Continue" at bounding box center [134, 209] width 198 height 20
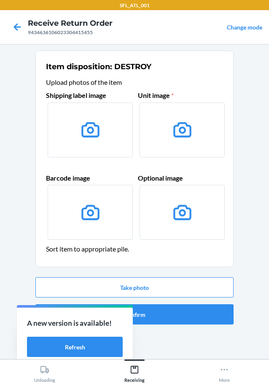
click at [99, 145] on label at bounding box center [90, 129] width 85 height 55
click at [0, 0] on input "file" at bounding box center [0, 0] width 0 height 0
click at [125, 286] on button "Take photo" at bounding box center [134, 287] width 198 height 20
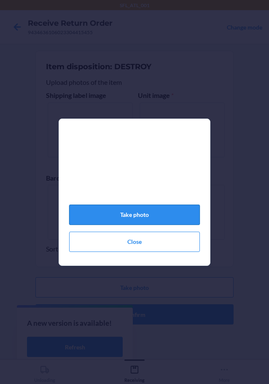
click at [149, 225] on button "Take photo" at bounding box center [134, 214] width 131 height 20
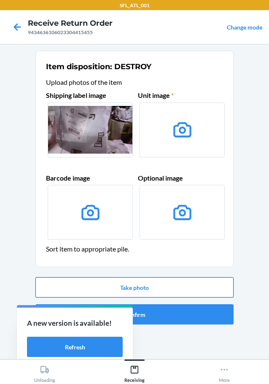
click at [169, 292] on button "Take photo" at bounding box center [134, 287] width 198 height 20
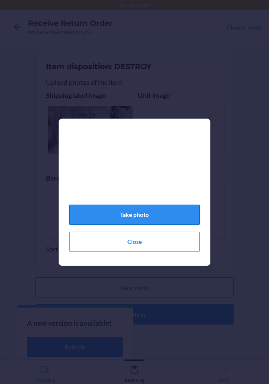
click at [167, 221] on button "Take photo" at bounding box center [134, 214] width 131 height 20
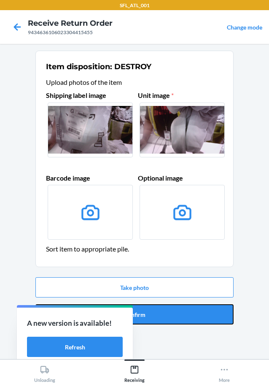
drag, startPoint x: 186, startPoint y: 315, endPoint x: 175, endPoint y: 299, distance: 19.3
click at [186, 315] on button "Confirm" at bounding box center [134, 314] width 198 height 20
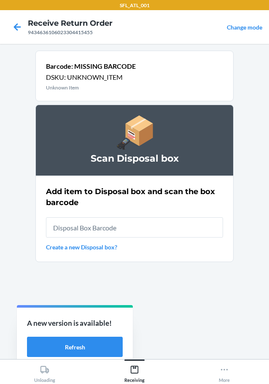
click at [166, 233] on input "text" at bounding box center [134, 227] width 177 height 20
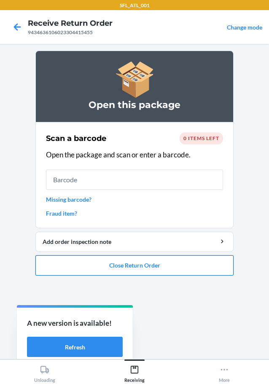
click at [157, 266] on button "Close Return Order" at bounding box center [134, 265] width 198 height 20
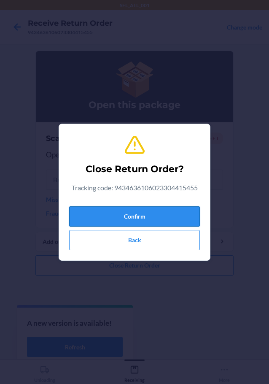
click at [152, 211] on button "Confirm" at bounding box center [134, 216] width 131 height 20
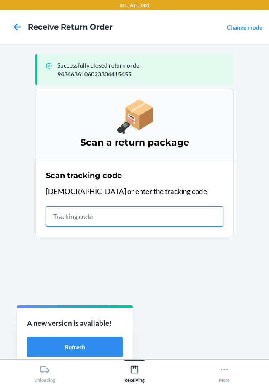
drag, startPoint x: 174, startPoint y: 211, endPoint x: 177, endPoint y: 207, distance: 4.6
click at [174, 211] on input "text" at bounding box center [134, 216] width 177 height 20
click at [183, 219] on input "text" at bounding box center [134, 216] width 177 height 20
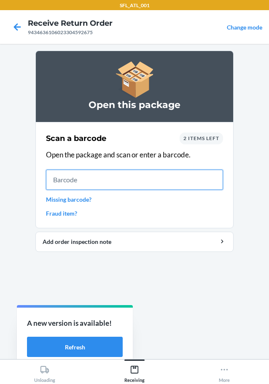
click at [121, 177] on input "text" at bounding box center [134, 179] width 177 height 20
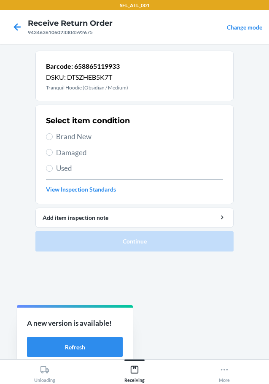
click at [92, 140] on span "Brand New" at bounding box center [139, 136] width 167 height 11
click at [53, 140] on input "Brand New" at bounding box center [49, 136] width 7 height 7
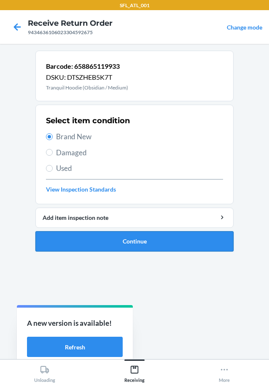
click at [157, 232] on button "Continue" at bounding box center [134, 241] width 198 height 20
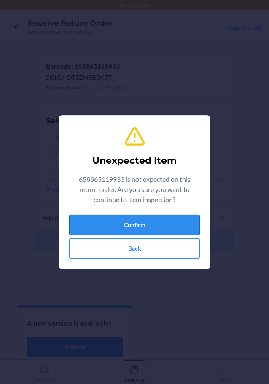
click at [126, 224] on button "Confirm" at bounding box center [134, 225] width 131 height 20
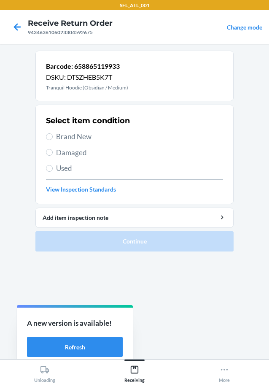
click at [96, 136] on span "Brand New" at bounding box center [139, 136] width 167 height 11
click at [53, 136] on input "Brand New" at bounding box center [49, 136] width 7 height 7
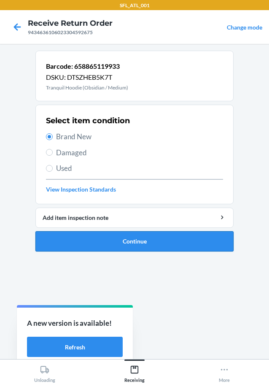
click at [169, 245] on button "Continue" at bounding box center [134, 241] width 198 height 20
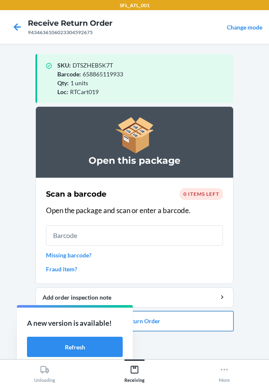
click at [188, 313] on button "Close Return Order" at bounding box center [134, 321] width 198 height 20
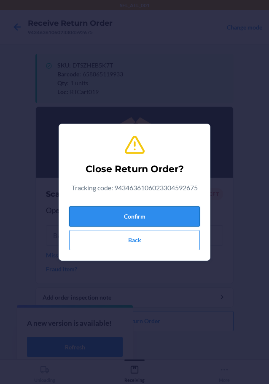
click at [164, 212] on button "Confirm" at bounding box center [134, 216] width 131 height 20
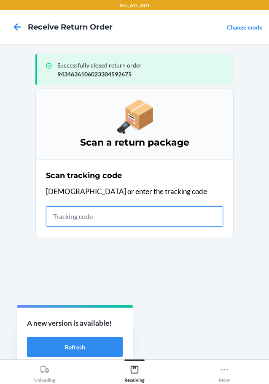
click at [183, 220] on input "text" at bounding box center [134, 216] width 177 height 20
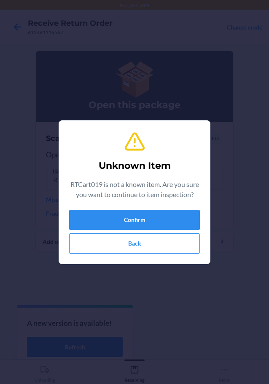
click at [160, 207] on div "Unknown Item RTCart019 is not a known item. Are you sure you want to continue t…" at bounding box center [134, 191] width 131 height 129
click at [160, 209] on div "Unknown Item RTCart019 is not a known item. Are you sure you want to continue t…" at bounding box center [134, 191] width 131 height 129
click at [161, 221] on button "Confirm" at bounding box center [134, 219] width 131 height 20
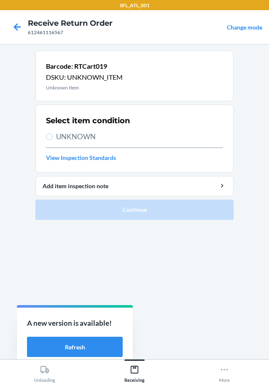
click at [88, 144] on div "Select item condition UNKNOWN View Inspection Standards" at bounding box center [134, 139] width 177 height 52
drag, startPoint x: 89, startPoint y: 139, endPoint x: 91, endPoint y: 156, distance: 17.4
click at [89, 139] on span "UNKNOWN" at bounding box center [139, 136] width 167 height 11
click at [53, 139] on input "UNKNOWN" at bounding box center [49, 136] width 7 height 7
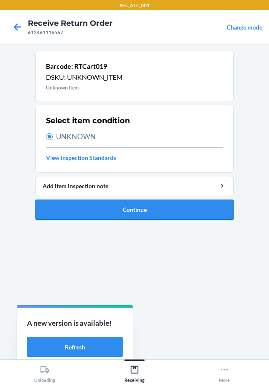
click at [123, 215] on button "Continue" at bounding box center [134, 209] width 198 height 20
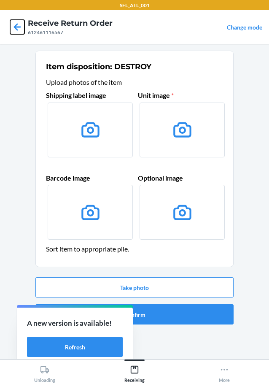
click at [18, 29] on icon at bounding box center [17, 27] width 14 height 14
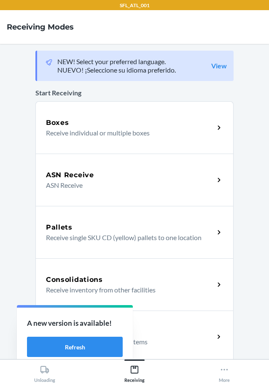
click at [158, 332] on div "Return Orders" at bounding box center [130, 331] width 168 height 10
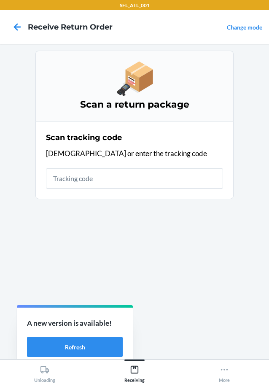
click at [147, 185] on input "text" at bounding box center [134, 178] width 177 height 20
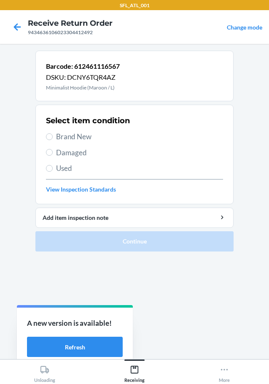
click at [81, 133] on span "Brand New" at bounding box center [139, 136] width 167 height 11
click at [53, 133] on input "Brand New" at bounding box center [49, 136] width 7 height 7
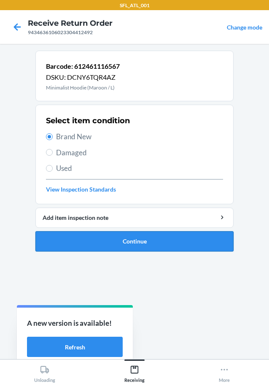
click at [134, 247] on button "Continue" at bounding box center [134, 241] width 198 height 20
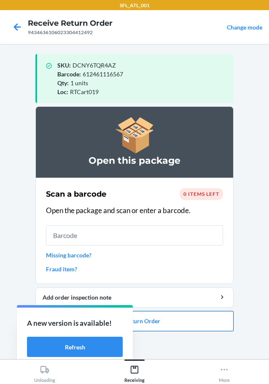
click at [172, 321] on button "Close Return Order" at bounding box center [134, 321] width 198 height 20
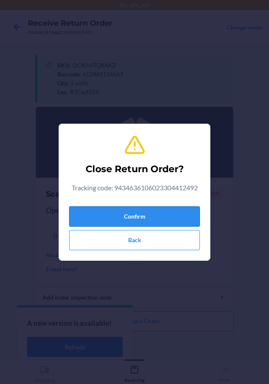
click at [170, 211] on button "Confirm" at bounding box center [134, 216] width 131 height 20
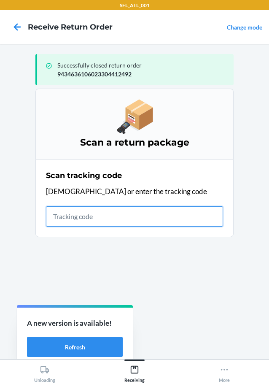
click at [84, 209] on input "text" at bounding box center [134, 216] width 177 height 20
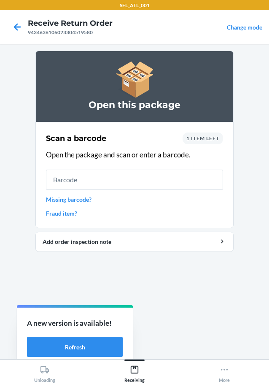
click at [66, 191] on div "Scan a barcode 1 item left Open the package and scan or enter a barcode. Missin…" at bounding box center [134, 175] width 177 height 90
click at [67, 197] on link "Missing barcode?" at bounding box center [134, 199] width 177 height 9
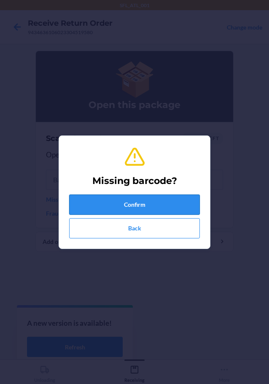
click at [104, 205] on button "Confirm" at bounding box center [134, 204] width 131 height 20
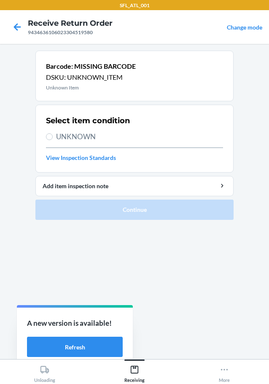
click at [98, 146] on div "Select item condition UNKNOWN View Inspection Standards" at bounding box center [134, 139] width 177 height 52
click at [89, 142] on div "Select item condition UNKNOWN View Inspection Standards" at bounding box center [134, 139] width 177 height 52
click at [76, 125] on h2 "Select item condition" at bounding box center [88, 120] width 84 height 11
click at [76, 128] on div "Select item condition UNKNOWN View Inspection Standards" at bounding box center [134, 139] width 177 height 52
click at [76, 130] on div "Select item condition UNKNOWN View Inspection Standards" at bounding box center [134, 139] width 177 height 52
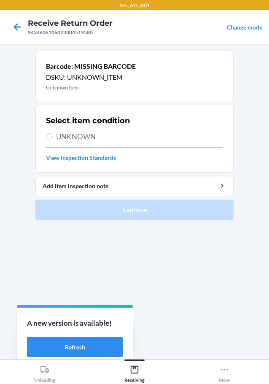
click at [76, 133] on span "UNKNOWN" at bounding box center [139, 136] width 167 height 11
click at [53, 133] on input "UNKNOWN" at bounding box center [49, 136] width 7 height 7
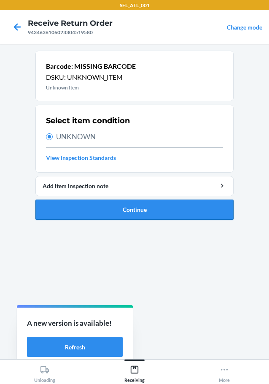
click at [126, 203] on button "Continue" at bounding box center [134, 209] width 198 height 20
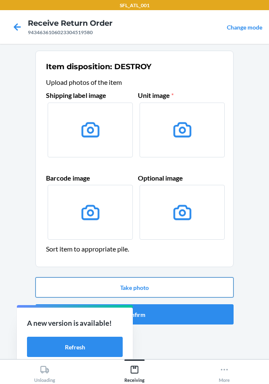
click at [163, 293] on button "Take photo" at bounding box center [134, 287] width 198 height 20
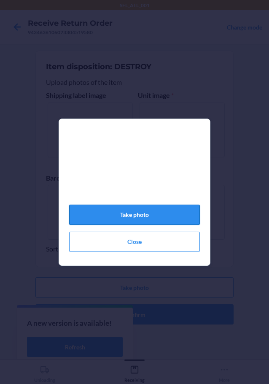
click at [158, 223] on button "Take photo" at bounding box center [134, 214] width 131 height 20
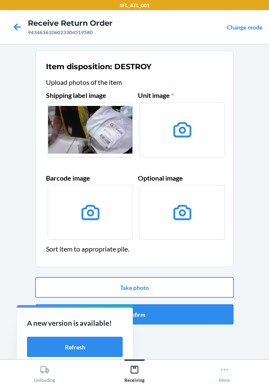
click at [186, 285] on button "Take photo" at bounding box center [134, 287] width 198 height 20
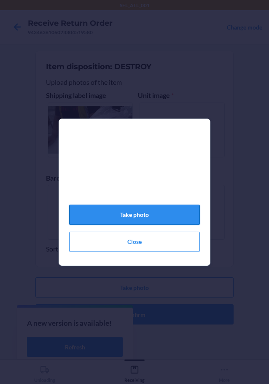
click at [146, 220] on button "Take photo" at bounding box center [134, 214] width 131 height 20
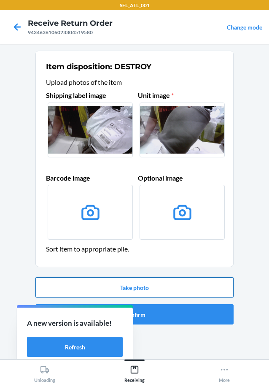
click at [142, 279] on button "Take photo" at bounding box center [134, 287] width 198 height 20
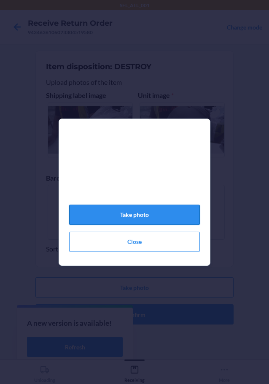
click at [132, 217] on button "Take photo" at bounding box center [134, 214] width 131 height 20
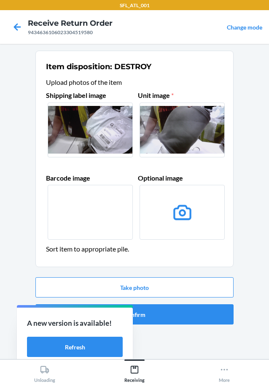
click at [166, 324] on div "Take photo Confirm" at bounding box center [134, 301] width 198 height 54
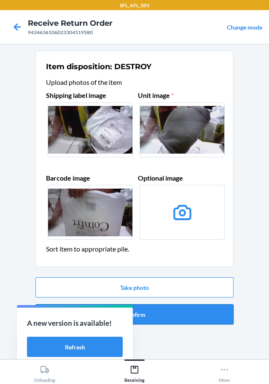
click at [166, 324] on button "Confirm" at bounding box center [134, 314] width 198 height 20
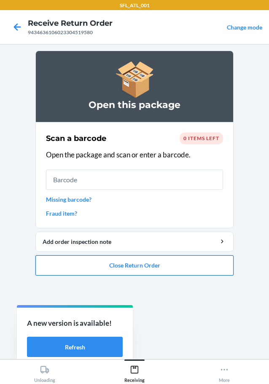
click at [155, 263] on button "Close Return Order" at bounding box center [134, 265] width 198 height 20
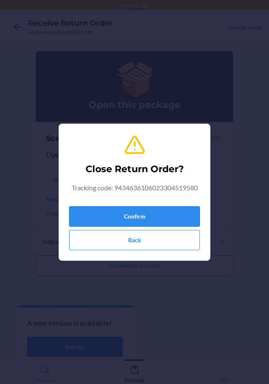
click at [139, 215] on button "Confirm" at bounding box center [134, 216] width 131 height 20
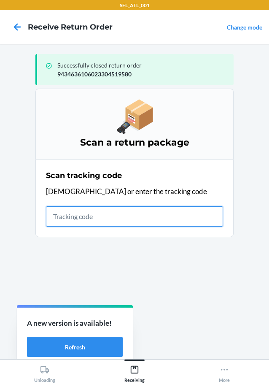
click at [70, 206] on input "text" at bounding box center [134, 216] width 177 height 20
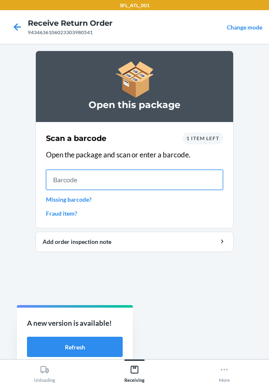
click at [170, 178] on input "text" at bounding box center [134, 179] width 177 height 20
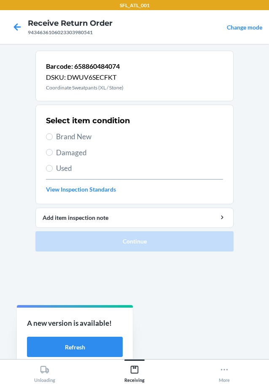
click at [80, 127] on div "Select item condition Brand New Damaged Used View Inspection Standards" at bounding box center [134, 154] width 177 height 83
click at [74, 135] on span "Brand New" at bounding box center [139, 136] width 167 height 11
click at [53, 135] on input "Brand New" at bounding box center [49, 136] width 7 height 7
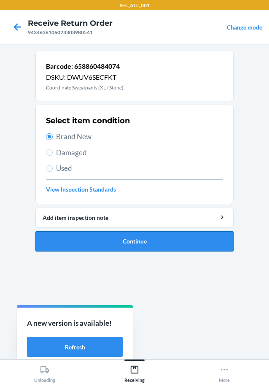
click at [123, 244] on button "Continue" at bounding box center [134, 241] width 198 height 20
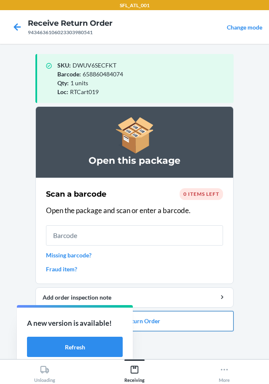
click at [159, 321] on button "Close Return Order" at bounding box center [134, 321] width 198 height 20
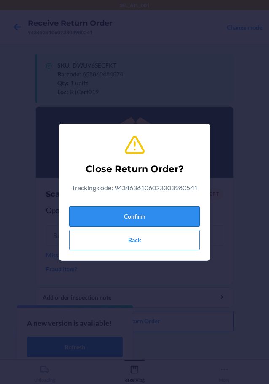
click at [146, 218] on button "Confirm" at bounding box center [134, 216] width 131 height 20
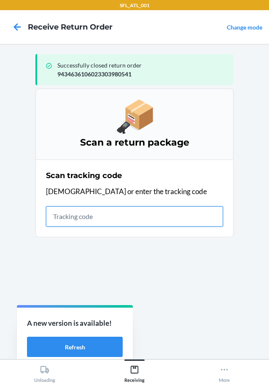
click at [107, 225] on input "text" at bounding box center [134, 216] width 177 height 20
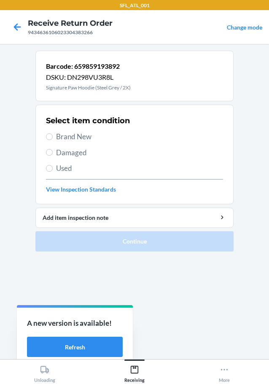
click at [74, 131] on div "Select item condition Brand New Damaged Used View Inspection Standards" at bounding box center [134, 154] width 177 height 83
click at [73, 132] on span "Brand New" at bounding box center [139, 136] width 167 height 11
click at [53, 133] on input "Brand New" at bounding box center [49, 136] width 7 height 7
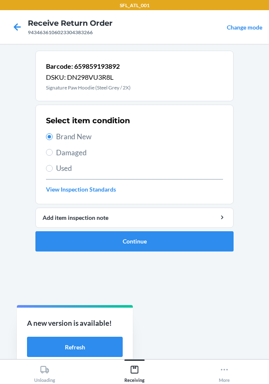
click at [113, 252] on ol "Barcode: 659859193892 DSKU: DN298VU3R8L Signature Paw Hoodie (Steel Grey / 2X) …" at bounding box center [134, 154] width 198 height 207
click at [105, 250] on button "Continue" at bounding box center [134, 241] width 198 height 20
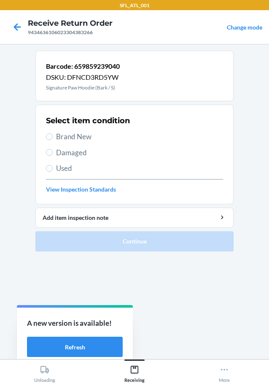
click at [71, 132] on span "Brand New" at bounding box center [139, 136] width 167 height 11
click at [53, 133] on input "Brand New" at bounding box center [49, 136] width 7 height 7
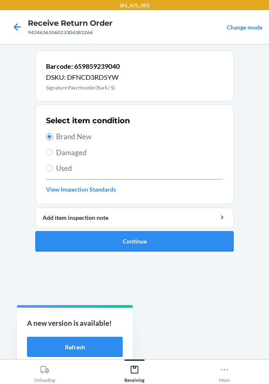
click at [125, 236] on button "Continue" at bounding box center [134, 241] width 198 height 20
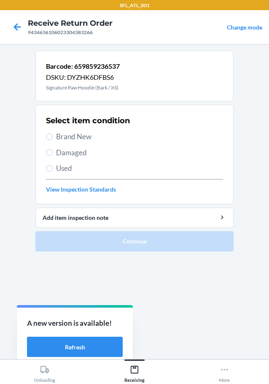
click at [81, 136] on span "Brand New" at bounding box center [139, 136] width 167 height 11
click at [53, 136] on input "Brand New" at bounding box center [49, 136] width 7 height 7
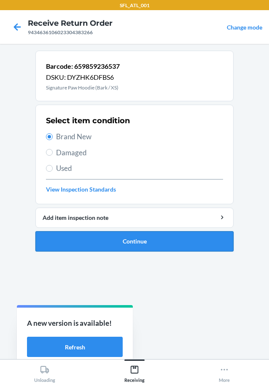
click at [102, 236] on button "Continue" at bounding box center [134, 241] width 198 height 20
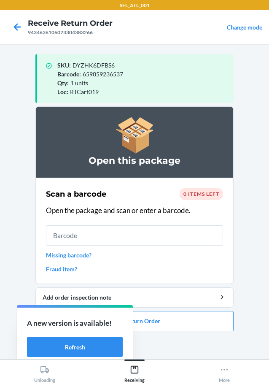
click at [178, 310] on li "Open this package Scan a barcode 0 items left Open the package and scan or ente…" at bounding box center [134, 218] width 198 height 225
click at [175, 329] on button "Close Return Order" at bounding box center [134, 321] width 198 height 20
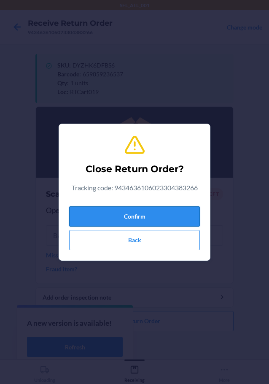
click at [152, 209] on button "Confirm" at bounding box center [134, 216] width 131 height 20
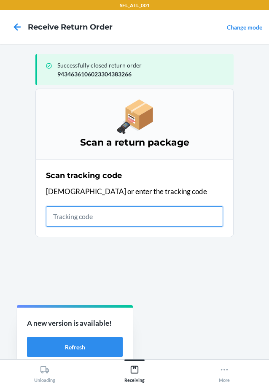
drag, startPoint x: 55, startPoint y: 221, endPoint x: 51, endPoint y: 216, distance: 6.0
click at [55, 221] on input "text" at bounding box center [134, 216] width 177 height 20
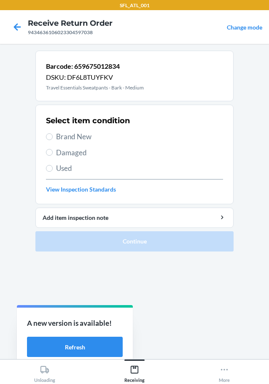
click at [72, 144] on div "Select item condition Brand New Damaged Used View Inspection Standards" at bounding box center [134, 154] width 177 height 83
click at [76, 132] on span "Brand New" at bounding box center [139, 136] width 167 height 11
click at [53, 133] on input "Brand New" at bounding box center [49, 136] width 7 height 7
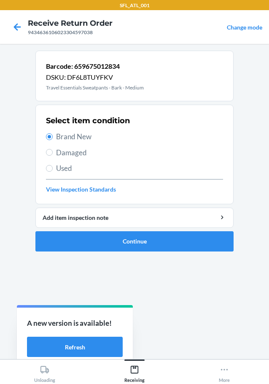
click at [150, 252] on ol "Barcode: 659675012834 DSKU: DF6L8TUYFKV Travel Essentials Sweatpants - Bark - M…" at bounding box center [134, 154] width 198 height 207
click at [108, 238] on button "Continue" at bounding box center [134, 241] width 198 height 20
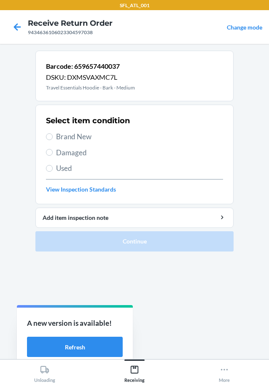
click at [66, 143] on div "Select item condition Brand New Damaged Used View Inspection Standards" at bounding box center [134, 154] width 177 height 83
click at [66, 141] on span "Brand New" at bounding box center [139, 136] width 167 height 11
click at [53, 140] on input "Brand New" at bounding box center [49, 136] width 7 height 7
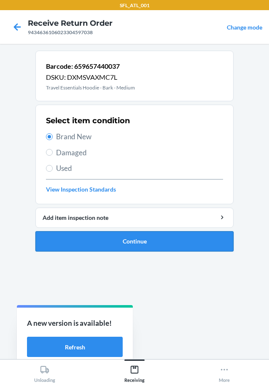
click at [160, 234] on button "Continue" at bounding box center [134, 241] width 198 height 20
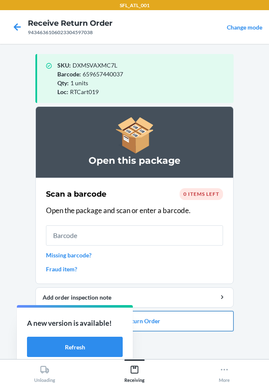
click at [175, 327] on button "Close Return Order" at bounding box center [134, 321] width 198 height 20
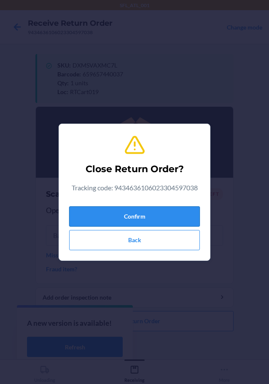
click at [125, 211] on button "Confirm" at bounding box center [134, 216] width 131 height 20
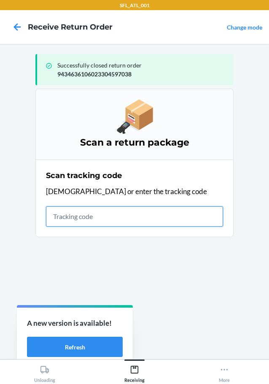
click at [183, 220] on input "text" at bounding box center [134, 216] width 177 height 20
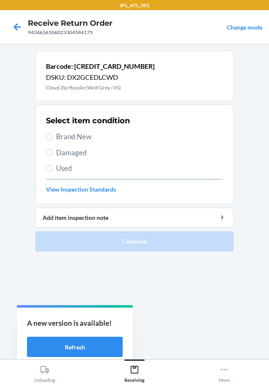
click at [70, 130] on div "Select item condition Brand New Damaged Used View Inspection Standards" at bounding box center [134, 154] width 177 height 83
click at [70, 133] on span "Brand New" at bounding box center [139, 136] width 167 height 11
click at [53, 133] on input "Brand New" at bounding box center [49, 136] width 7 height 7
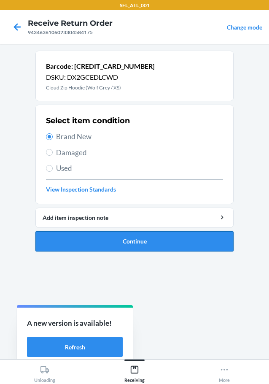
click at [145, 232] on button "Continue" at bounding box center [134, 241] width 198 height 20
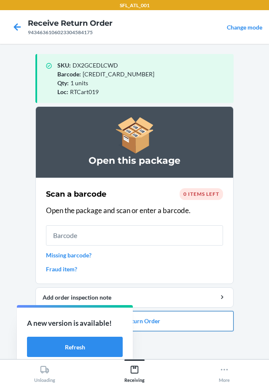
click at [151, 315] on button "Close Return Order" at bounding box center [134, 321] width 198 height 20
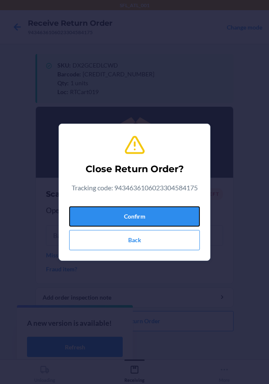
drag, startPoint x: 99, startPoint y: 215, endPoint x: 11, endPoint y: 216, distance: 88.1
click at [99, 215] on button "Confirm" at bounding box center [134, 216] width 131 height 20
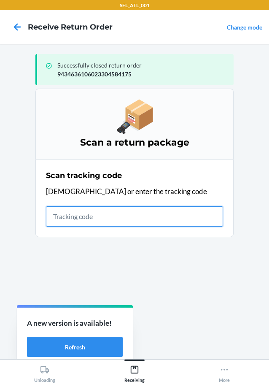
click at [110, 225] on input "text" at bounding box center [134, 216] width 177 height 20
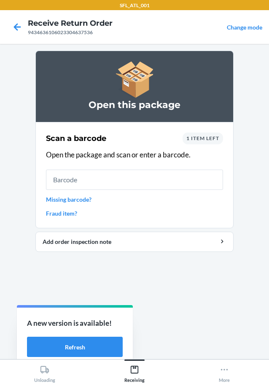
click at [67, 185] on input "text" at bounding box center [134, 179] width 177 height 20
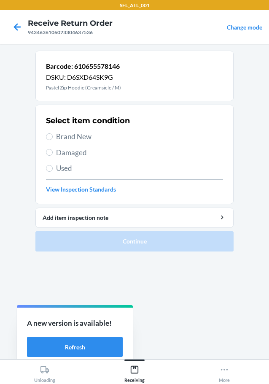
click at [62, 140] on span "Brand New" at bounding box center [139, 136] width 167 height 11
click at [53, 140] on input "Brand New" at bounding box center [49, 136] width 7 height 7
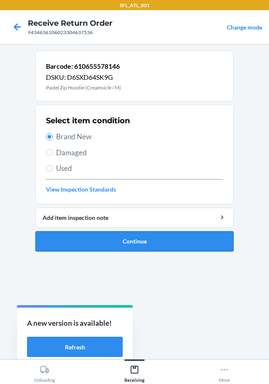
click at [169, 240] on button "Continue" at bounding box center [134, 241] width 198 height 20
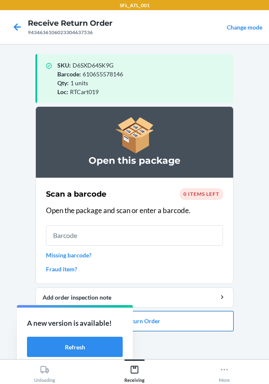
click at [176, 315] on button "Close Return Order" at bounding box center [134, 321] width 198 height 20
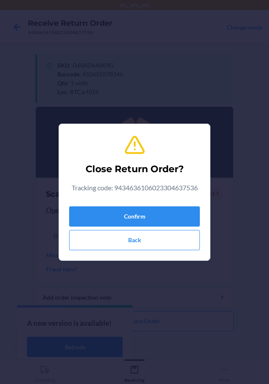
click at [164, 205] on div "Confirm Back" at bounding box center [134, 226] width 131 height 47
click at [157, 223] on button "Confirm" at bounding box center [134, 216] width 131 height 20
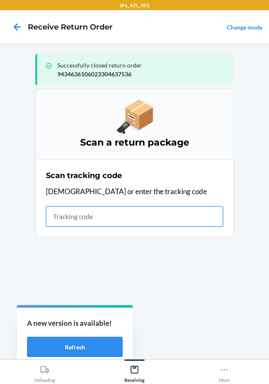
click at [71, 214] on input "text" at bounding box center [134, 216] width 177 height 20
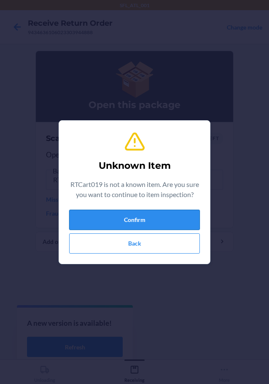
click at [181, 225] on button "Confirm" at bounding box center [134, 219] width 131 height 20
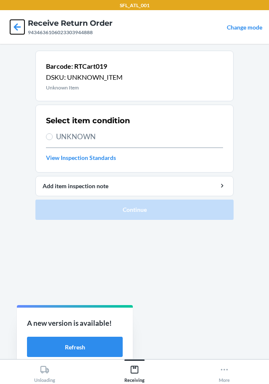
click at [16, 33] on icon at bounding box center [17, 27] width 14 height 14
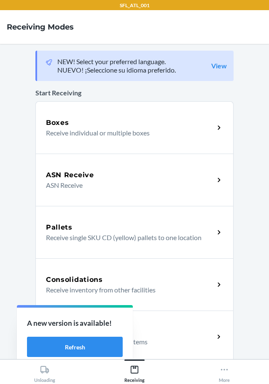
scroll to position [126, 0]
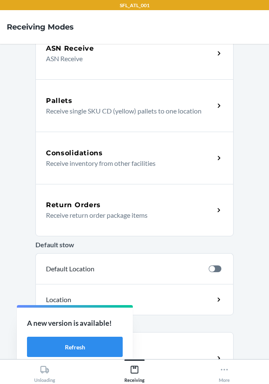
click at [159, 216] on p "Receive return order package items" at bounding box center [126, 215] width 161 height 10
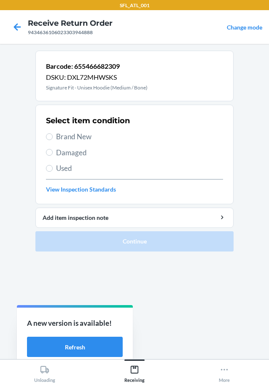
click at [84, 137] on span "Brand New" at bounding box center [139, 136] width 167 height 11
click at [53, 137] on input "Brand New" at bounding box center [49, 136] width 7 height 7
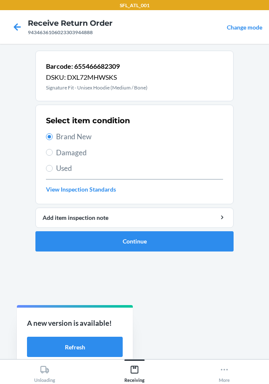
drag, startPoint x: 149, startPoint y: 251, endPoint x: 131, endPoint y: 261, distance: 20.6
click at [149, 251] on ol "Barcode: 655466682309 DSKU: DXL72MHWSKS Signature Fit - Unisex Hoodie (Medium /…" at bounding box center [134, 154] width 198 height 207
click at [133, 252] on ol "Barcode: 655466682309 DSKU: DXL72MHWSKS Signature Fit - Unisex Hoodie (Medium /…" at bounding box center [134, 154] width 198 height 207
click at [134, 247] on button "Continue" at bounding box center [134, 241] width 198 height 20
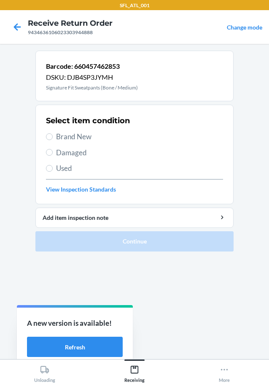
click at [76, 135] on span "Brand New" at bounding box center [139, 136] width 167 height 11
click at [53, 135] on input "Brand New" at bounding box center [49, 136] width 7 height 7
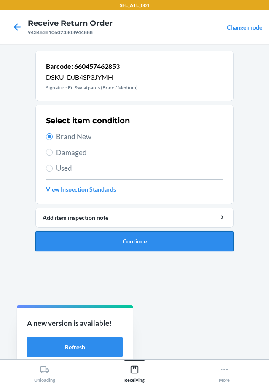
click at [159, 244] on button "Continue" at bounding box center [134, 241] width 198 height 20
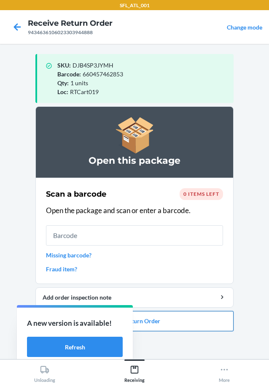
click at [180, 328] on button "Close Return Order" at bounding box center [134, 321] width 198 height 20
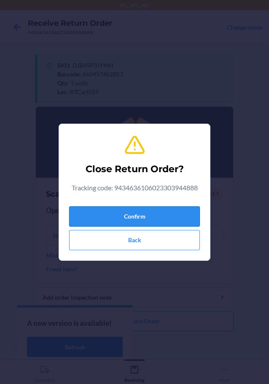
click at [144, 225] on button "Confirm" at bounding box center [134, 216] width 131 height 20
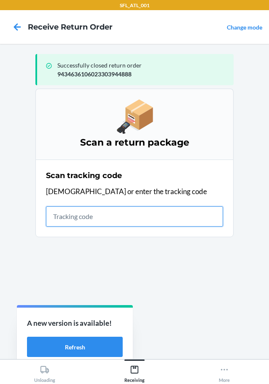
click at [117, 222] on input "text" at bounding box center [134, 216] width 177 height 20
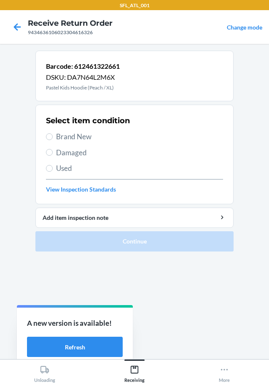
click at [67, 169] on span "Used" at bounding box center [139, 168] width 167 height 11
click at [53, 169] on input "Used" at bounding box center [49, 168] width 7 height 7
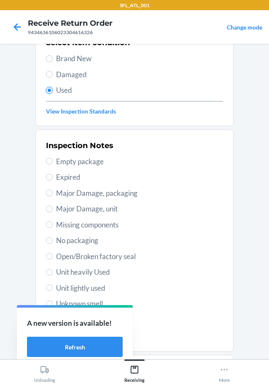
scroll to position [124, 0]
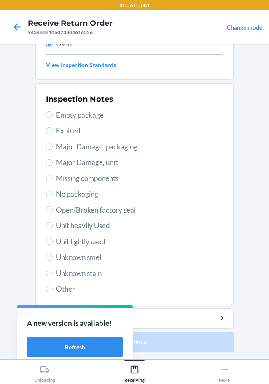
click at [70, 279] on div "Inspection Notes Empty package Expired Major Damage, packaging Major Damage, un…" at bounding box center [134, 194] width 177 height 206
click at [71, 275] on span "Unknown stain" at bounding box center [139, 273] width 167 height 11
click at [53, 275] on input "Unknown stain" at bounding box center [49, 272] width 7 height 7
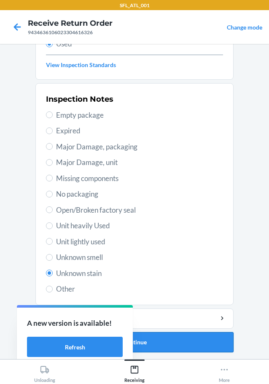
click at [149, 341] on button "Continue" at bounding box center [134, 342] width 198 height 20
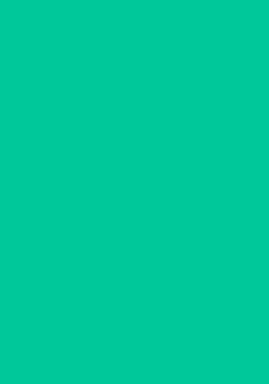
scroll to position [0, 0]
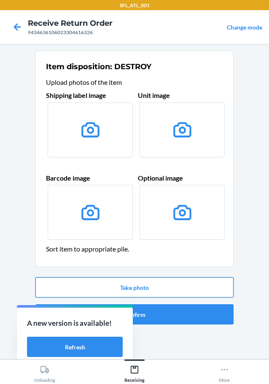
click at [175, 289] on button "Take photo" at bounding box center [134, 287] width 198 height 20
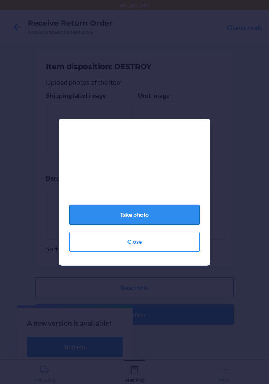
click at [164, 223] on button "Take photo" at bounding box center [134, 214] width 131 height 20
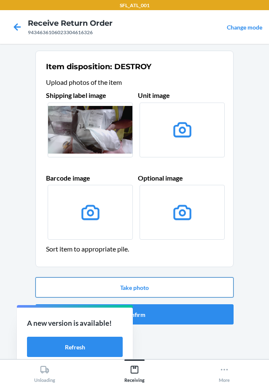
click at [208, 290] on button "Take photo" at bounding box center [134, 287] width 198 height 20
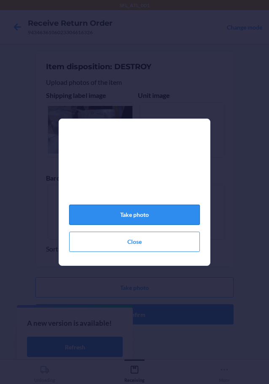
click at [124, 217] on button "Take photo" at bounding box center [134, 214] width 131 height 20
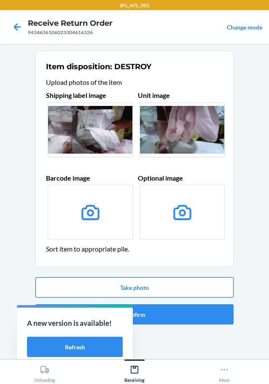
click at [156, 292] on button "Take photo" at bounding box center [134, 287] width 198 height 20
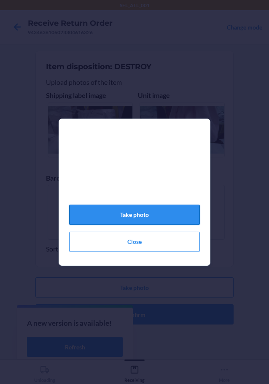
click at [143, 221] on button "Take photo" at bounding box center [134, 214] width 131 height 20
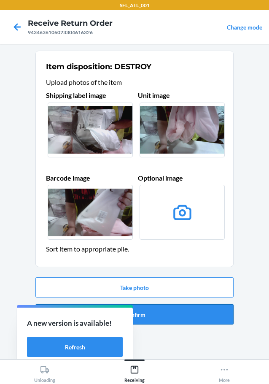
click at [156, 318] on button "Confirm" at bounding box center [134, 314] width 198 height 20
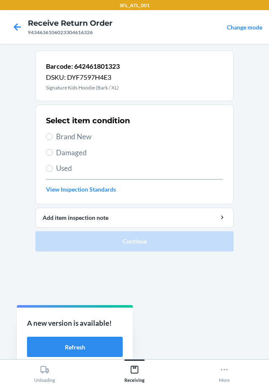
click at [69, 134] on span "Brand New" at bounding box center [139, 136] width 167 height 11
click at [53, 134] on input "Brand New" at bounding box center [49, 136] width 7 height 7
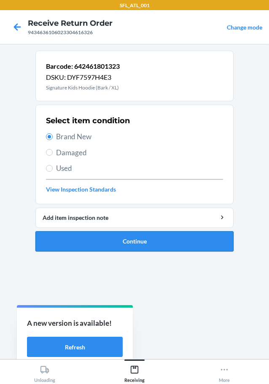
click at [175, 245] on button "Continue" at bounding box center [134, 241] width 198 height 20
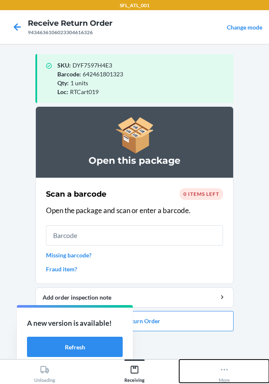
click at [211, 367] on button "More" at bounding box center [224, 370] width 90 height 23
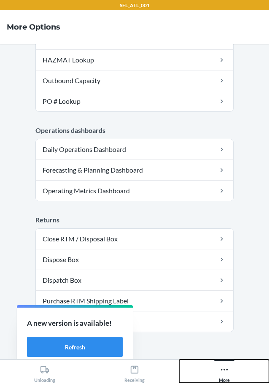
scroll to position [227, 0]
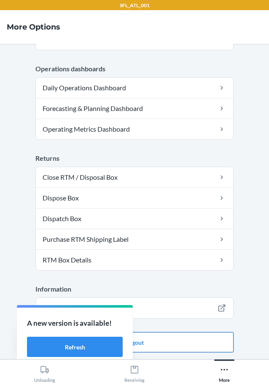
click at [172, 336] on button "Logout" at bounding box center [134, 342] width 198 height 20
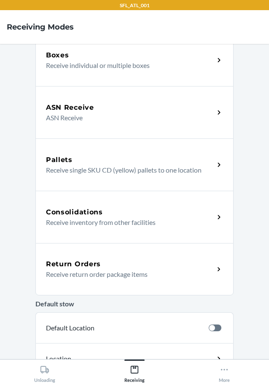
scroll to position [84, 0]
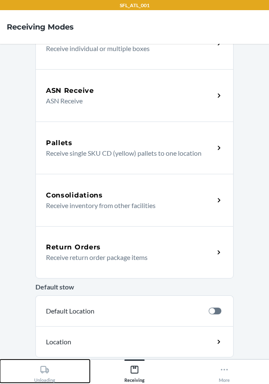
click at [54, 370] on div "Unloading" at bounding box center [44, 371] width 21 height 21
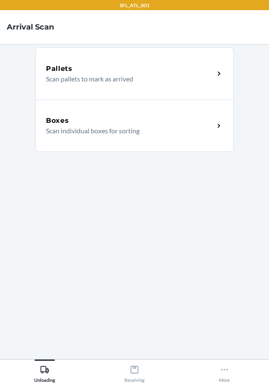
click at [133, 117] on div "Boxes" at bounding box center [130, 120] width 168 height 10
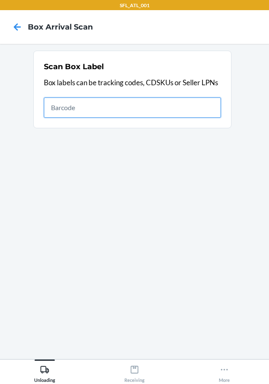
click at [203, 114] on input "text" at bounding box center [132, 107] width 177 height 20
type input "420302599434636106023304471604"
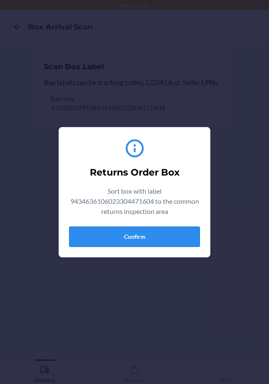
click at [180, 234] on button "Confirm" at bounding box center [134, 236] width 131 height 20
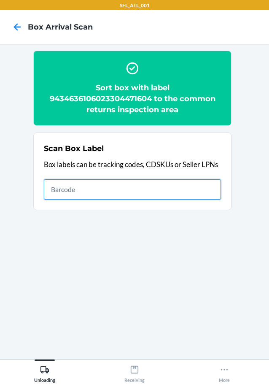
click at [117, 185] on input "text" at bounding box center [132, 189] width 177 height 20
type input "420302599434636106023304044877"
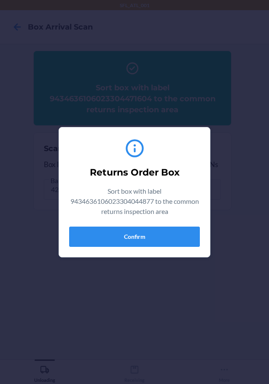
click at [137, 223] on div "Returns Order Box Sort box with label 9434636106023304044877 to the common retu…" at bounding box center [134, 192] width 131 height 116
click at [137, 233] on button "Confirm" at bounding box center [134, 236] width 131 height 20
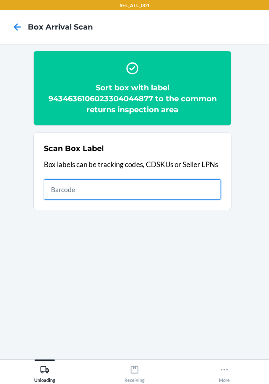
click at [203, 189] on input "text" at bounding box center [132, 189] width 177 height 20
type input "420302599434636106023303926495"
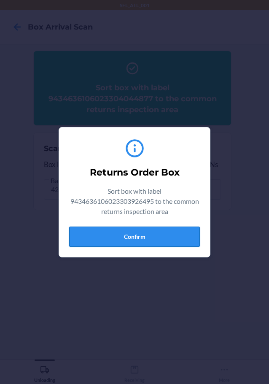
click at [150, 242] on button "Confirm" at bounding box center [134, 236] width 131 height 20
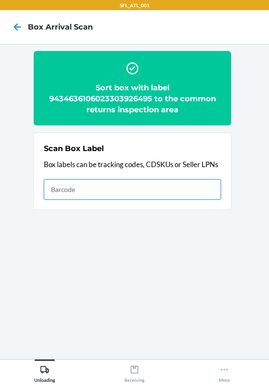
click at [178, 184] on input "text" at bounding box center [132, 189] width 177 height 20
type input "420302599434636106023304617927"
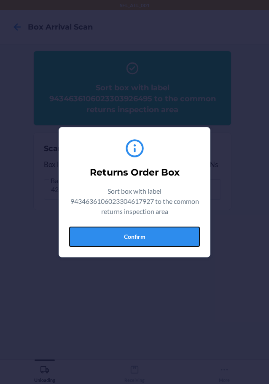
drag, startPoint x: 163, startPoint y: 228, endPoint x: 169, endPoint y: 232, distance: 7.4
click at [162, 228] on button "Confirm" at bounding box center [134, 236] width 131 height 20
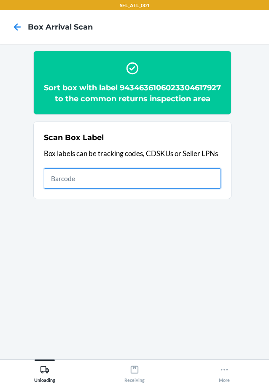
drag, startPoint x: 139, startPoint y: 179, endPoint x: 147, endPoint y: 173, distance: 9.6
click at [139, 179] on input "text" at bounding box center [132, 178] width 177 height 20
type input "420302599434636106023304107824"
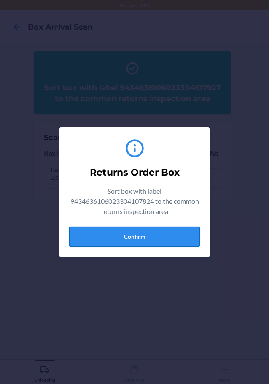
click at [158, 231] on button "Confirm" at bounding box center [134, 236] width 131 height 20
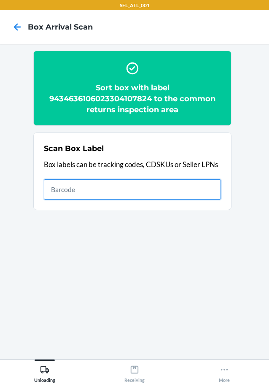
click at [201, 184] on input "text" at bounding box center [132, 189] width 177 height 20
type input "420302599534615473765248307764"
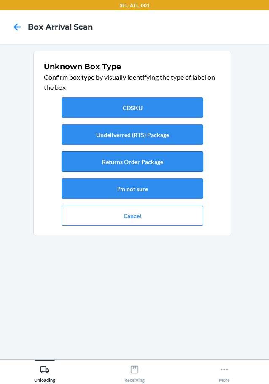
click at [190, 166] on button "Returns Order Package" at bounding box center [133, 161] width 142 height 20
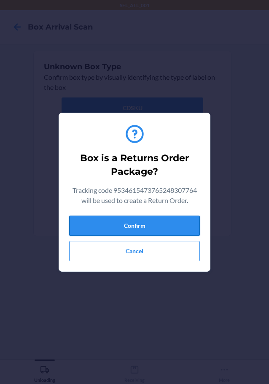
click at [181, 228] on button "Confirm" at bounding box center [134, 225] width 131 height 20
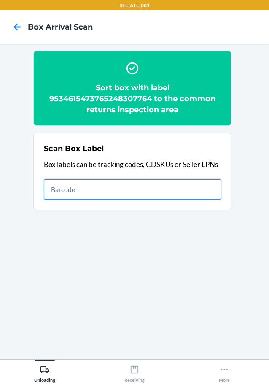
drag, startPoint x: 199, startPoint y: 197, endPoint x: 197, endPoint y: 192, distance: 5.7
click at [199, 197] on input "text" at bounding box center [132, 189] width 177 height 20
type input "420302599434636106023304188335"
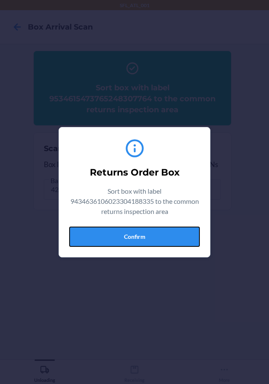
drag, startPoint x: 166, startPoint y: 231, endPoint x: 177, endPoint y: 231, distance: 10.6
click at [165, 232] on button "Confirm" at bounding box center [134, 236] width 131 height 20
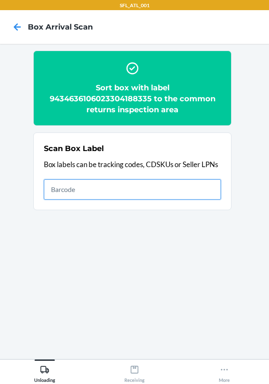
click at [199, 191] on input "text" at bounding box center [132, 189] width 177 height 20
type input "420302599434636106023304434050"
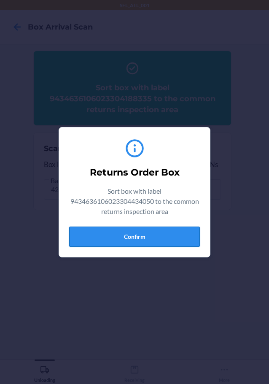
click at [152, 229] on button "Confirm" at bounding box center [134, 236] width 131 height 20
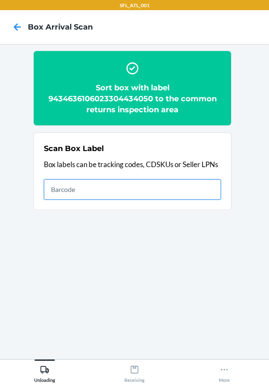
drag, startPoint x: 194, startPoint y: 189, endPoint x: 201, endPoint y: 190, distance: 6.4
click at [196, 189] on input "text" at bounding box center [132, 189] width 177 height 20
type input "420302599434636106023304190147"
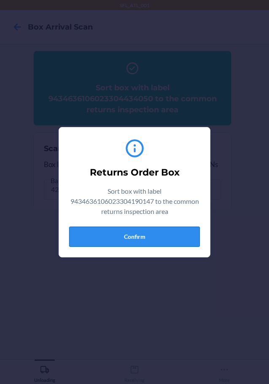
click at [192, 237] on button "Confirm" at bounding box center [134, 236] width 131 height 20
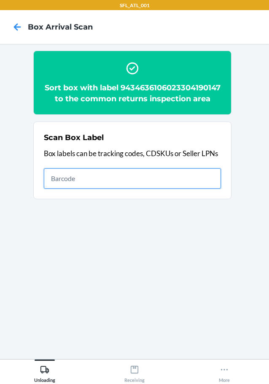
click at [183, 188] on input "text" at bounding box center [132, 178] width 177 height 20
type input "420302599434636106023304411242"
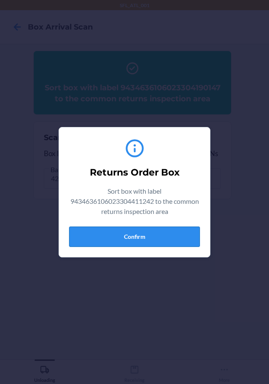
click at [164, 242] on button "Confirm" at bounding box center [134, 236] width 131 height 20
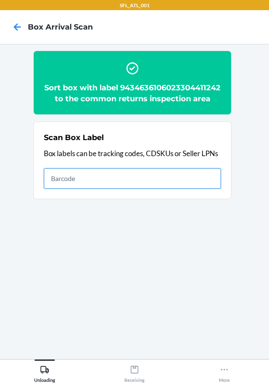
click at [216, 188] on input "text" at bounding box center [132, 178] width 177 height 20
type input "420302599434636106023303843648"
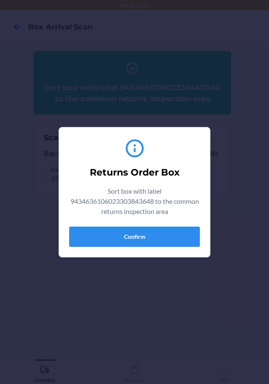
click at [154, 225] on div "Returns Order Box Sort box with label 9434636106023303843648 to the common retu…" at bounding box center [134, 192] width 131 height 116
click at [153, 225] on div "Returns Order Box Sort box with label 9434636106023303843648 to the common retu…" at bounding box center [134, 192] width 131 height 116
click at [180, 240] on button "Confirm" at bounding box center [134, 236] width 131 height 20
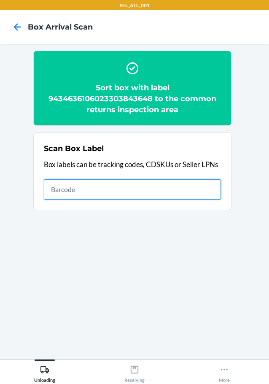
drag, startPoint x: 211, startPoint y: 193, endPoint x: 219, endPoint y: 198, distance: 8.9
click at [211, 193] on input "text" at bounding box center [132, 189] width 177 height 20
click at [181, 193] on input "text" at bounding box center [132, 189] width 177 height 20
type input "420302599434636106023304611703"
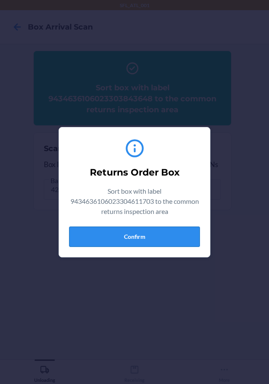
click at [147, 227] on button "Confirm" at bounding box center [134, 236] width 131 height 20
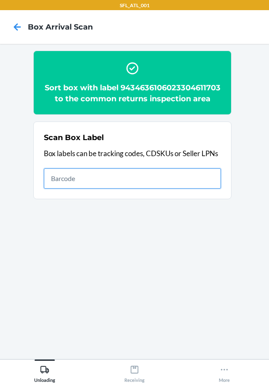
click at [99, 180] on input "text" at bounding box center [132, 178] width 177 height 20
type input "420302599434636106023304190369"
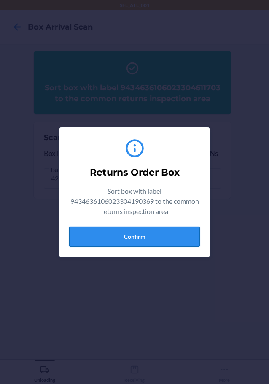
click at [127, 240] on button "Confirm" at bounding box center [134, 236] width 131 height 20
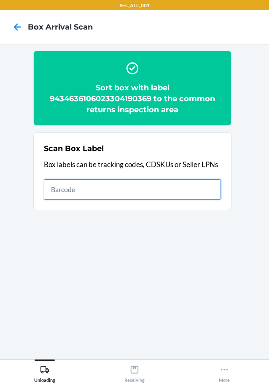
click at [219, 194] on input "text" at bounding box center [132, 189] width 177 height 20
type input "420302599434636106023303823480"
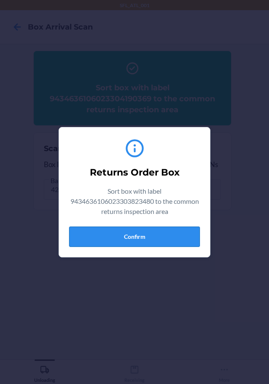
click at [168, 236] on button "Confirm" at bounding box center [134, 236] width 131 height 20
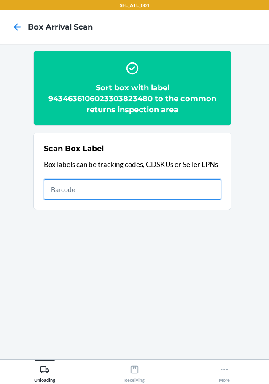
click at [218, 188] on input "text" at bounding box center [132, 189] width 177 height 20
type input "420302599434636106023304448392"
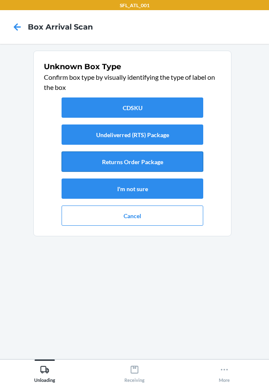
click at [192, 155] on button "Returns Order Package" at bounding box center [133, 161] width 142 height 20
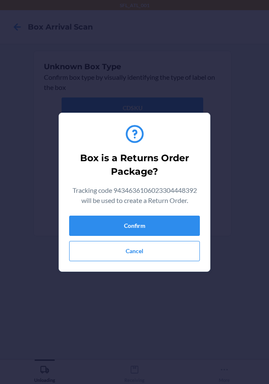
click at [171, 213] on div "Box is a Returns Order Package? Tracking code 9434636106023304448392 will be us…" at bounding box center [134, 192] width 131 height 145
click at [174, 223] on button "Confirm" at bounding box center [134, 225] width 131 height 20
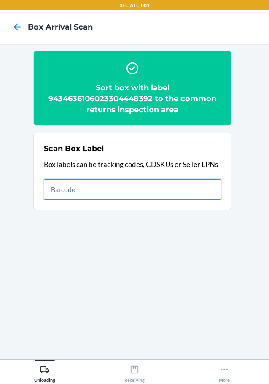
click at [210, 198] on input "text" at bounding box center [132, 189] width 177 height 20
type input "420302599434636106023304580191"
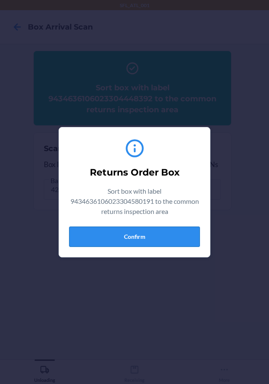
click at [172, 236] on button "Confirm" at bounding box center [134, 236] width 131 height 20
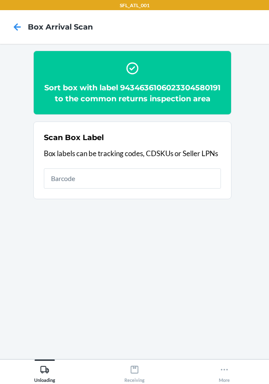
click at [223, 189] on section "Scan Box Label Box labels can be tracking codes, CDSKUs or Seller LPNs" at bounding box center [132, 160] width 198 height 78
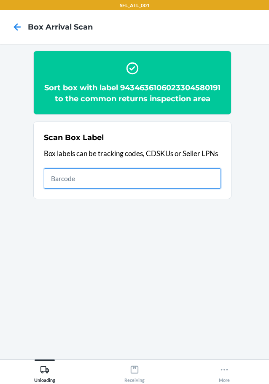
click at [191, 188] on input "text" at bounding box center [132, 178] width 177 height 20
type input "420302599434636106023303566790"
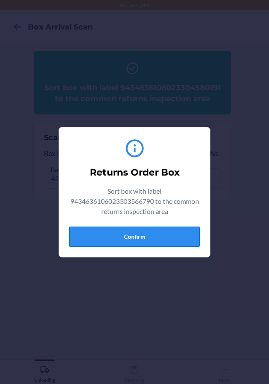
click at [143, 228] on button "Confirm" at bounding box center [134, 236] width 131 height 20
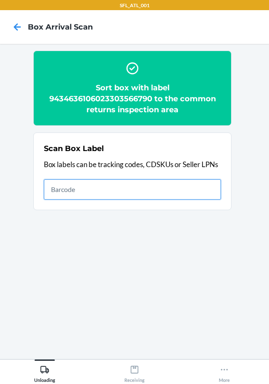
click at [210, 186] on input "text" at bounding box center [132, 189] width 177 height 20
type input "420302599434636106023304351470"
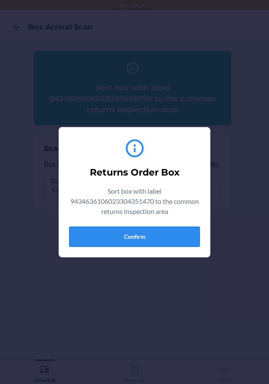
click at [115, 235] on button "Confirm" at bounding box center [134, 236] width 131 height 20
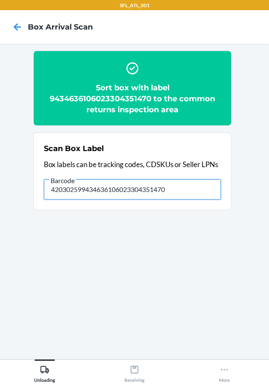
type input "420302599434636106023304351470"
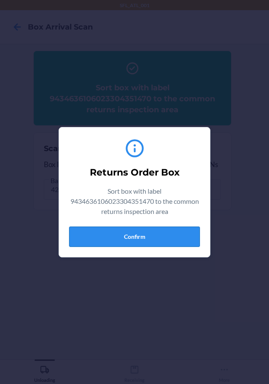
click at [140, 244] on button "Confirm" at bounding box center [134, 236] width 131 height 20
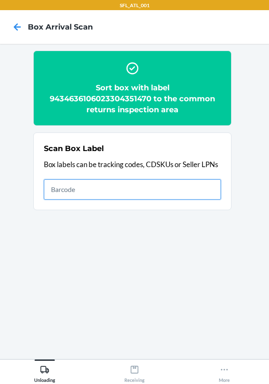
click at [210, 193] on input "text" at bounding box center [132, 189] width 177 height 20
type input "9434636103023303937378"
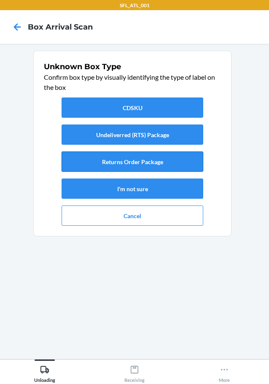
click at [150, 153] on button "Returns Order Package" at bounding box center [133, 161] width 142 height 20
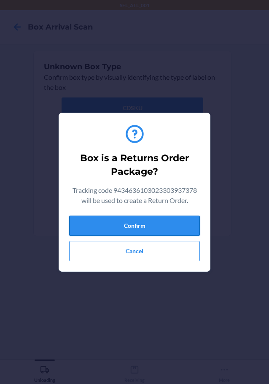
click at [165, 219] on button "Confirm" at bounding box center [134, 225] width 131 height 20
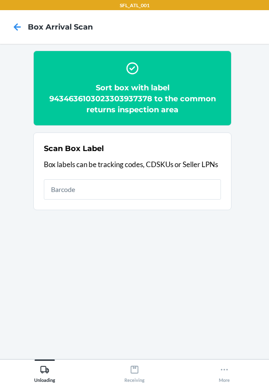
click at [134, 102] on h2 "Sort box with label 9434636103023303937378 to the common returns inspection area" at bounding box center [132, 98] width 177 height 33
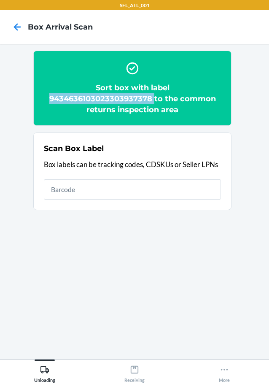
click at [134, 102] on h2 "Sort box with label 9434636103023303937378 to the common returns inspection area" at bounding box center [132, 98] width 177 height 33
copy h2 "9434636103023303937378"
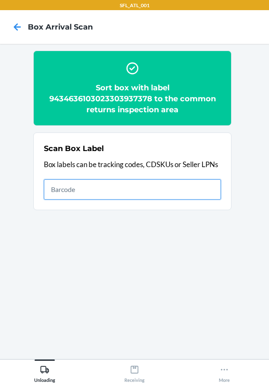
click at [178, 197] on input "text" at bounding box center [132, 189] width 177 height 20
type input "420302599434636106023304592620"
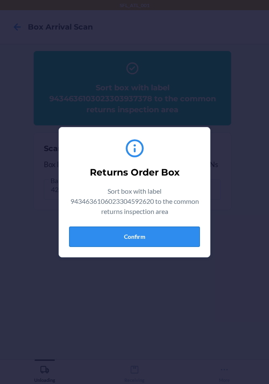
click at [142, 244] on button "Confirm" at bounding box center [134, 236] width 131 height 20
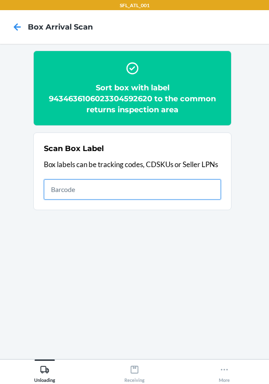
click at [171, 192] on input "text" at bounding box center [132, 189] width 177 height 20
type input "420302599434636106023302424138"
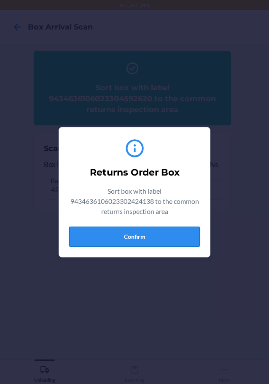
drag, startPoint x: 196, startPoint y: 226, endPoint x: 186, endPoint y: 241, distance: 18.2
click at [196, 226] on div "Returns Order Box Sort box with label 9434636106023302424138 to the common retu…" at bounding box center [134, 192] width 131 height 116
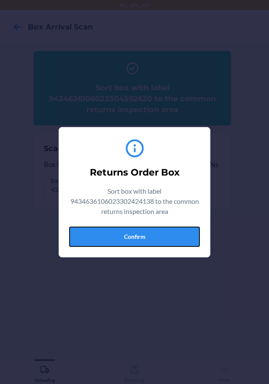
click at [186, 241] on button "Confirm" at bounding box center [134, 236] width 131 height 20
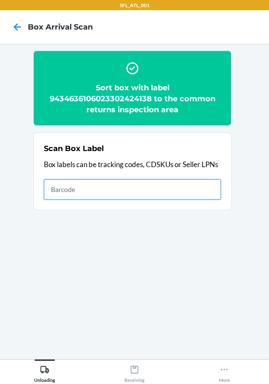
drag, startPoint x: 85, startPoint y: 199, endPoint x: 48, endPoint y: 185, distance: 39.1
click at [85, 199] on input "text" at bounding box center [132, 189] width 177 height 20
type input "420302599434636106023303664953"
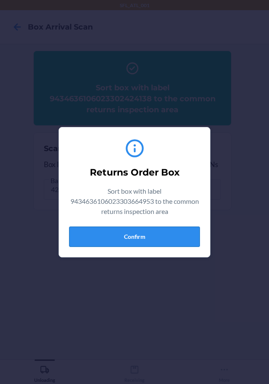
click at [145, 235] on button "Confirm" at bounding box center [134, 236] width 131 height 20
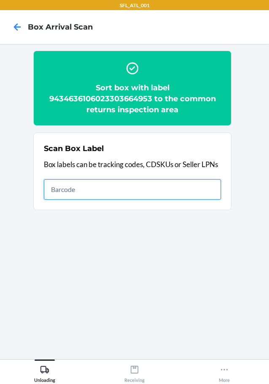
click at [213, 193] on input "text" at bounding box center [132, 189] width 177 height 20
type input "420302599434636106023302954796"
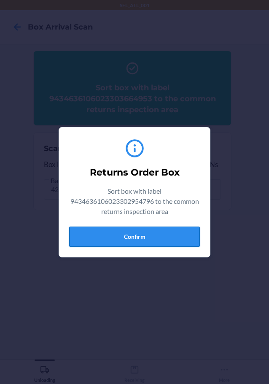
click at [161, 236] on button "Confirm" at bounding box center [134, 236] width 131 height 20
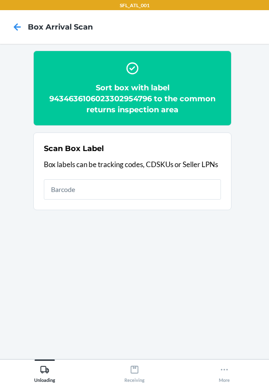
click at [221, 196] on section "Scan Box Label Box labels can be tracking codes, CDSKUs or Seller LPNs" at bounding box center [132, 171] width 198 height 78
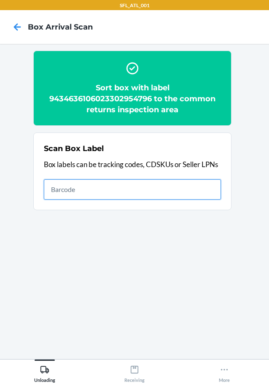
click at [217, 195] on input "text" at bounding box center [132, 189] width 177 height 20
type input "420302599434636106023304290977"
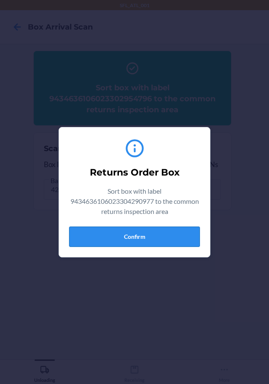
click at [177, 229] on button "Confirm" at bounding box center [134, 236] width 131 height 20
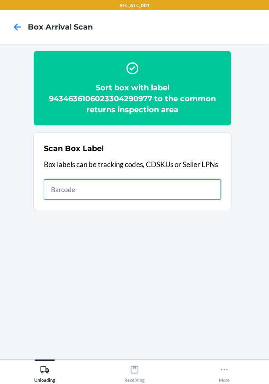
click at [207, 191] on input "text" at bounding box center [132, 189] width 177 height 20
type input "420302599434636106023304473790"
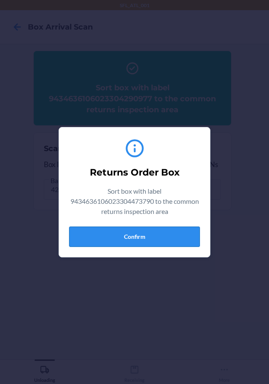
click at [154, 233] on button "Confirm" at bounding box center [134, 236] width 131 height 20
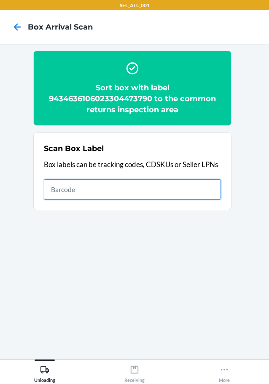
click at [203, 190] on input "text" at bounding box center [132, 189] width 177 height 20
type input "420302599434636106023304240194"
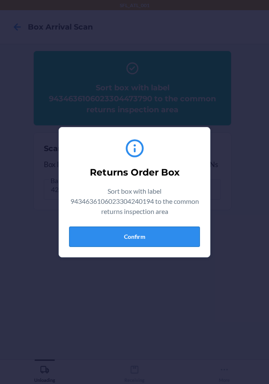
click at [149, 242] on button "Confirm" at bounding box center [134, 236] width 131 height 20
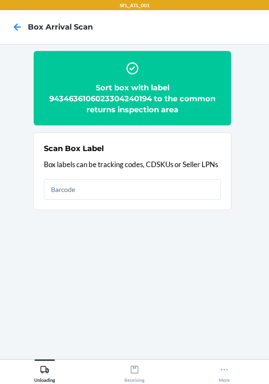
click at [211, 200] on div "Scan Box Label Box labels can be tracking codes, CDSKUs or Seller LPNs" at bounding box center [132, 171] width 177 height 62
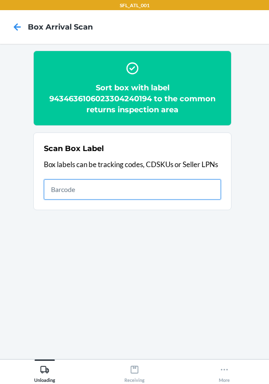
click at [212, 182] on input "text" at bounding box center [132, 189] width 177 height 20
type input "420302599434636106023303933783"
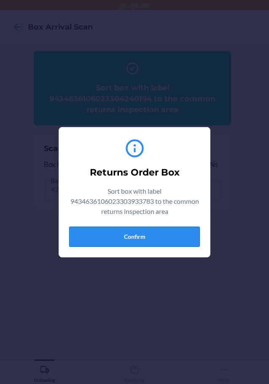
click at [120, 238] on button "Confirm" at bounding box center [134, 236] width 131 height 20
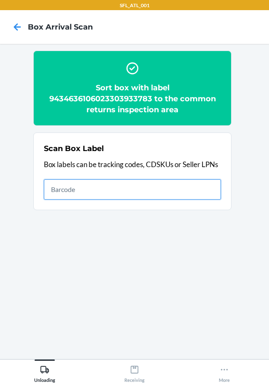
click at [209, 183] on input "text" at bounding box center [132, 189] width 177 height 20
type input "420302599434636106023304206534"
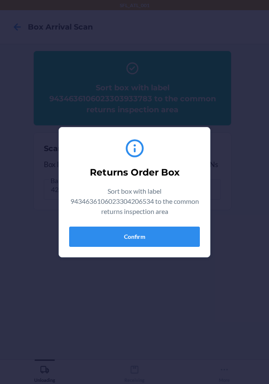
click at [193, 223] on div "Returns Order Box Sort box with label 9434636106023304206534 to the common retu…" at bounding box center [134, 192] width 131 height 116
click at [192, 223] on div "Returns Order Box Sort box with label 9434636106023304206534 to the common retu…" at bounding box center [134, 192] width 131 height 116
click at [192, 232] on button "Confirm" at bounding box center [134, 236] width 131 height 20
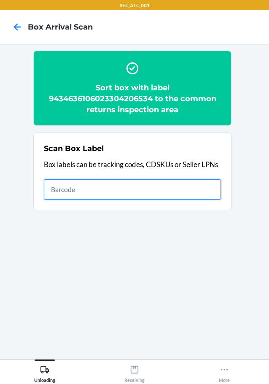
drag, startPoint x: 142, startPoint y: 193, endPoint x: 159, endPoint y: 201, distance: 18.3
click at [143, 193] on input "text" at bounding box center [132, 189] width 177 height 20
type input "420302599434636106023304484444"
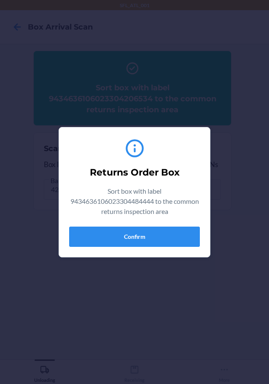
click at [147, 224] on div "Returns Order Box Sort box with label 9434636106023304484444 to the common retu…" at bounding box center [134, 192] width 131 height 116
click at [165, 245] on button "Confirm" at bounding box center [134, 236] width 131 height 20
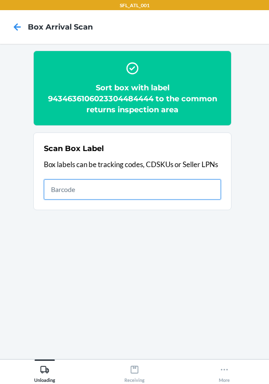
click at [194, 188] on input "text" at bounding box center [132, 189] width 177 height 20
type input "420302599434636106023304401304"
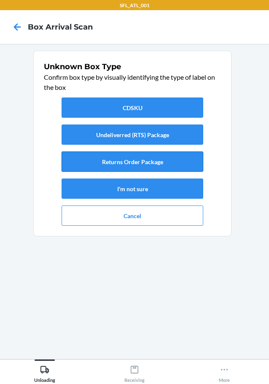
click at [164, 160] on button "Returns Order Package" at bounding box center [133, 161] width 142 height 20
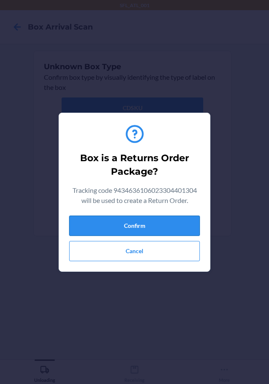
click at [173, 230] on button "Confirm" at bounding box center [134, 225] width 131 height 20
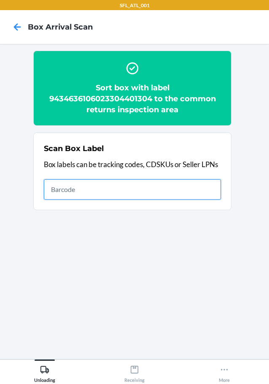
drag, startPoint x: 198, startPoint y: 189, endPoint x: 199, endPoint y: 194, distance: 4.7
click at [199, 190] on input "text" at bounding box center [132, 189] width 177 height 20
type input "420302599434636106023304588098"
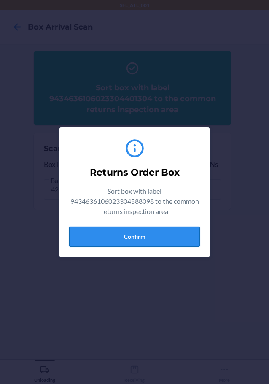
click at [185, 234] on button "Confirm" at bounding box center [134, 236] width 131 height 20
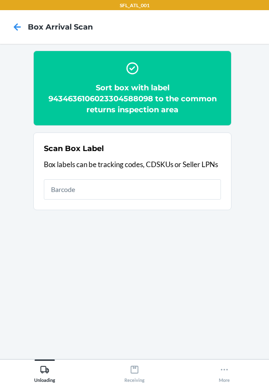
click at [191, 205] on section "Scan Box Label Box labels can be tracking codes, CDSKUs or Seller LPNs" at bounding box center [132, 171] width 198 height 78
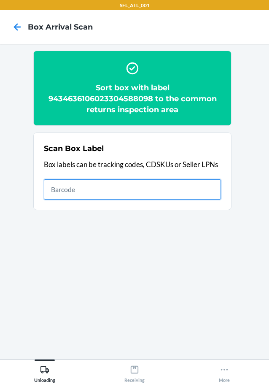
drag, startPoint x: 201, startPoint y: 196, endPoint x: 199, endPoint y: 186, distance: 10.7
click at [201, 196] on input "text" at bounding box center [132, 189] width 177 height 20
click at [185, 196] on input "text" at bounding box center [132, 189] width 177 height 20
type input "420302599434636106023304528278"
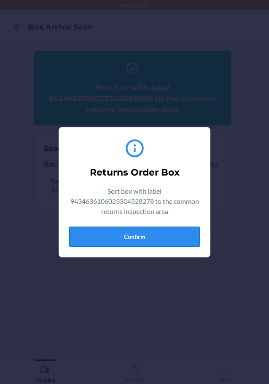
click at [185, 239] on button "Confirm" at bounding box center [134, 236] width 131 height 20
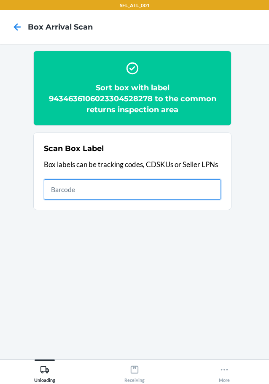
click at [180, 187] on input "text" at bounding box center [132, 189] width 177 height 20
type input "420302599434636106023301928323"
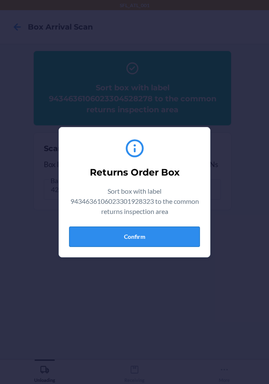
click at [156, 235] on button "Confirm" at bounding box center [134, 236] width 131 height 20
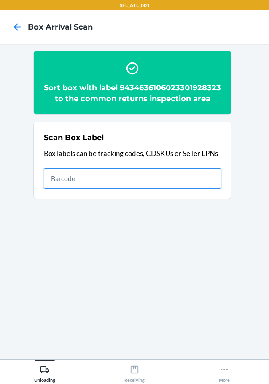
click at [212, 188] on input "text" at bounding box center [132, 178] width 177 height 20
type input "420302599434636106023304760760"
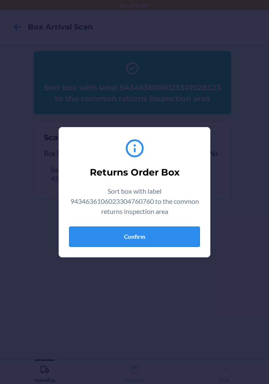
click at [191, 226] on button "Confirm" at bounding box center [134, 236] width 131 height 20
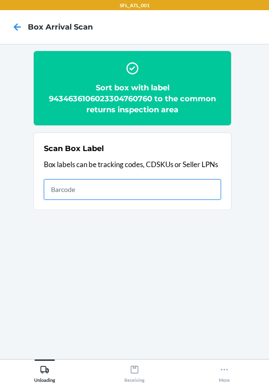
click at [206, 180] on input "text" at bounding box center [132, 189] width 177 height 20
type input "420302599434636106023302392710"
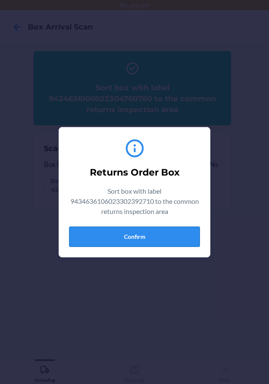
click at [165, 230] on button "Confirm" at bounding box center [134, 236] width 131 height 20
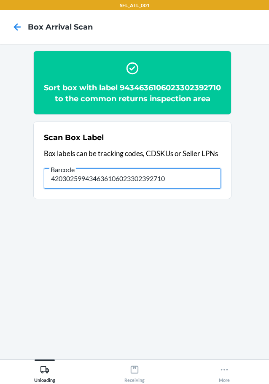
type input "420302599434636106023302392710"
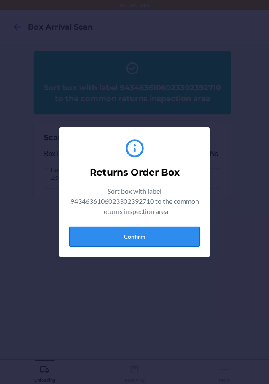
click at [185, 239] on button "Confirm" at bounding box center [134, 236] width 131 height 20
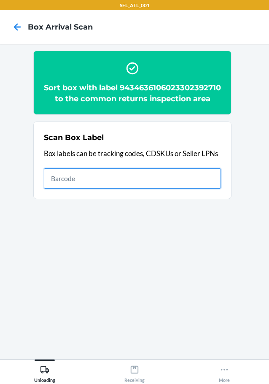
drag, startPoint x: 180, startPoint y: 197, endPoint x: 212, endPoint y: 195, distance: 32.1
click at [182, 188] on input "text" at bounding box center [132, 178] width 177 height 20
type input "420302599434636106023304360243"
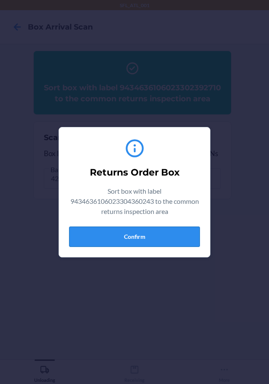
click at [151, 241] on button "Confirm" at bounding box center [134, 236] width 131 height 20
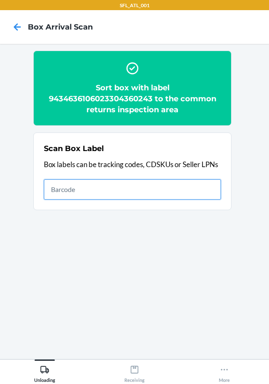
click at [194, 193] on input "text" at bounding box center [132, 189] width 177 height 20
type input "420302599434636106023304432063"
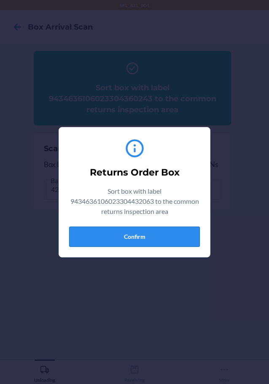
click at [128, 233] on button "Confirm" at bounding box center [134, 236] width 131 height 20
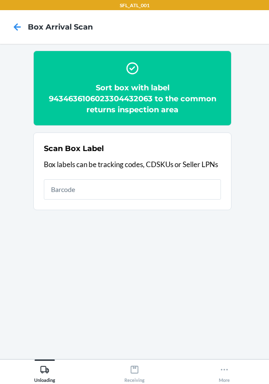
click at [224, 191] on section "Scan Box Label Box labels can be tracking codes, CDSKUs or Seller LPNs" at bounding box center [132, 171] width 198 height 78
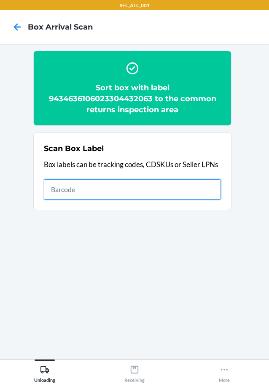
click at [214, 193] on input "text" at bounding box center [132, 189] width 177 height 20
type input "420302599434636106023304073365"
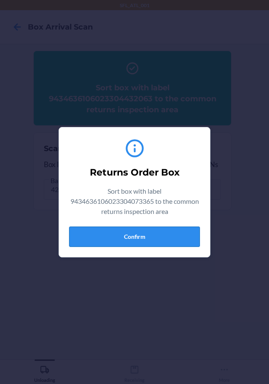
click at [177, 236] on button "Confirm" at bounding box center [134, 236] width 131 height 20
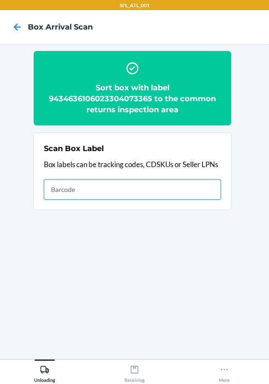
click at [210, 186] on input "text" at bounding box center [132, 189] width 177 height 20
type input "420302599434636106023303539671"
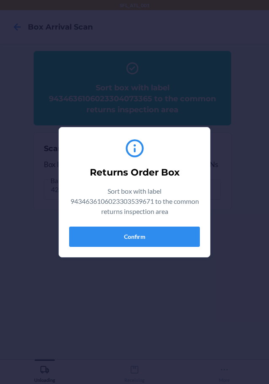
click at [176, 225] on div "Returns Order Box Sort box with label 9434636106023303539671 to the common retu…" at bounding box center [134, 192] width 131 height 116
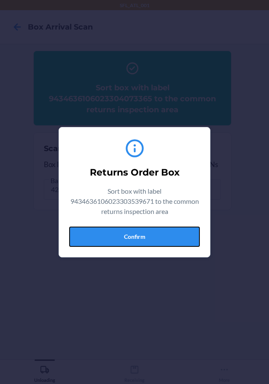
drag, startPoint x: 175, startPoint y: 231, endPoint x: 183, endPoint y: 233, distance: 7.7
click at [175, 232] on button "Confirm" at bounding box center [134, 236] width 131 height 20
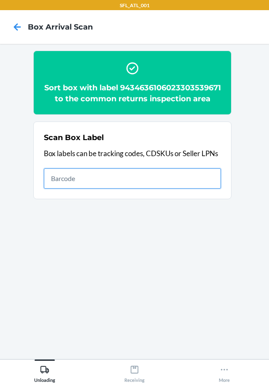
click at [185, 185] on input "text" at bounding box center [132, 178] width 177 height 20
type input "420302599434636106023304450630"
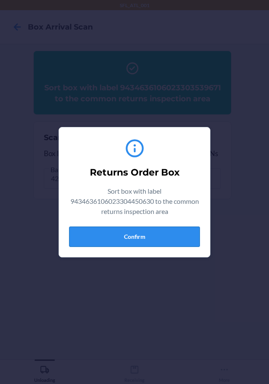
click at [180, 244] on button "Confirm" at bounding box center [134, 236] width 131 height 20
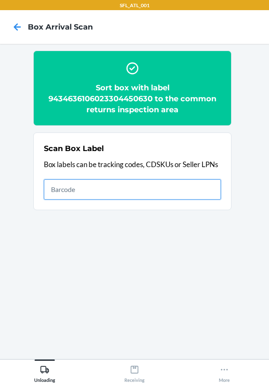
click at [185, 192] on input "text" at bounding box center [132, 189] width 177 height 20
type input "420302599434636106023304475251"
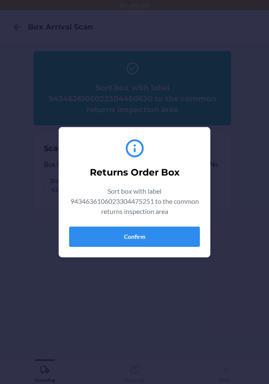
type input "420302599434636106023304475251610655032327"
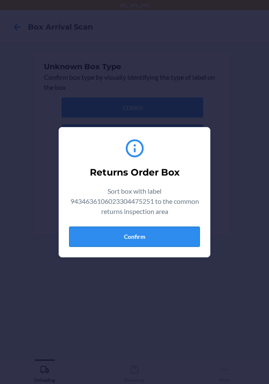
click at [177, 228] on button "Confirm" at bounding box center [134, 236] width 131 height 20
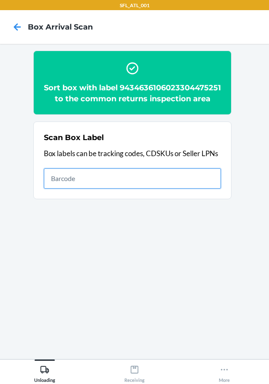
click at [122, 188] on input "text" at bounding box center [132, 178] width 177 height 20
type input "420302599434636106023304755070"
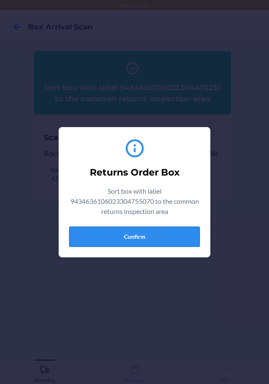
click at [85, 230] on button "Confirm" at bounding box center [134, 236] width 131 height 20
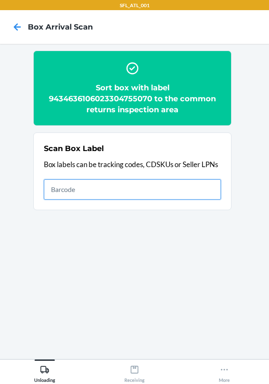
click at [137, 185] on input "text" at bounding box center [132, 189] width 177 height 20
type input "420302599434636106023301905300"
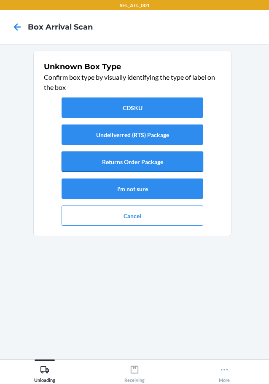
click at [169, 164] on button "Returns Order Package" at bounding box center [133, 161] width 142 height 20
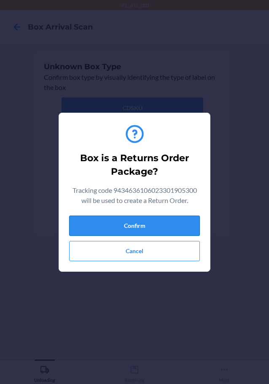
click at [164, 224] on button "Confirm" at bounding box center [134, 225] width 131 height 20
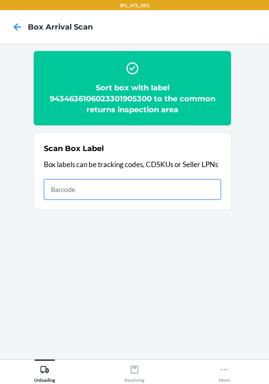
drag, startPoint x: 166, startPoint y: 184, endPoint x: 168, endPoint y: 189, distance: 5.9
click at [166, 184] on input "text" at bounding box center [132, 189] width 177 height 20
type input "420302599434636106023304382412"
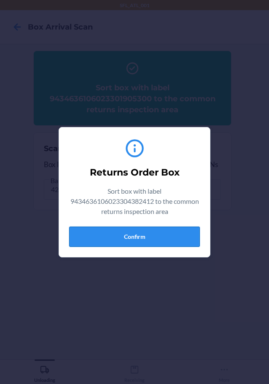
click at [164, 232] on button "Confirm" at bounding box center [134, 236] width 131 height 20
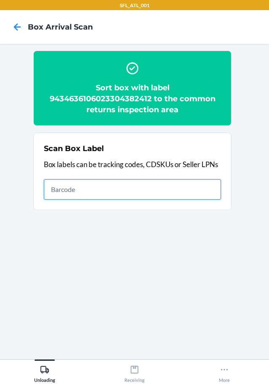
click at [162, 189] on input "text" at bounding box center [132, 189] width 177 height 20
type input "420302599434636106023304379023"
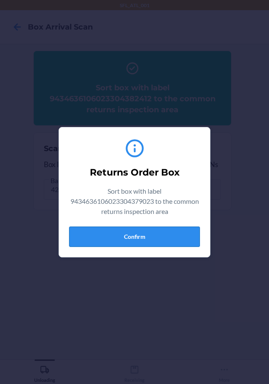
click at [160, 227] on button "Confirm" at bounding box center [134, 236] width 131 height 20
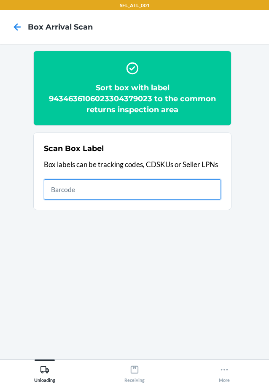
click at [140, 191] on input "text" at bounding box center [132, 189] width 177 height 20
type input "420302599434636106023303987748"
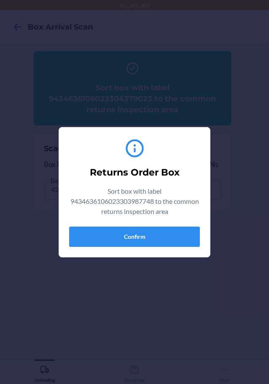
click at [100, 253] on section "Returns Order Box Sort box with label 9434636106023303987748 to the common retu…" at bounding box center [135, 192] width 152 height 130
click at [109, 247] on div "Returns Order Box Sort box with label 9434636106023303987748 to the common retu…" at bounding box center [134, 192] width 131 height 116
click at [156, 234] on button "Confirm" at bounding box center [134, 236] width 131 height 20
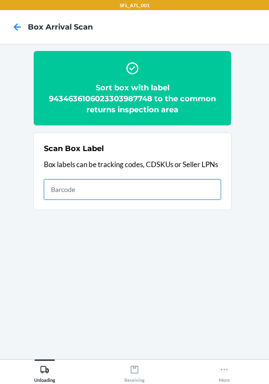
click at [206, 197] on input "text" at bounding box center [132, 189] width 177 height 20
click at [126, 190] on input "text" at bounding box center [132, 189] width 177 height 20
type input "420302599434636106023304534224"
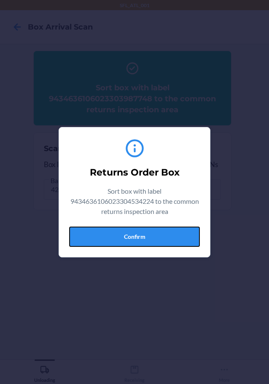
drag, startPoint x: 98, startPoint y: 231, endPoint x: 235, endPoint y: 232, distance: 137.4
click at [98, 231] on button "Confirm" at bounding box center [134, 236] width 131 height 20
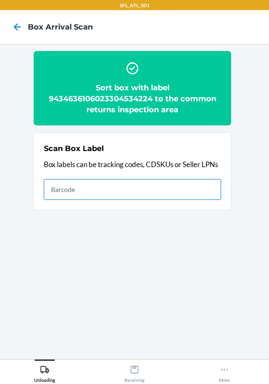
click at [192, 194] on input "text" at bounding box center [132, 189] width 177 height 20
type input "420302599434636106023303097096"
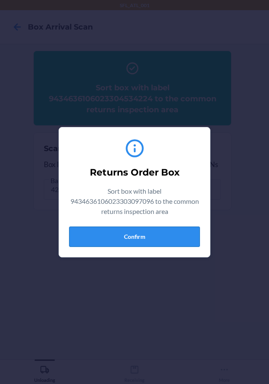
click at [162, 246] on button "Confirm" at bounding box center [134, 236] width 131 height 20
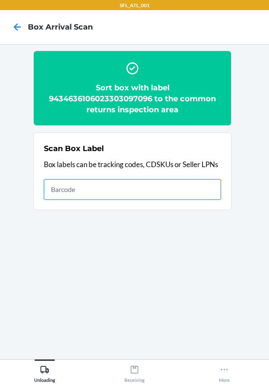
click at [80, 181] on input "text" at bounding box center [132, 189] width 177 height 20
type input "420302599434636106023304653482"
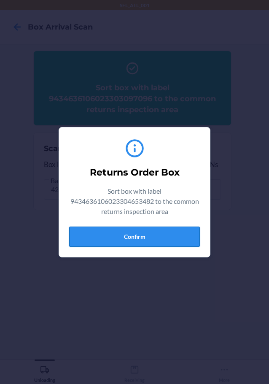
click at [172, 233] on button "Confirm" at bounding box center [134, 236] width 131 height 20
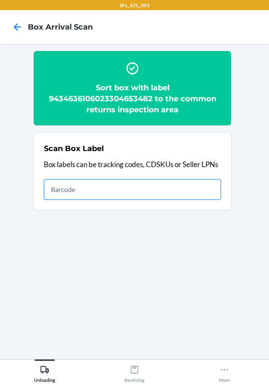
click at [218, 190] on input "text" at bounding box center [132, 189] width 177 height 20
type input "420302599434636106023304512185"
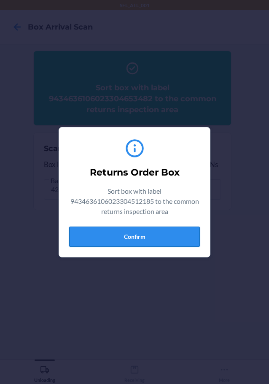
click at [175, 229] on button "Confirm" at bounding box center [134, 236] width 131 height 20
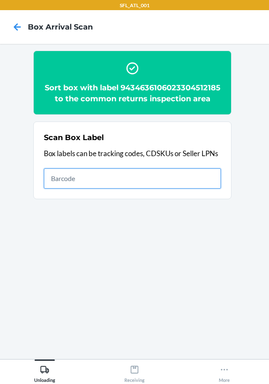
click at [133, 184] on input "text" at bounding box center [132, 178] width 177 height 20
type input "420302599434636106023304455482"
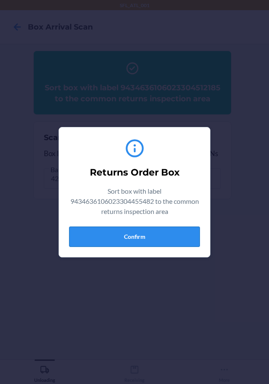
click at [153, 229] on button "Confirm" at bounding box center [134, 236] width 131 height 20
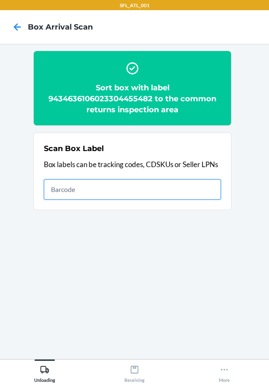
click at [204, 190] on input "text" at bounding box center [132, 189] width 177 height 20
type input "420302599434636106023304384553"
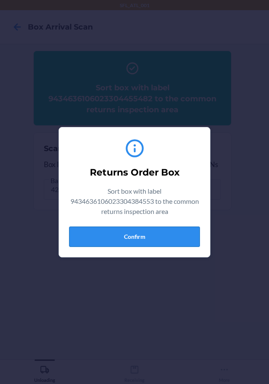
click at [164, 228] on button "Confirm" at bounding box center [134, 236] width 131 height 20
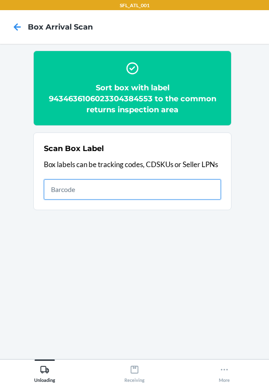
click at [203, 193] on input "text" at bounding box center [132, 189] width 177 height 20
type input "420302599434636106023304545596"
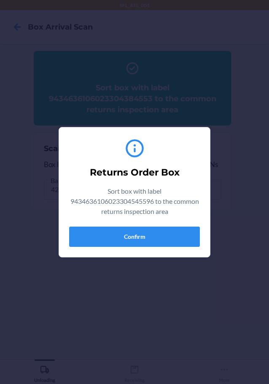
click at [186, 251] on section "Returns Order Box Sort box with label 9434636106023304545596 to the common retu…" at bounding box center [135, 192] width 152 height 130
click at [186, 248] on section "Returns Order Box Sort box with label 9434636106023304545596 to the common retu…" at bounding box center [135, 192] width 152 height 130
click at [186, 237] on button "Confirm" at bounding box center [134, 236] width 131 height 20
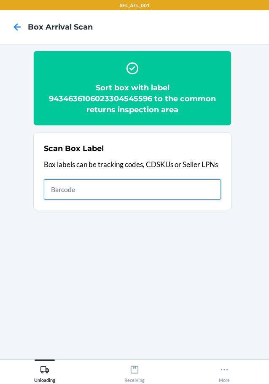
click at [202, 198] on input "text" at bounding box center [132, 189] width 177 height 20
type input "420302599434636106023304493613"
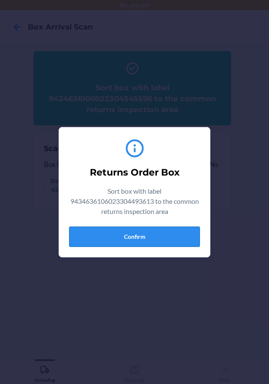
click at [193, 231] on button "Confirm" at bounding box center [134, 236] width 131 height 20
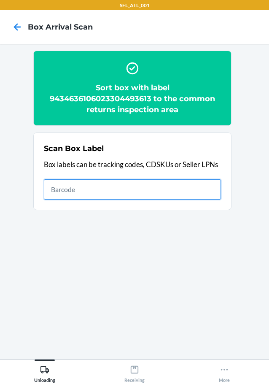
click at [217, 194] on input "text" at bounding box center [132, 189] width 177 height 20
type input "420302599302010949890182031919"
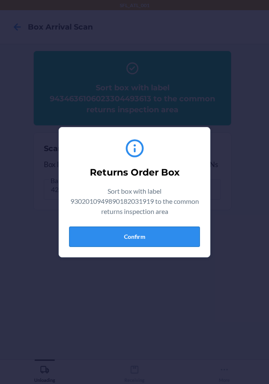
click at [181, 228] on button "Confirm" at bounding box center [134, 236] width 131 height 20
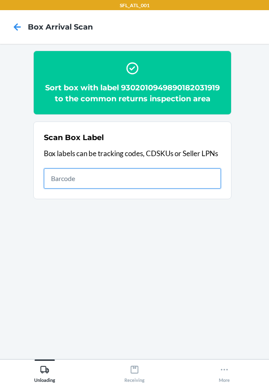
click at [201, 177] on input "text" at bounding box center [132, 178] width 177 height 20
type input "420302599434636106023304439024"
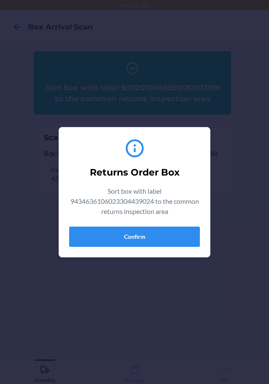
click at [111, 223] on div "Returns Order Box Sort box with label 9434636106023304439024 to the common retu…" at bounding box center [134, 192] width 131 height 116
click at [124, 231] on button "Confirm" at bounding box center [134, 236] width 131 height 20
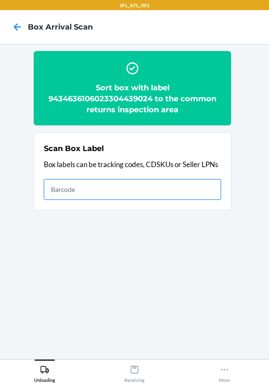
click at [148, 192] on input "text" at bounding box center [132, 189] width 177 height 20
type input "420302599434636106023303949791"
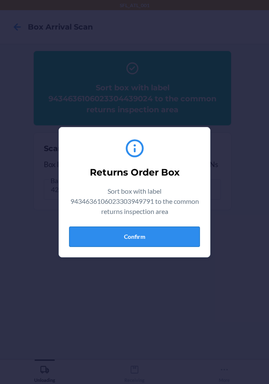
click at [148, 240] on button "Confirm" at bounding box center [134, 236] width 131 height 20
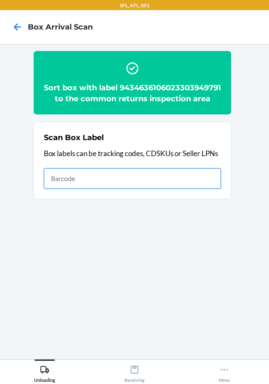
click at [195, 186] on input "text" at bounding box center [132, 178] width 177 height 20
type input "420302599434636106023304312433"
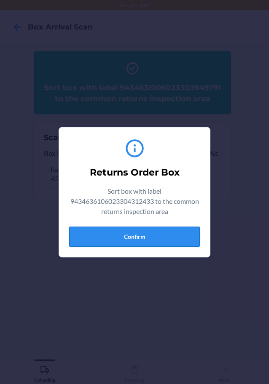
click at [181, 231] on button "Confirm" at bounding box center [134, 236] width 131 height 20
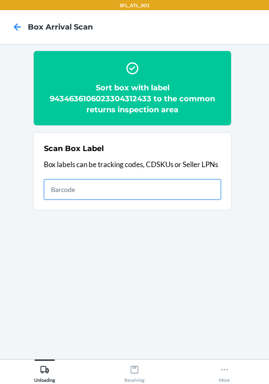
click at [193, 183] on input "text" at bounding box center [132, 189] width 177 height 20
type input "420302599434636106023304660961"
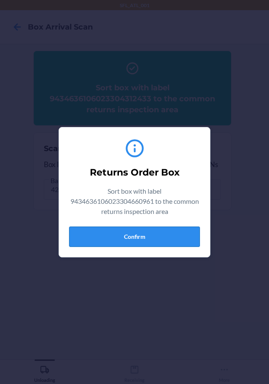
click at [185, 239] on button "Confirm" at bounding box center [134, 236] width 131 height 20
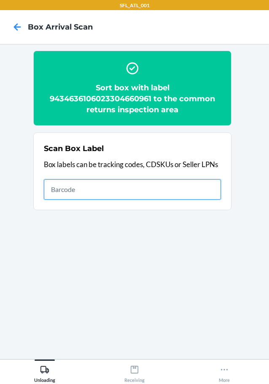
click at [195, 187] on input "text" at bounding box center [132, 189] width 177 height 20
type input "420302599434636106023304193087"
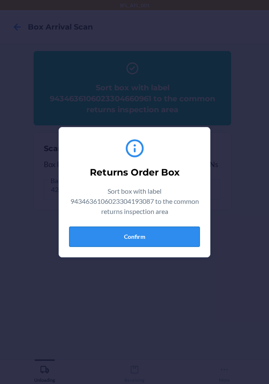
click at [141, 239] on button "Confirm" at bounding box center [134, 236] width 131 height 20
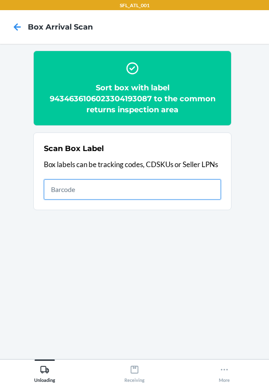
drag, startPoint x: 131, startPoint y: 190, endPoint x: 128, endPoint y: 174, distance: 16.2
click at [131, 190] on input "text" at bounding box center [132, 189] width 177 height 20
type input "420302599434636106023304532183"
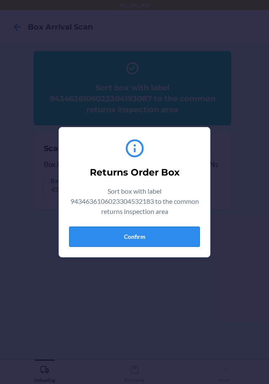
click at [174, 238] on button "Confirm" at bounding box center [134, 236] width 131 height 20
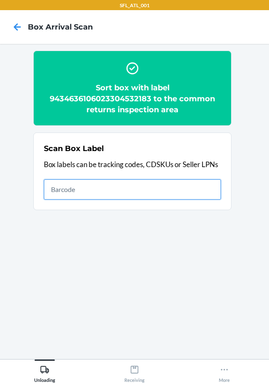
click at [159, 194] on input "text" at bounding box center [132, 189] width 177 height 20
type input "420302599434636106023302323776"
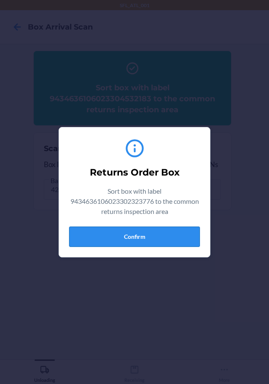
click at [132, 226] on div "Returns Order Box Sort box with label 9434636106023302323776 to the common retu…" at bounding box center [134, 192] width 131 height 116
click at [132, 228] on button "Confirm" at bounding box center [134, 236] width 131 height 20
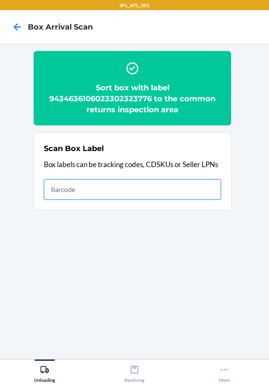
click at [215, 195] on input "text" at bounding box center [132, 189] width 177 height 20
click at [69, 188] on input "text" at bounding box center [132, 189] width 177 height 20
type input "420302599434636106023304284372"
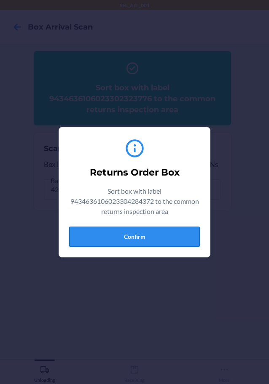
click at [139, 230] on button "Confirm" at bounding box center [134, 236] width 131 height 20
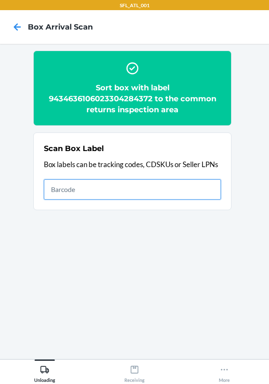
click at [207, 188] on input "text" at bounding box center [132, 189] width 177 height 20
type input "420302599434636106023304366016"
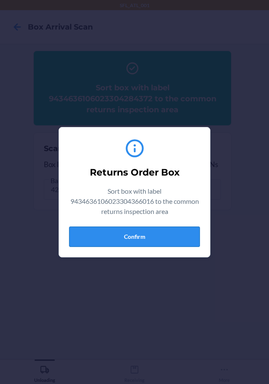
click at [172, 240] on button "Confirm" at bounding box center [134, 236] width 131 height 20
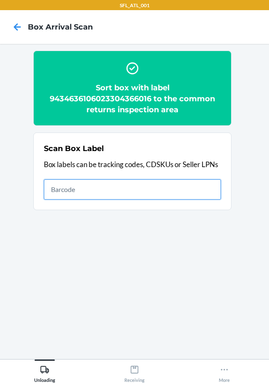
drag, startPoint x: 172, startPoint y: 196, endPoint x: 183, endPoint y: 190, distance: 12.7
click at [172, 196] on input "text" at bounding box center [132, 189] width 177 height 20
type input "420302599434636106023304342768"
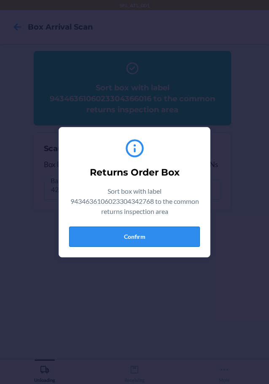
click at [168, 233] on button "Confirm" at bounding box center [134, 236] width 131 height 20
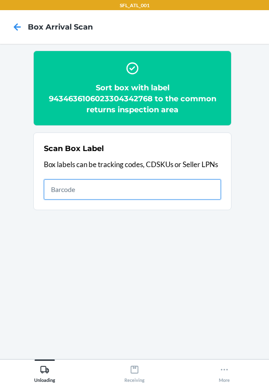
click at [172, 194] on input "text" at bounding box center [132, 189] width 177 height 20
type input "420302599434636106023304437044"
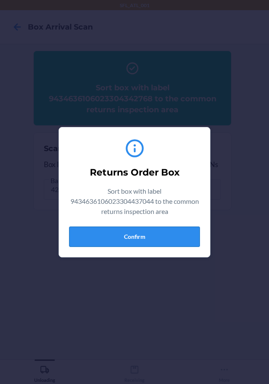
click at [104, 236] on button "Confirm" at bounding box center [134, 236] width 131 height 20
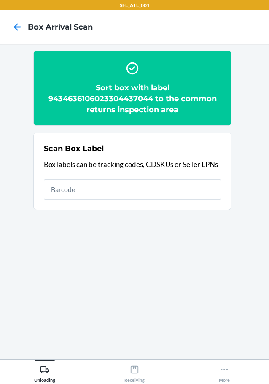
drag, startPoint x: 150, startPoint y: 175, endPoint x: 145, endPoint y: 188, distance: 13.2
click at [147, 185] on div "Scan Box Label Box labels can be tracking codes, CDSKUs or Seller LPNs" at bounding box center [132, 171] width 177 height 62
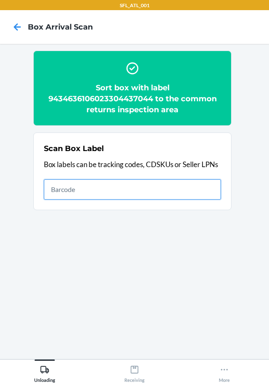
click at [145, 188] on input "text" at bounding box center [132, 189] width 177 height 20
type input "420302599434636106023303729096"
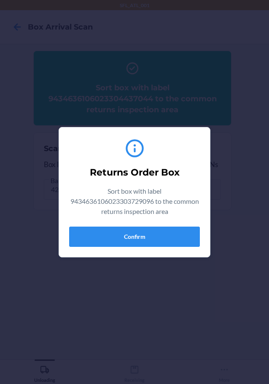
type input "420302599434636106023303729096634707188053"
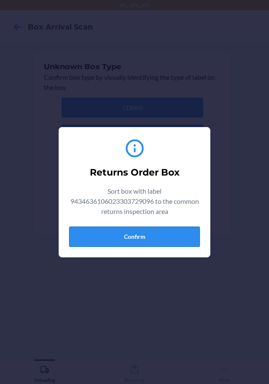
click at [117, 234] on button "Confirm" at bounding box center [134, 236] width 131 height 20
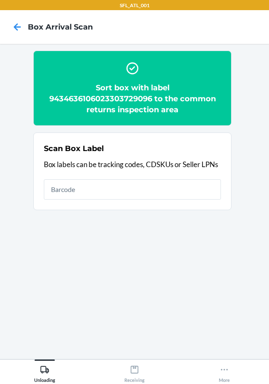
click at [193, 177] on div "Scan Box Label Box labels can be tracking codes, CDSKUs or Seller LPNs" at bounding box center [132, 171] width 177 height 62
type input "42030259]9434636106023304295729"
type input "4"
type input "420302599434636106023304295729"
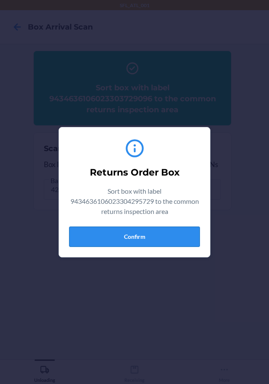
click at [165, 235] on button "Confirm" at bounding box center [134, 236] width 131 height 20
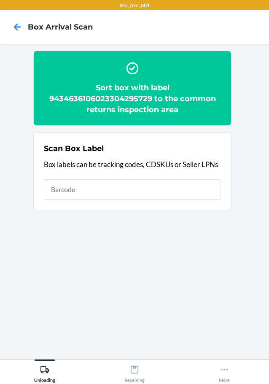
click at [176, 180] on div "Scan Box Label Box labels can be tracking codes, CDSKUs or Seller LPNs" at bounding box center [132, 171] width 177 height 62
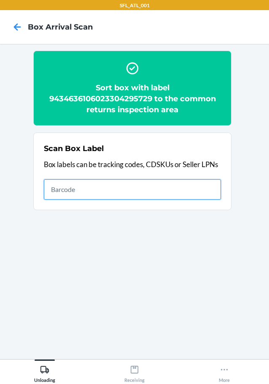
click at [189, 182] on input "text" at bounding box center [132, 189] width 177 height 20
type input "420302599434636106023304650986"
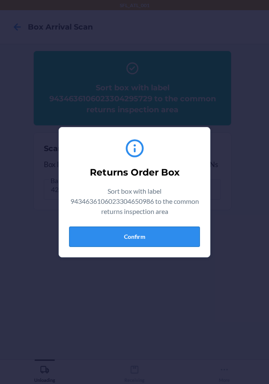
drag, startPoint x: 164, startPoint y: 258, endPoint x: 175, endPoint y: 228, distance: 32.1
click at [164, 256] on div "Returns Order Box Sort box with label 9434636106023304650986 to the common retu…" at bounding box center [134, 192] width 269 height 384
click at [175, 228] on button "Confirm" at bounding box center [134, 236] width 131 height 20
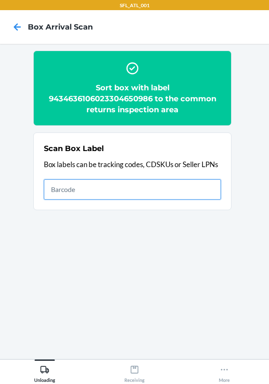
click at [196, 190] on input "text" at bounding box center [132, 189] width 177 height 20
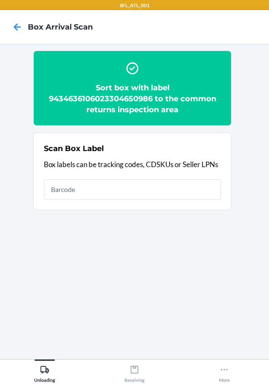
click at [230, 194] on section "Scan Box Label Box labels can be tracking codes, CDSKUs or Seller LPNs" at bounding box center [132, 171] width 198 height 78
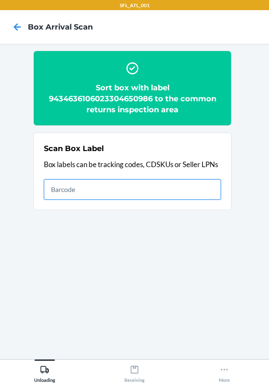
click at [215, 191] on input "text" at bounding box center [132, 189] width 177 height 20
type input "420302599434636106023304554406"
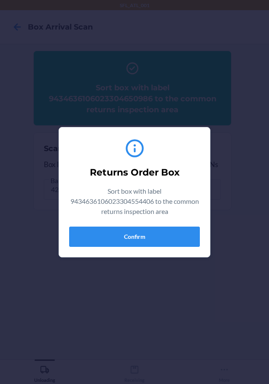
click at [200, 233] on section "Returns Order Box Sort box with label 9434636106023304554406 to the common retu…" at bounding box center [135, 192] width 152 height 130
click at [198, 235] on section "Returns Order Box Sort box with label 9434636106023304554406 to the common retu…" at bounding box center [135, 192] width 152 height 130
click at [198, 246] on button "Confirm" at bounding box center [134, 236] width 131 height 20
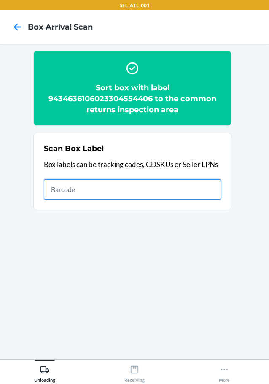
click at [139, 190] on input "text" at bounding box center [132, 189] width 177 height 20
type input "420302599434636106023304453945"
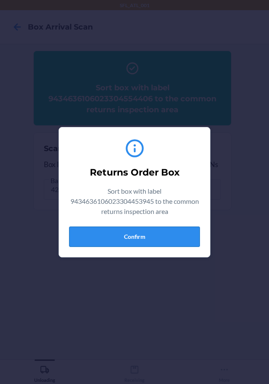
click at [174, 227] on button "Confirm" at bounding box center [134, 236] width 131 height 20
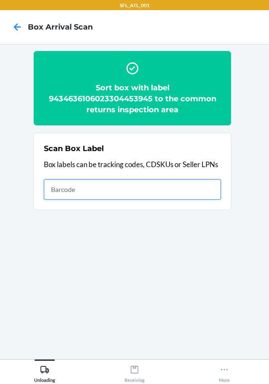
click at [155, 193] on input "text" at bounding box center [132, 189] width 177 height 20
type input "420302599434636106023303077913"
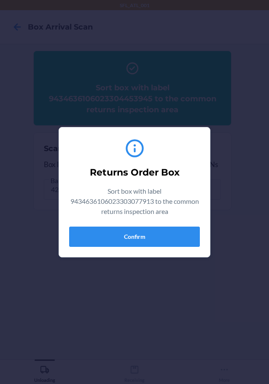
click at [128, 222] on div "Returns Order Box Sort box with label 9434636106023303077913 to the common retu…" at bounding box center [134, 192] width 131 height 116
click at [169, 244] on button "Confirm" at bounding box center [134, 236] width 131 height 20
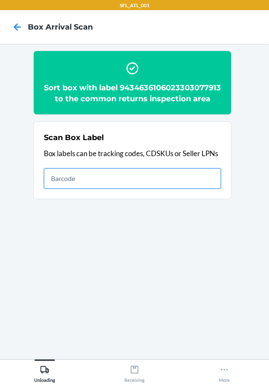
click at [200, 188] on input "text" at bounding box center [132, 178] width 177 height 20
type input "420302599434636106023304427588"
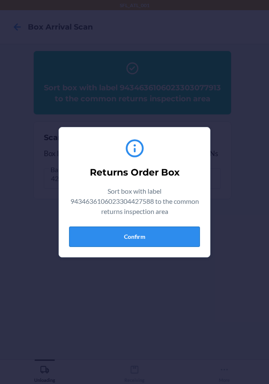
click at [133, 240] on button "Confirm" at bounding box center [134, 236] width 131 height 20
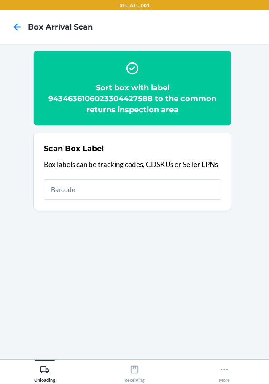
click at [174, 177] on div "Scan Box Label Box labels can be tracking codes, CDSKUs or Seller LPNs" at bounding box center [132, 171] width 177 height 62
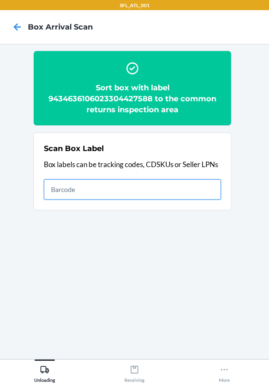
click at [169, 186] on input "text" at bounding box center [132, 189] width 177 height 20
type input "420302599434636106023304200884"
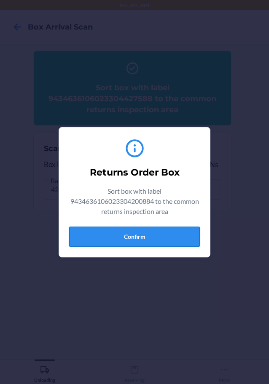
click at [144, 231] on button "Confirm" at bounding box center [134, 236] width 131 height 20
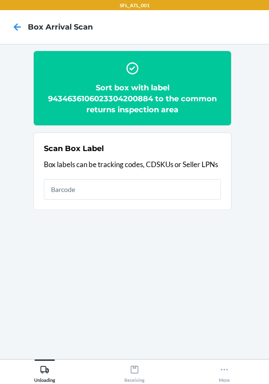
drag, startPoint x: 210, startPoint y: 174, endPoint x: 211, endPoint y: 179, distance: 5.1
click at [210, 174] on div "Scan Box Label Box labels can be tracking codes, CDSKUs or Seller LPNs" at bounding box center [132, 171] width 177 height 62
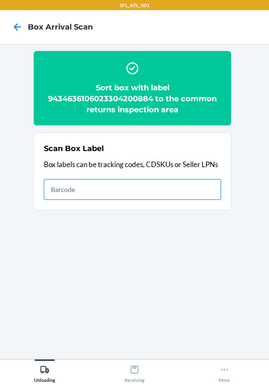
click at [211, 180] on input "text" at bounding box center [132, 189] width 177 height 20
type input "420302599434636106023303868108"
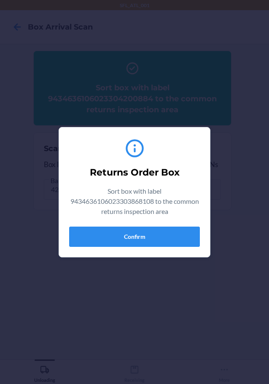
click at [181, 259] on div "Returns Order Box Sort box with label 9434636106023303868108 to the common retu…" at bounding box center [134, 192] width 269 height 384
click at [183, 235] on button "Confirm" at bounding box center [134, 236] width 131 height 20
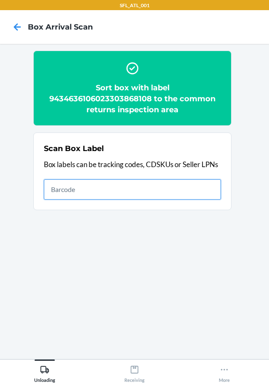
click at [197, 196] on input "text" at bounding box center [132, 189] width 177 height 20
type input "420302599434636106023304080202"
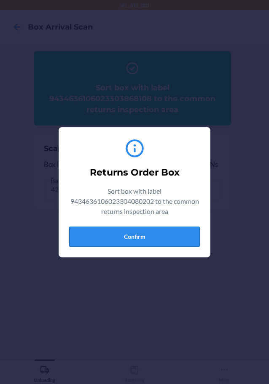
click at [184, 231] on button "Confirm" at bounding box center [134, 236] width 131 height 20
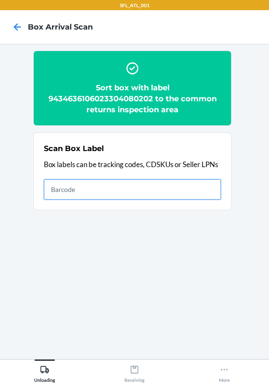
click at [216, 194] on input "text" at bounding box center [132, 189] width 177 height 20
type input "420302599434636106023304512413"
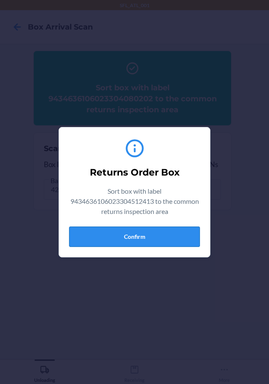
click at [165, 236] on button "Confirm" at bounding box center [134, 236] width 131 height 20
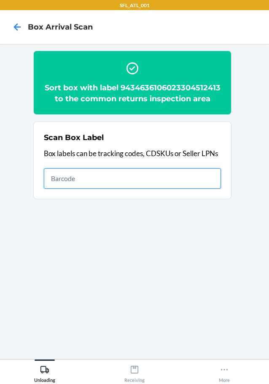
click at [193, 188] on input "text" at bounding box center [132, 178] width 177 height 20
type input "420302599434636106023302796617"
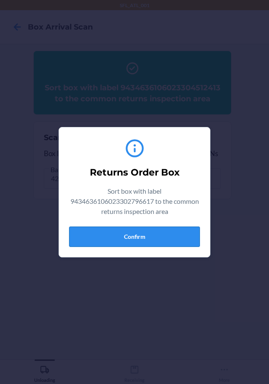
click at [165, 234] on button "Confirm" at bounding box center [134, 236] width 131 height 20
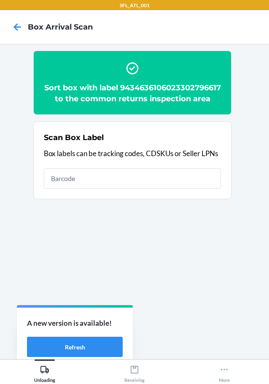
click at [225, 196] on section "Scan Box Label Box labels can be tracking codes, CDSKUs or Seller LPNs" at bounding box center [132, 160] width 198 height 78
click at [222, 198] on section "Scan Box Label Box labels can be tracking codes, CDSKUs or Seller LPNs" at bounding box center [132, 160] width 198 height 78
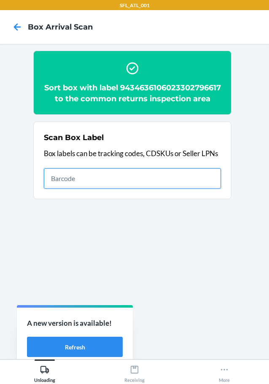
click at [217, 188] on input "text" at bounding box center [132, 178] width 177 height 20
type input "420302599434636106023304454737"
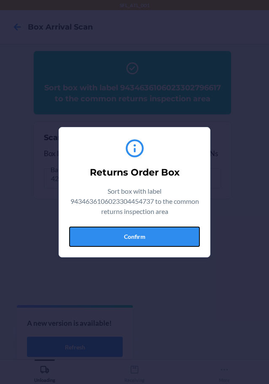
drag, startPoint x: 133, startPoint y: 241, endPoint x: 169, endPoint y: 241, distance: 35.4
click at [134, 241] on button "Confirm" at bounding box center [134, 236] width 131 height 20
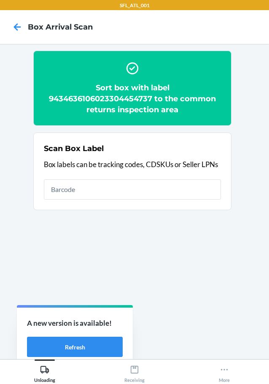
click at [197, 169] on p "Box labels can be tracking codes, CDSKUs or Seller LPNs" at bounding box center [132, 164] width 177 height 11
click at [196, 169] on p "Box labels can be tracking codes, CDSKUs or Seller LPNs" at bounding box center [132, 164] width 177 height 11
click at [193, 175] on div "Scan Box Label Box labels can be tracking codes, CDSKUs or Seller LPNs" at bounding box center [132, 171] width 177 height 62
click at [184, 201] on div "Scan Box Label Box labels can be tracking codes, CDSKUs or Seller LPNs" at bounding box center [132, 171] width 177 height 62
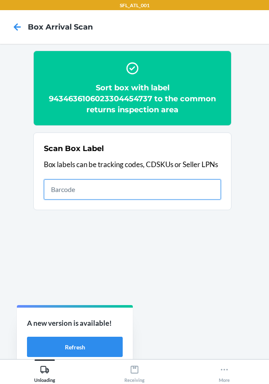
click at [189, 181] on input "text" at bounding box center [132, 189] width 177 height 20
type input "420302599434636106023302792312"
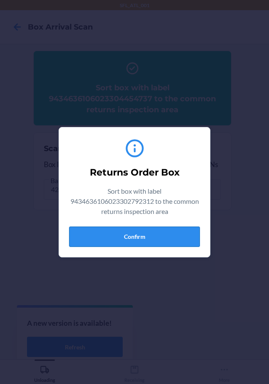
click at [114, 242] on button "Confirm" at bounding box center [134, 236] width 131 height 20
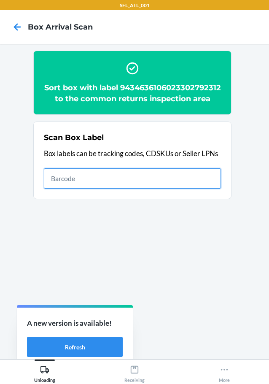
click at [193, 188] on input "text" at bounding box center [132, 178] width 177 height 20
type input "420302599434636106023304084897"
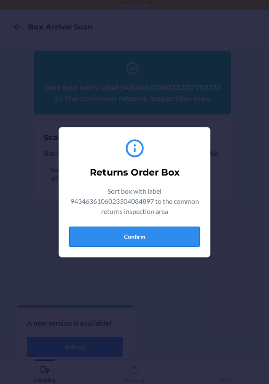
click at [183, 241] on button "Confirm" at bounding box center [134, 236] width 131 height 20
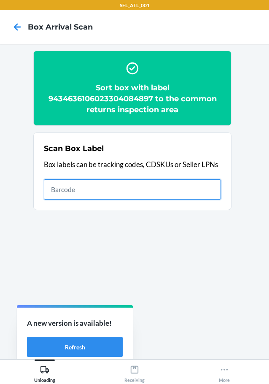
click at [202, 193] on input "text" at bounding box center [132, 189] width 177 height 20
type input "420302599434636106023302581657"
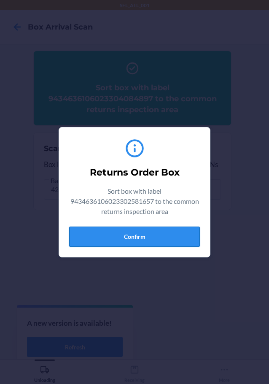
click at [196, 228] on button "Confirm" at bounding box center [134, 236] width 131 height 20
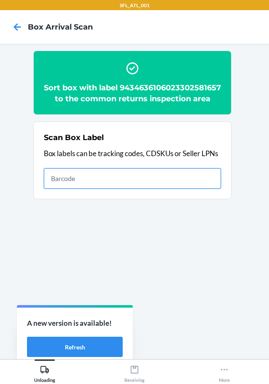
click at [196, 181] on input "text" at bounding box center [132, 178] width 177 height 20
type input "420302599434636106023304212108"
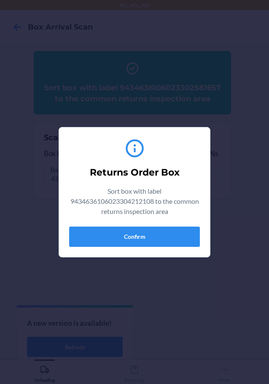
click at [122, 250] on section "Returns Order Box Sort box with label 9434636106023304212108 to the common retu…" at bounding box center [135, 192] width 152 height 130
click at [134, 243] on button "Confirm" at bounding box center [134, 236] width 131 height 20
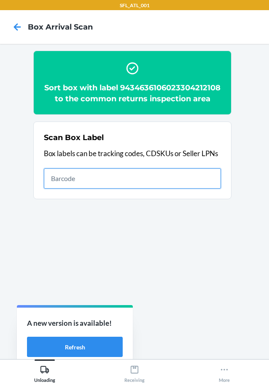
click at [134, 188] on input "text" at bounding box center [132, 178] width 177 height 20
type input "420302599434636106023303741456"
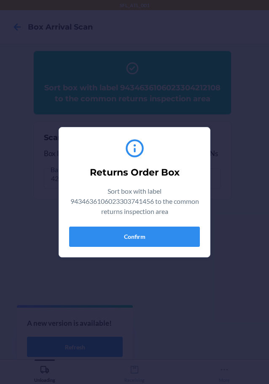
click at [185, 221] on div "Returns Order Box Sort box with label 9434636106023303741456 to the common retu…" at bounding box center [134, 192] width 131 height 116
click at [183, 258] on div "Returns Order Box Sort box with label 9434636106023303741456 to the common retu…" at bounding box center [134, 192] width 269 height 384
click at [184, 240] on button "Confirm" at bounding box center [134, 236] width 131 height 20
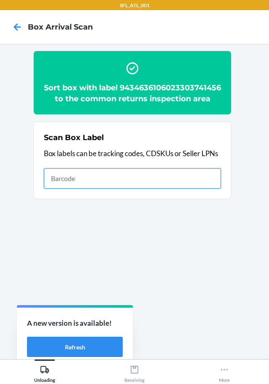
click at [115, 188] on input "text" at bounding box center [132, 178] width 177 height 20
type input "420302599434636106023304346803"
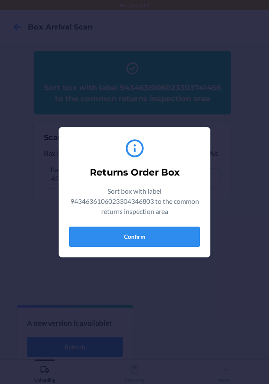
click at [169, 252] on section "Returns Order Box Sort box with label 9434636106023304346803 to the common retu…" at bounding box center [135, 192] width 152 height 130
click at [173, 244] on button "Confirm" at bounding box center [134, 236] width 131 height 20
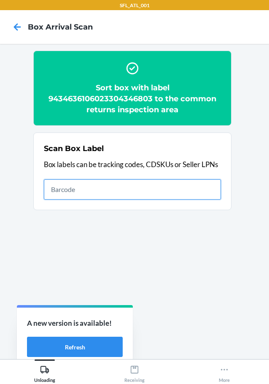
click at [167, 195] on input "text" at bounding box center [132, 189] width 177 height 20
type input "420302599434636106023304573551"
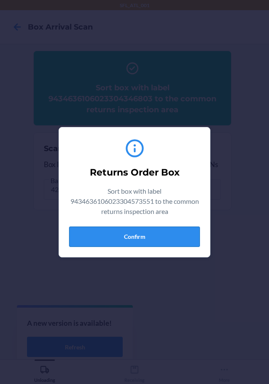
click at [155, 245] on button "Confirm" at bounding box center [134, 236] width 131 height 20
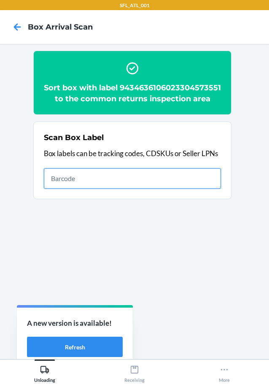
click at [217, 188] on input "text" at bounding box center [132, 178] width 177 height 20
type input "420302599434636106023304721259"
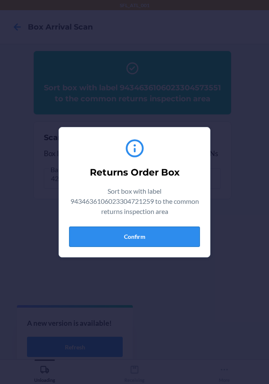
click at [183, 234] on button "Confirm" at bounding box center [134, 236] width 131 height 20
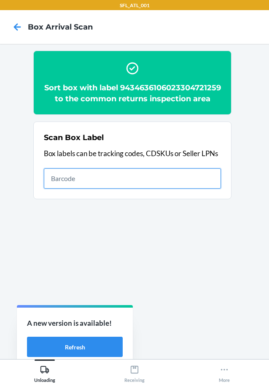
click at [203, 188] on input "text" at bounding box center [132, 178] width 177 height 20
type input "420302599434636106023302429003"
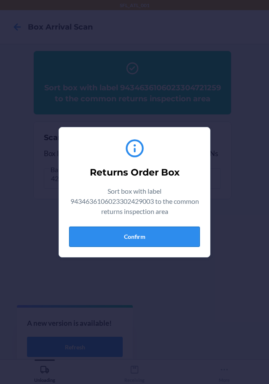
click at [157, 233] on button "Confirm" at bounding box center [134, 236] width 131 height 20
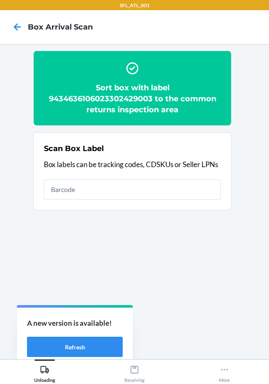
click at [170, 204] on section "Scan Box Label Box labels can be tracking codes, CDSKUs or Seller LPNs" at bounding box center [132, 171] width 198 height 78
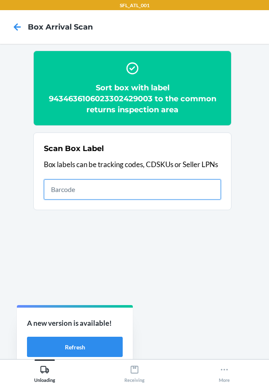
click at [195, 196] on input "text" at bounding box center [132, 189] width 177 height 20
type input "420302599434636106023304646460"
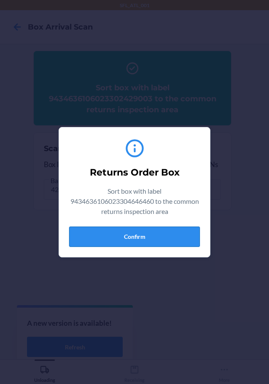
click at [155, 237] on button "Confirm" at bounding box center [134, 236] width 131 height 20
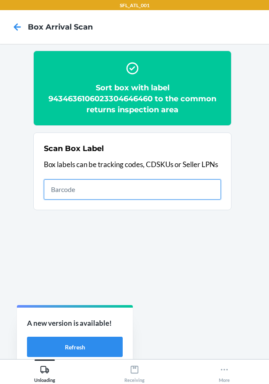
drag, startPoint x: 164, startPoint y: 187, endPoint x: 185, endPoint y: 179, distance: 22.5
click at [164, 187] on input "text" at bounding box center [132, 189] width 177 height 20
type input "420302599434636106023303675942"
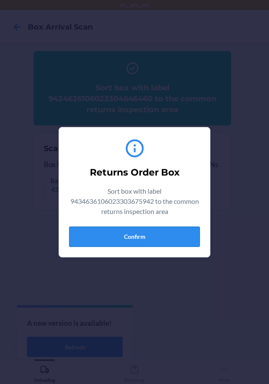
click at [144, 233] on button "Confirm" at bounding box center [134, 236] width 131 height 20
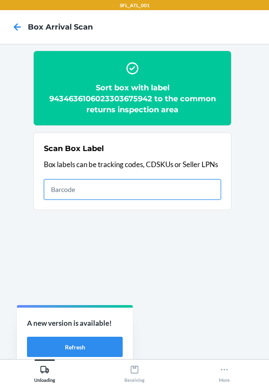
click at [190, 185] on input "text" at bounding box center [132, 189] width 177 height 20
type input "420302599434636106023303838545"
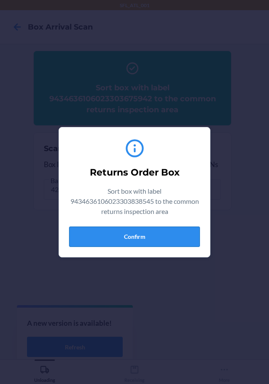
click at [141, 238] on button "Confirm" at bounding box center [134, 236] width 131 height 20
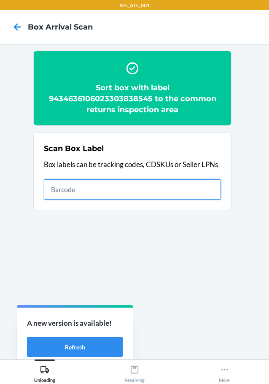
click at [208, 194] on input "text" at bounding box center [132, 189] width 177 height 20
type input "420302599434636106023304629418"
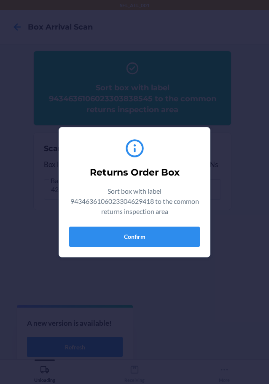
click at [120, 222] on div "Returns Order Box Sort box with label 9434636106023304629418 to the common retu…" at bounding box center [134, 192] width 131 height 116
click at [128, 239] on button "Confirm" at bounding box center [134, 236] width 131 height 20
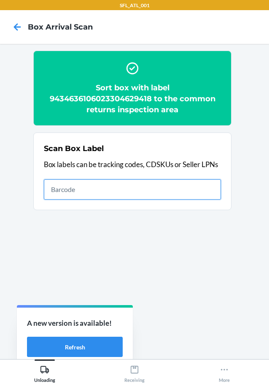
click at [173, 184] on input "text" at bounding box center [132, 189] width 177 height 20
type input "420302599434636106023304456021"
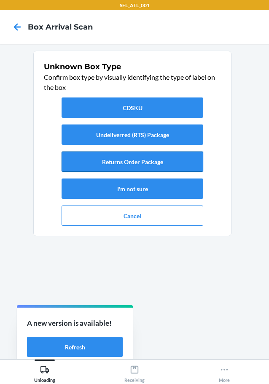
click at [140, 168] on button "Returns Order Package" at bounding box center [133, 161] width 142 height 20
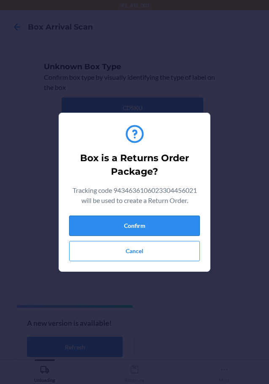
click at [151, 231] on button "Confirm" at bounding box center [134, 225] width 131 height 20
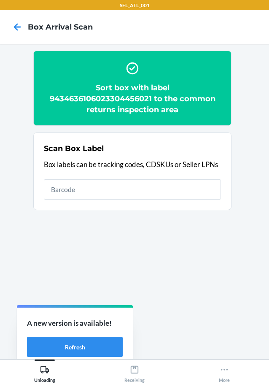
drag, startPoint x: 117, startPoint y: 203, endPoint x: 120, endPoint y: 191, distance: 12.6
click at [117, 203] on section "Scan Box Label Box labels can be tracking codes, CDSKUs or Seller LPNs" at bounding box center [132, 171] width 198 height 78
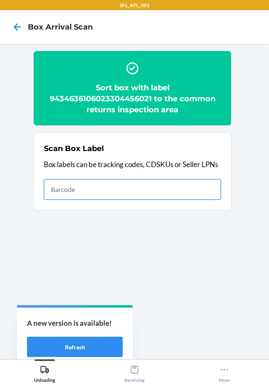
click at [122, 187] on input "text" at bounding box center [132, 189] width 177 height 20
type input "420302599434636106023304687401"
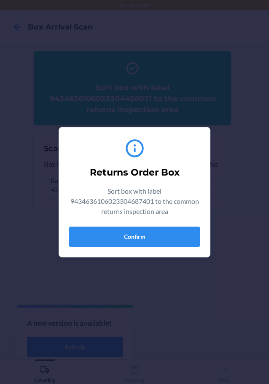
click at [157, 253] on section "Returns Order Box Sort box with label 9434636106023304687401 to the common retu…" at bounding box center [135, 192] width 152 height 130
click at [163, 240] on button "Confirm" at bounding box center [134, 236] width 131 height 20
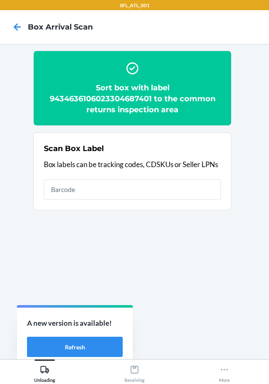
click at [101, 177] on div "Scan Box Label Box labels can be tracking codes, CDSKUs or Seller LPNs" at bounding box center [132, 171] width 177 height 62
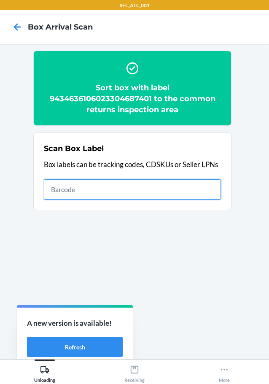
click at [101, 185] on input "text" at bounding box center [132, 189] width 177 height 20
type input "420302599434636106023304543929"
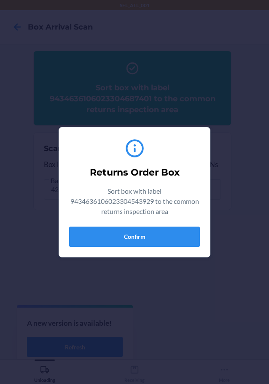
type input "420302599434636106023304543929721755335550"
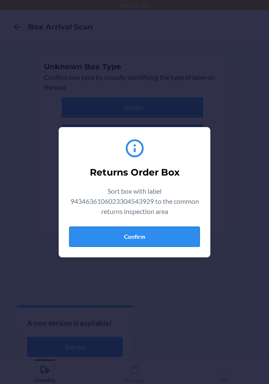
click at [156, 240] on button "Confirm" at bounding box center [134, 236] width 131 height 20
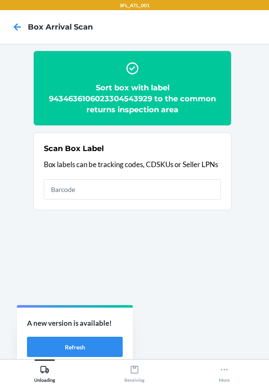
click at [175, 177] on div "Scan Box Label Box labels can be tracking codes, CDSKUs or Seller LPNs" at bounding box center [132, 171] width 177 height 62
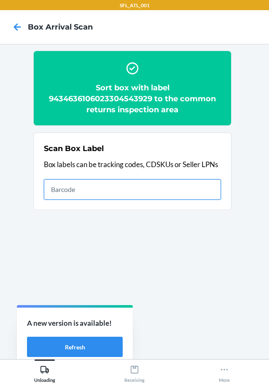
click at [175, 181] on input "text" at bounding box center [132, 189] width 177 height 20
type input "9434636106023303780578"
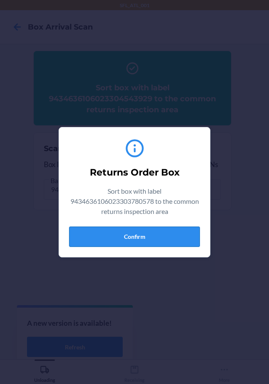
click at [175, 235] on button "Confirm" at bounding box center [134, 236] width 131 height 20
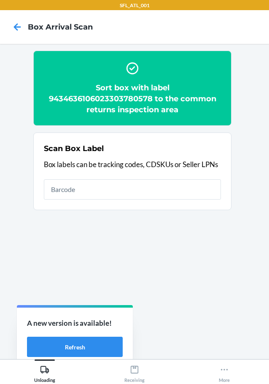
click at [137, 89] on h2 "Sort box with label 9434636106023303780578 to the common returns inspection area" at bounding box center [132, 98] width 177 height 33
click at [136, 93] on h2 "Sort box with label 9434636106023303780578 to the common returns inspection area" at bounding box center [132, 98] width 177 height 33
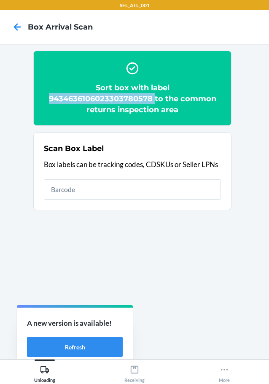
click at [136, 93] on h2 "Sort box with label 9434636106023303780578 to the common returns inspection area" at bounding box center [132, 98] width 177 height 33
copy h2 "9434636106023303780578"
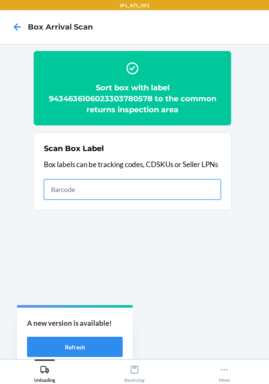
click at [201, 188] on input "text" at bounding box center [132, 189] width 177 height 20
click at [181, 196] on input "text" at bounding box center [132, 189] width 177 height 20
type input "420302599434636106023304640307"
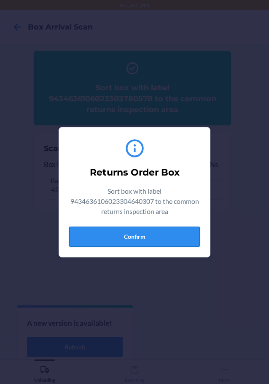
click at [157, 238] on button "Confirm" at bounding box center [134, 236] width 131 height 20
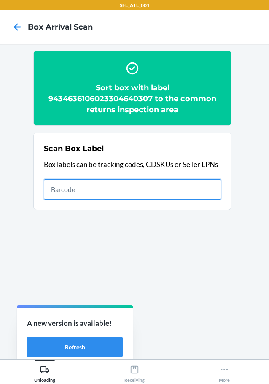
drag, startPoint x: 169, startPoint y: 193, endPoint x: 177, endPoint y: 180, distance: 15.7
click at [169, 193] on input "text" at bounding box center [132, 189] width 177 height 20
type input "420302599434636106023304451194"
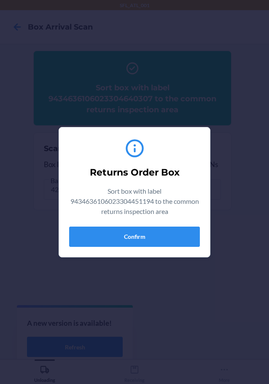
click at [156, 223] on div "Returns Order Box Sort box with label 9434636106023304451194 to the common retu…" at bounding box center [134, 192] width 131 height 116
click at [151, 231] on button "Confirm" at bounding box center [134, 236] width 131 height 20
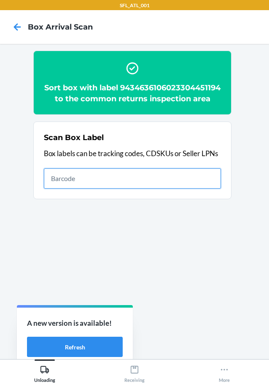
click at [186, 185] on input "text" at bounding box center [132, 178] width 177 height 20
type input "420302599434636106023304261502"
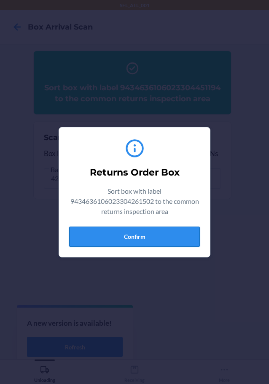
click at [164, 230] on button "Confirm" at bounding box center [134, 236] width 131 height 20
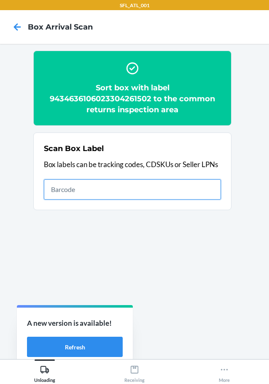
click at [191, 179] on input "text" at bounding box center [132, 189] width 177 height 20
type input "420302599434636106023304474186"
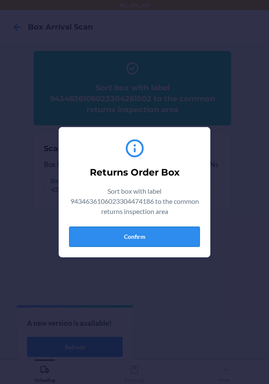
click at [163, 233] on button "Confirm" at bounding box center [134, 236] width 131 height 20
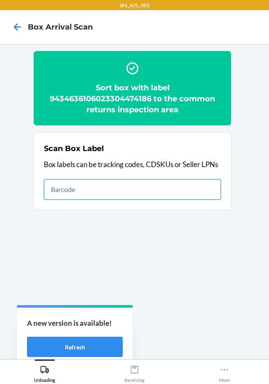
click at [187, 192] on input "text" at bounding box center [132, 189] width 177 height 20
type input "420302599434636106023303868337"
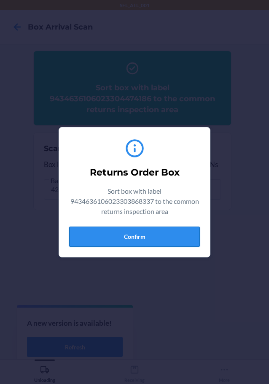
click at [167, 228] on button "Confirm" at bounding box center [134, 236] width 131 height 20
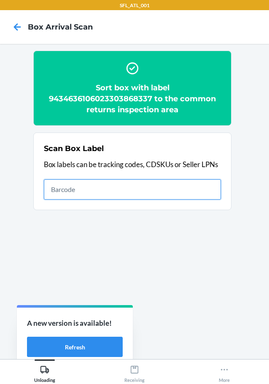
click at [127, 195] on input "text" at bounding box center [132, 189] width 177 height 20
type input "420302599434636106023304221209"
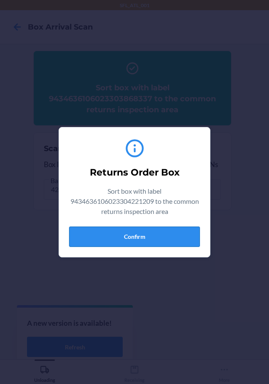
click at [164, 246] on button "Confirm" at bounding box center [134, 236] width 131 height 20
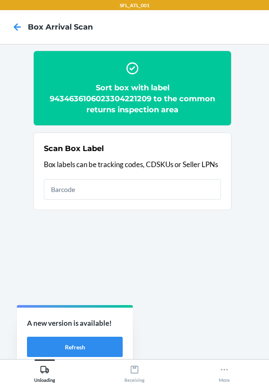
drag, startPoint x: 93, startPoint y: 175, endPoint x: 86, endPoint y: 189, distance: 15.3
click at [93, 177] on div "Scan Box Label Box labels can be tracking codes, CDSKUs or Seller LPNs" at bounding box center [132, 171] width 177 height 62
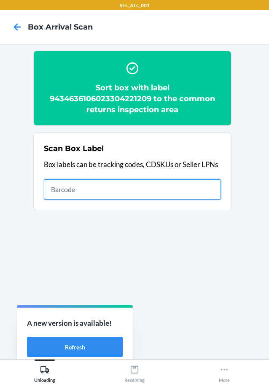
click at [86, 189] on input "text" at bounding box center [132, 189] width 177 height 20
type input "420302599434636106023304460837"
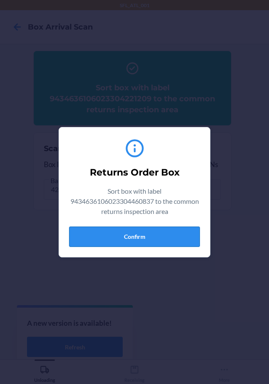
click at [153, 239] on button "Confirm" at bounding box center [134, 236] width 131 height 20
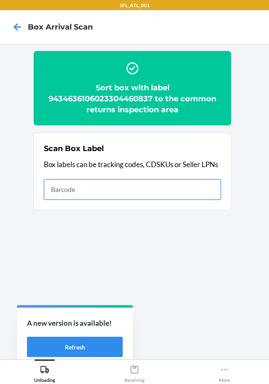
click at [68, 188] on input "text" at bounding box center [132, 189] width 177 height 20
type input "420302599434636106023303852350"
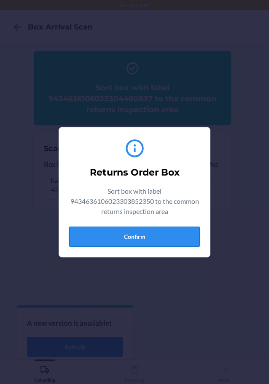
click at [188, 238] on button "Confirm" at bounding box center [134, 236] width 131 height 20
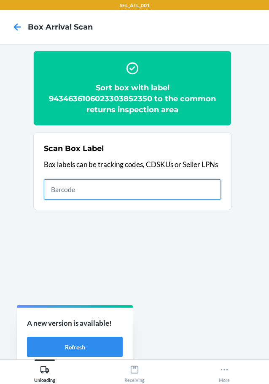
click at [152, 194] on input "text" at bounding box center [132, 189] width 177 height 20
type input "420302599434636106023304646057"
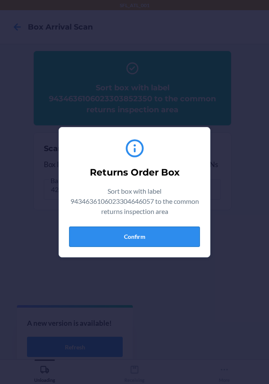
click at [157, 239] on button "Confirm" at bounding box center [134, 236] width 131 height 20
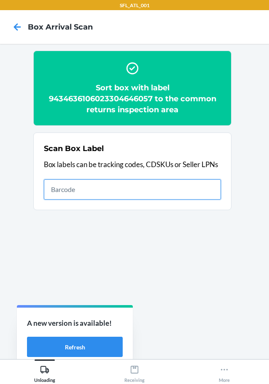
click at [198, 181] on input "text" at bounding box center [132, 189] width 177 height 20
type input "420302599434636106023304415455"
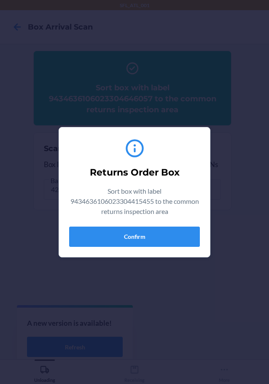
drag, startPoint x: 161, startPoint y: 224, endPoint x: 155, endPoint y: 240, distance: 16.7
click at [160, 228] on div "Returns Order Box Sort box with label 9434636106023304415455 to the common retu…" at bounding box center [134, 192] width 131 height 116
click at [155, 240] on button "Confirm" at bounding box center [134, 236] width 131 height 20
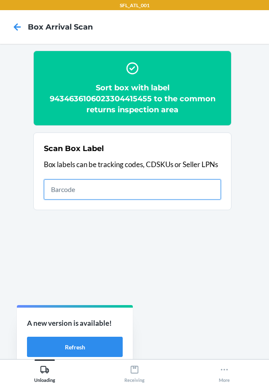
click at [92, 184] on input "text" at bounding box center [132, 189] width 177 height 20
click at [160, 193] on input "text" at bounding box center [132, 189] width 177 height 20
type input "420302599434636106023304592675"
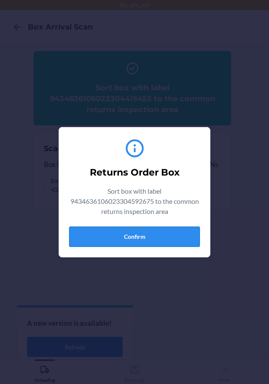
click at [161, 245] on button "Confirm" at bounding box center [134, 236] width 131 height 20
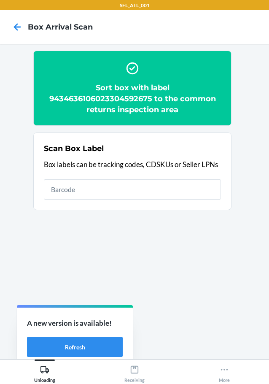
click at [42, 188] on section "Scan Box Label Box labels can be tracking codes, CDSKUs or Seller LPNs" at bounding box center [132, 171] width 198 height 78
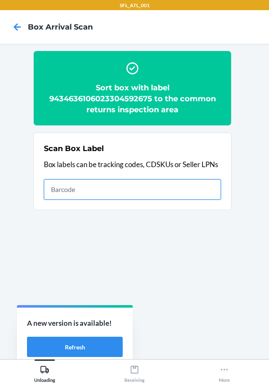
click at [105, 199] on input "text" at bounding box center [132, 189] width 177 height 20
type input "420302599434636106023304412492"
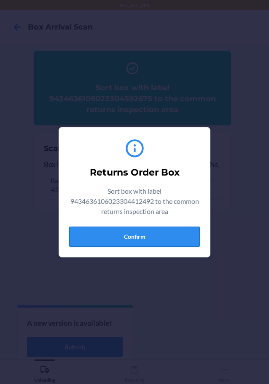
click at [173, 243] on button "Confirm" at bounding box center [134, 236] width 131 height 20
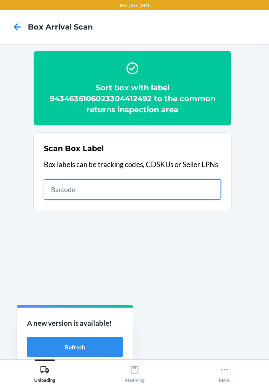
click at [213, 188] on input "text" at bounding box center [132, 189] width 177 height 20
type input "420302599434636106023304519580"
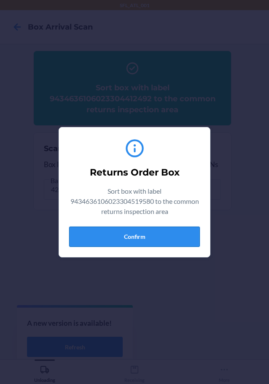
click at [97, 238] on button "Confirm" at bounding box center [134, 236] width 131 height 20
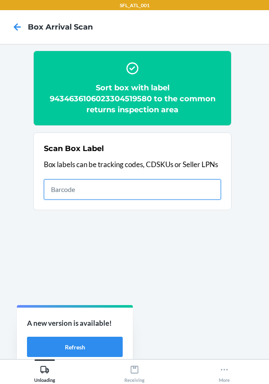
click at [212, 188] on input "text" at bounding box center [132, 189] width 177 height 20
type input "420302599434636106023303980541"
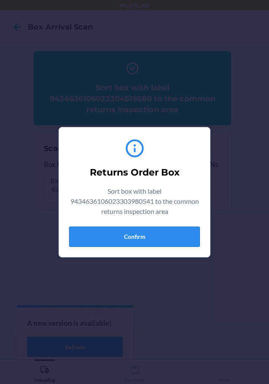
click at [179, 245] on button "Confirm" at bounding box center [134, 236] width 131 height 20
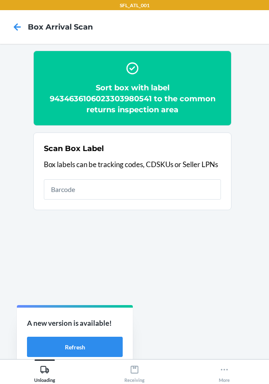
click at [176, 200] on div "Scan Box Label Box labels can be tracking codes, CDSKUs or Seller LPNs" at bounding box center [132, 171] width 177 height 62
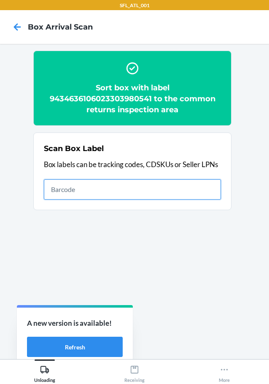
click at [191, 192] on input "text" at bounding box center [132, 189] width 177 height 20
type input "420302599434636106023304383266"
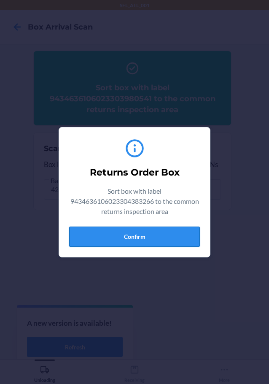
click at [158, 231] on button "Confirm" at bounding box center [134, 236] width 131 height 20
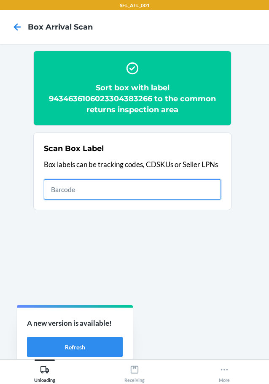
click at [92, 192] on input "text" at bounding box center [132, 189] width 177 height 20
type input "420302599434636106023304597038"
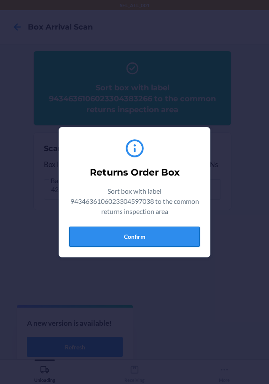
click at [130, 234] on button "Confirm" at bounding box center [134, 236] width 131 height 20
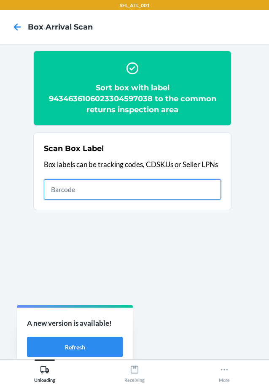
click at [78, 182] on input "text" at bounding box center [132, 189] width 177 height 20
type input "420302599434636106023304584175"
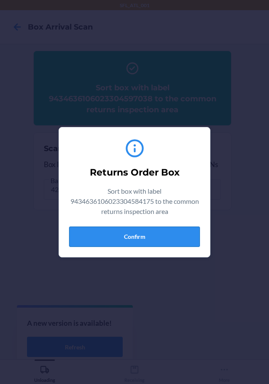
click at [168, 228] on button "Confirm" at bounding box center [134, 236] width 131 height 20
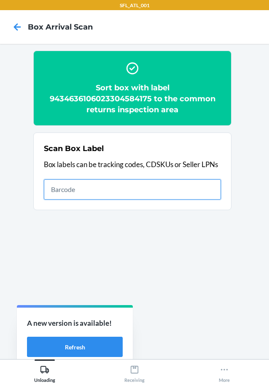
click at [141, 186] on input "text" at bounding box center [132, 189] width 177 height 20
type input "420302599434636106023304637536"
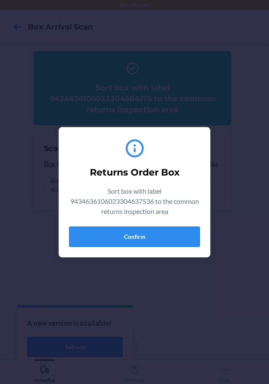
click at [159, 227] on button "Confirm" at bounding box center [134, 236] width 131 height 20
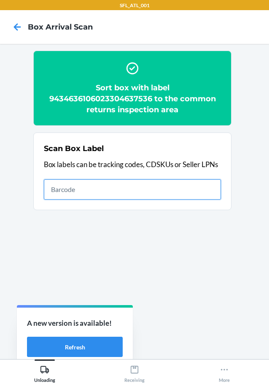
drag, startPoint x: 198, startPoint y: 193, endPoint x: 199, endPoint y: 189, distance: 4.4
click at [198, 193] on input "text" at bounding box center [132, 189] width 177 height 20
type input "420302599434636106023303944888"
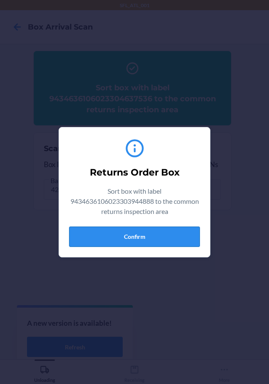
click at [141, 240] on button "Confirm" at bounding box center [134, 236] width 131 height 20
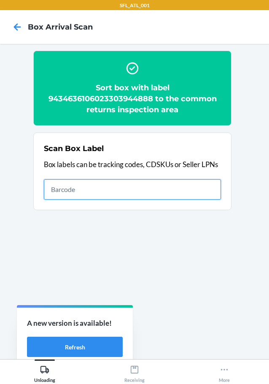
drag, startPoint x: 129, startPoint y: 184, endPoint x: 143, endPoint y: 161, distance: 27.3
click at [129, 184] on input "text" at bounding box center [132, 189] width 177 height 20
type input "420302599434636106023304616326"
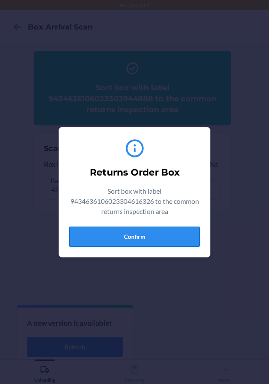
click at [185, 228] on button "Confirm" at bounding box center [134, 236] width 131 height 20
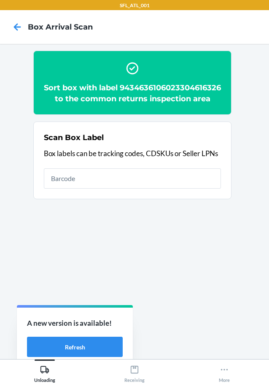
click at [229, 382] on div "Unloading Receiving More" at bounding box center [134, 371] width 269 height 25
click at [228, 370] on icon at bounding box center [224, 369] width 9 height 9
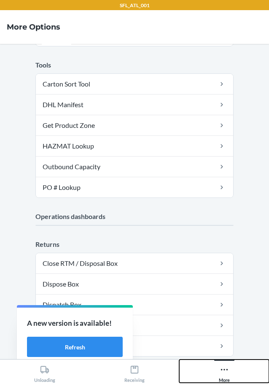
scroll to position [166, 0]
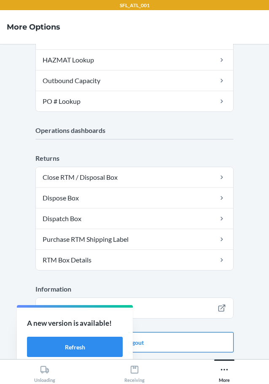
click at [210, 337] on button "Logout" at bounding box center [134, 342] width 198 height 20
